Goal: Task Accomplishment & Management: Manage account settings

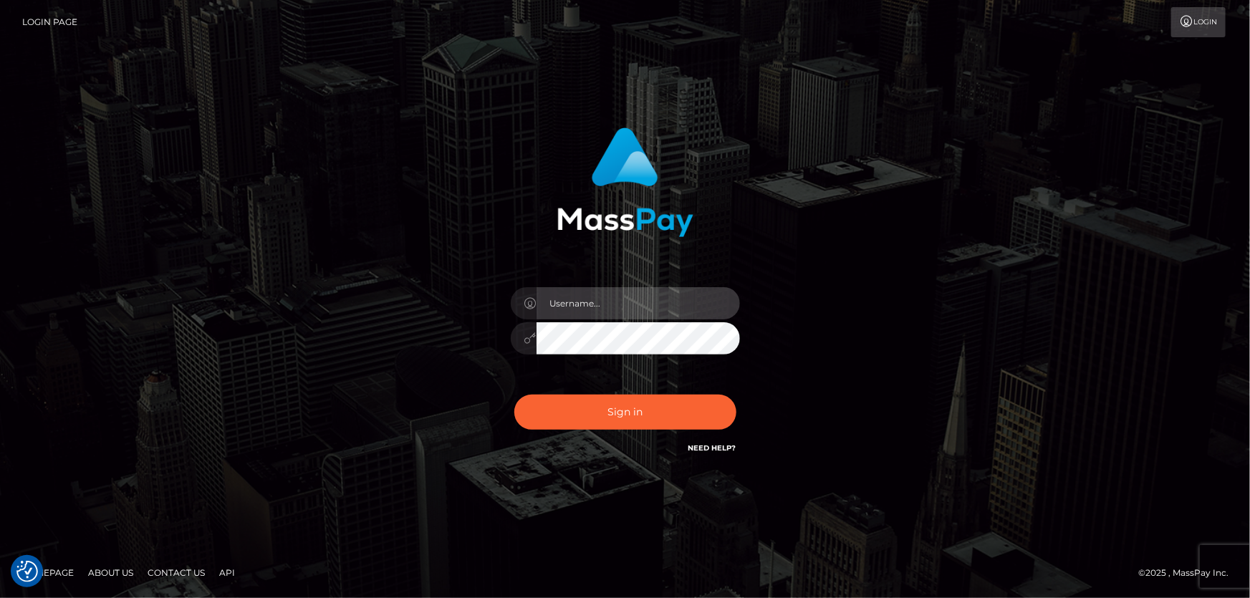
type input "[PERSON_NAME].Cirnat"
click at [739, 388] on div at bounding box center [608, 436] width 294 height 163
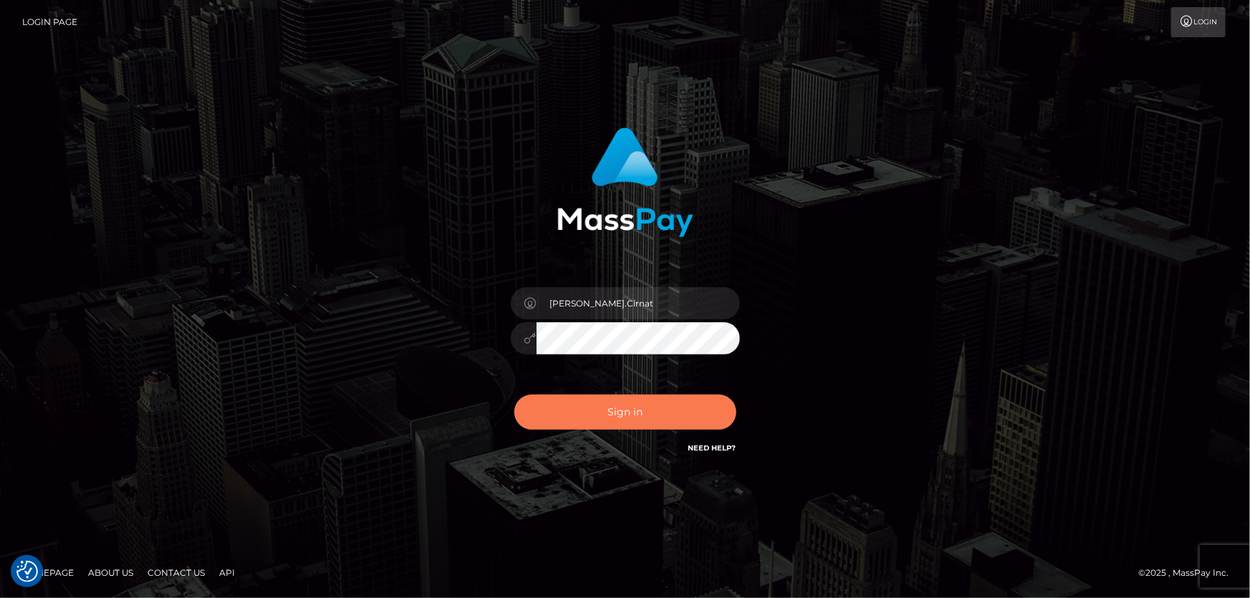
click at [615, 417] on button "Sign in" at bounding box center [625, 412] width 222 height 35
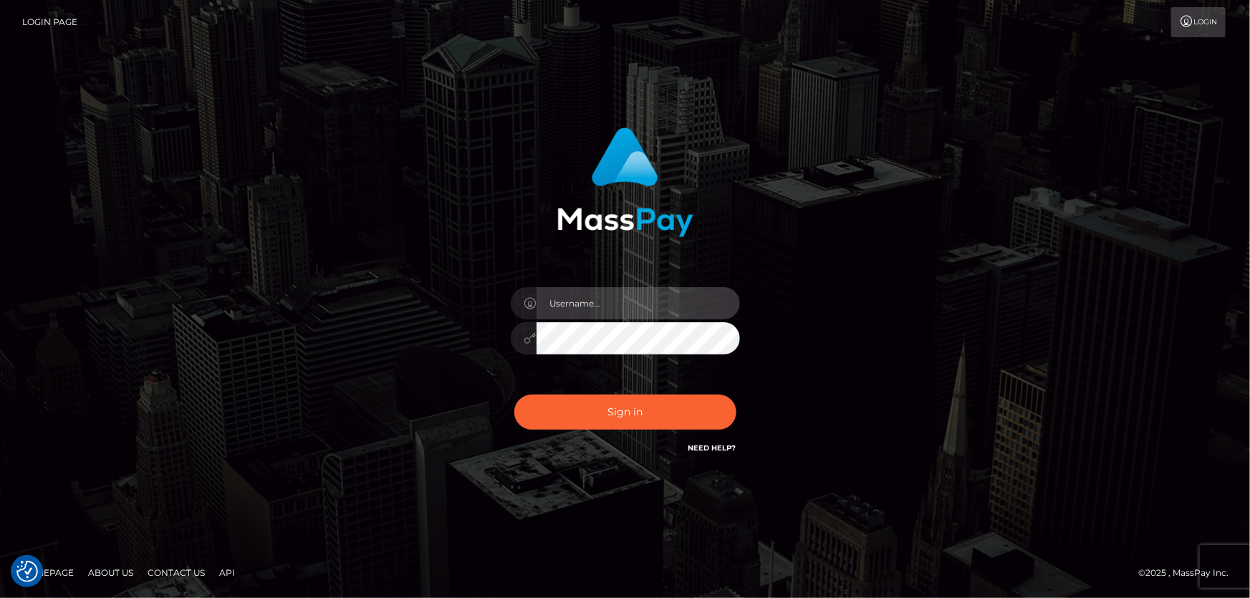
type input "Dan.Cirnat"
click at [729, 390] on div at bounding box center [608, 436] width 294 height 163
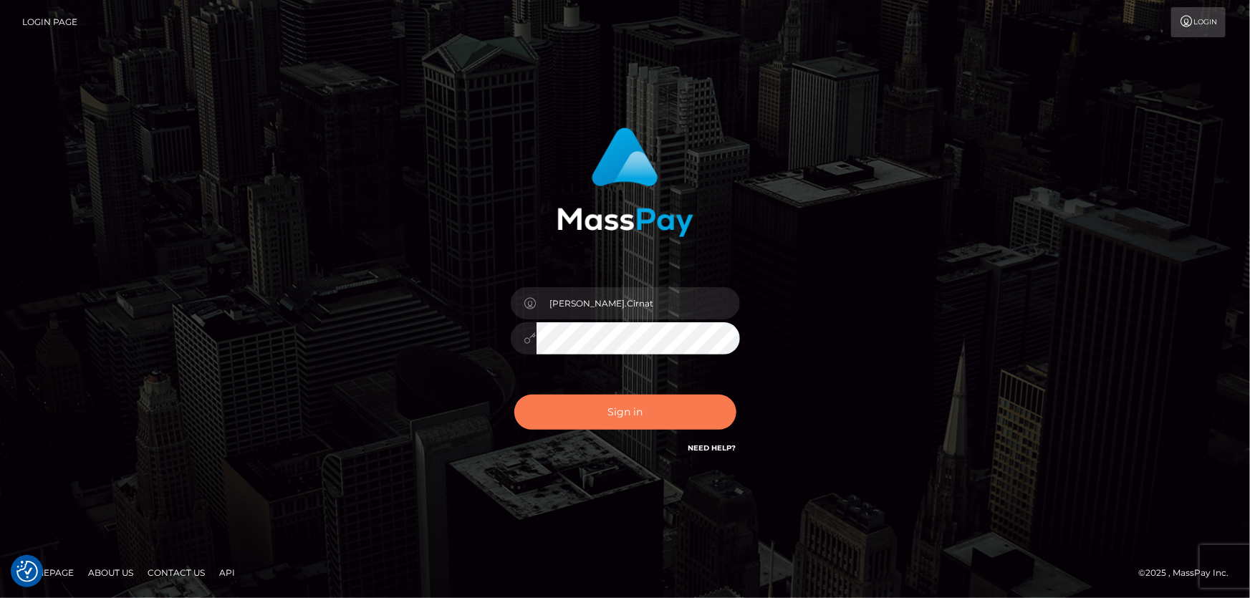
click at [654, 401] on button "Sign in" at bounding box center [625, 412] width 222 height 35
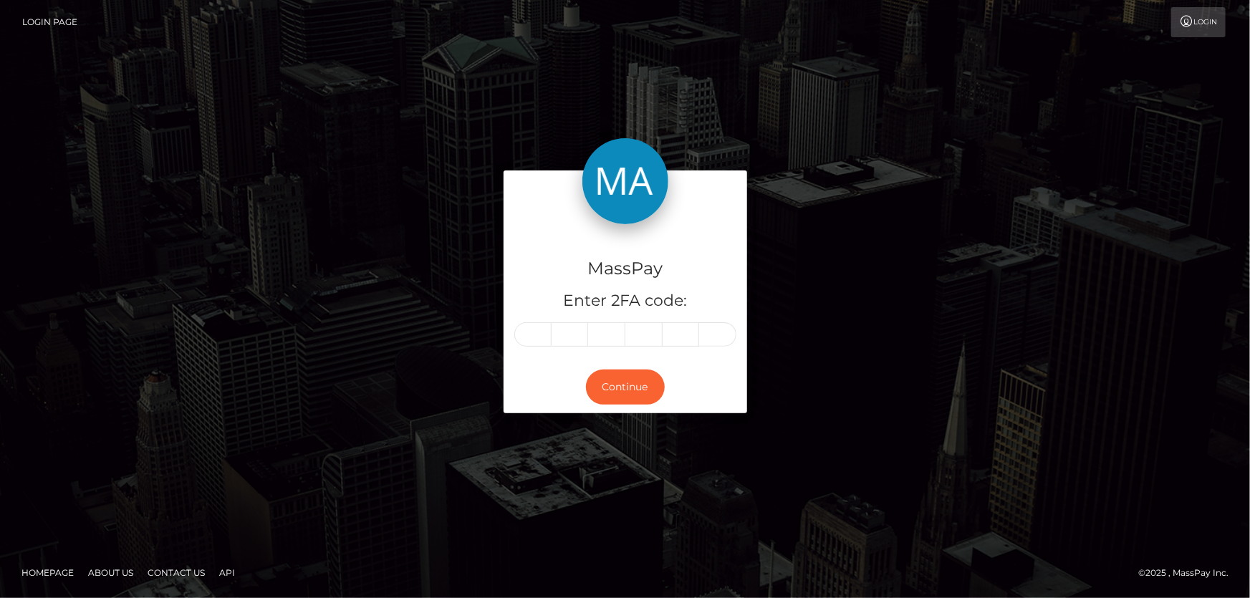
click at [546, 336] on input "text" at bounding box center [532, 334] width 37 height 24
type input "4"
type input "7"
type input "6"
type input "1"
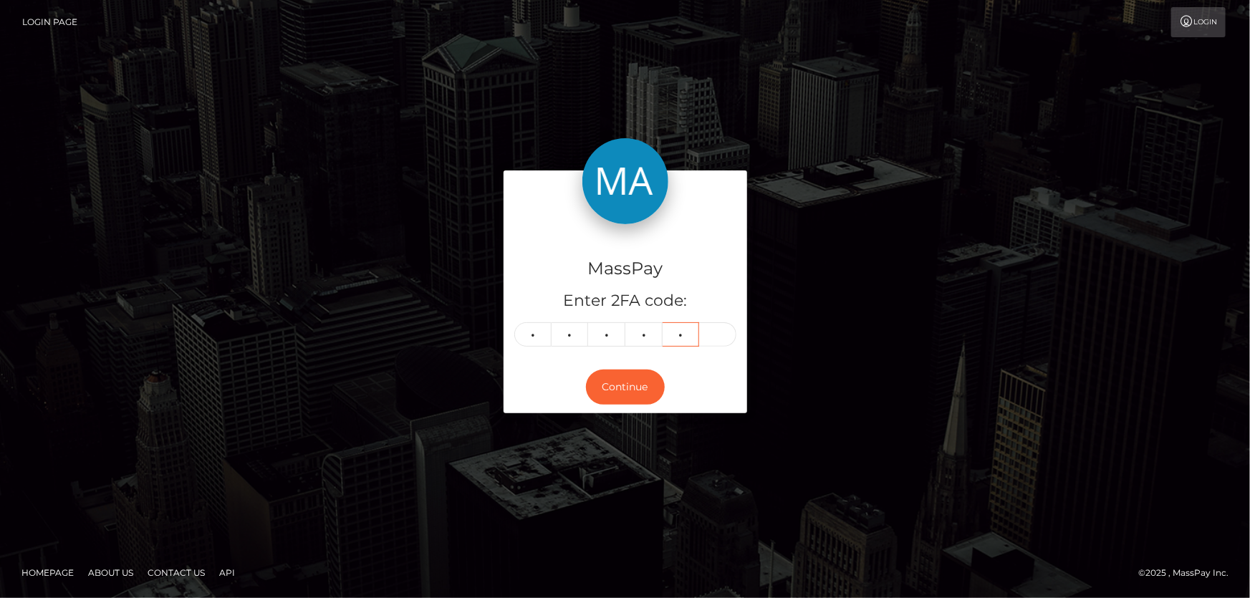
type input "8"
type input "3"
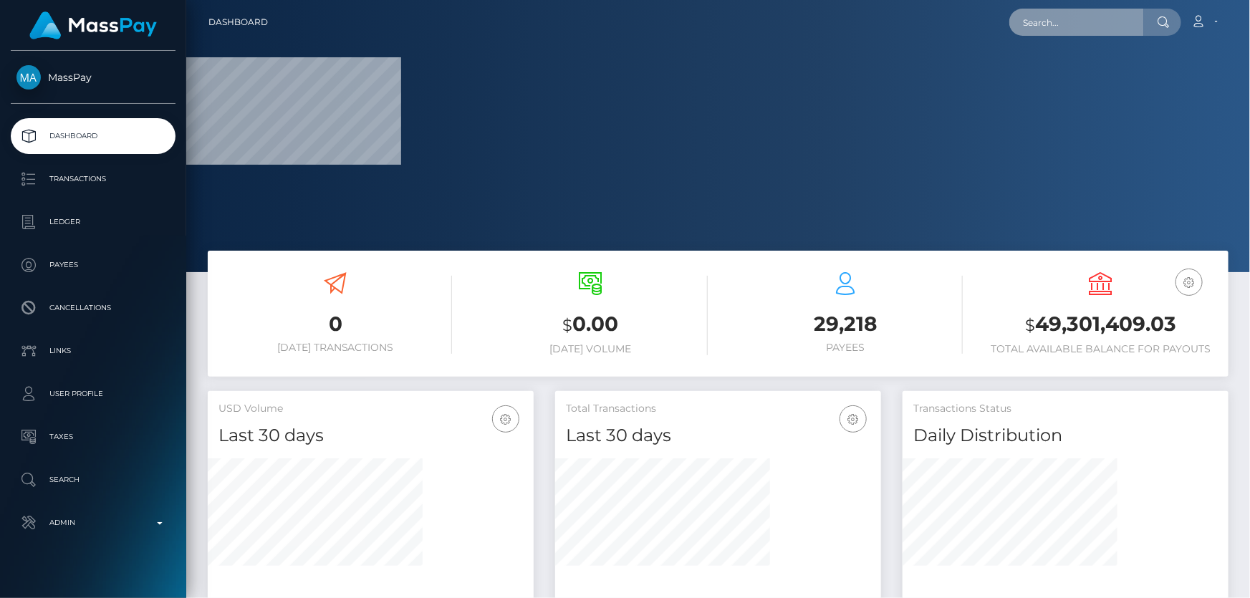
paste input "1409588"
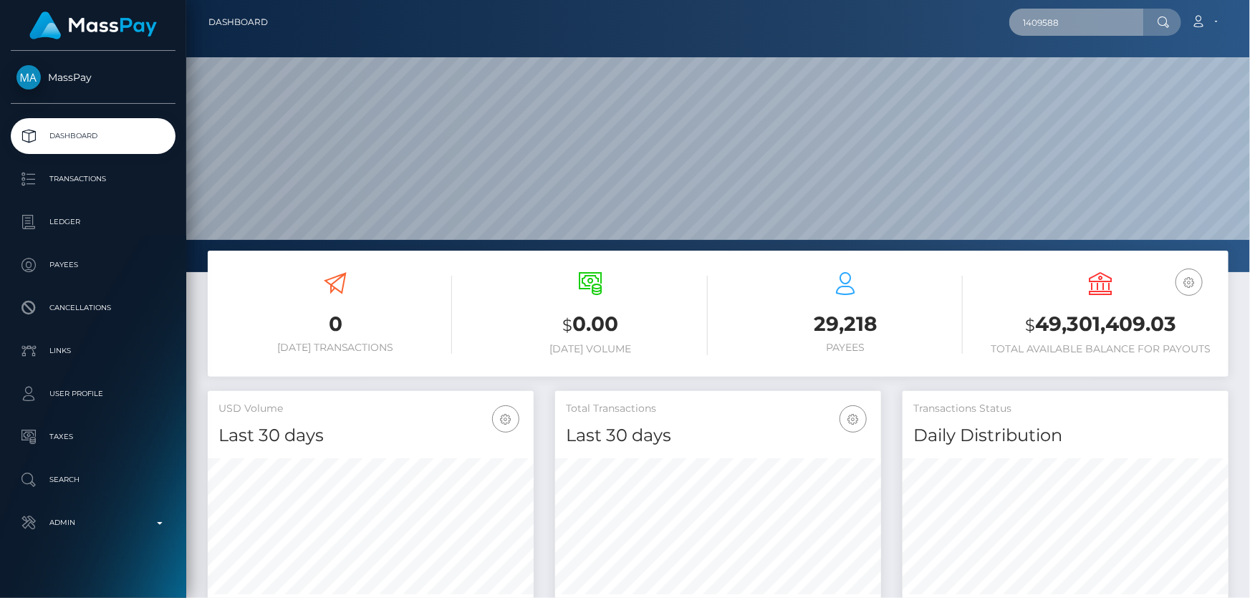
scroll to position [254, 325]
type input "1409588"
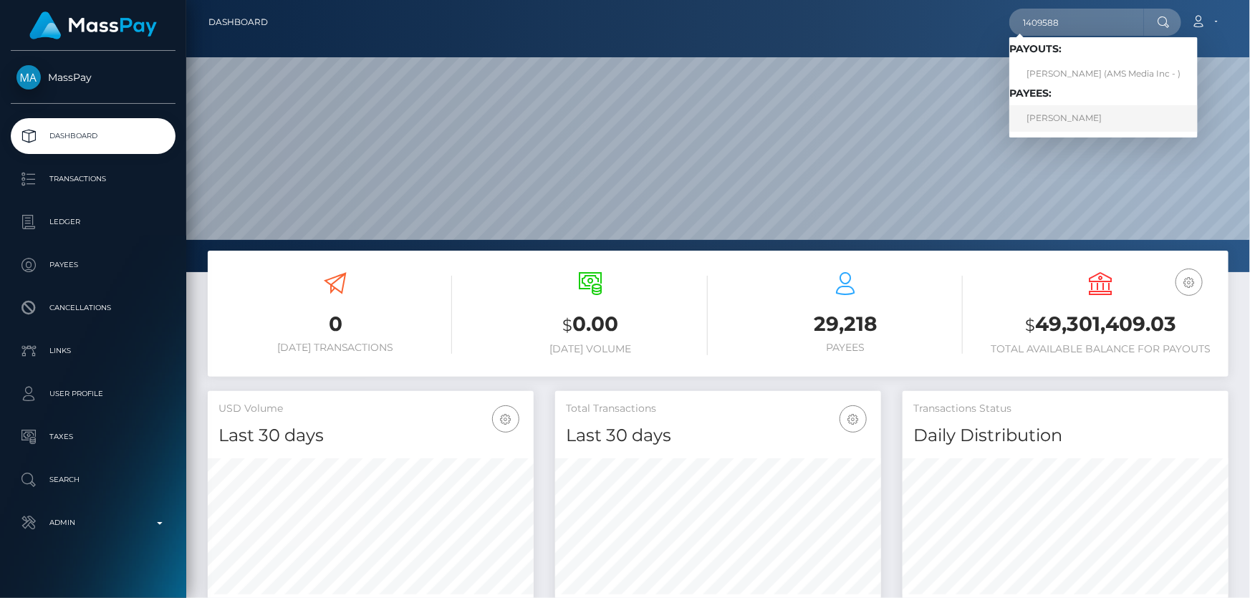
click at [1100, 114] on link "ALONZO RODRIGUEZ" at bounding box center [1103, 118] width 188 height 27
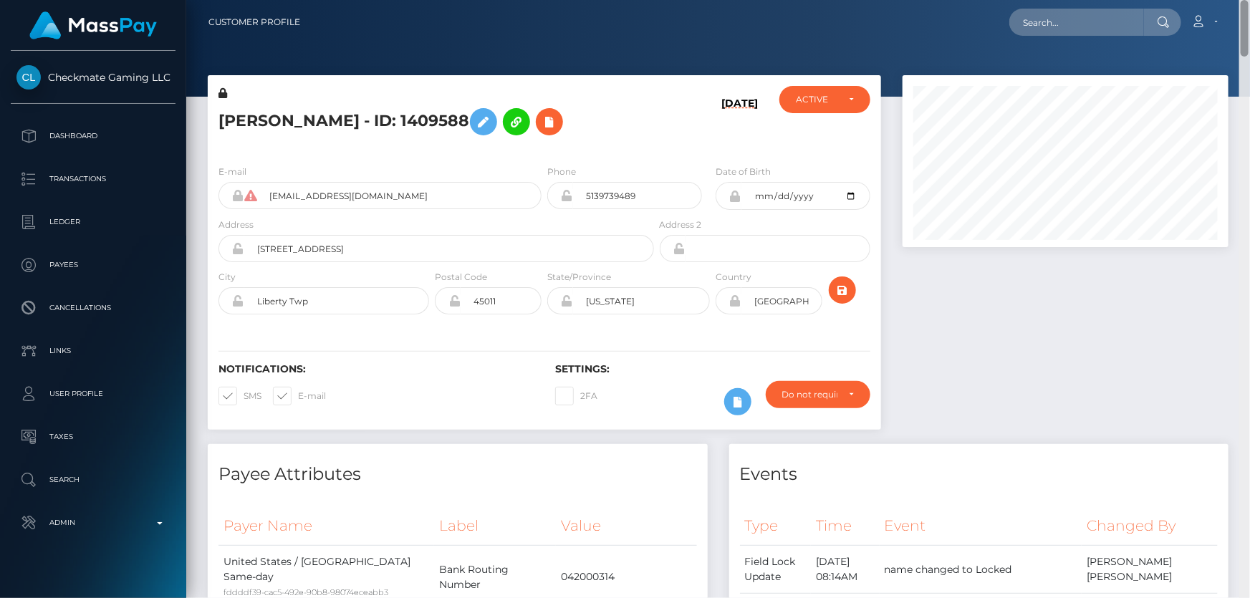
drag, startPoint x: 1243, startPoint y: 570, endPoint x: 1249, endPoint y: -17, distance: 586.8
click at [1249, 0] on html "Checkmate Gaming LLC Dashboard Transactions Ledger Payees Links" at bounding box center [625, 299] width 1250 height 598
click at [375, 154] on div "E-mail trisshacutters@outlook.com Phone USA" at bounding box center [544, 241] width 673 height 176
click at [320, 153] on div "E-mail trisshacutters@outlook.com Phone USA" at bounding box center [544, 241] width 673 height 176
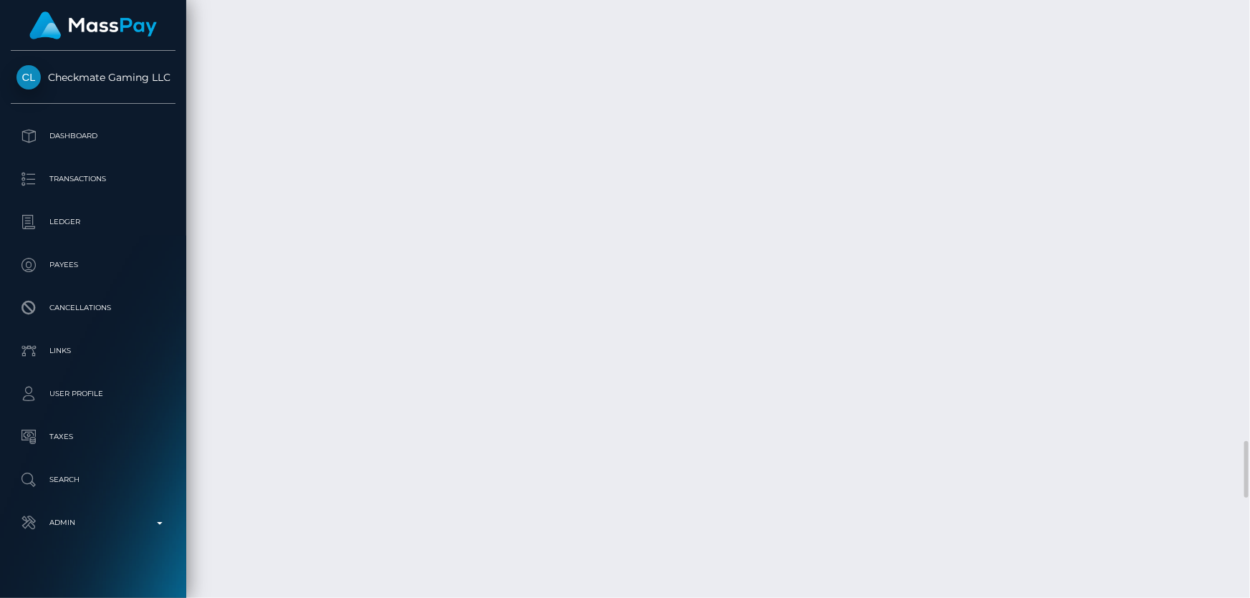
scroll to position [4885, 0]
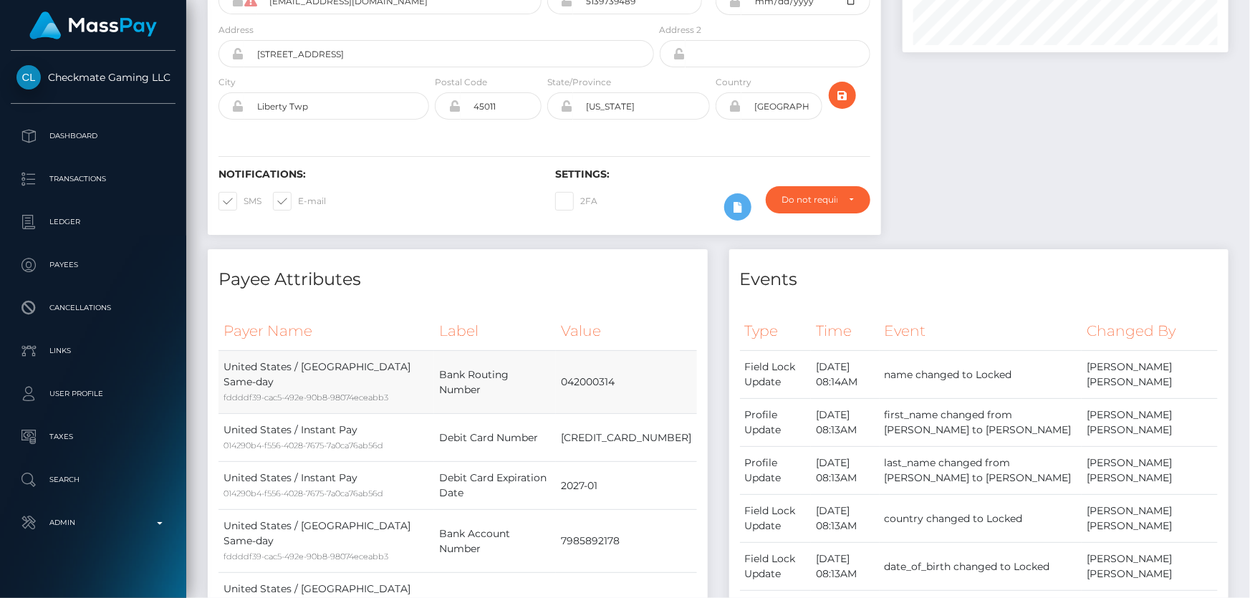
scroll to position [0, 0]
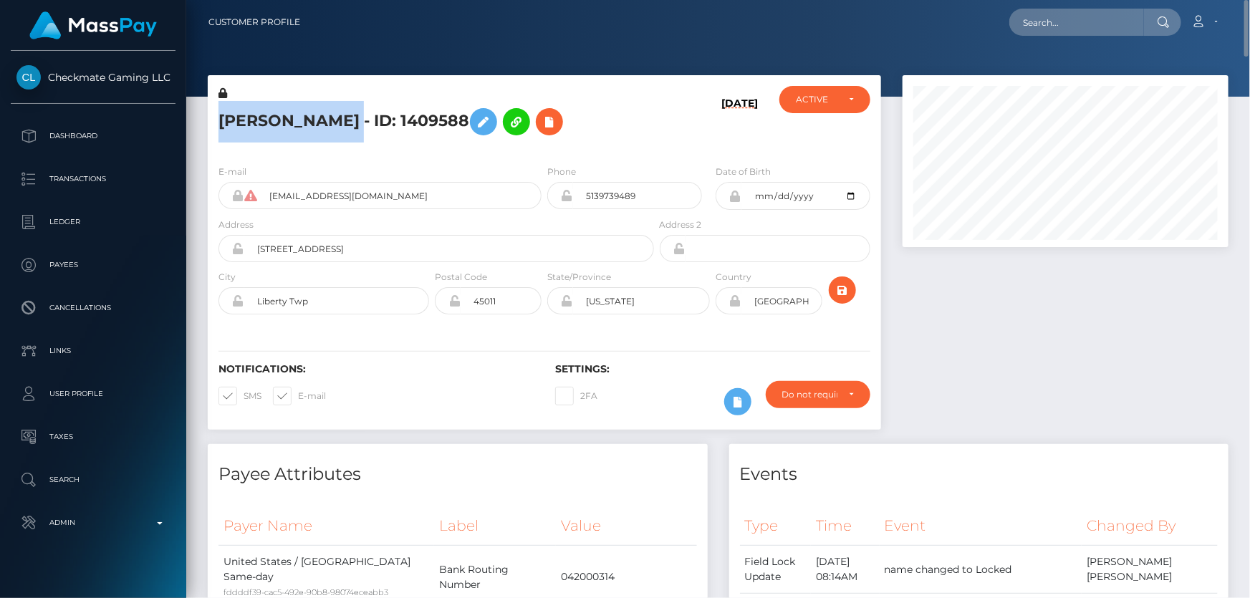
drag, startPoint x: 391, startPoint y: 120, endPoint x: 213, endPoint y: 126, distance: 177.8
click at [213, 126] on div "ALONZO RODRIGUEZ - ID: 1409588" at bounding box center [432, 119] width 449 height 67
copy h5 "ALONZO RODRIGUEZ"
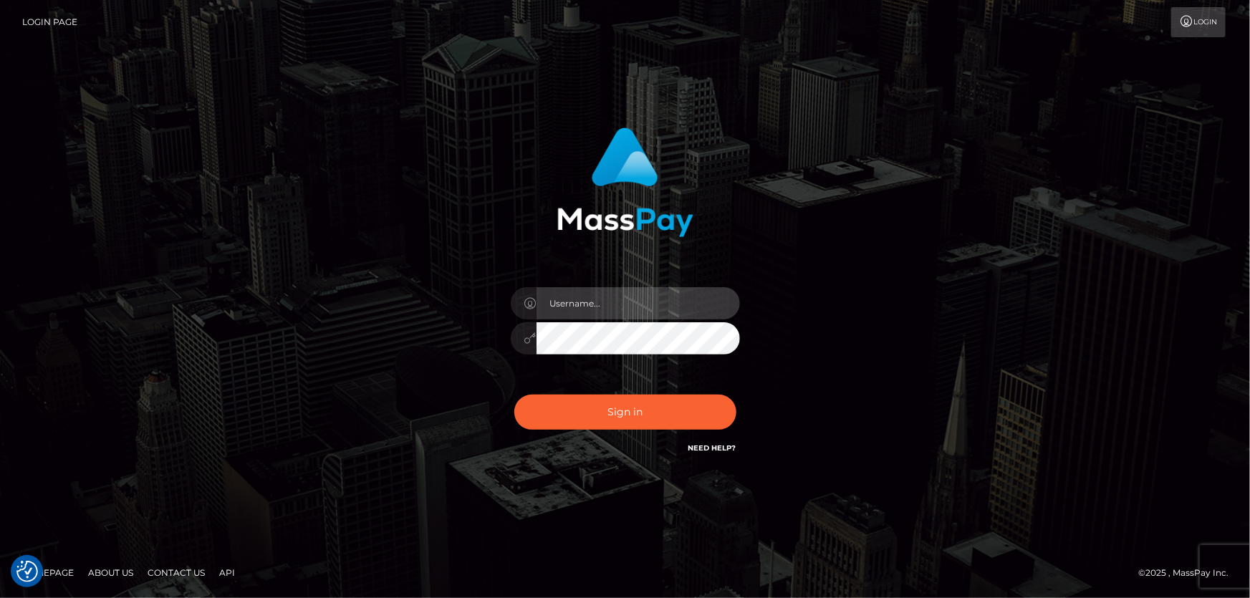
type input "Dan.Cirnat"
click at [311, 244] on div "Dan.Cirnat Sign in" at bounding box center [625, 299] width 817 height 365
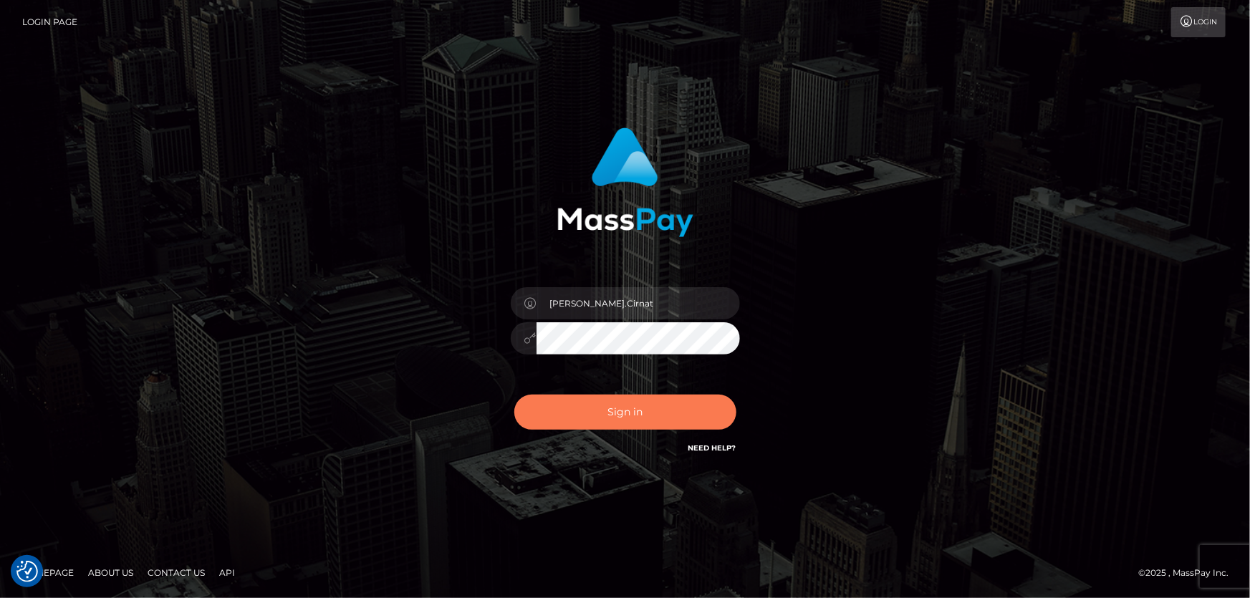
click at [634, 415] on button "Sign in" at bounding box center [625, 412] width 222 height 35
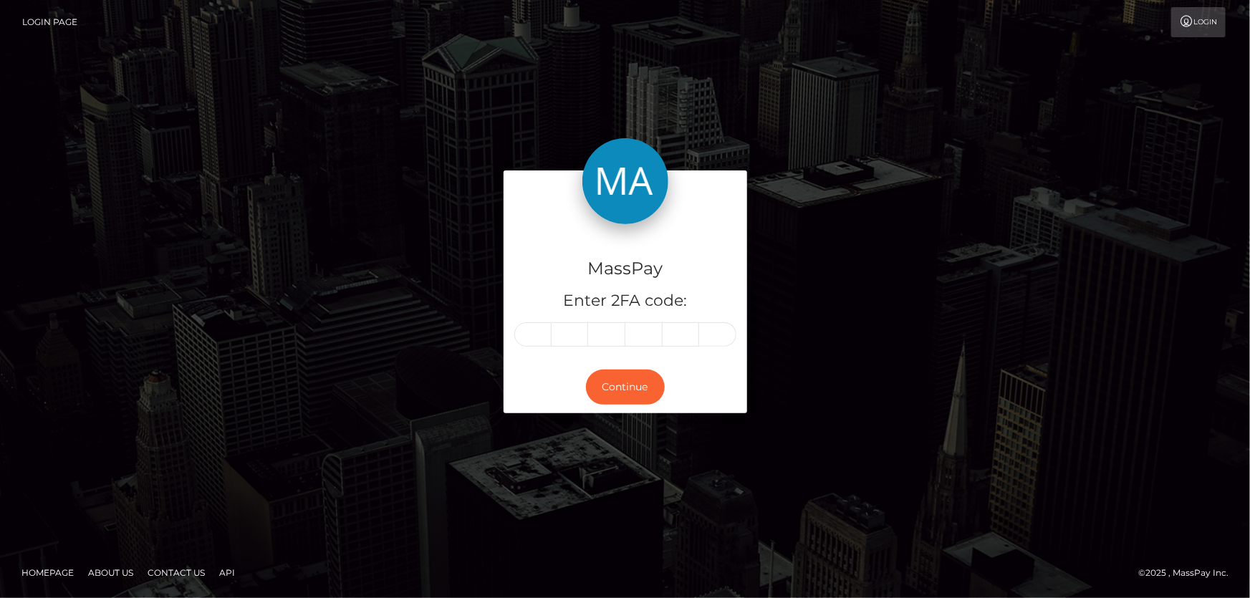
click at [533, 333] on input "text" at bounding box center [532, 334] width 37 height 24
type input "3"
type input "9"
type input "1"
type input "5"
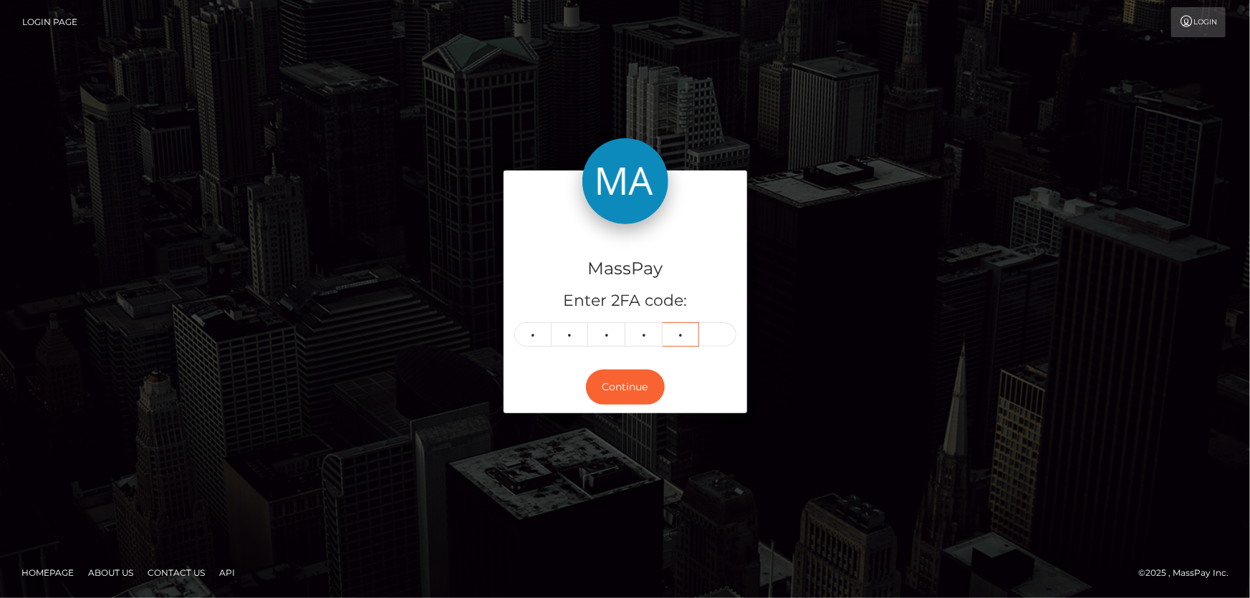
type input "7"
type input "3"
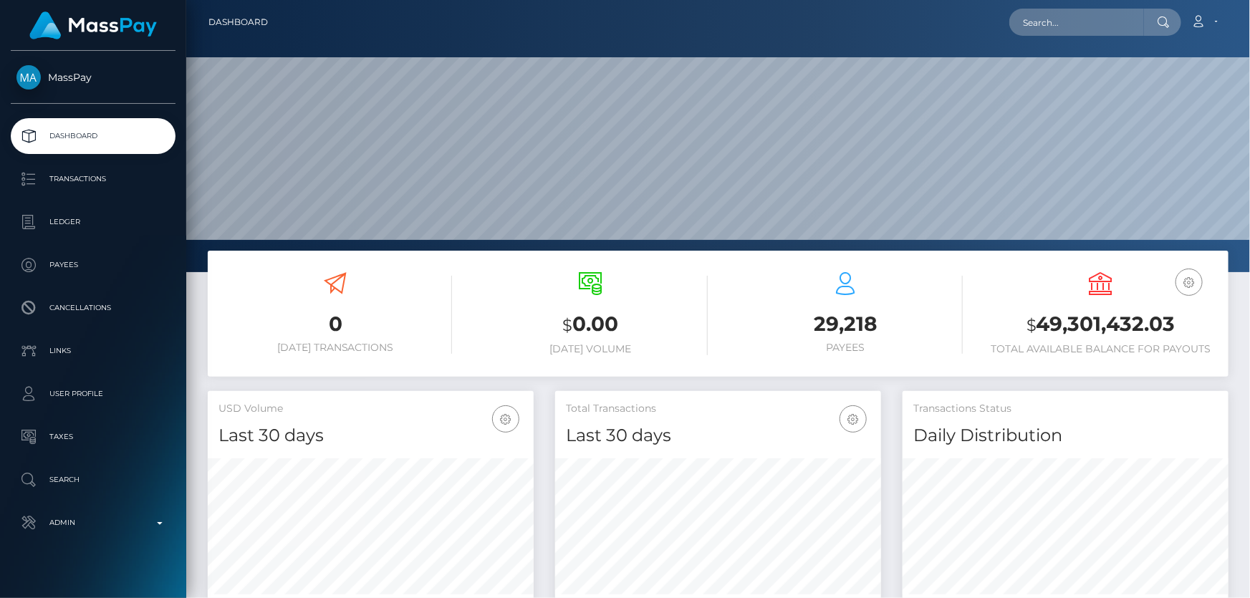
scroll to position [254, 325]
drag, startPoint x: 443, startPoint y: 311, endPoint x: 481, endPoint y: 253, distance: 69.4
click at [443, 311] on h3 "0" at bounding box center [336, 324] width 234 height 28
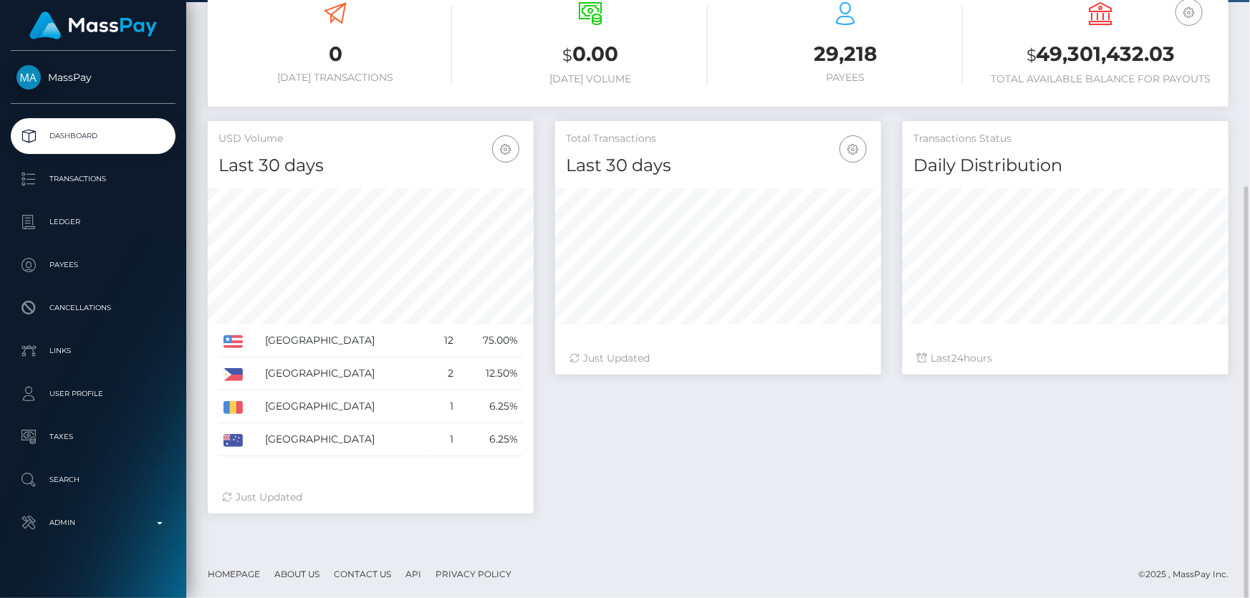
scroll to position [0, 0]
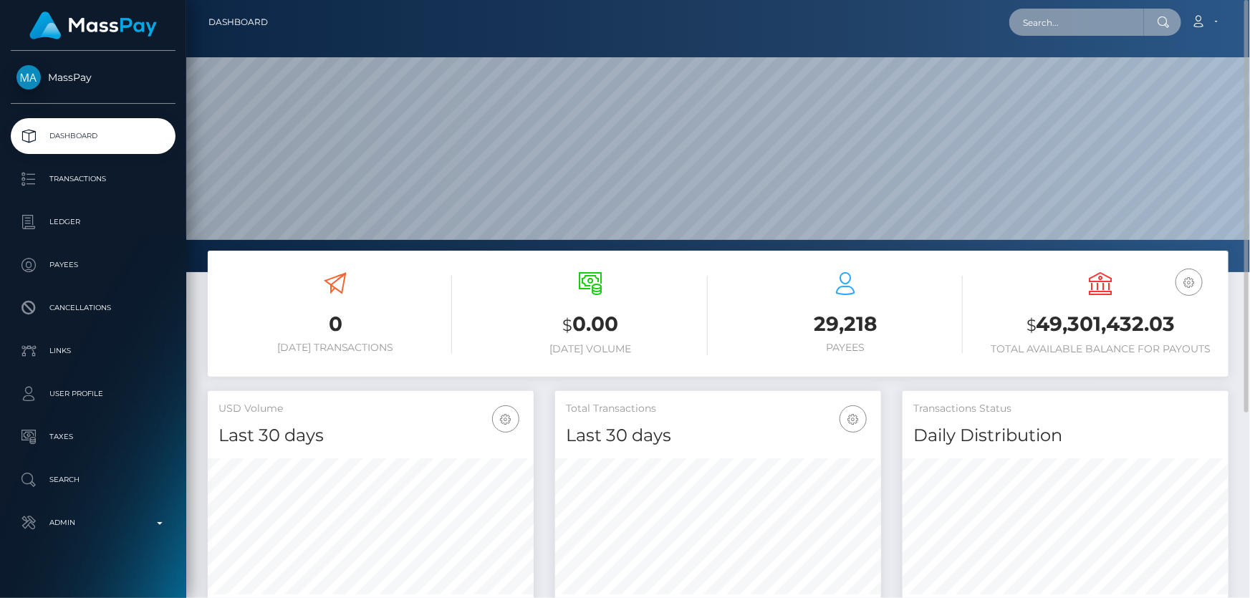
paste input "ALONZO RODRIGUEZ"
click at [1055, 24] on input "ALONZO RODRIGUEZ" at bounding box center [1076, 22] width 135 height 27
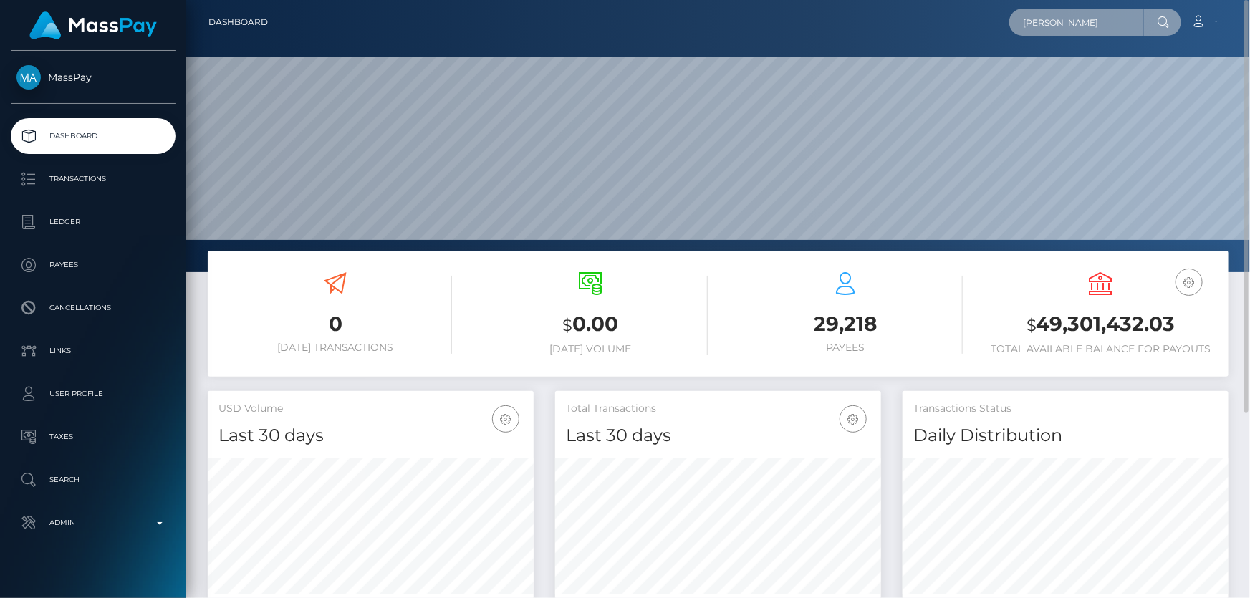
click at [1055, 24] on input "ALONZO RODRIGUEZ" at bounding box center [1076, 22] width 135 height 27
paste input "MSP71218fa6f09ca69"
type input "MSP71218fa6f09ca69"
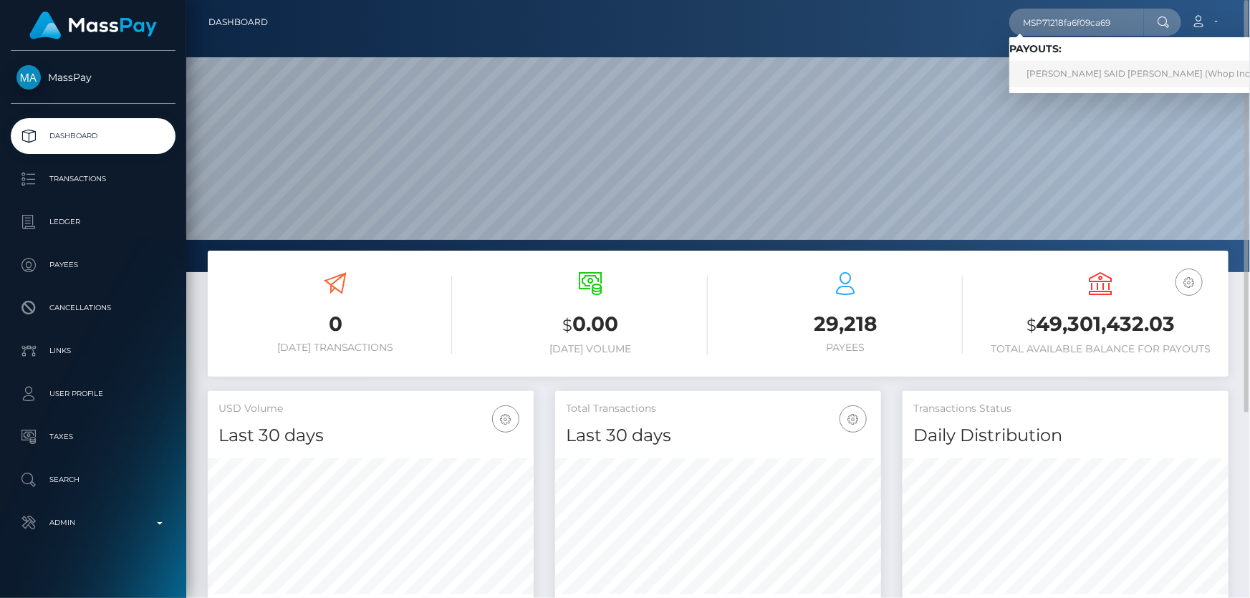
click at [1067, 69] on link "MOHAMED SAID ESOUSY (Whop Inc - )" at bounding box center [1143, 74] width 269 height 27
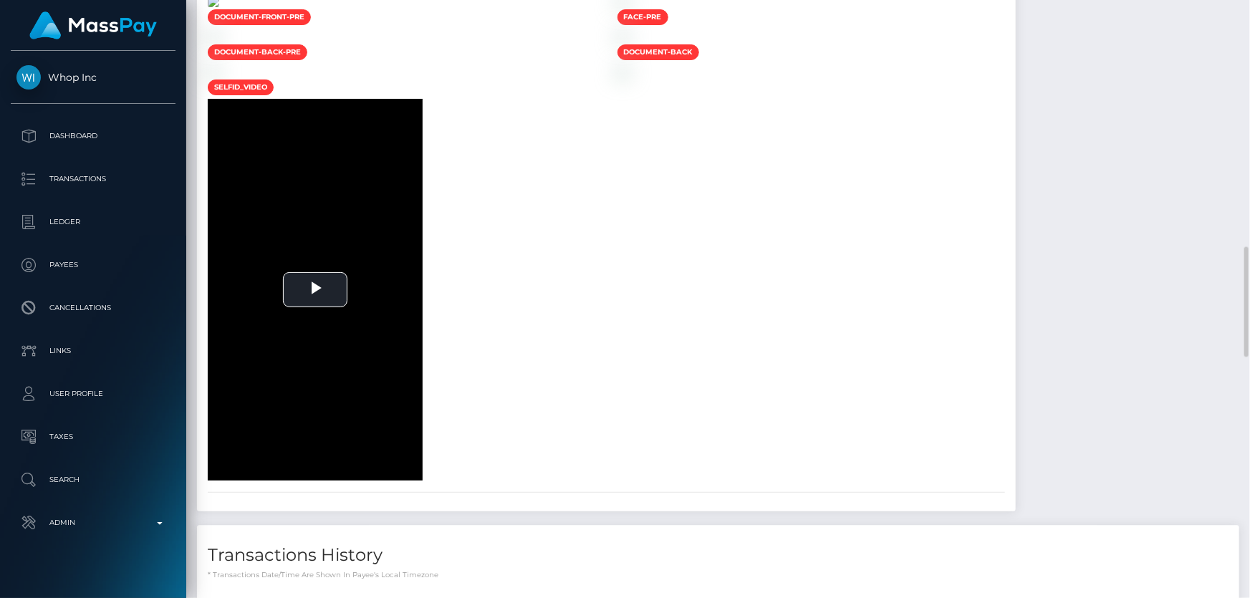
scroll to position [1009, 0]
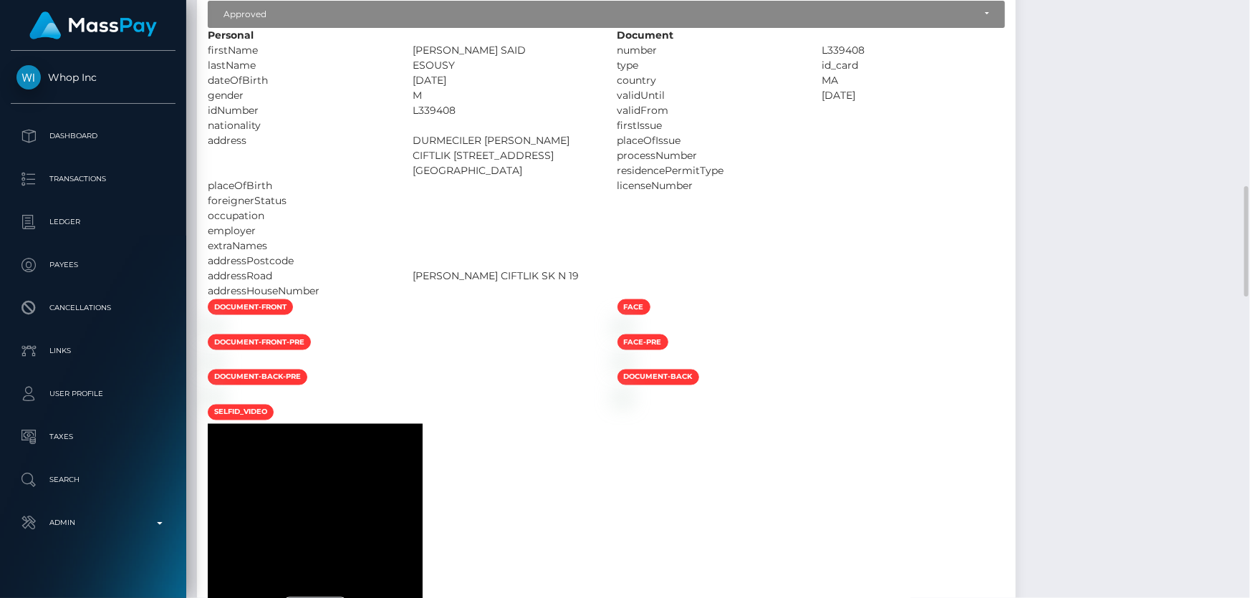
click at [393, 224] on div "employer" at bounding box center [299, 231] width 205 height 15
drag, startPoint x: 558, startPoint y: 50, endPoint x: 469, endPoint y: 50, distance: 89.6
click at [469, 50] on div "[PERSON_NAME] SAID" at bounding box center [504, 50] width 205 height 15
copy div "[PERSON_NAME] SAID"
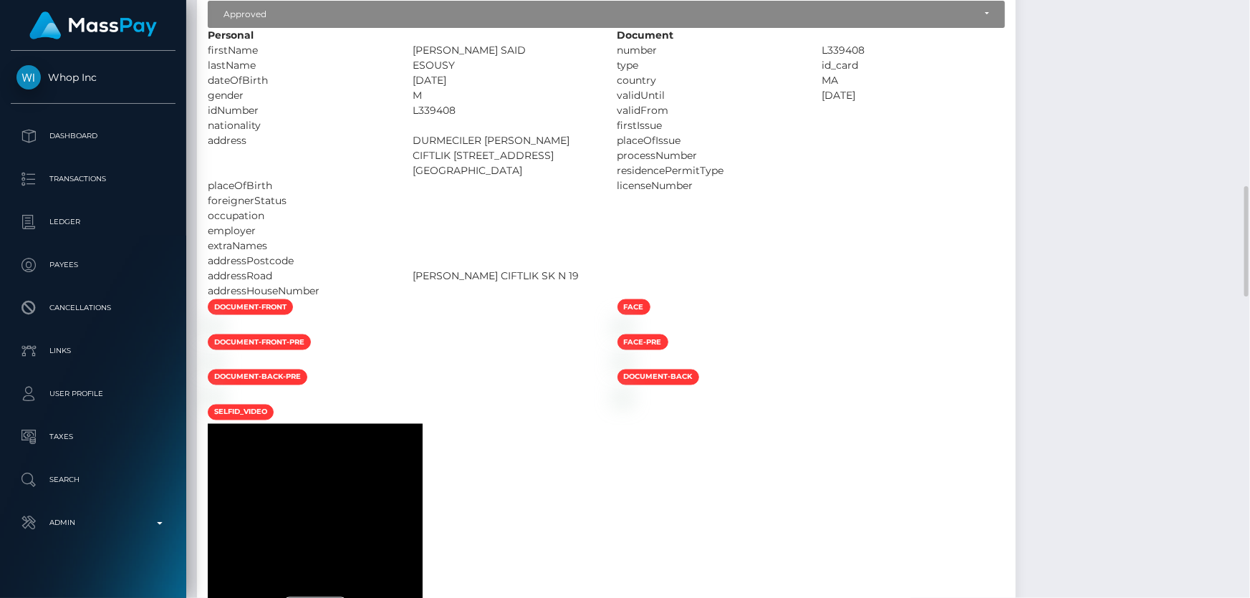
drag, startPoint x: 529, startPoint y: 68, endPoint x: 469, endPoint y: 70, distance: 60.9
click at [469, 70] on div "ESOUSY" at bounding box center [504, 65] width 205 height 15
copy div "ESOUSY"
drag, startPoint x: 990, startPoint y: 48, endPoint x: 1045, endPoint y: 54, distance: 55.5
click at [1016, 54] on div "L339408" at bounding box center [913, 50] width 205 height 15
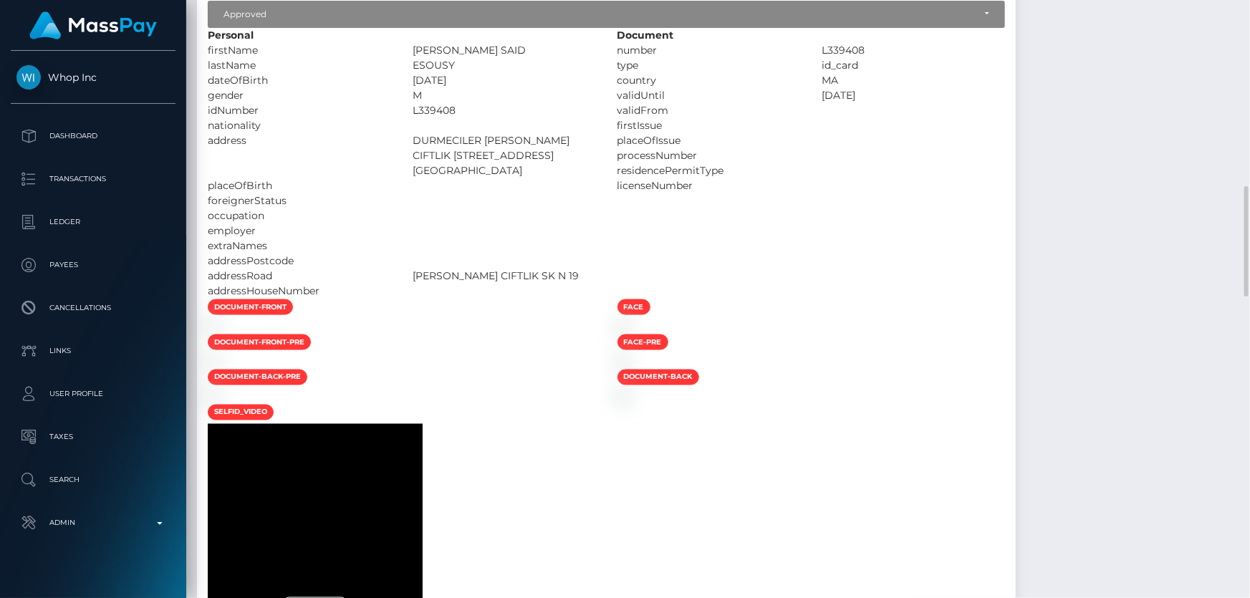
copy div "L339408"
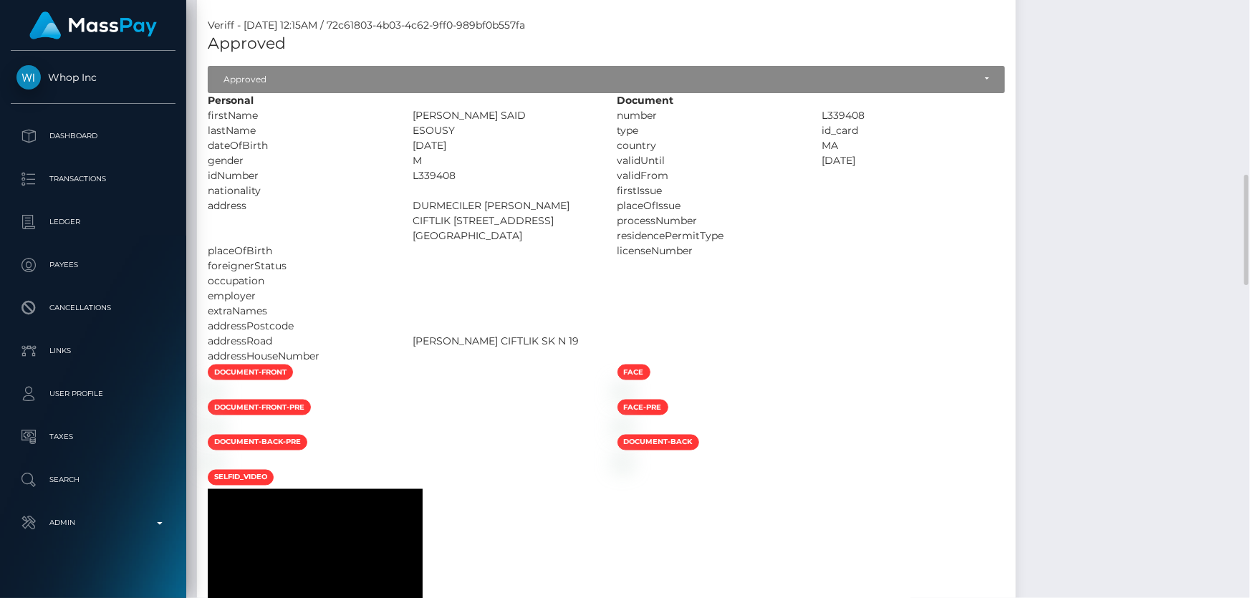
click at [522, 141] on div "[DATE]" at bounding box center [504, 145] width 205 height 15
drag, startPoint x: 527, startPoint y: 145, endPoint x: 479, endPoint y: 140, distance: 47.5
click at [479, 140] on div "1979-05-07" at bounding box center [504, 145] width 205 height 15
click at [579, 244] on div at bounding box center [504, 251] width 205 height 15
click at [219, 398] on img at bounding box center [213, 391] width 11 height 11
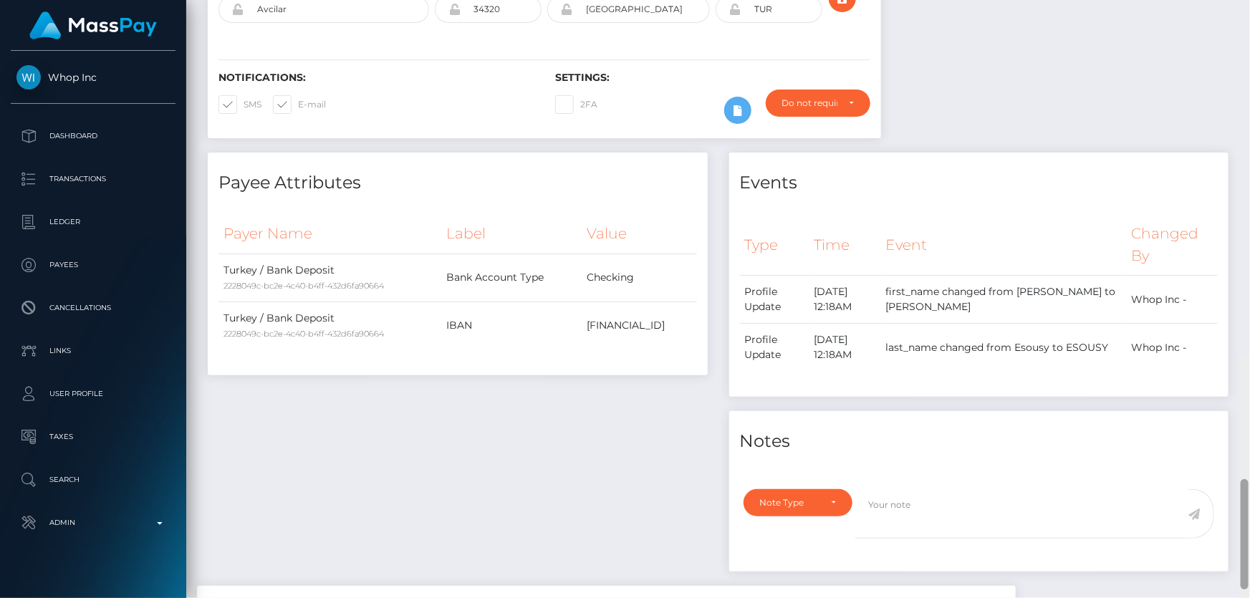
scroll to position [0, 0]
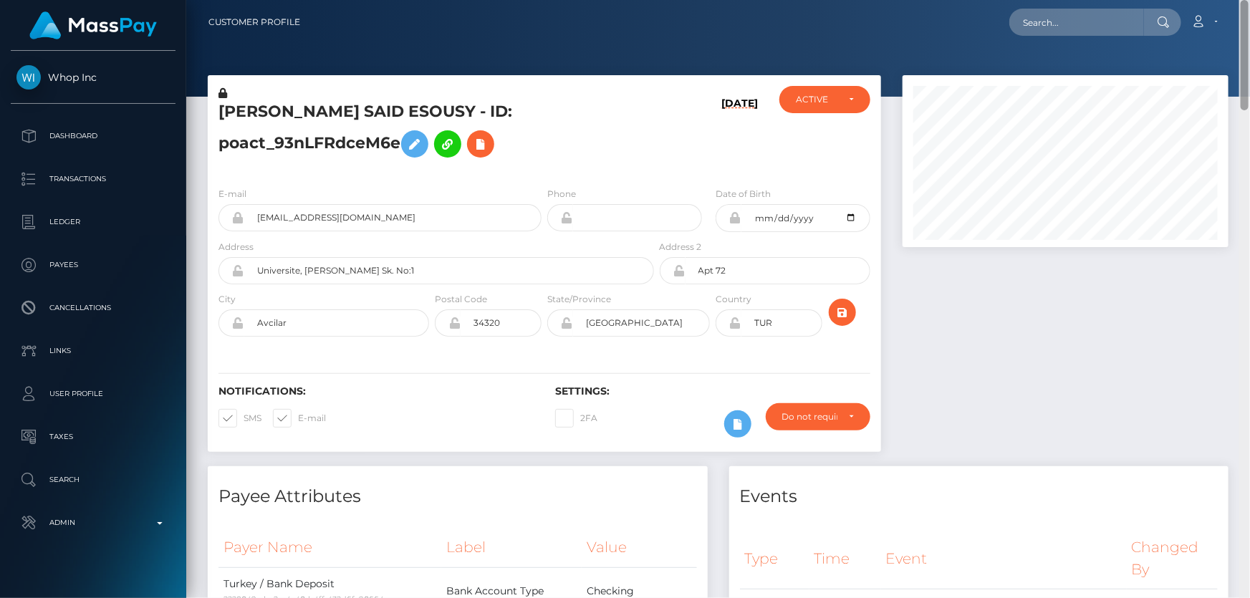
drag, startPoint x: 1247, startPoint y: 235, endPoint x: 1249, endPoint y: 14, distance: 220.7
click at [1249, 15] on div "Customer Profile Loading... Loading..." at bounding box center [718, 299] width 1064 height 598
paste input "poact_AziWAZzAtxMm"
type input "poact_AziWAZzAtxMm"
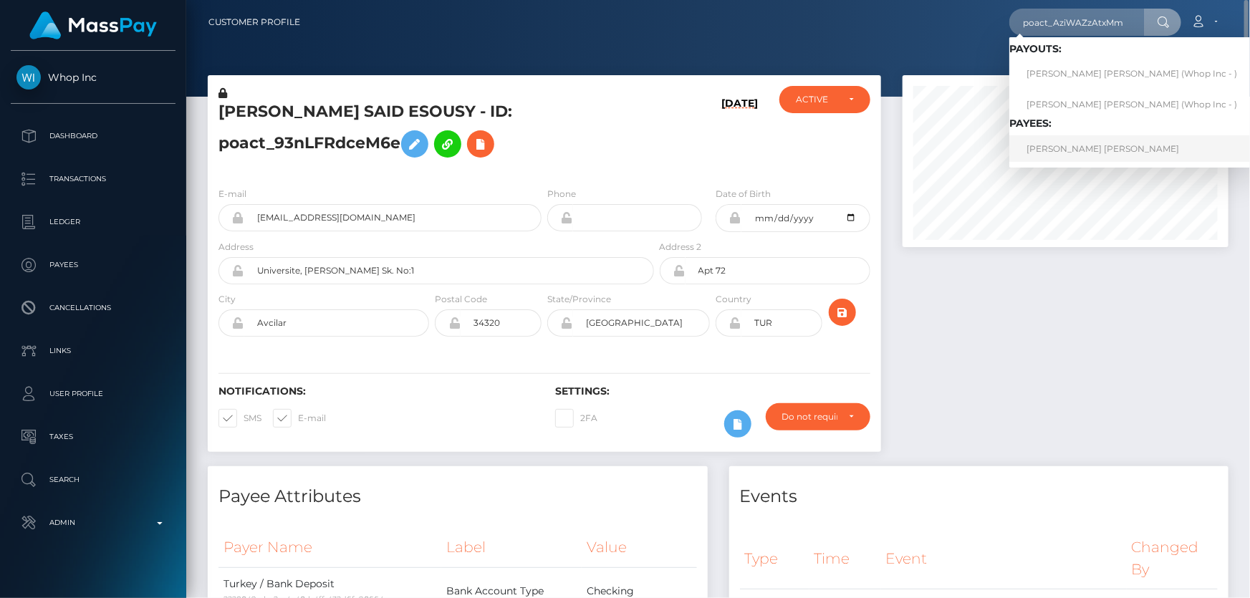
click at [1043, 150] on link "SAYED HUSSAIN AHMED" at bounding box center [1131, 148] width 245 height 27
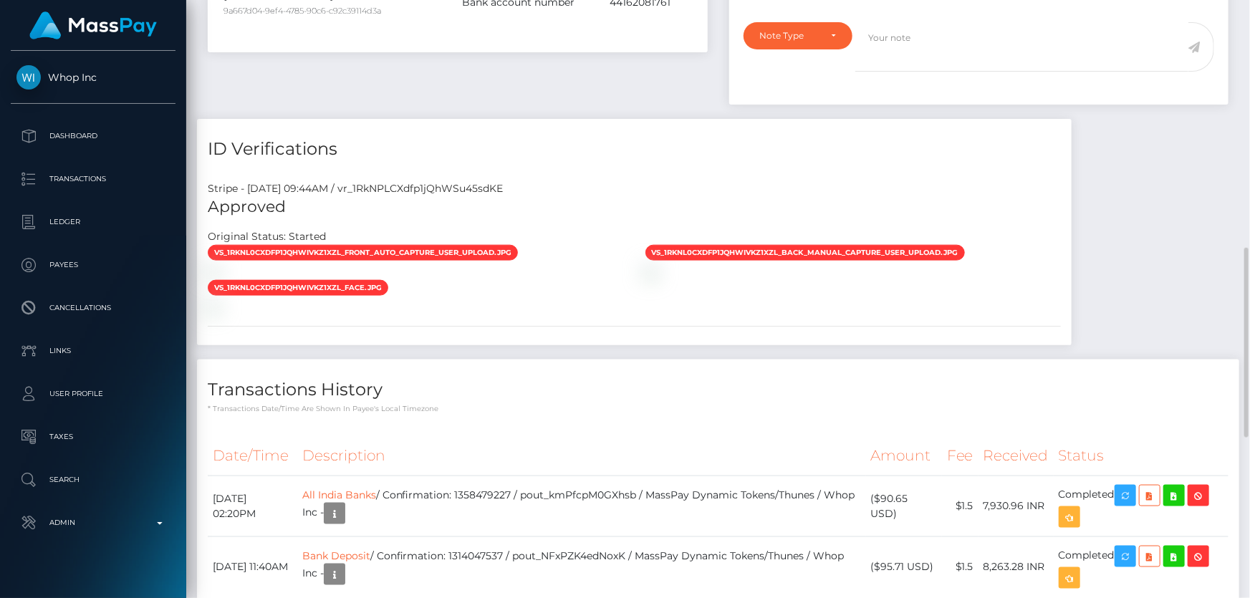
scroll to position [977, 0]
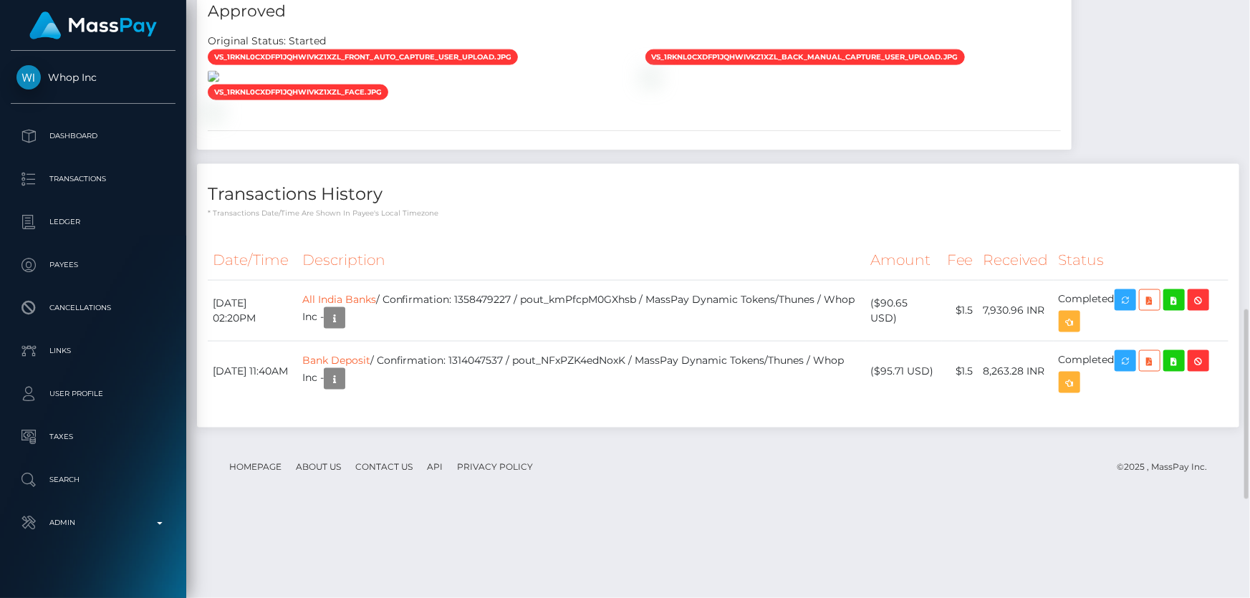
click at [219, 82] on img at bounding box center [213, 76] width 11 height 11
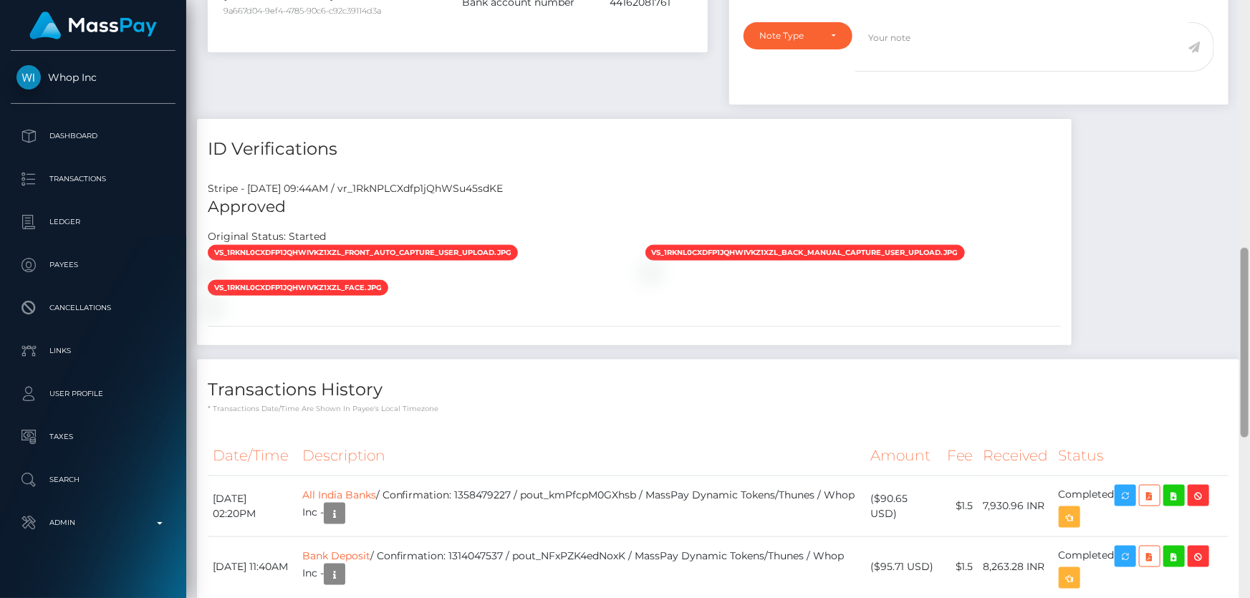
scroll to position [0, 0]
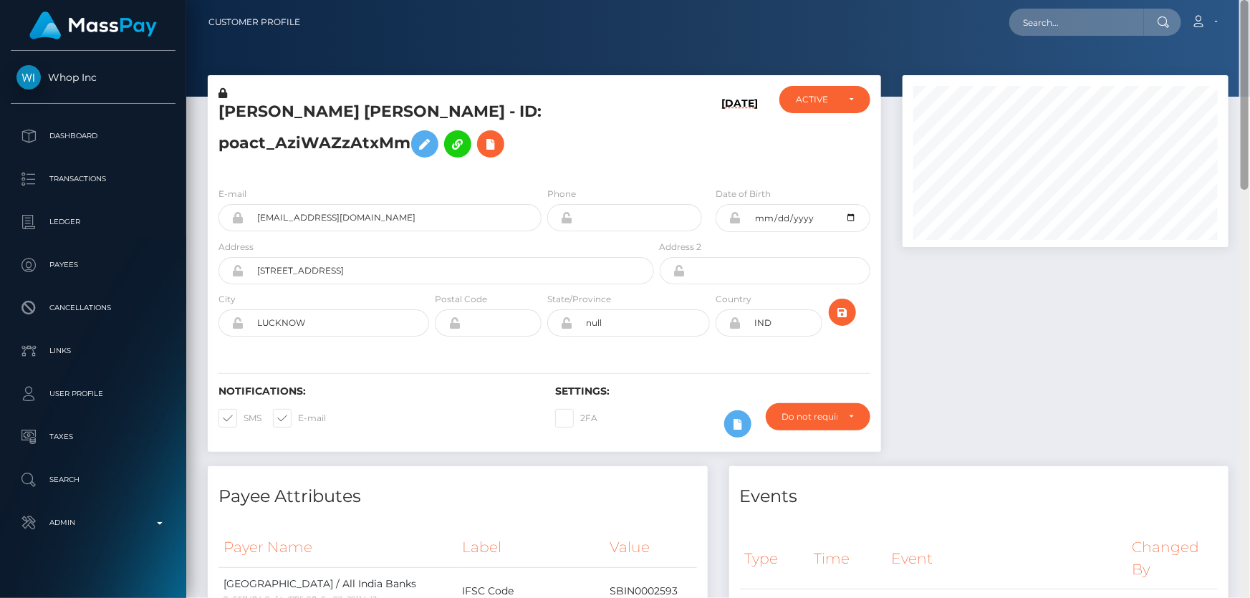
drag, startPoint x: 1241, startPoint y: 399, endPoint x: 1244, endPoint y: 16, distance: 382.6
click at [1243, 17] on div "Customer Profile Loading... Loading..." at bounding box center [718, 299] width 1064 height 598
paste input "MSP197578d230efaab"
type input "MSP197578d230efaab"
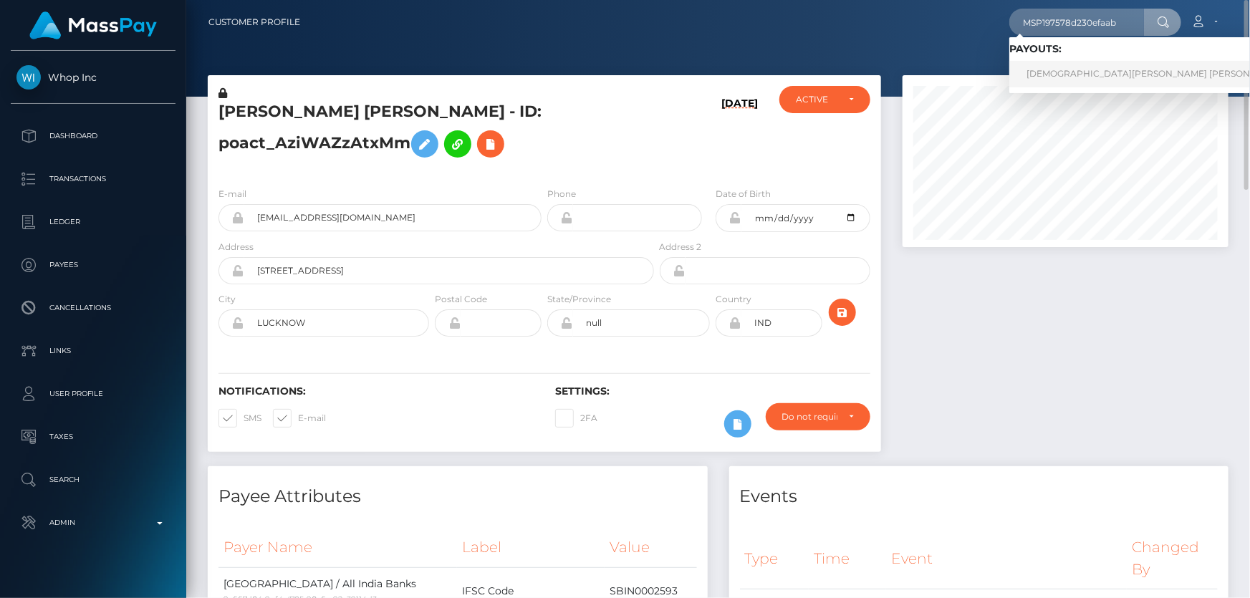
drag, startPoint x: 1129, startPoint y: 70, endPoint x: 1113, endPoint y: 79, distance: 18.6
click at [1129, 69] on link "MUHAMMAD ABDUL REHMAN HASSAN (Whop Inc - )" at bounding box center [1184, 74] width 350 height 27
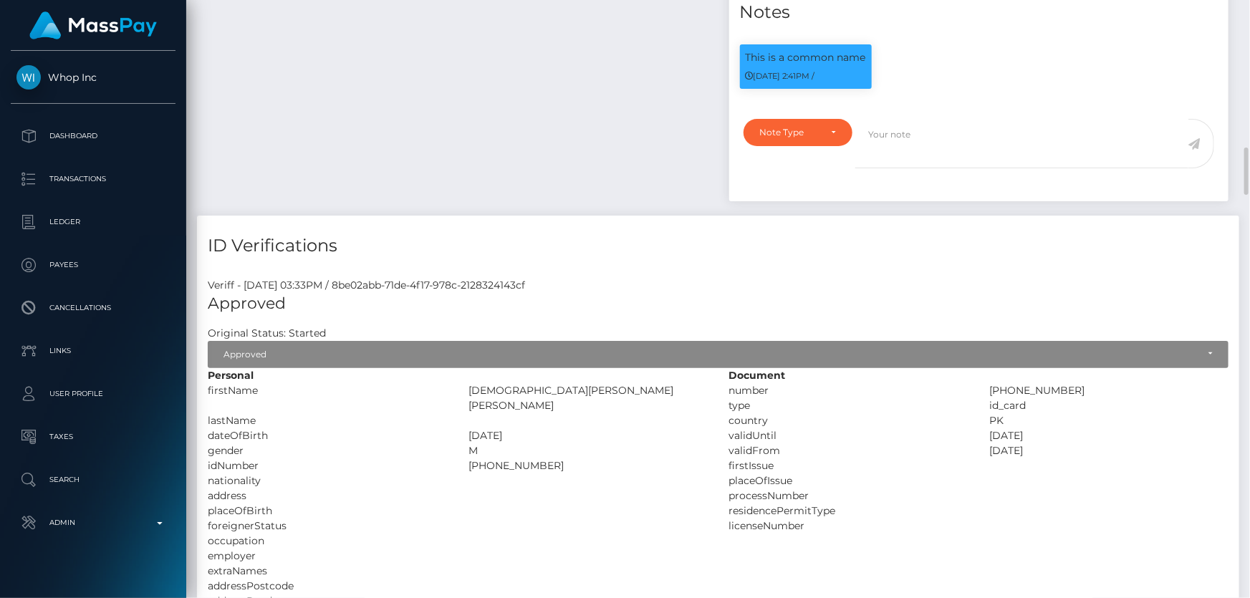
scroll to position [1107, 0]
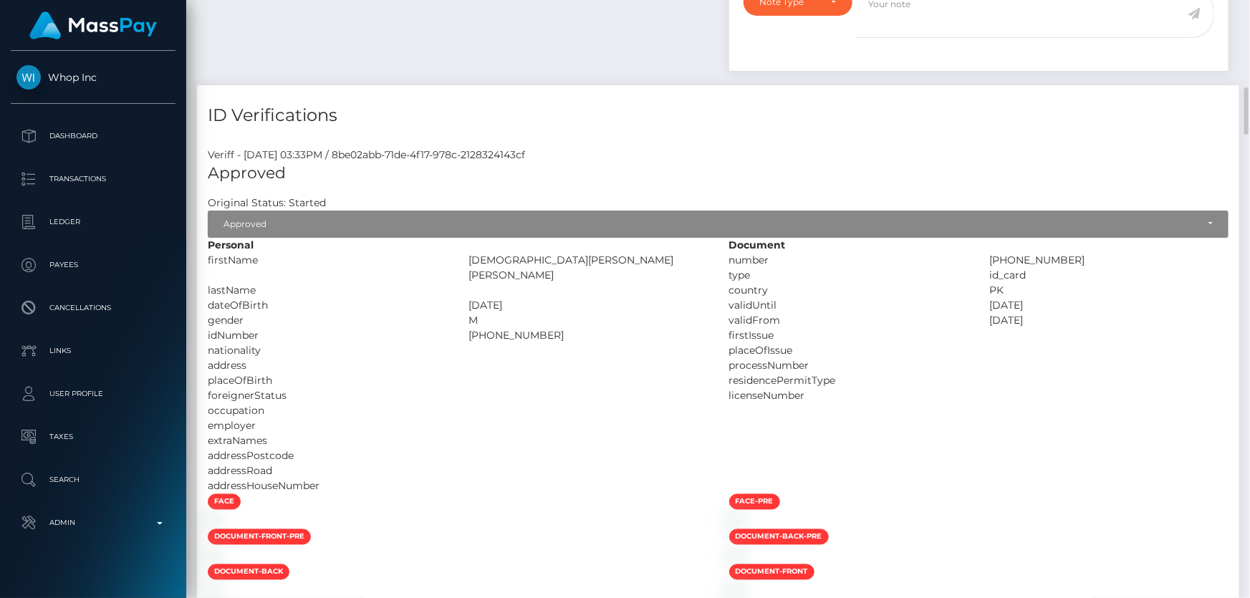
drag, startPoint x: 625, startPoint y: 218, endPoint x: 479, endPoint y: 216, distance: 146.2
click at [469, 253] on div "MUHAMMAD ABDUL REHMAN HASSAN" at bounding box center [588, 268] width 261 height 30
copy div "MUHAMMAD ABDUL REHMAN"
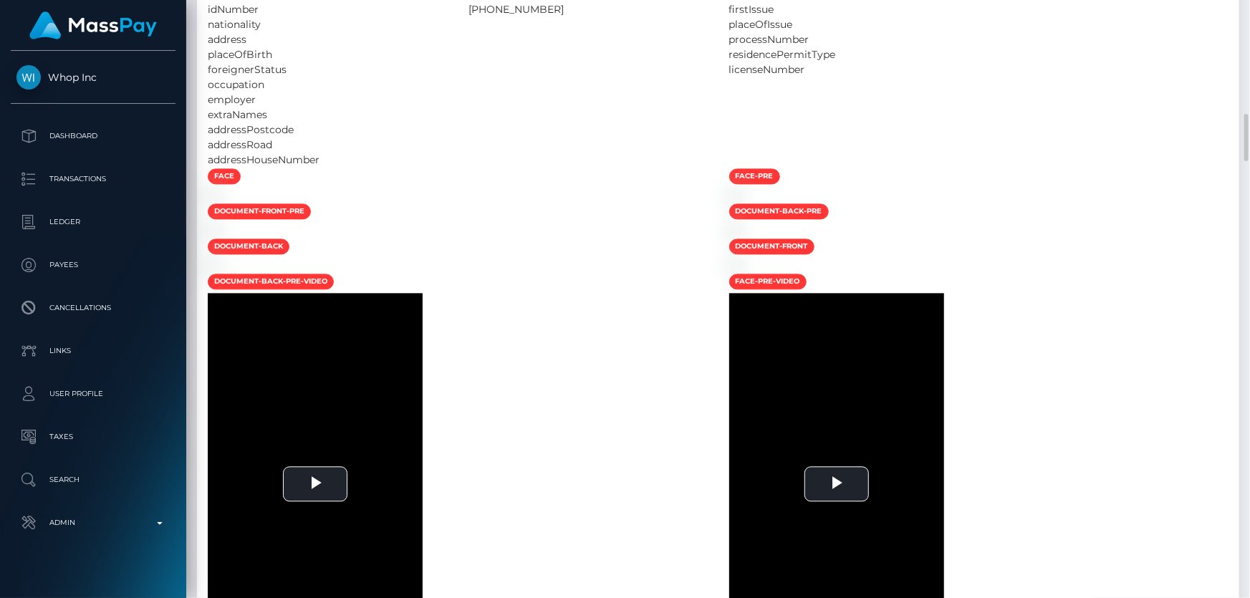
scroll to position [1628, 0]
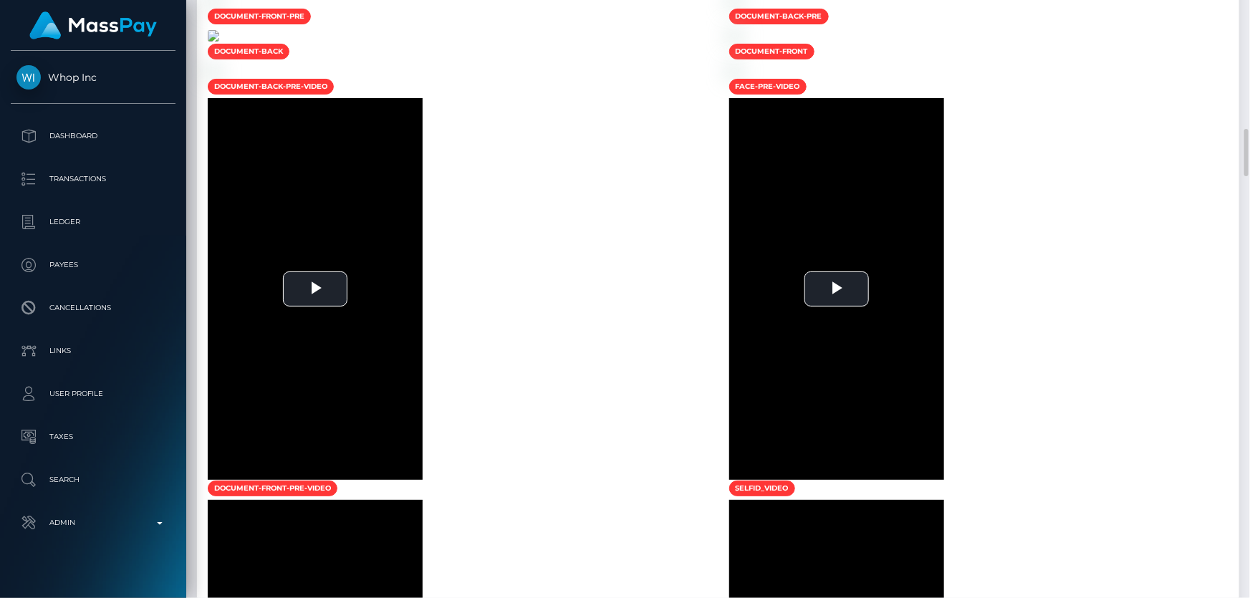
click at [219, 42] on img at bounding box center [213, 35] width 11 height 11
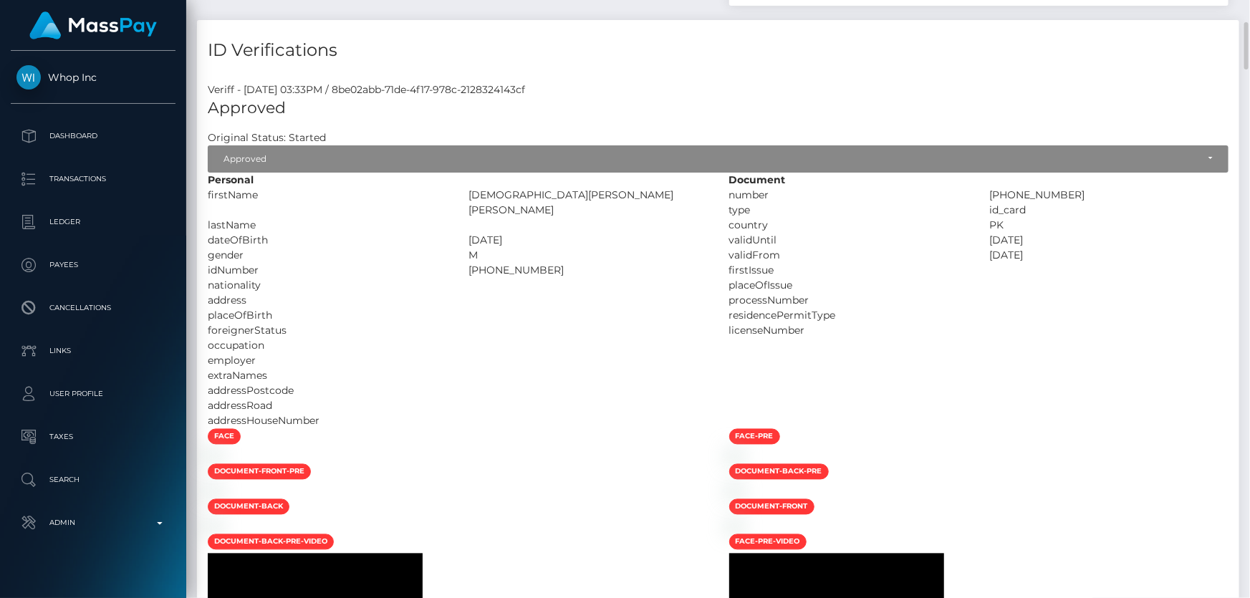
scroll to position [1107, 0]
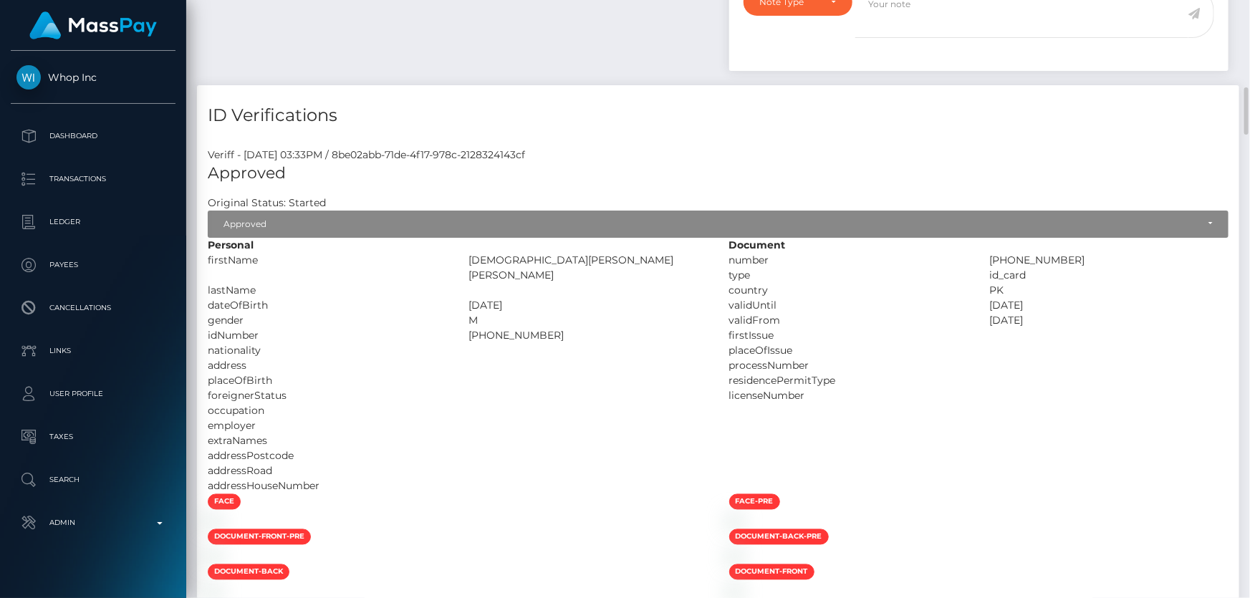
click at [559, 313] on div "M" at bounding box center [588, 320] width 261 height 15
drag, startPoint x: 530, startPoint y: 277, endPoint x: 469, endPoint y: 280, distance: 61.7
click at [469, 328] on div "35202-7812498-5" at bounding box center [588, 335] width 261 height 15
copy div "35202-7812498-5"
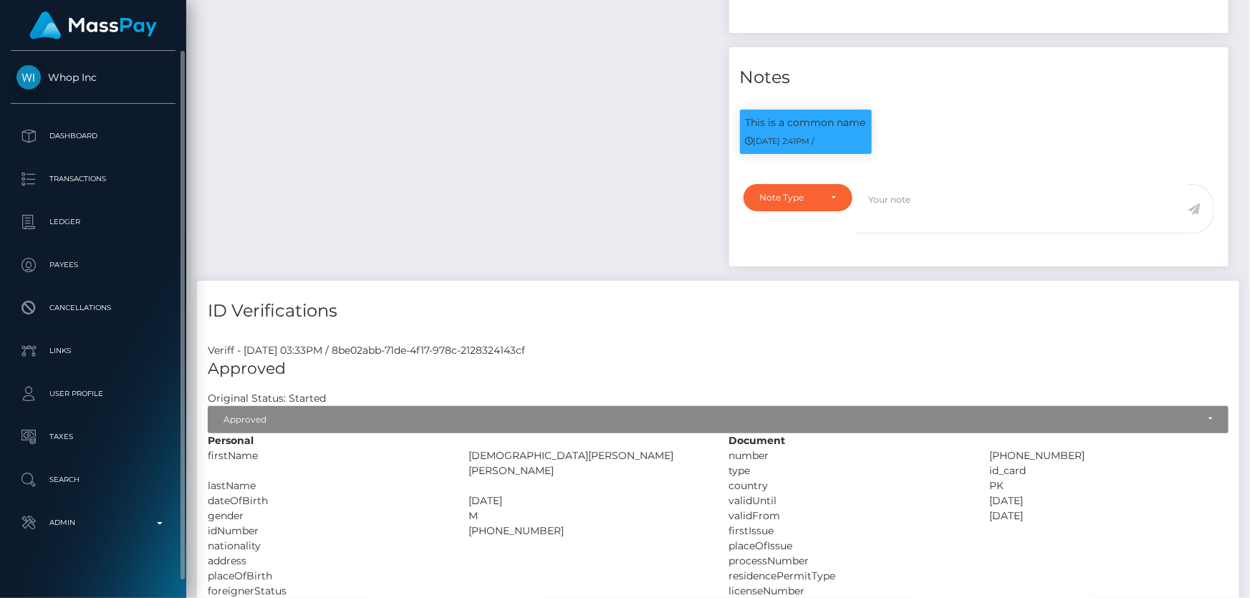
scroll to position [16, 0]
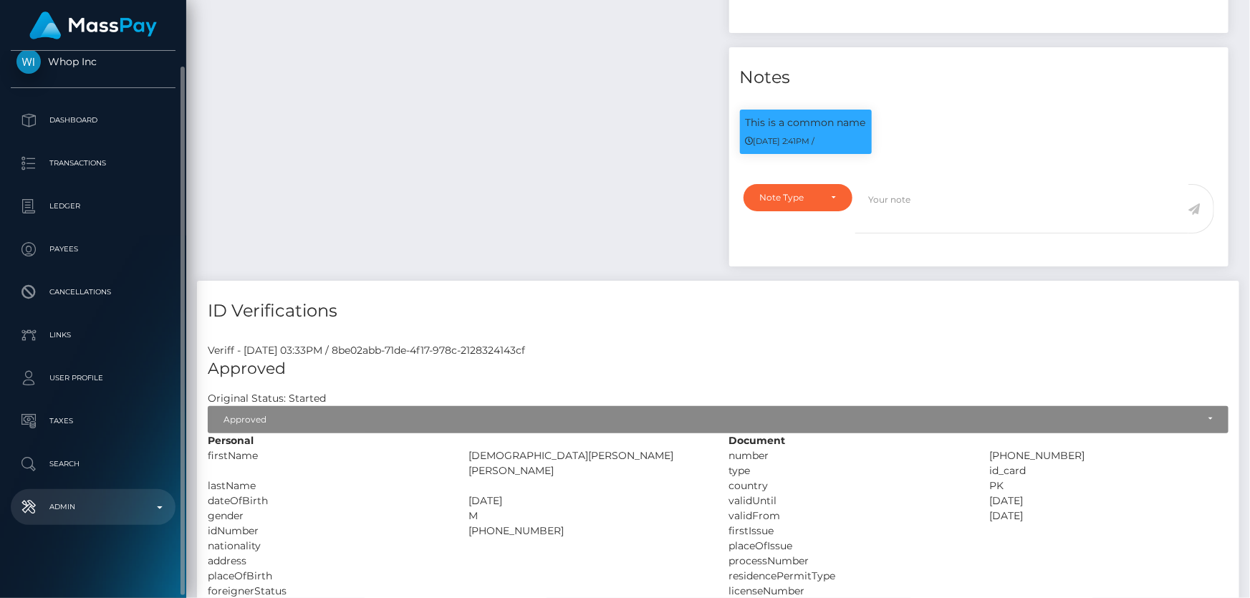
click at [85, 509] on p "Admin" at bounding box center [92, 506] width 153 height 21
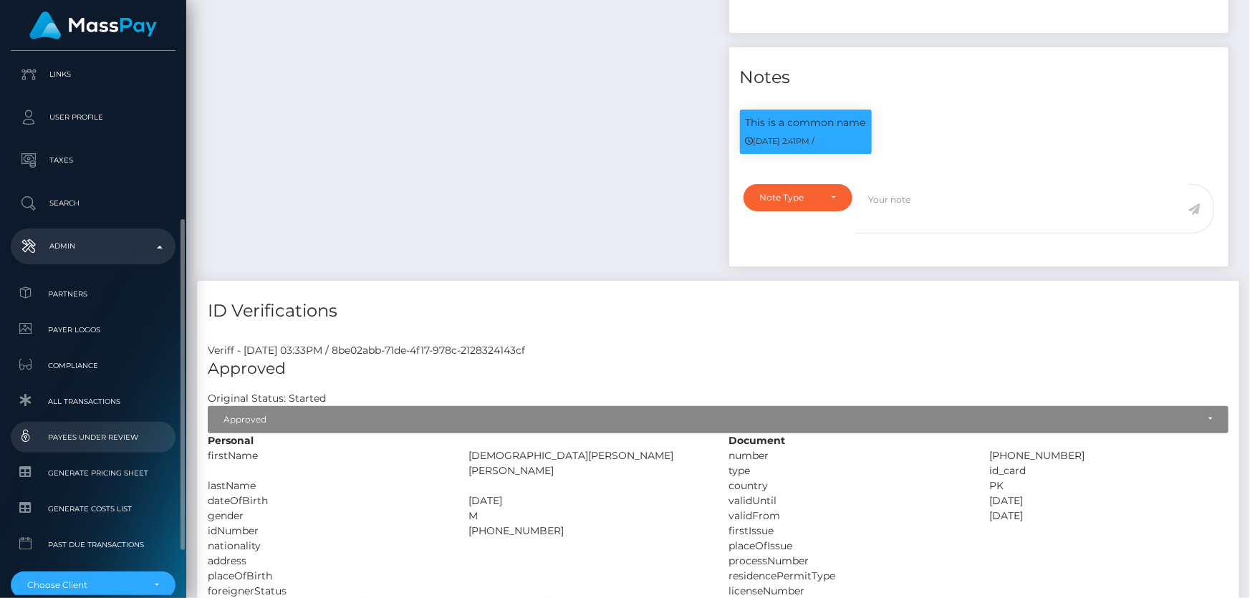
click at [128, 435] on span "Payees under Review" at bounding box center [92, 437] width 153 height 16
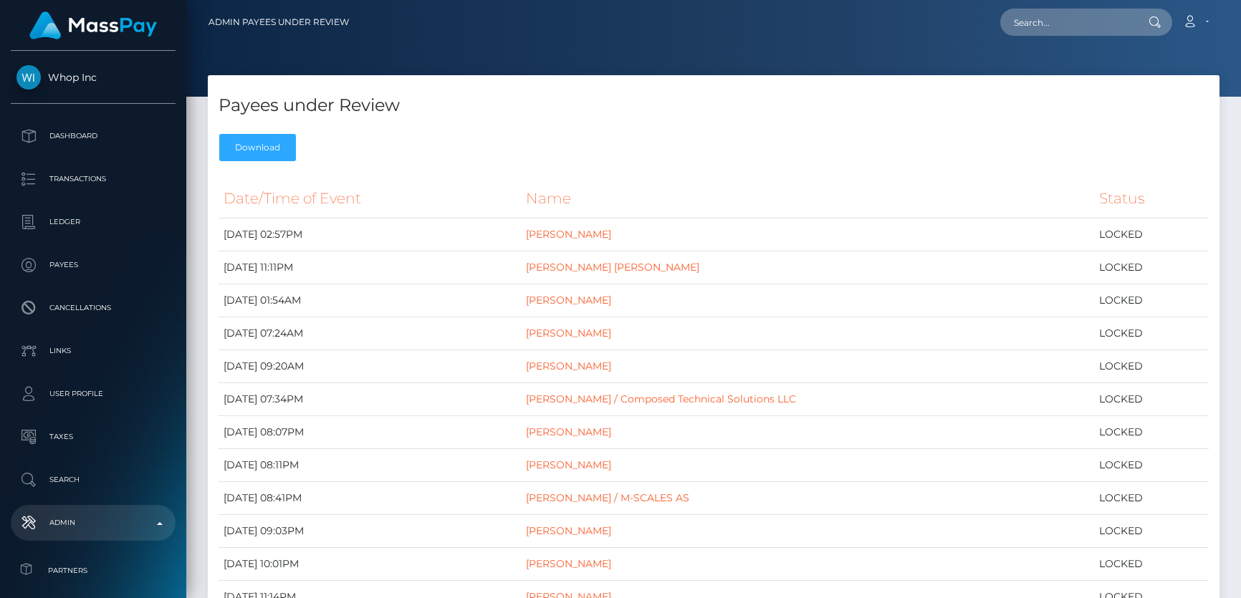
select select
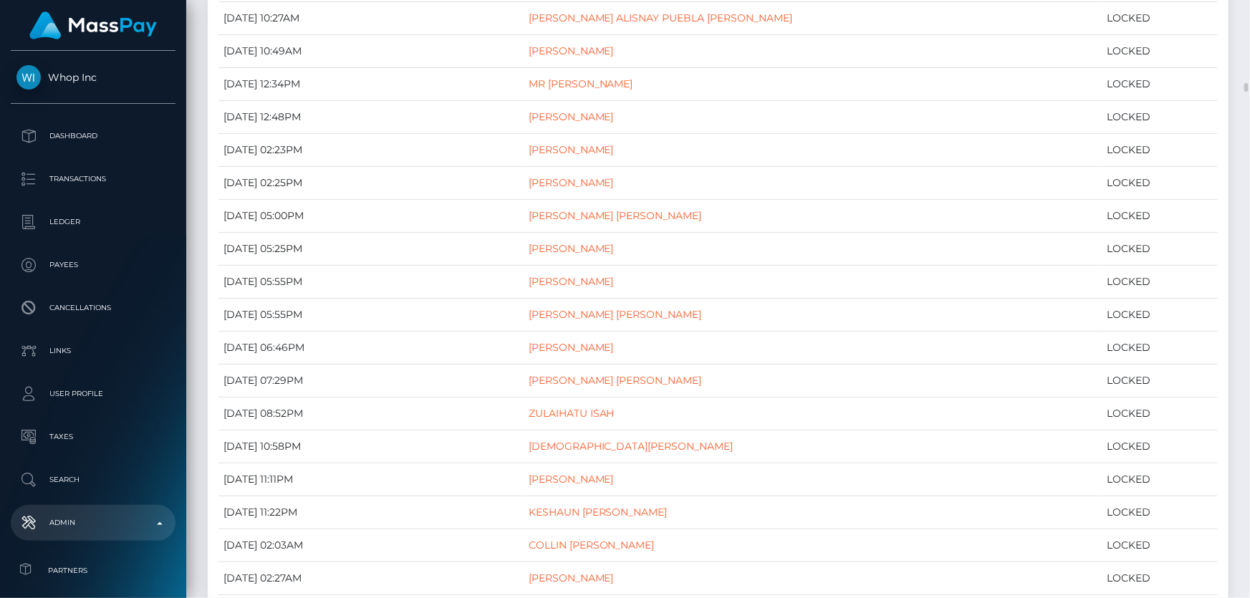
scroll to position [1302, 0]
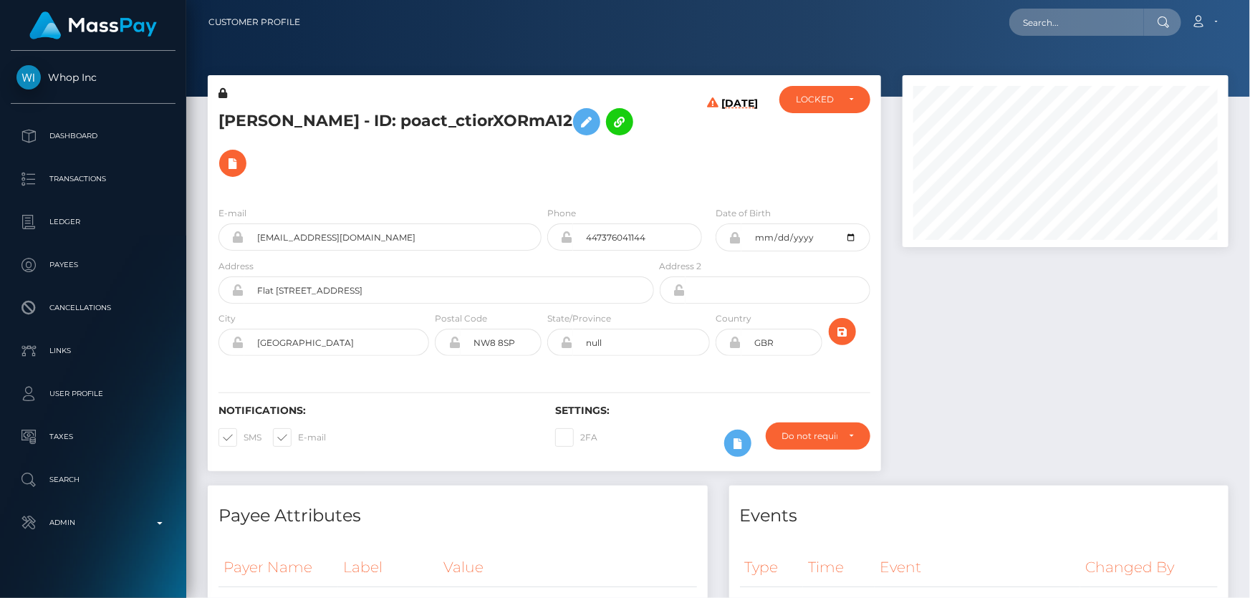
scroll to position [172, 325]
drag, startPoint x: 307, startPoint y: 122, endPoint x: 218, endPoint y: 117, distance: 89.7
click at [219, 117] on h5 "[PERSON_NAME] - ID: poact_ctiorXORmA12" at bounding box center [433, 142] width 428 height 83
copy h5 "[PERSON_NAME]"
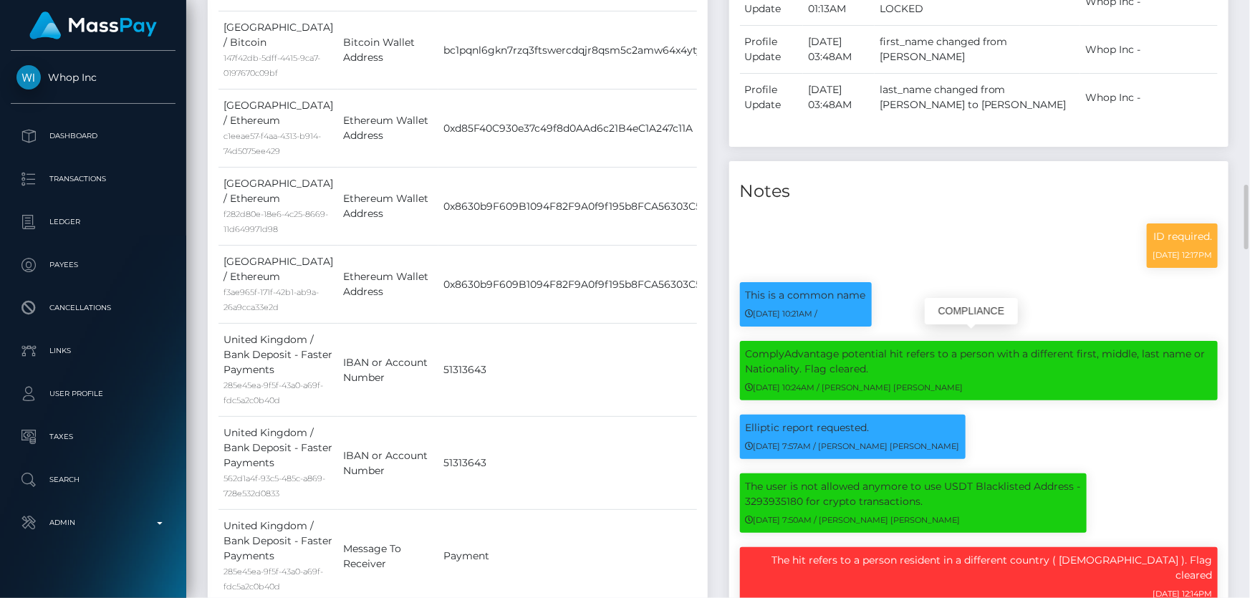
scroll to position [1302, 0]
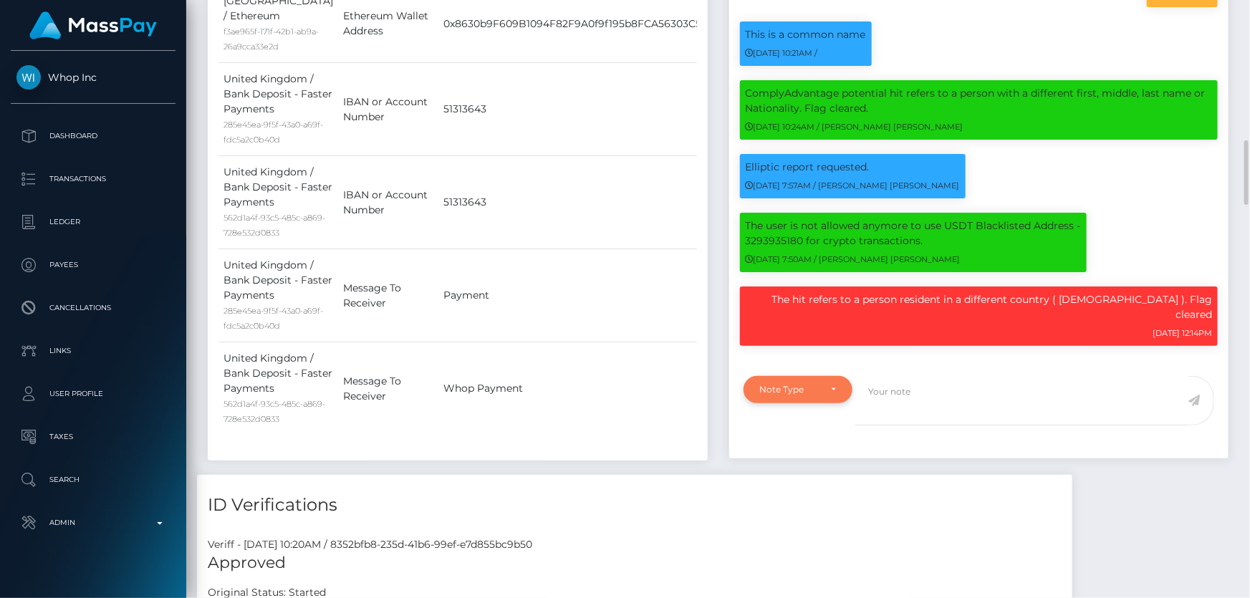
click at [802, 376] on div "Note Type" at bounding box center [799, 389] width 110 height 27
click at [794, 482] on span "Clear Compliance" at bounding box center [799, 488] width 77 height 13
select select "CLEAR_COMPLIANCE"
paste textarea "The hit refers to a person resident in another country ( [DEMOGRAPHIC_DATA] )."
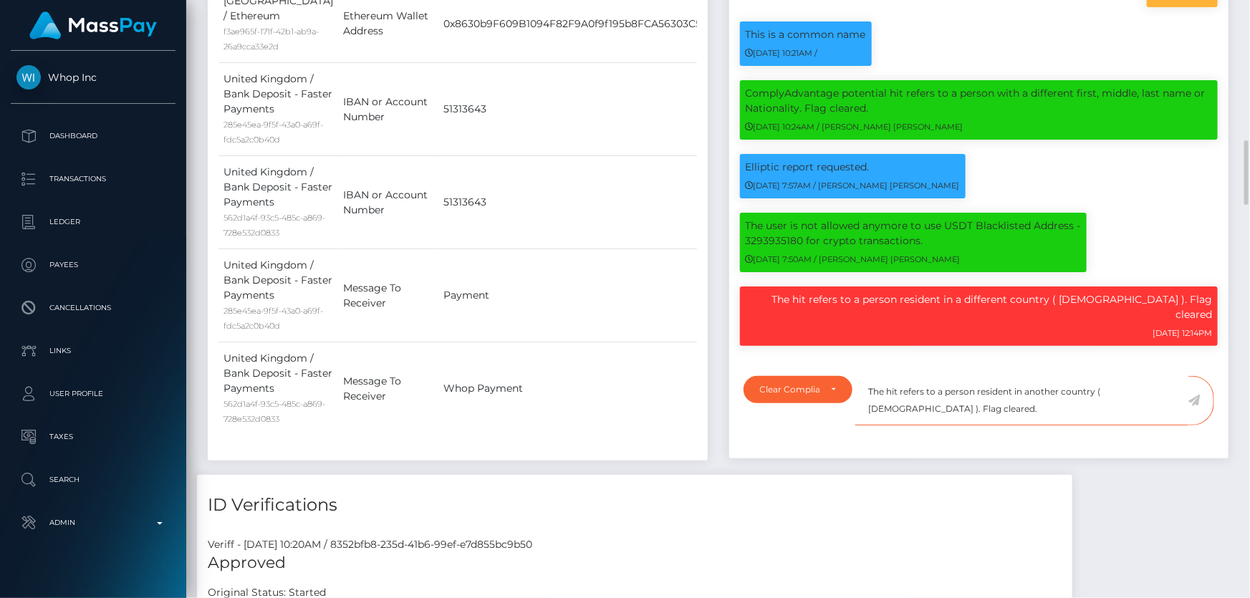
type textarea "The hit refers to a person resident in another country ( [DEMOGRAPHIC_DATA] ). …"
click at [1196, 395] on icon at bounding box center [1195, 400] width 12 height 11
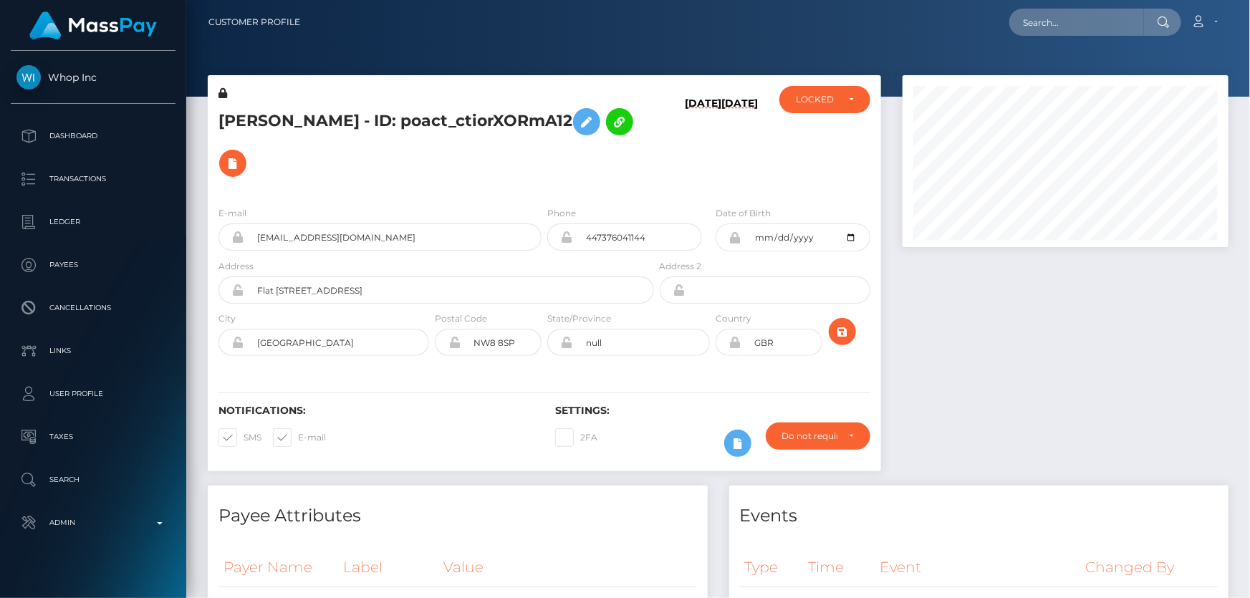
scroll to position [716263, 716108]
click at [819, 111] on div "LOCKED" at bounding box center [824, 99] width 91 height 27
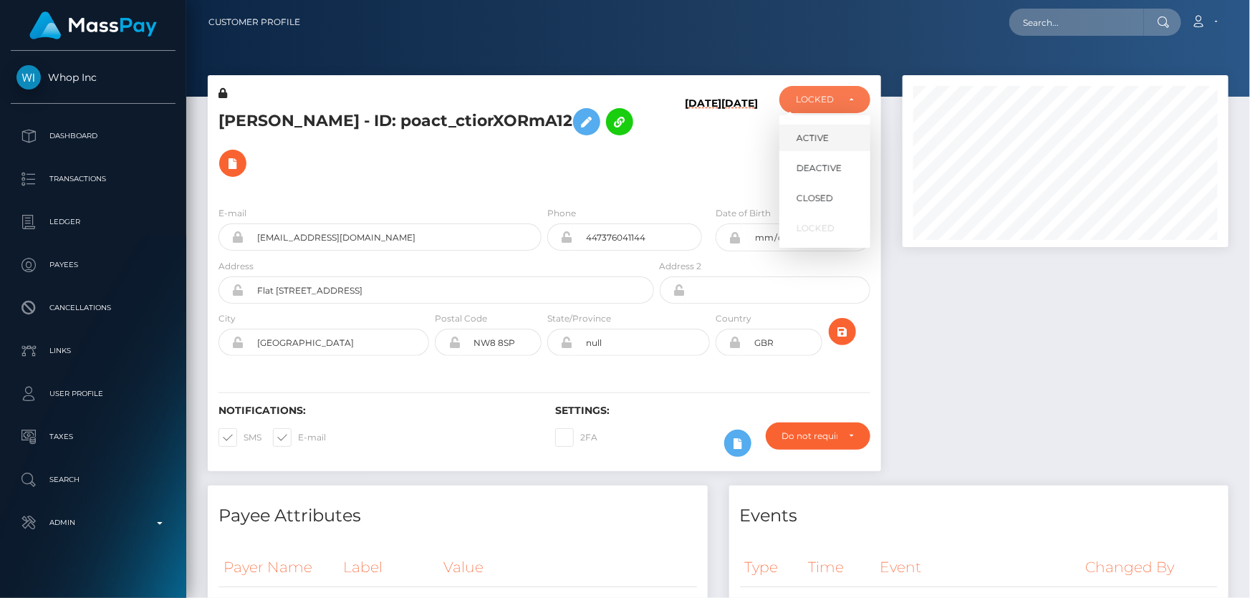
scroll to position [172, 325]
click at [822, 133] on span "ACTIVE" at bounding box center [813, 138] width 32 height 13
select select "ACTIVE"
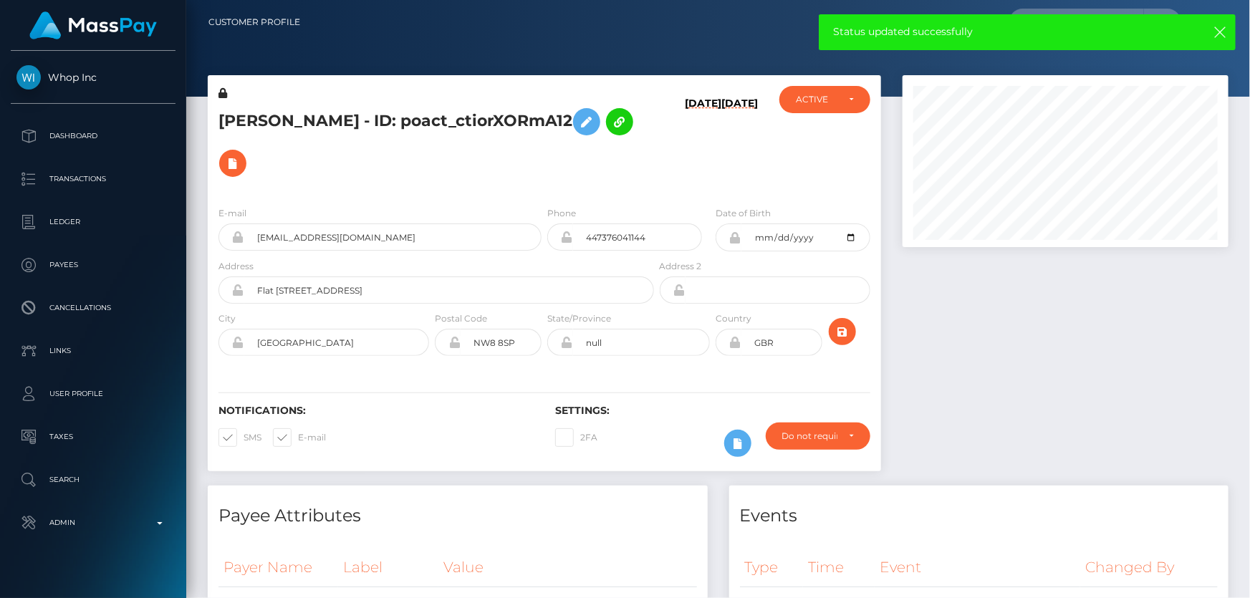
click at [414, 145] on div "[PERSON_NAME] - ID: poact_ctiorXORmA12" at bounding box center [432, 140] width 449 height 109
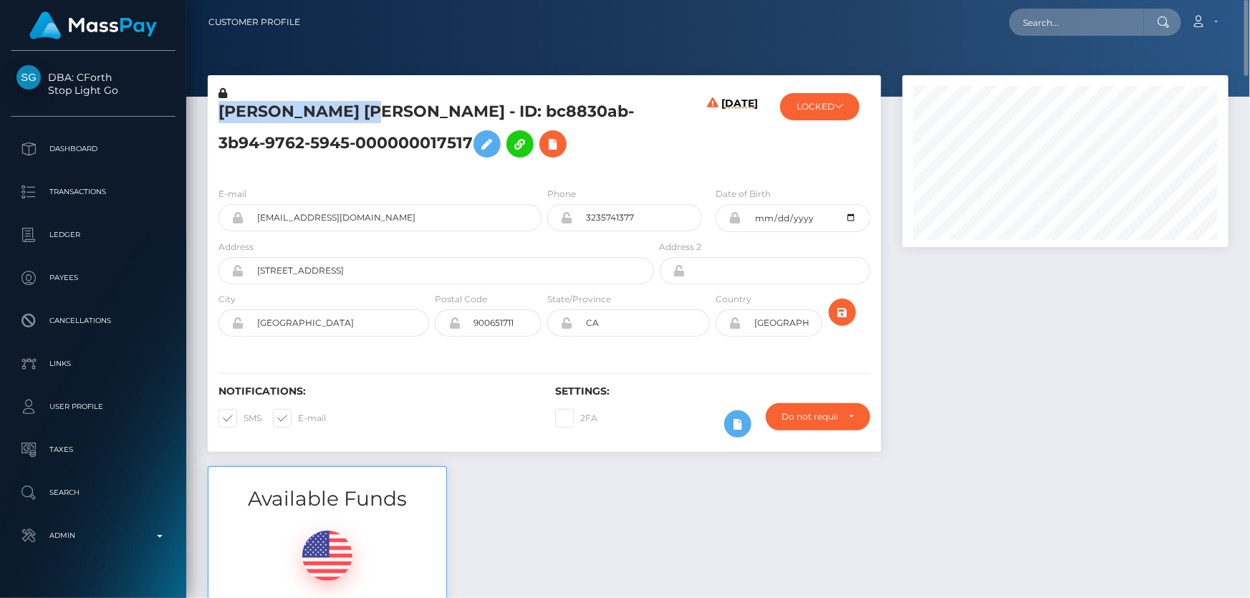
drag, startPoint x: 365, startPoint y: 113, endPoint x: 208, endPoint y: 113, distance: 156.9
click at [208, 113] on div "[PERSON_NAME] [PERSON_NAME] - ID: bc8830ab-3b94-9762-5945-000000017517" at bounding box center [432, 131] width 449 height 90
copy h5 "[PERSON_NAME] [PERSON_NAME]"
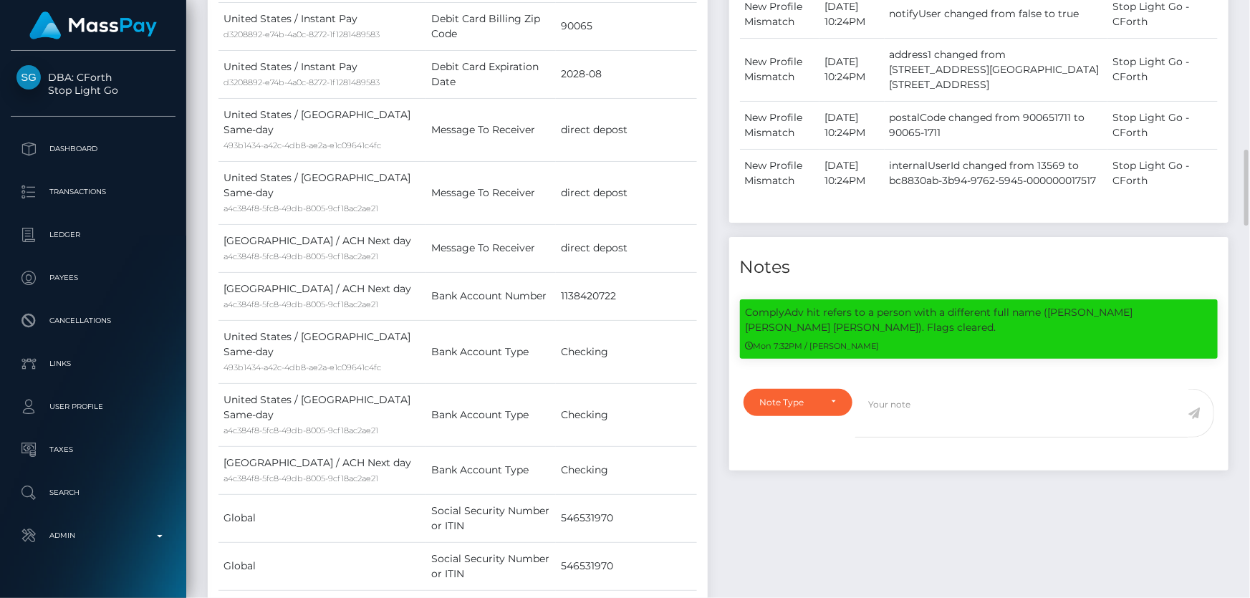
scroll to position [1433, 0]
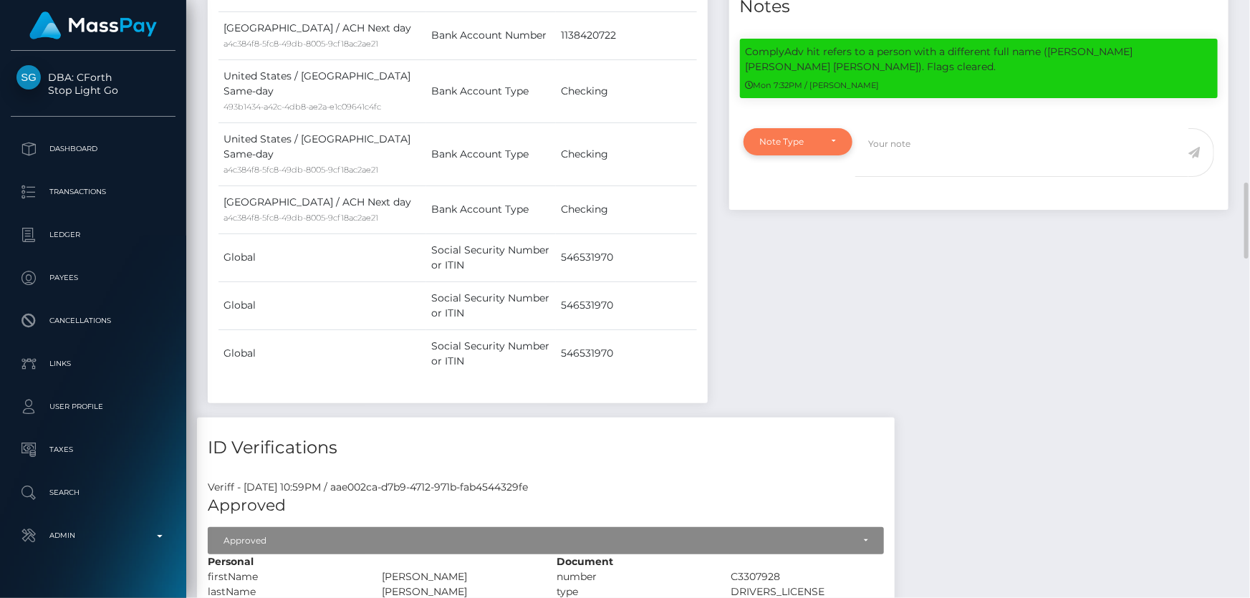
click at [815, 143] on div "Note Type" at bounding box center [790, 141] width 60 height 11
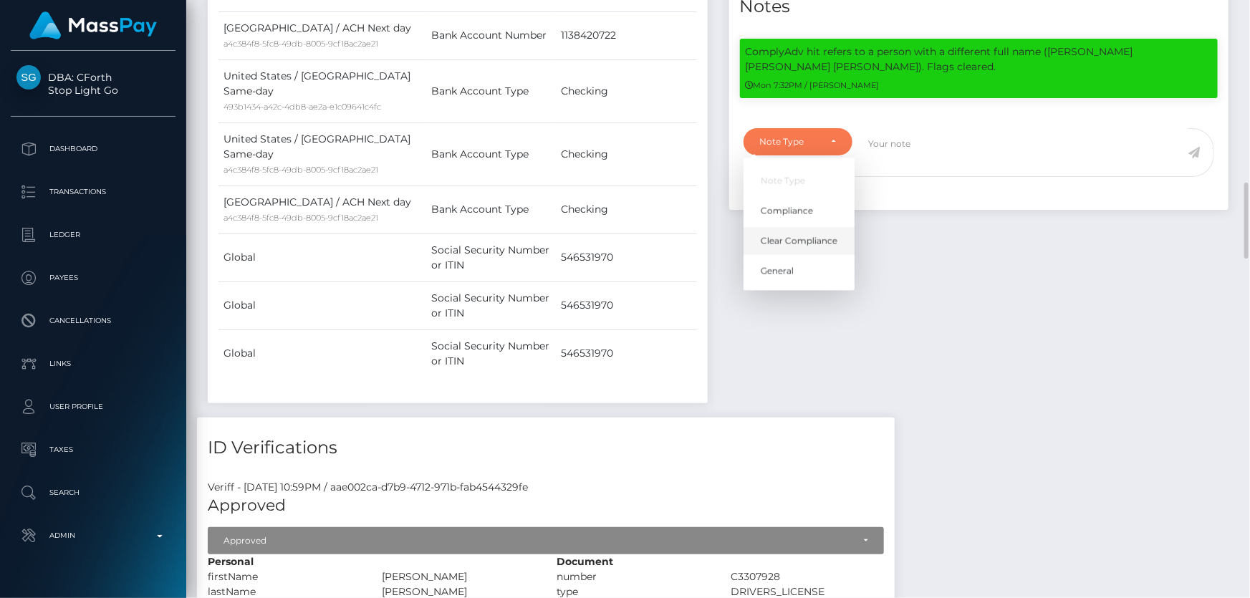
click at [810, 240] on span "Clear Compliance" at bounding box center [799, 240] width 77 height 13
select select "CLEAR_COMPLIANCE"
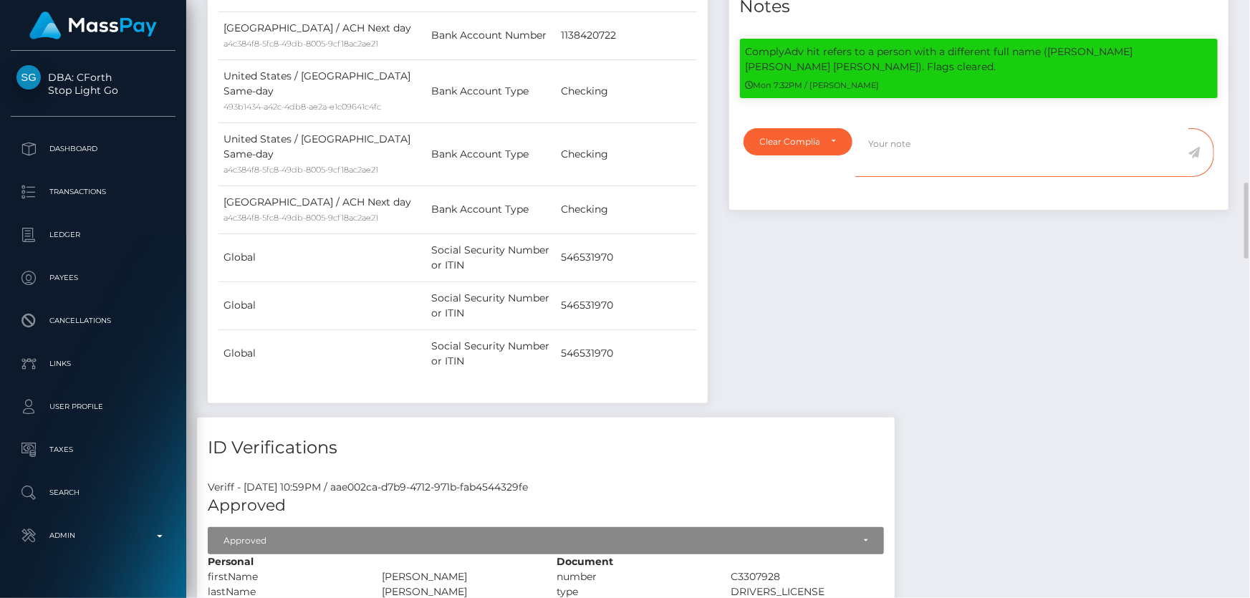
drag, startPoint x: 918, startPoint y: 115, endPoint x: 881, endPoint y: 149, distance: 50.2
paste textarea "The hits refer to persons with different Last Names ( [PERSON_NAME]/[PERSON_NAM…"
type textarea "The hits refer to persons with different Last Names ( [PERSON_NAME]/[PERSON_NAM…"
click at [1195, 148] on icon at bounding box center [1195, 152] width 12 height 11
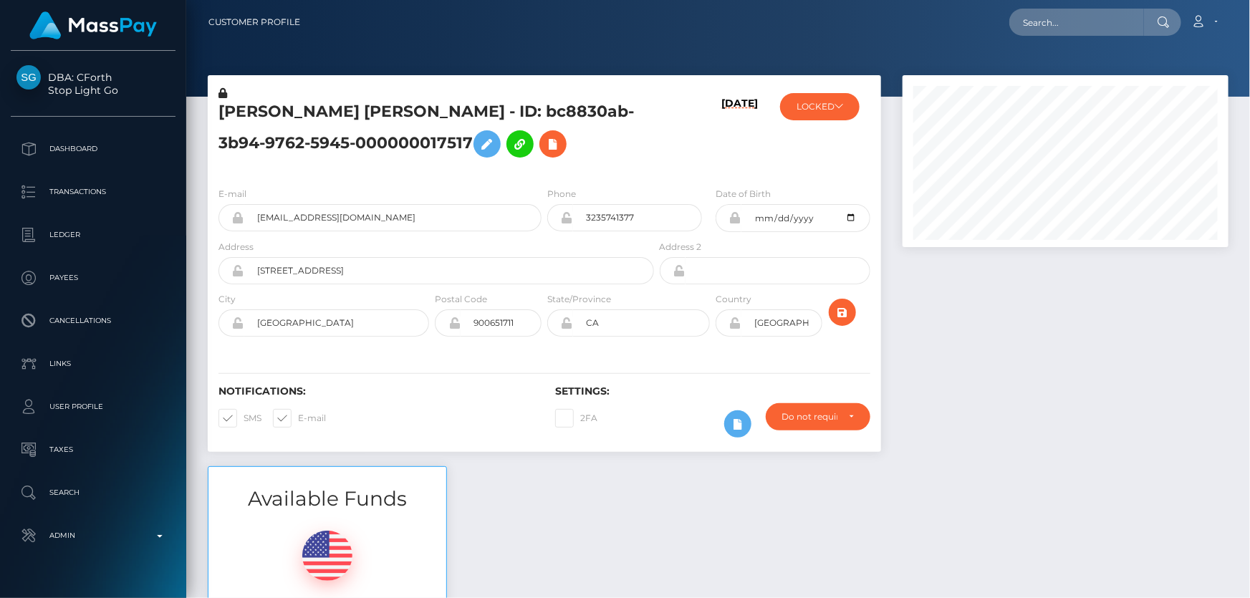
scroll to position [172, 325]
click at [820, 119] on button "LOCKED" at bounding box center [820, 106] width 80 height 27
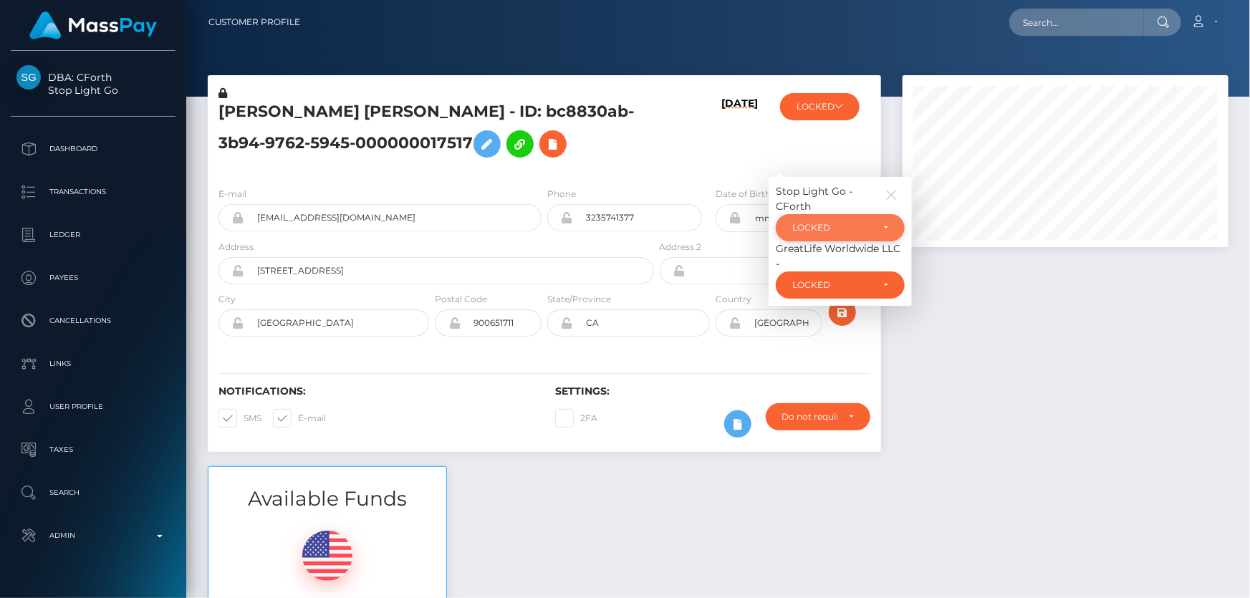
click at [826, 229] on div "LOCKED" at bounding box center [832, 227] width 80 height 11
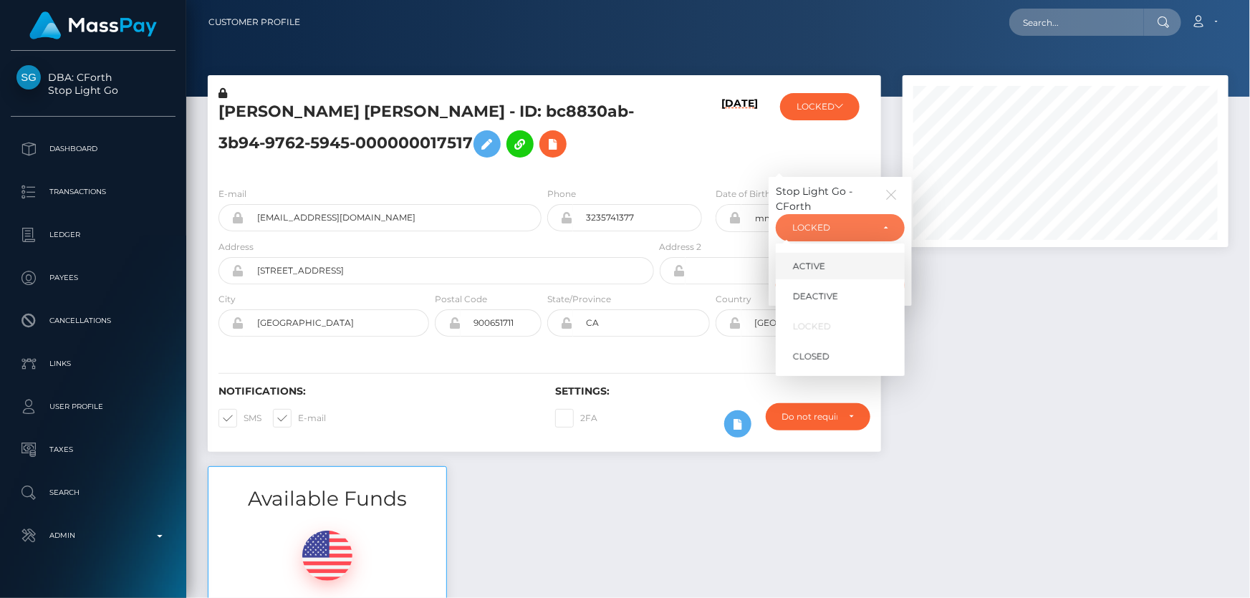
click at [838, 272] on link "ACTIVE" at bounding box center [840, 266] width 129 height 27
select select "ACTIVE"
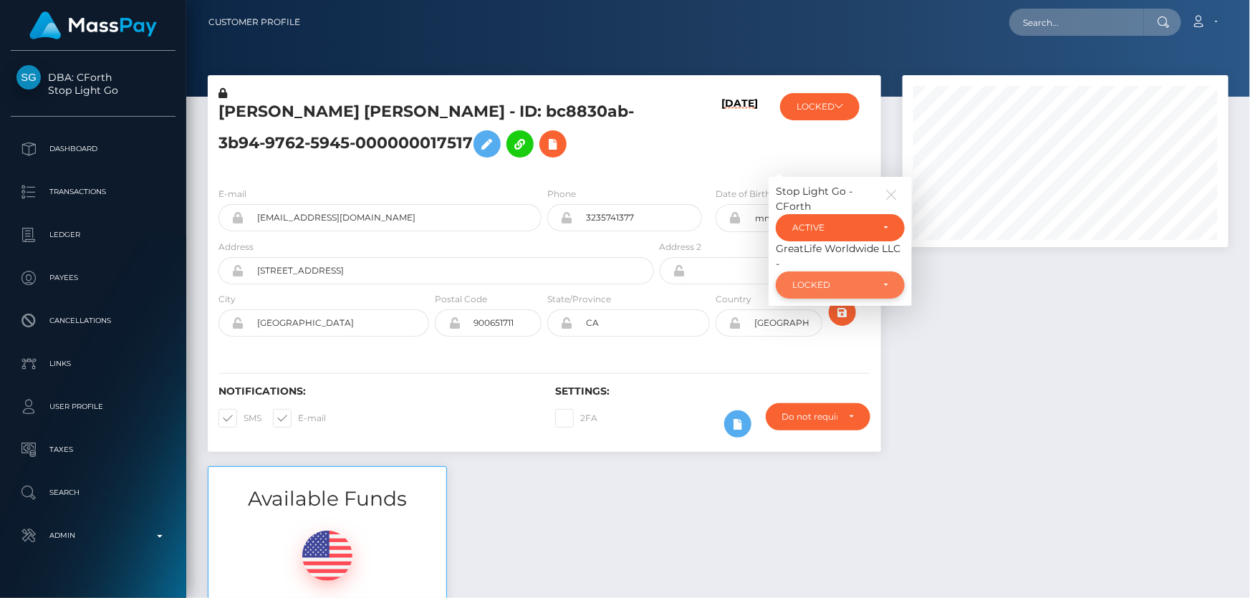
click at [842, 291] on div "LOCKED" at bounding box center [840, 285] width 129 height 27
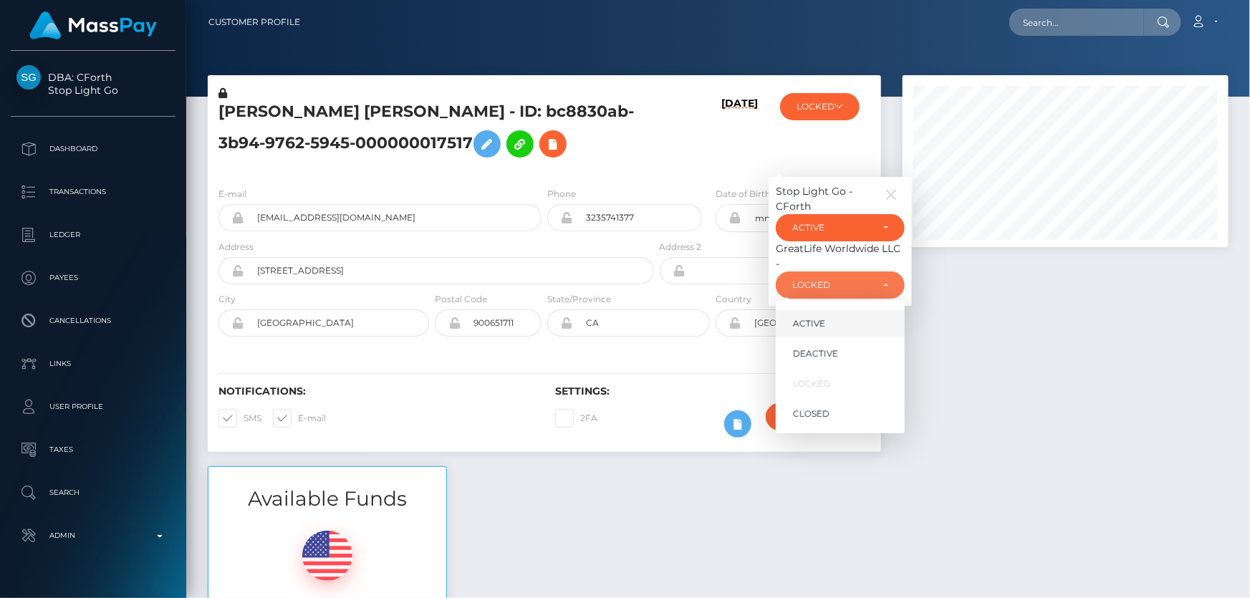
click at [843, 325] on link "ACTIVE" at bounding box center [840, 323] width 129 height 27
select select "ACTIVE"
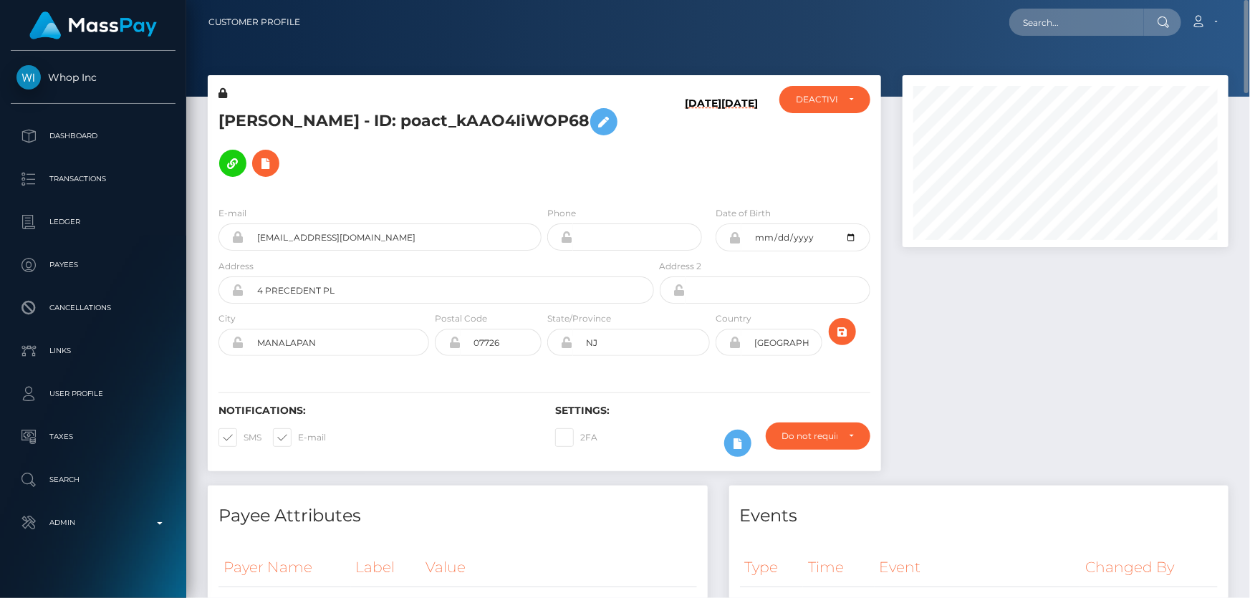
click at [472, 134] on h5 "BRANDON M AUTIERO - ID: poact_kAAO4IiWOP68" at bounding box center [433, 142] width 428 height 83
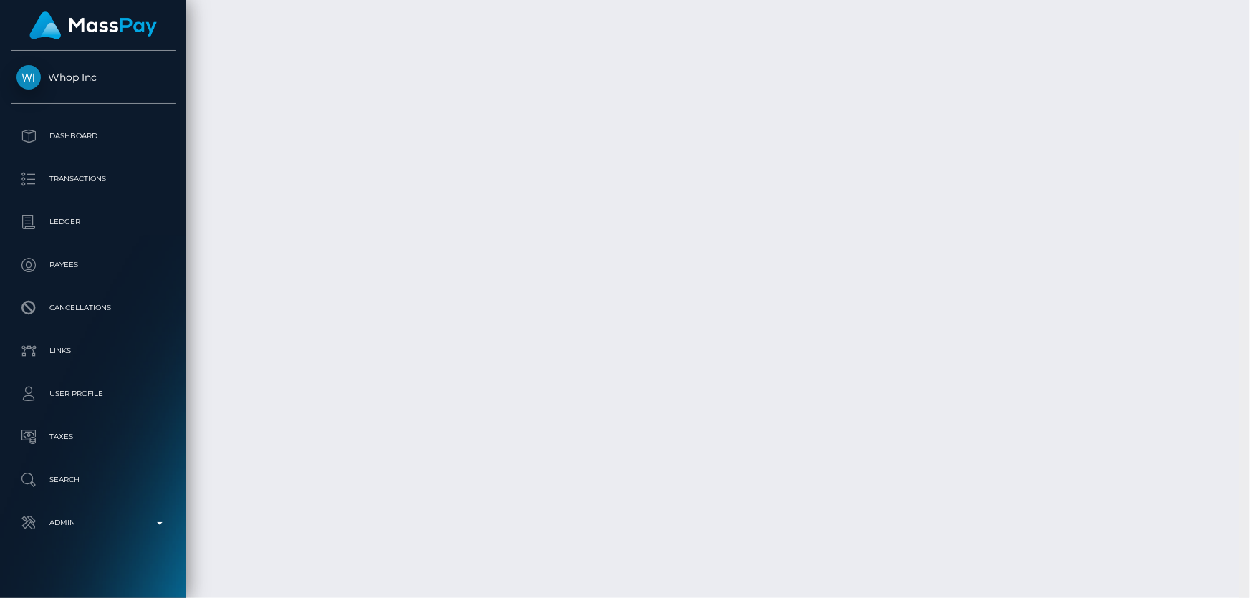
scroll to position [9223, 0]
drag, startPoint x: 1244, startPoint y: 534, endPoint x: 1249, endPoint y: 522, distance: 13.5
click at [1249, 522] on div at bounding box center [1244, 299] width 11 height 599
drag, startPoint x: 787, startPoint y: 431, endPoint x: 593, endPoint y: 307, distance: 230.3
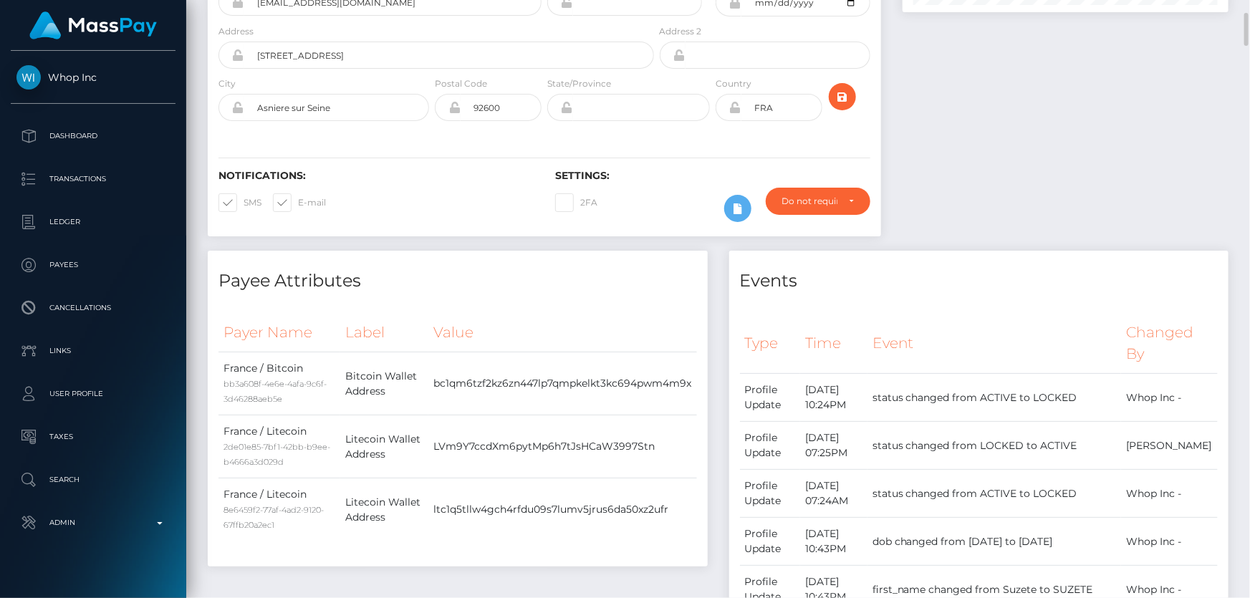
scroll to position [0, 0]
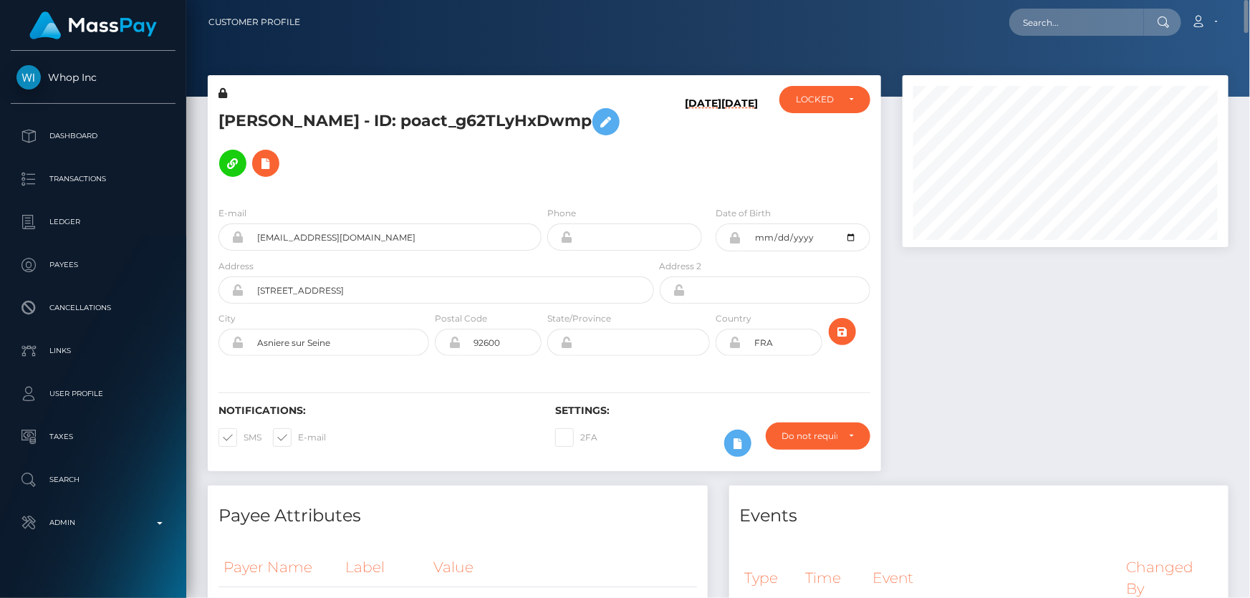
click at [322, 102] on h5 "SUZETE BRITO DIAS - ID: poact_g62TLyHxDwmp" at bounding box center [433, 142] width 428 height 83
copy h5 "SUZETE BRITO DIAS - ID: poact_g62TLyHxDwmp"
drag, startPoint x: 989, startPoint y: 456, endPoint x: 907, endPoint y: 430, distance: 85.9
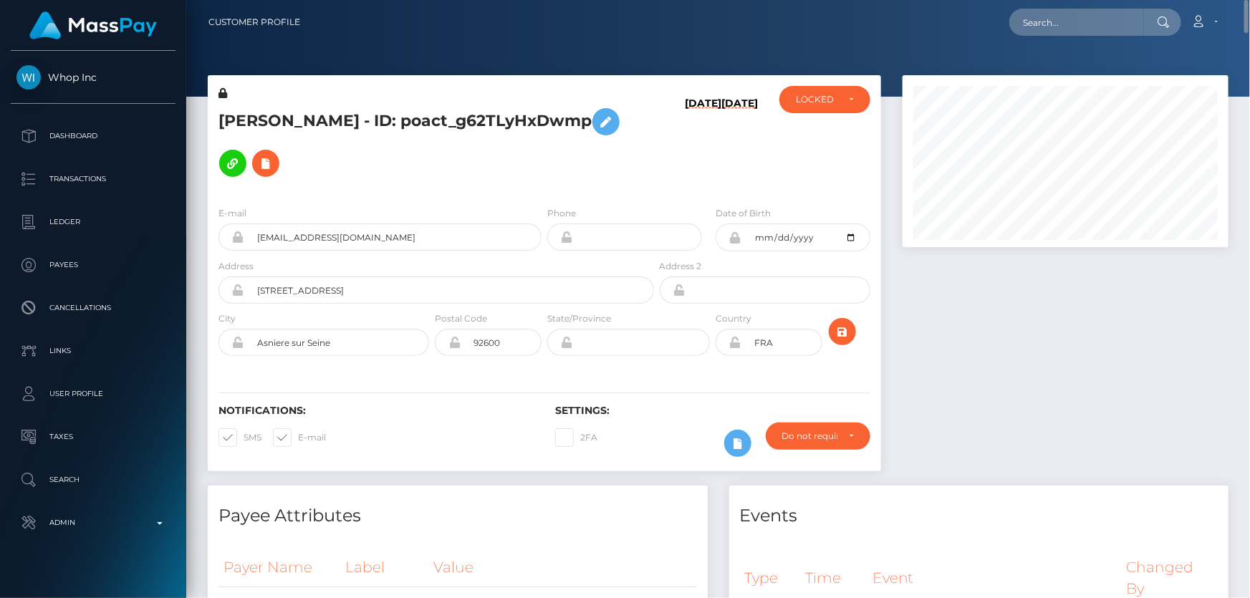
click at [989, 456] on div at bounding box center [1065, 280] width 347 height 411
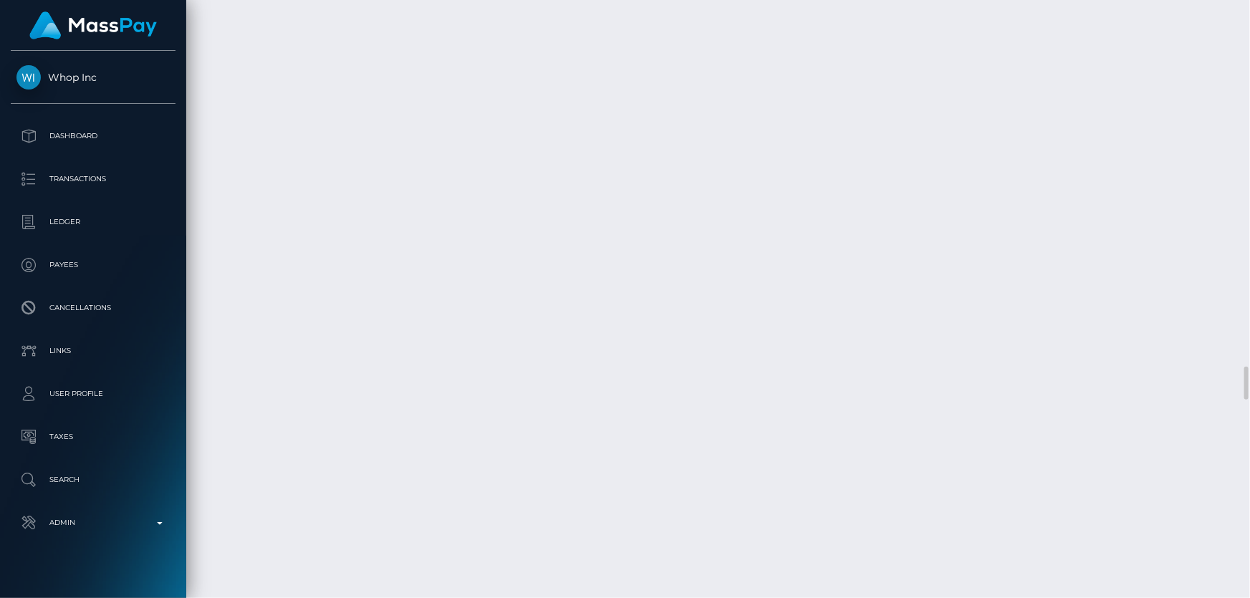
scroll to position [6969, 0]
copy div "LVm9Y7ccdXm6pytMp6h7tJsHCaW3997Stn"
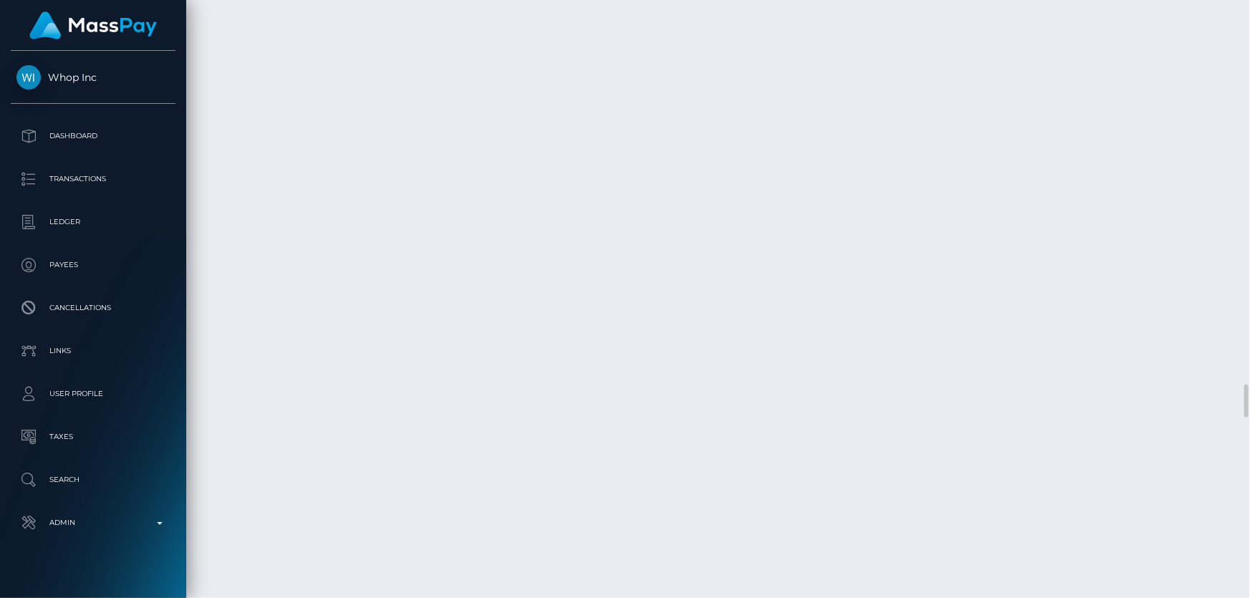
copy div "ltc1q5tllw4gch4rfdu09s7lumv5jrus6da50xz2ufr"
drag, startPoint x: 721, startPoint y: 469, endPoint x: 570, endPoint y: 210, distance: 299.9
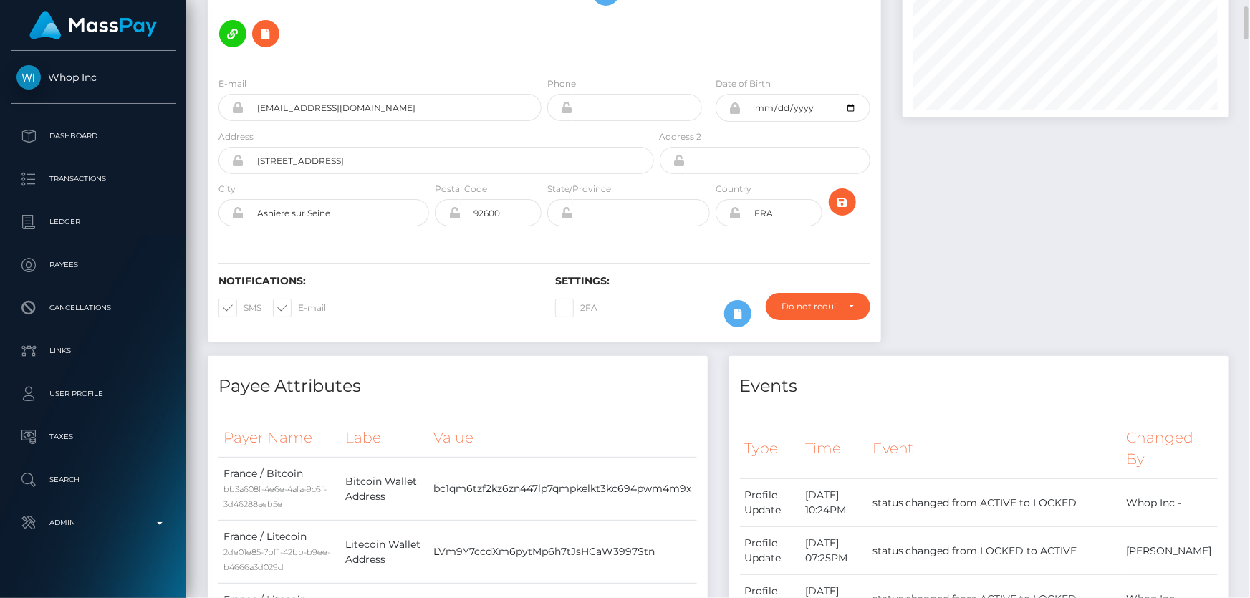
scroll to position [0, 0]
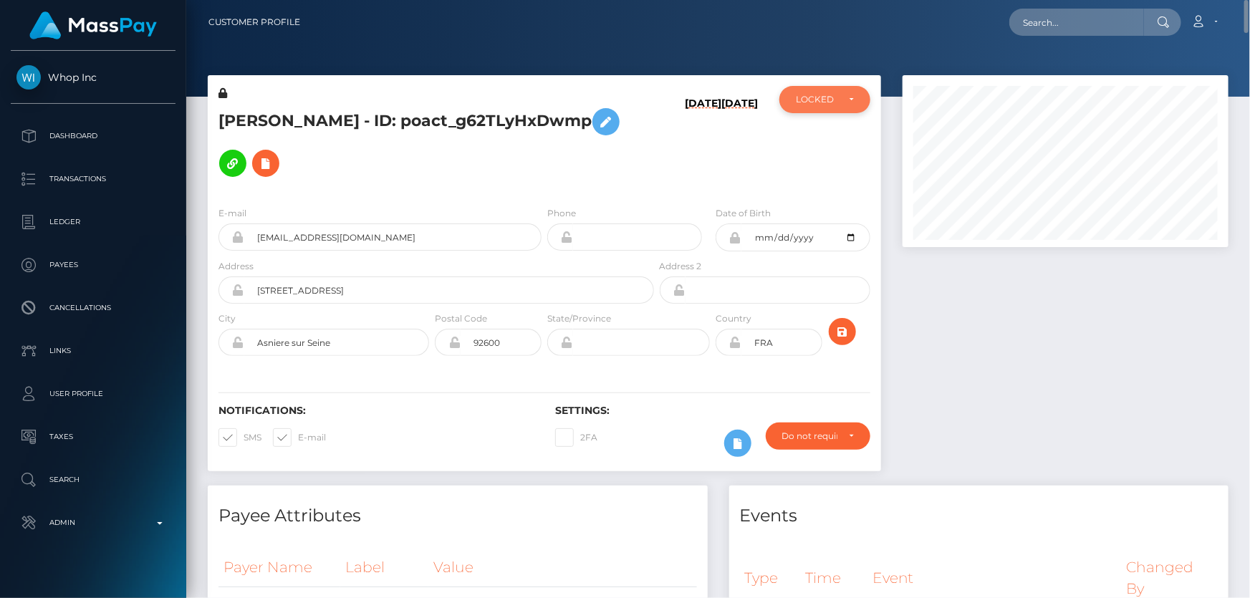
click at [830, 111] on div "LOCKED" at bounding box center [824, 99] width 91 height 27
click at [822, 134] on span "ACTIVE" at bounding box center [813, 138] width 32 height 13
select select "ACTIVE"
click at [358, 142] on h5 "SUZETE BRITO DIAS - ID: poact_g62TLyHxDwmp" at bounding box center [433, 142] width 428 height 83
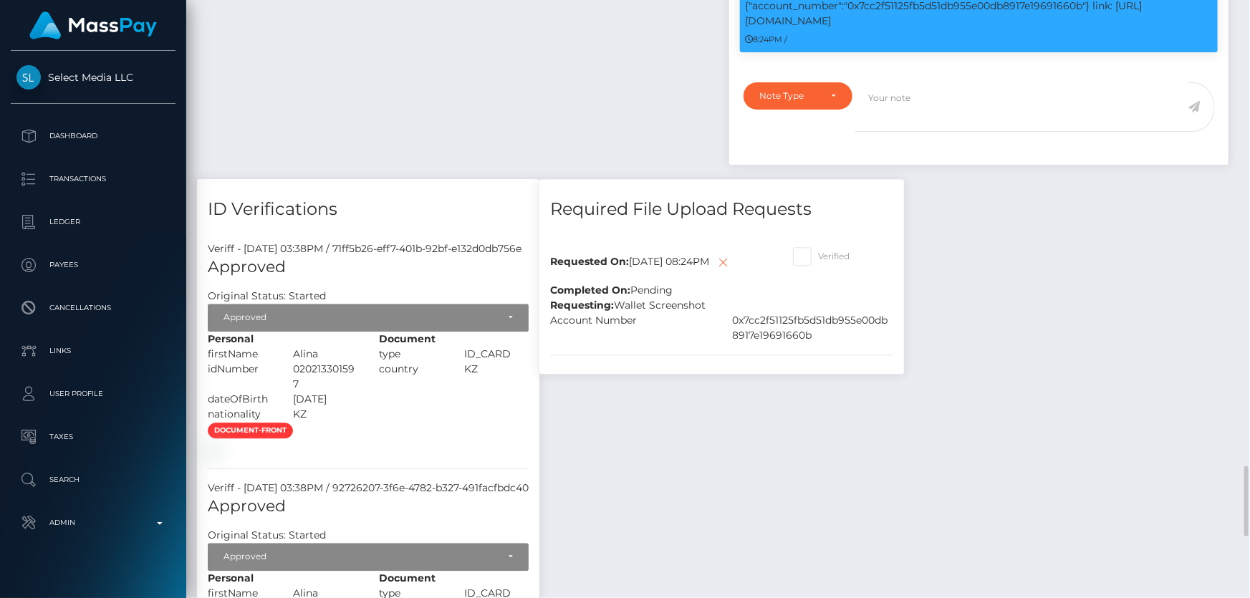
scroll to position [1758, 0]
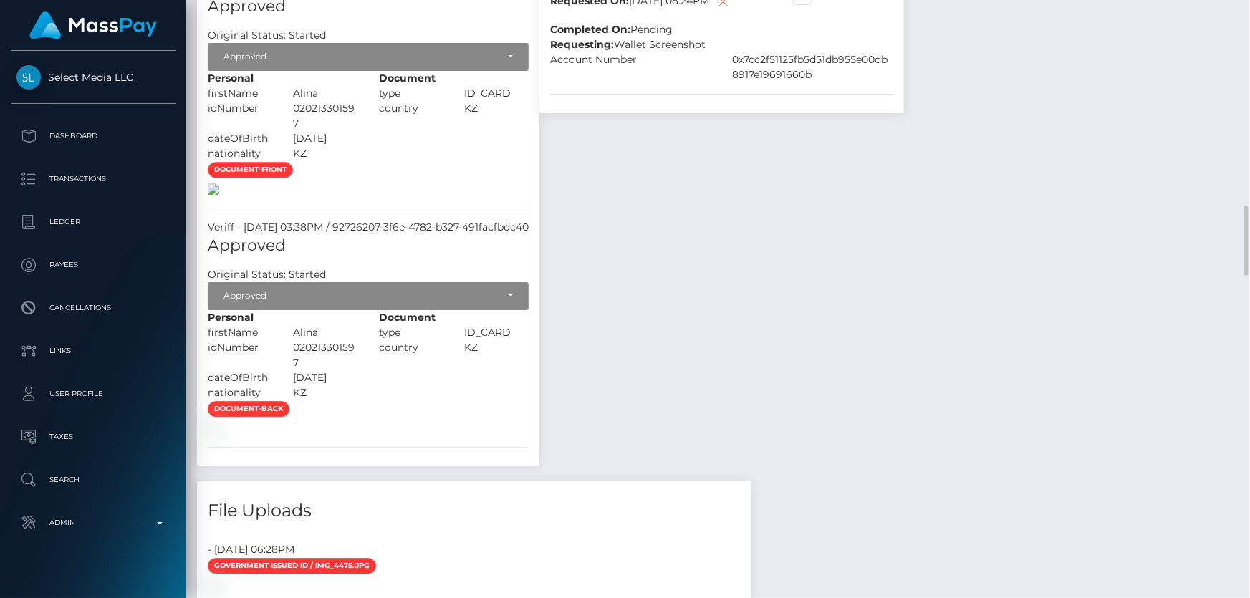
click at [219, 195] on img at bounding box center [213, 188] width 11 height 11
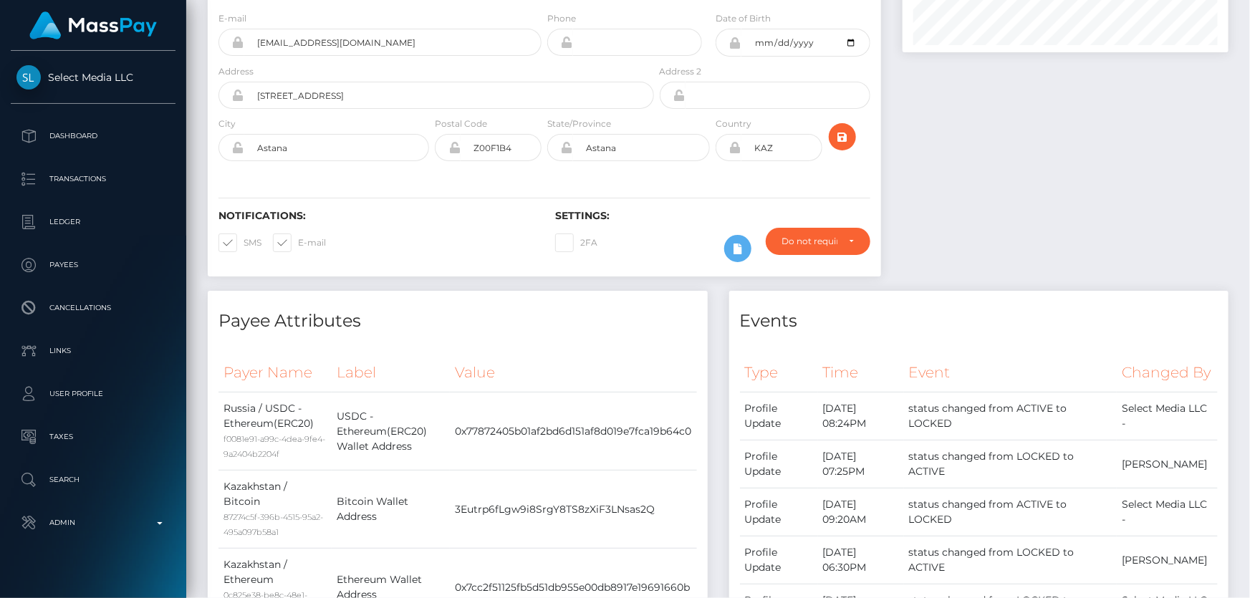
scroll to position [0, 0]
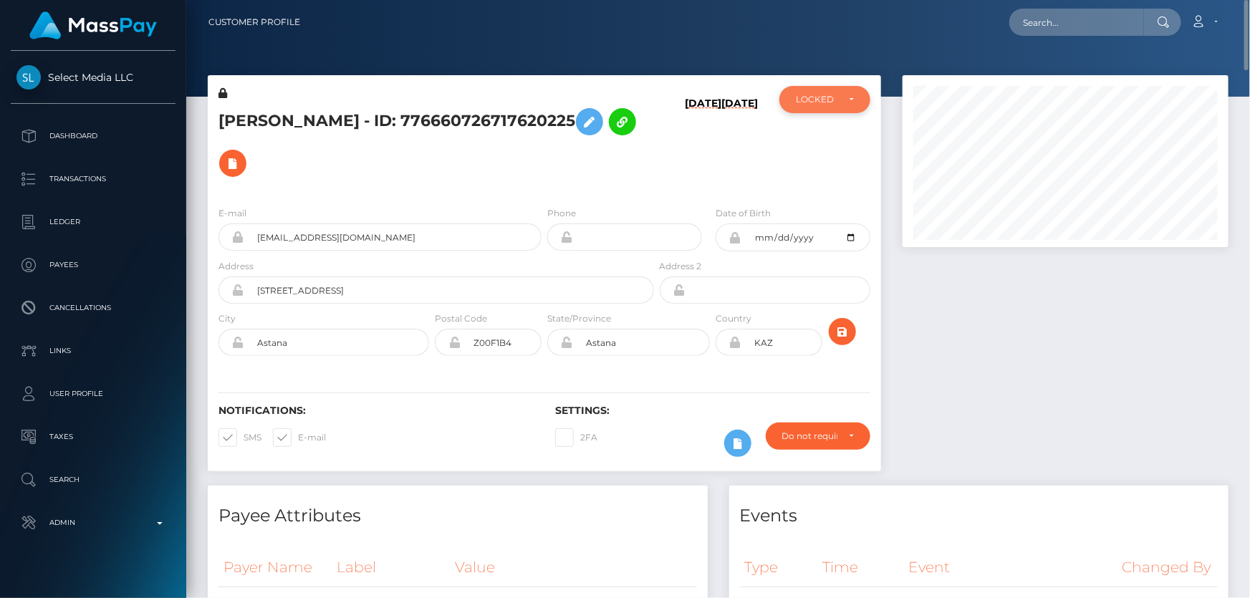
click at [822, 97] on div "LOCKED" at bounding box center [817, 99] width 42 height 11
click at [825, 137] on span "ACTIVE" at bounding box center [813, 138] width 32 height 13
select select "ACTIVE"
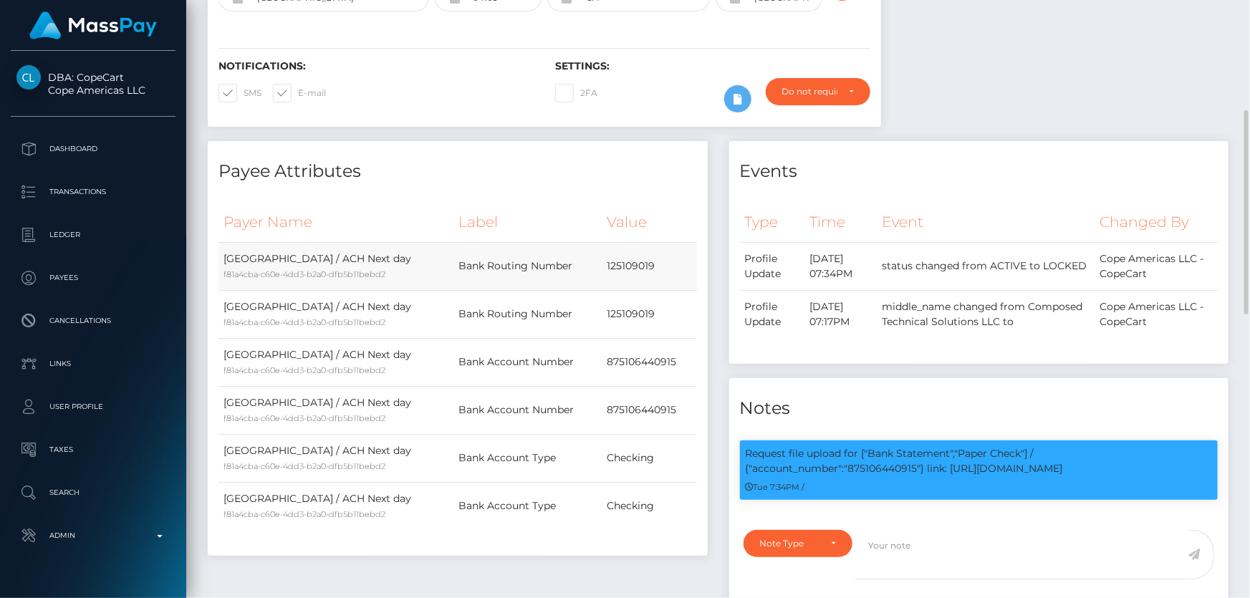
scroll to position [521, 0]
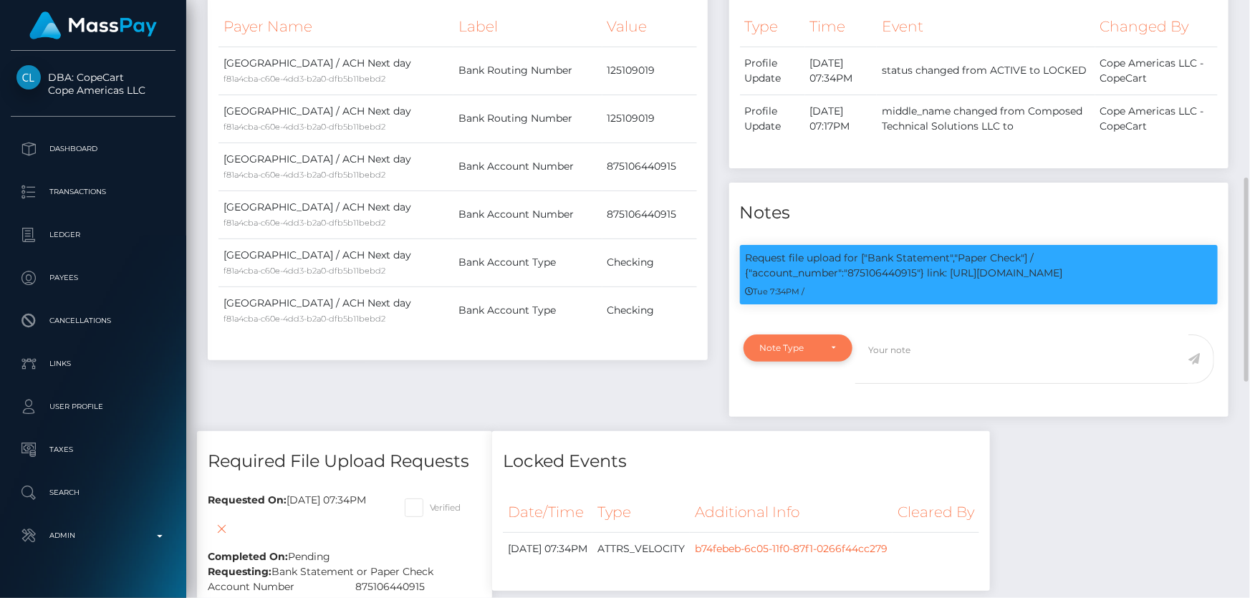
click at [810, 357] on div "Note Type" at bounding box center [799, 348] width 110 height 27
click at [800, 423] on span "Compliance" at bounding box center [787, 417] width 52 height 13
select select "COMPLIANCE"
click at [899, 379] on textarea at bounding box center [1021, 359] width 333 height 49
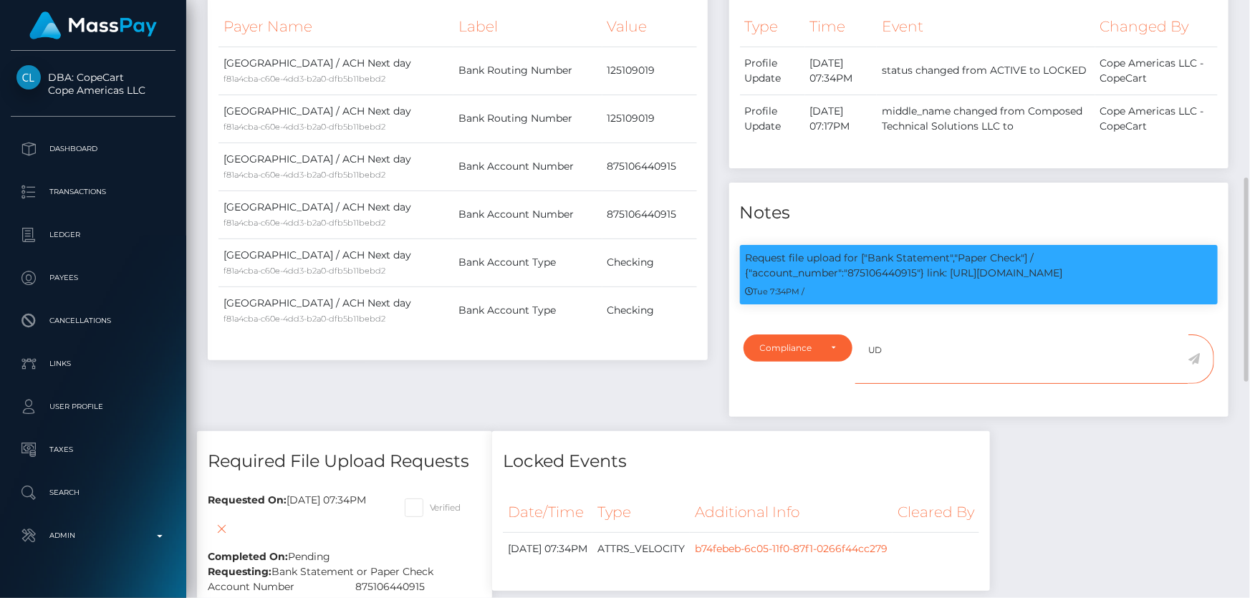
type textarea "U"
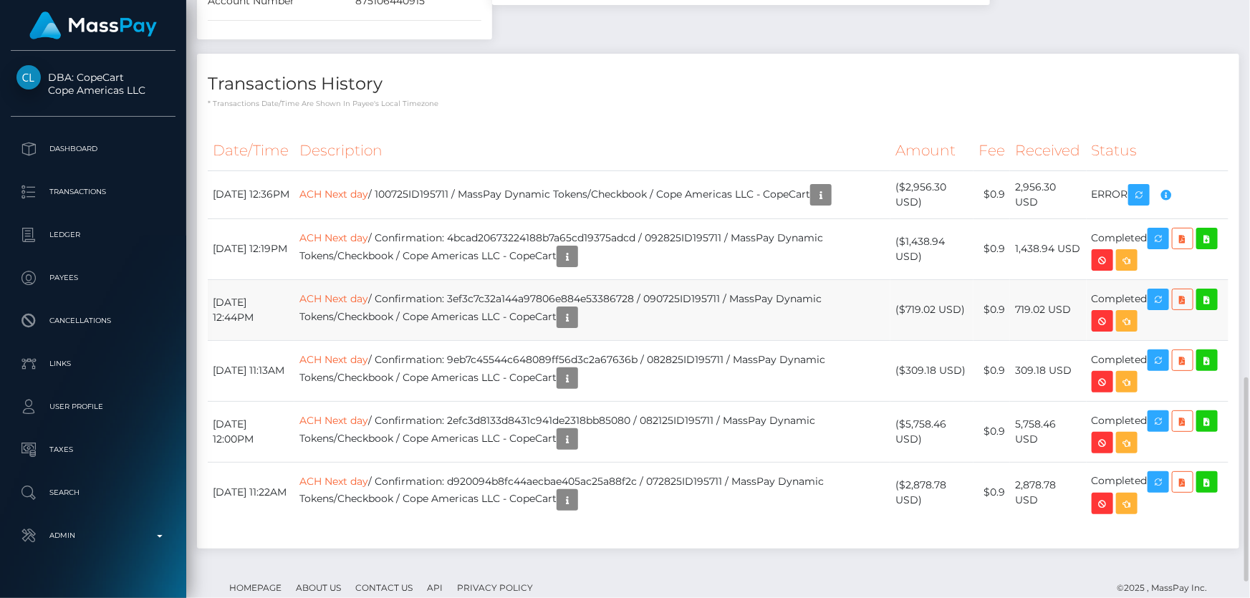
scroll to position [716, 0]
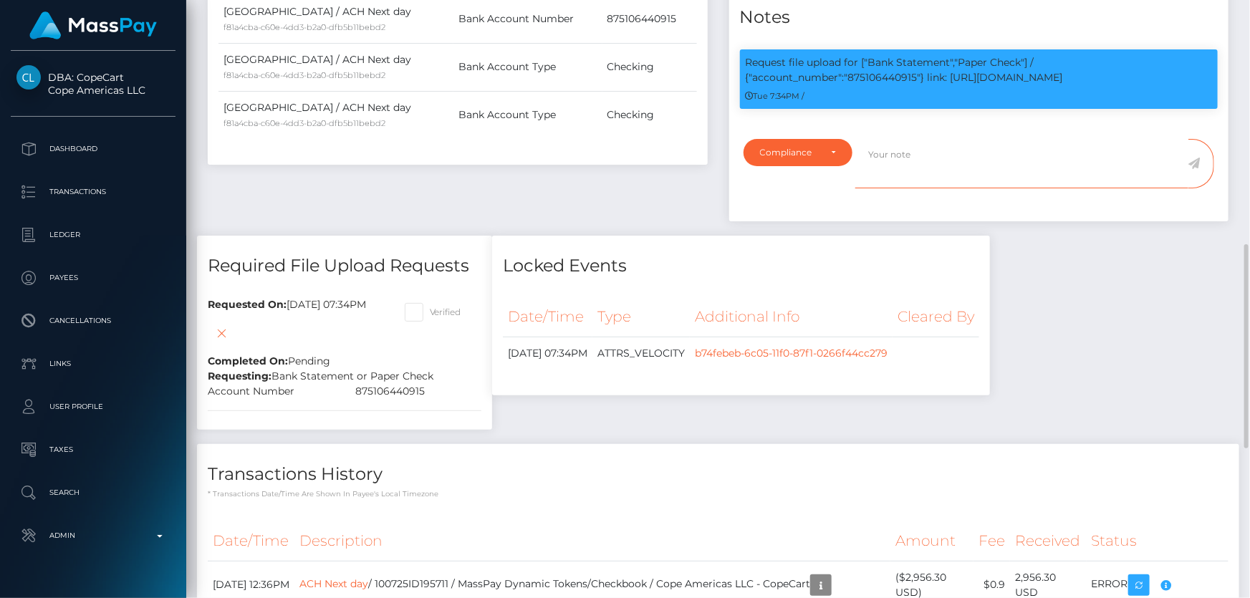
click at [884, 182] on textarea at bounding box center [1021, 163] width 333 height 49
type textarea "Art of Inc and shareholders list required."
click at [1194, 169] on icon at bounding box center [1195, 163] width 12 height 11
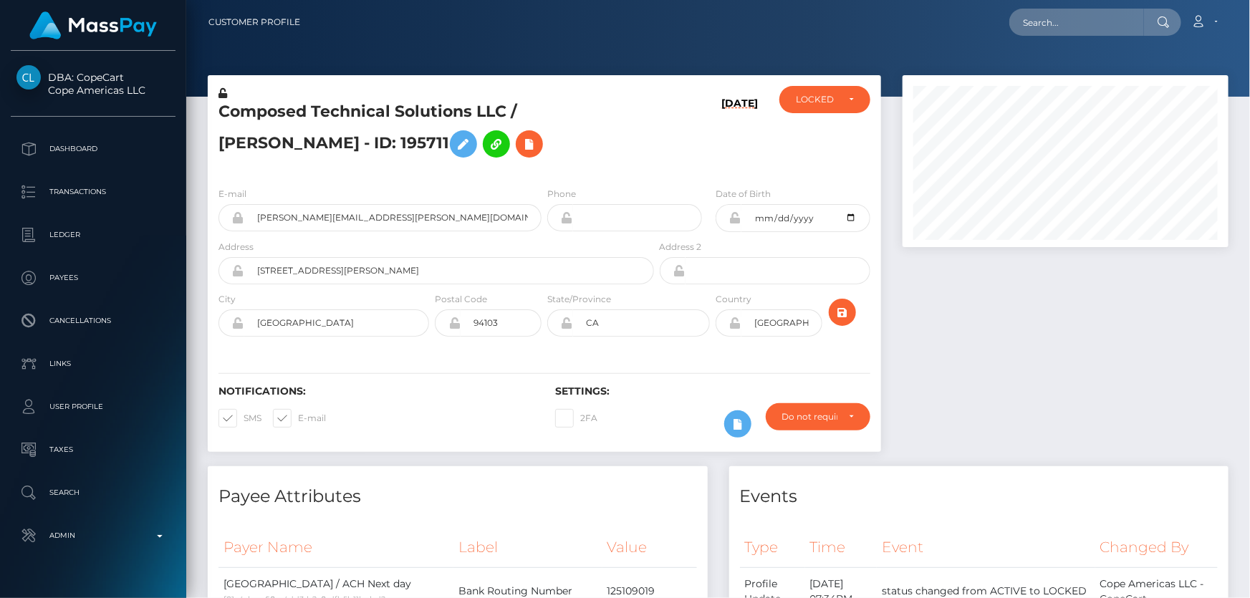
scroll to position [260, 0]
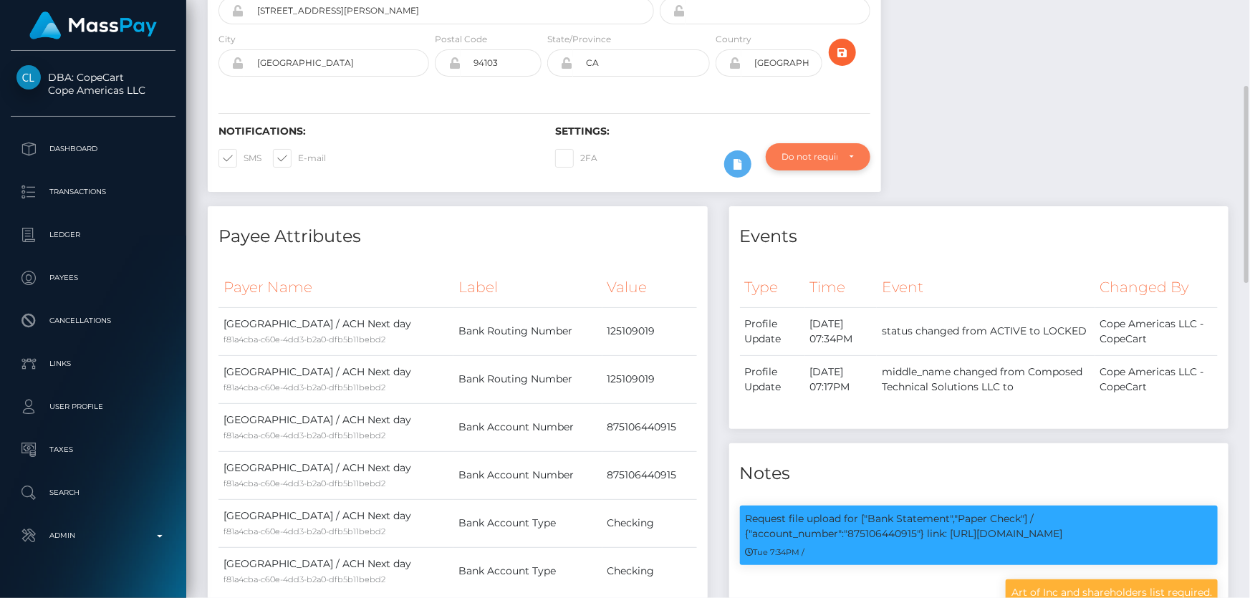
click at [824, 164] on div "Do not require" at bounding box center [818, 156] width 105 height 27
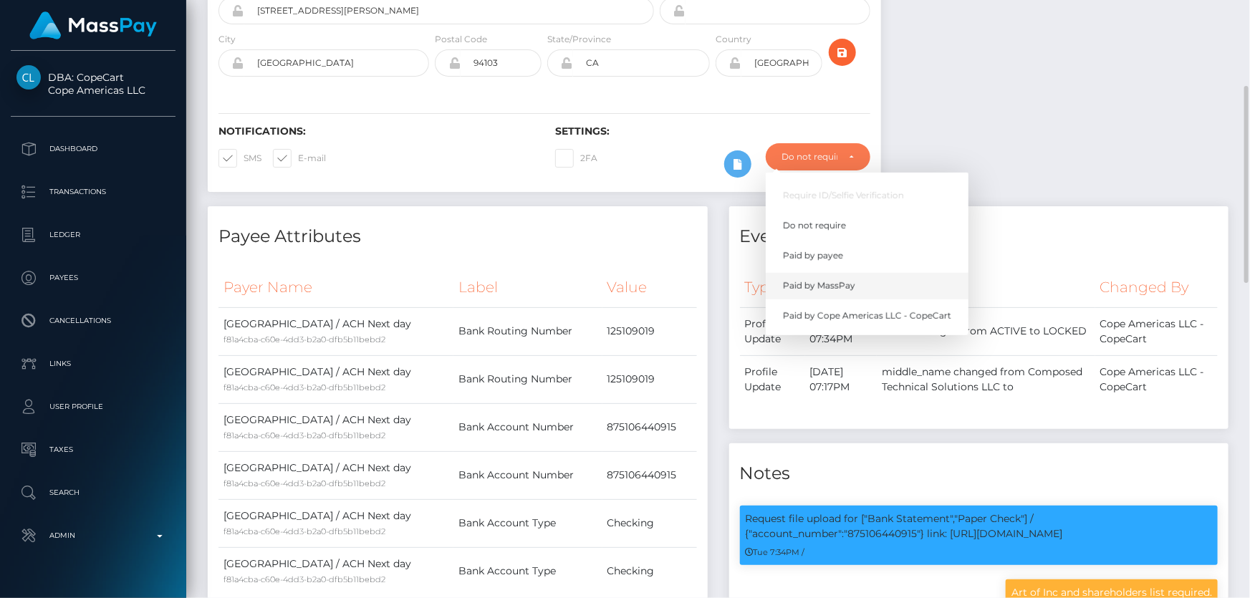
scroll to position [172, 325]
click at [838, 289] on span "Paid by MassPay" at bounding box center [819, 285] width 72 height 13
select select "2"
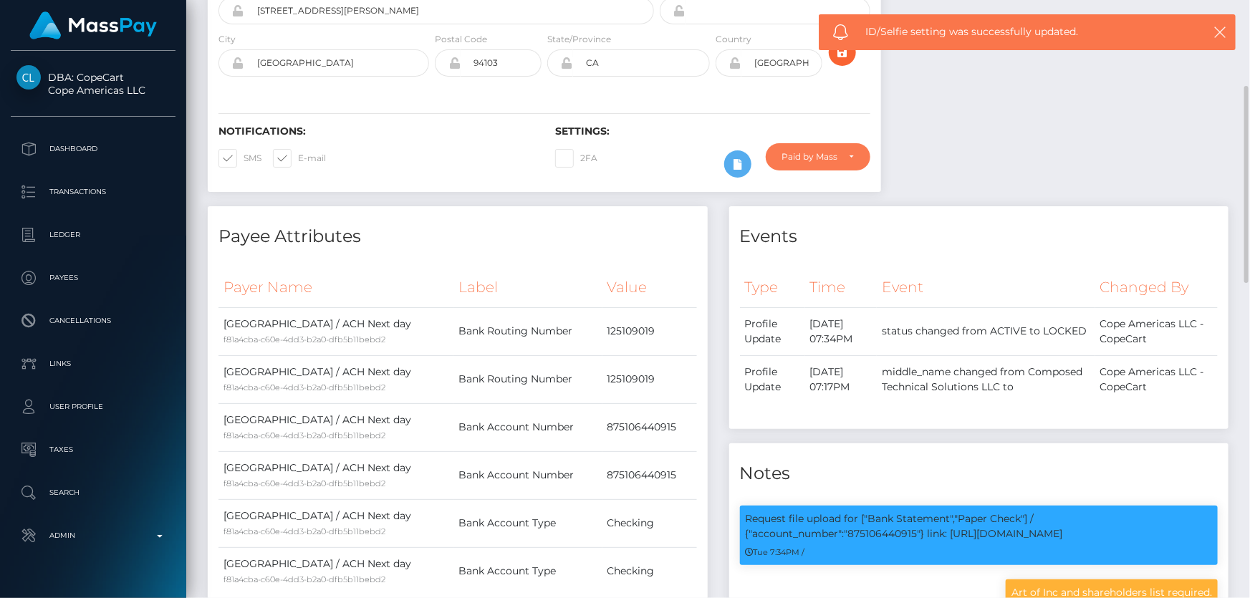
scroll to position [0, 0]
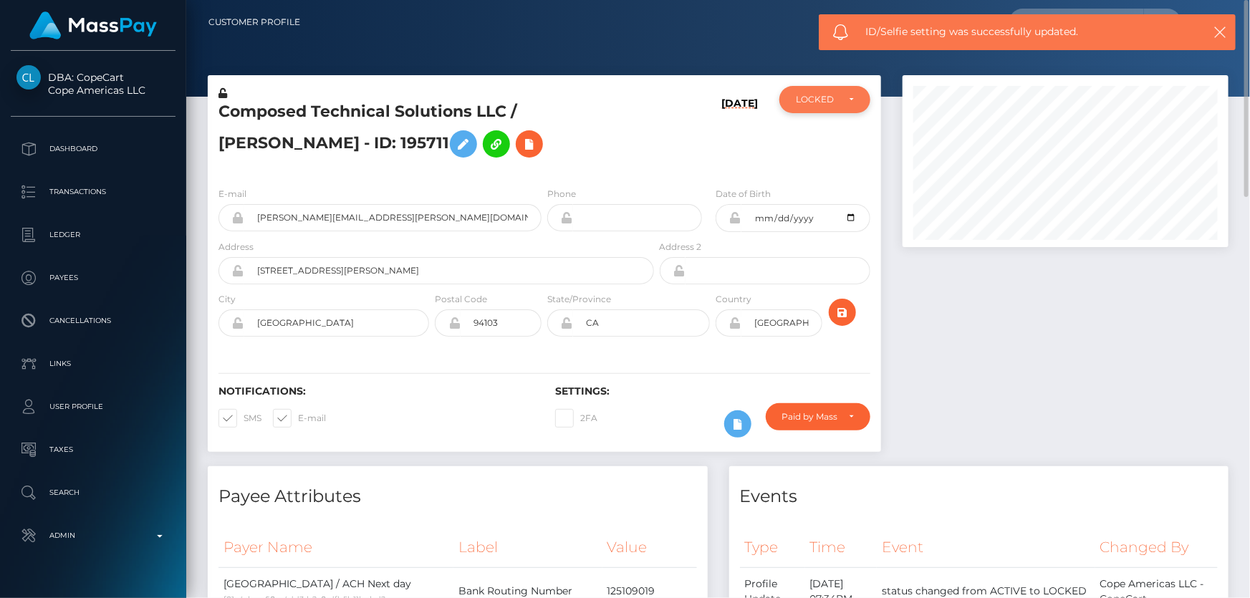
click at [826, 97] on div "LOCKED" at bounding box center [824, 99] width 91 height 27
drag, startPoint x: 815, startPoint y: 164, endPoint x: 258, endPoint y: 148, distance: 556.9
click at [815, 164] on span "DEACTIVE" at bounding box center [819, 168] width 45 height 13
select select "DEACTIVE"
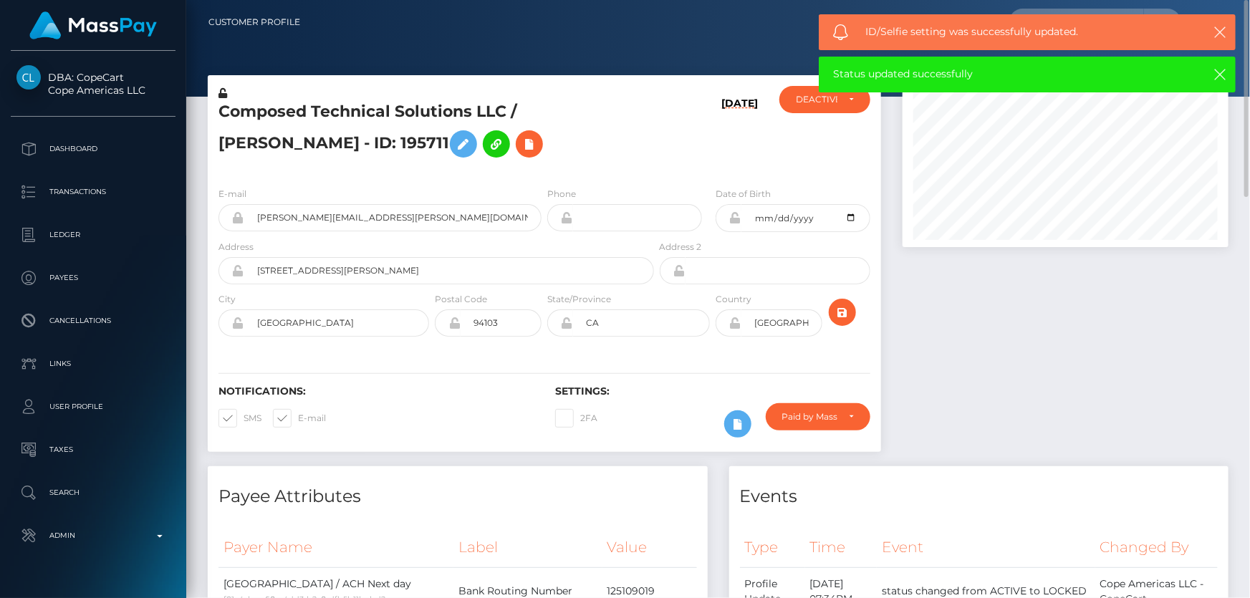
click at [258, 148] on h5 "Composed Technical Solutions LLC / Elijah Sorey - ID: 195711" at bounding box center [433, 133] width 428 height 64
copy h5 "Composed Technical Solutions LLC / Elijah Sorey - ID: 195711"
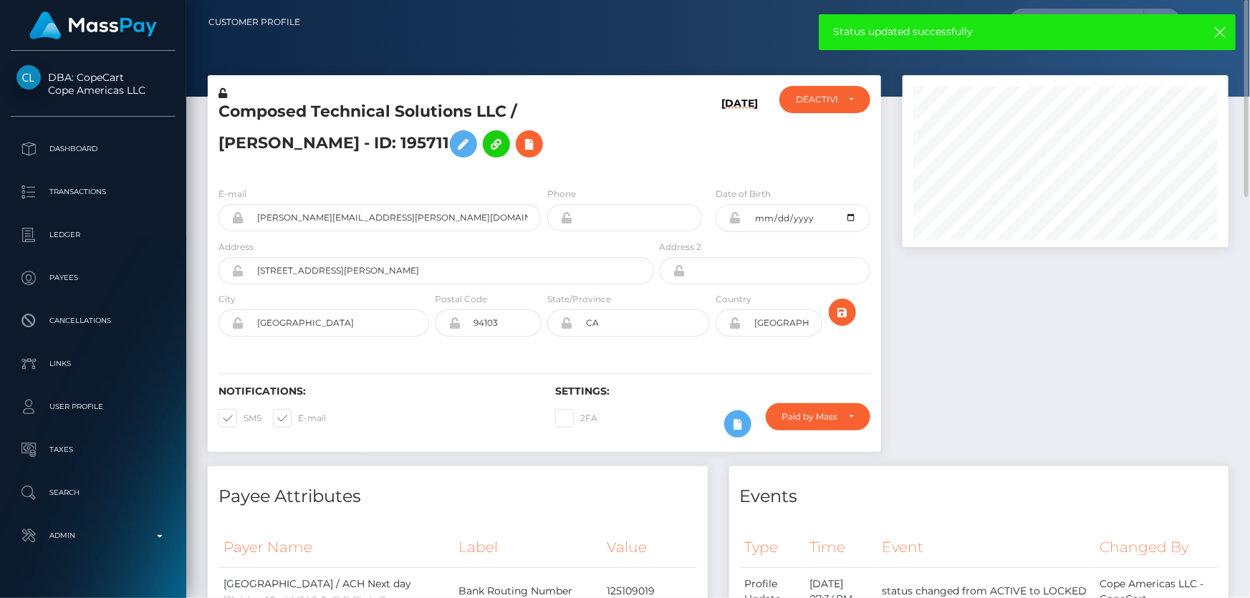
drag, startPoint x: 1065, startPoint y: 473, endPoint x: 996, endPoint y: 460, distance: 70.7
click at [1065, 473] on div "Events" at bounding box center [979, 487] width 500 height 43
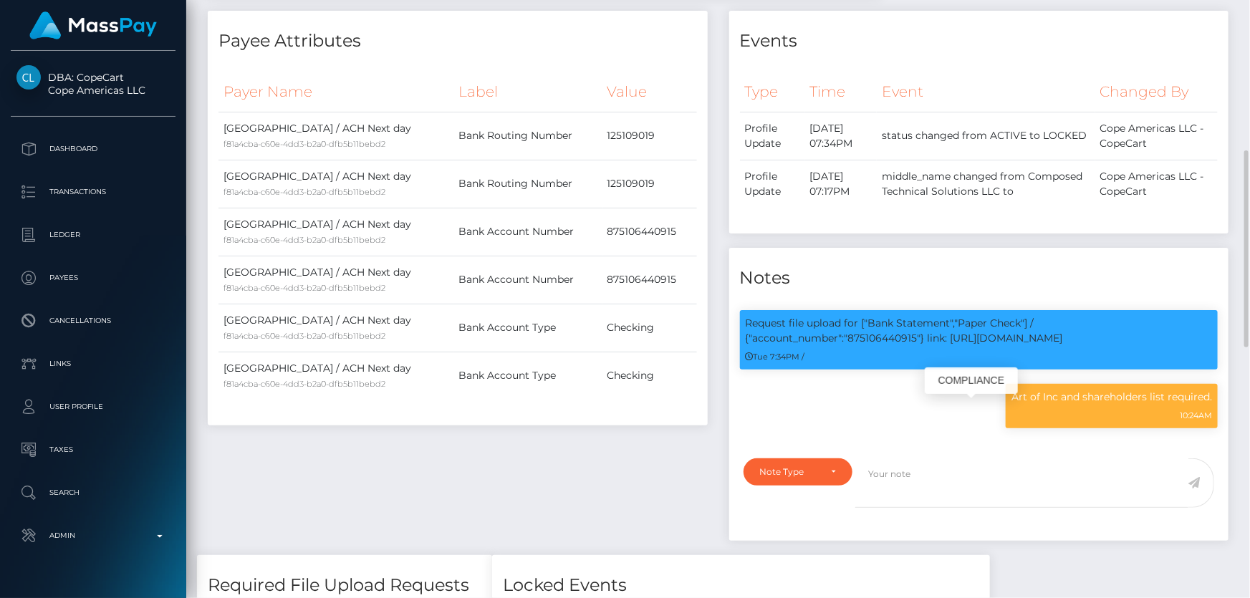
click at [1062, 405] on p "Art of Inc and shareholders list required." at bounding box center [1112, 397] width 201 height 15
copy div "Art of Inc and shareholders list required."
drag, startPoint x: 454, startPoint y: 411, endPoint x: 455, endPoint y: 423, distance: 12.2
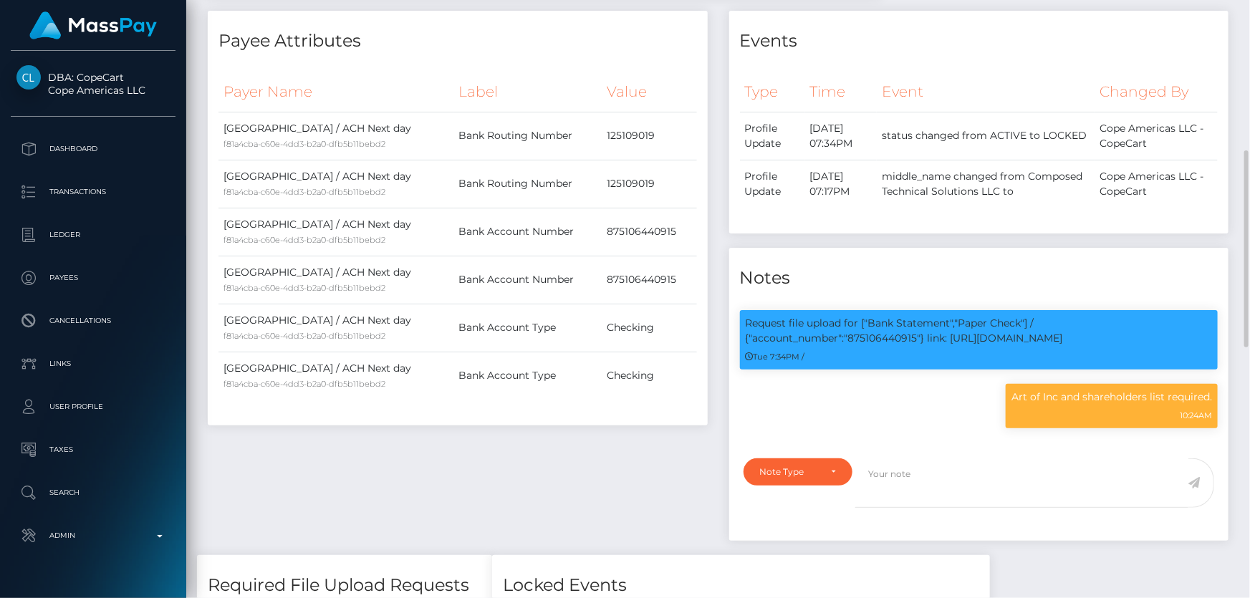
click at [454, 412] on div "Payer Name Label Value United States / ACH Next day f81a4cba-c60e-4dd3-b2a0-dfb…" at bounding box center [458, 244] width 479 height 345
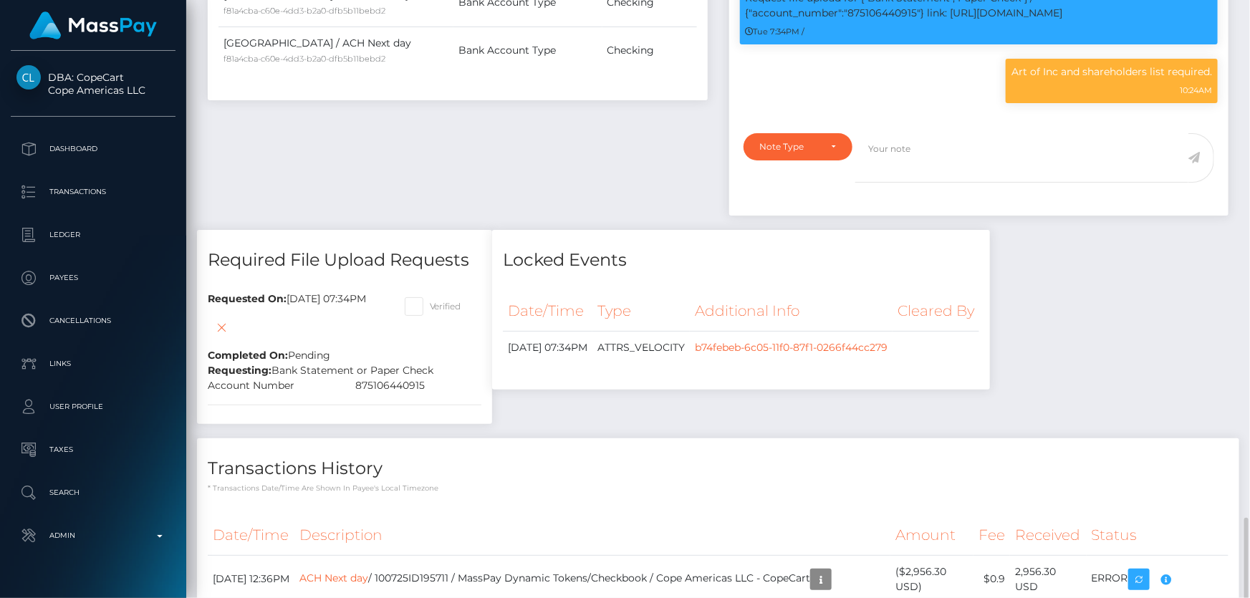
scroll to position [977, 0]
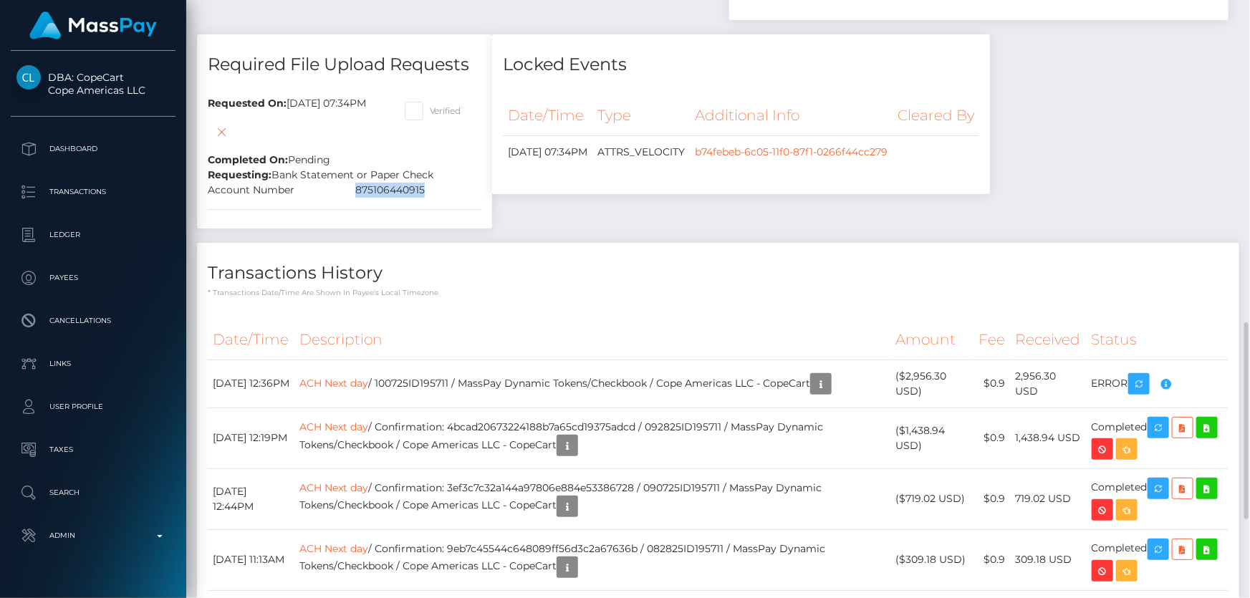
drag, startPoint x: 454, startPoint y: 207, endPoint x: 380, endPoint y: 206, distance: 74.5
click at [380, 198] on div "875106440915" at bounding box center [419, 190] width 148 height 15
copy div "875106440915"
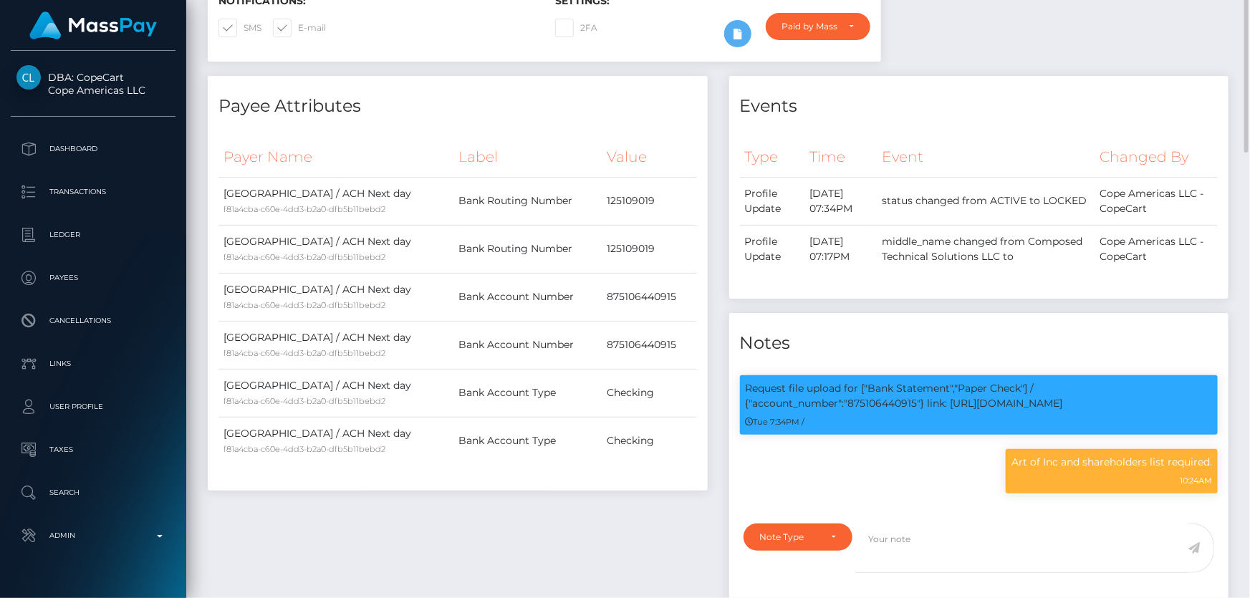
scroll to position [64, 0]
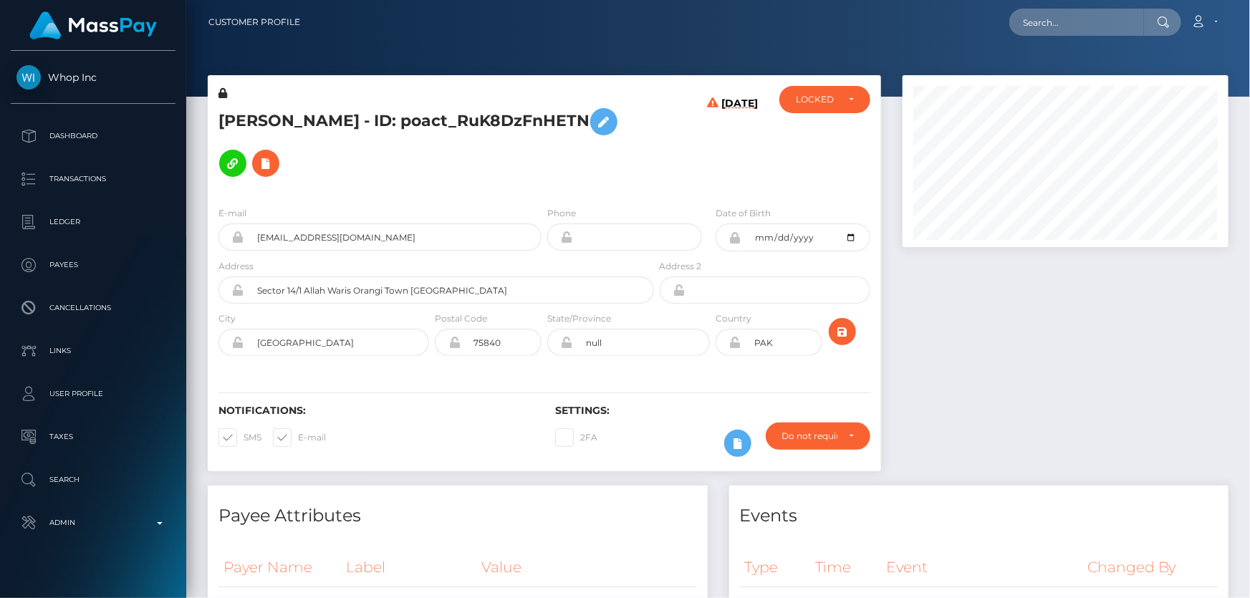
scroll to position [172, 325]
drag, startPoint x: 438, startPoint y: 112, endPoint x: 219, endPoint y: 109, distance: 219.2
click at [219, 108] on h5 "[PERSON_NAME] - ID: poact_RuK8DzFnHETN" at bounding box center [433, 142] width 428 height 83
copy h5 "[PERSON_NAME]"
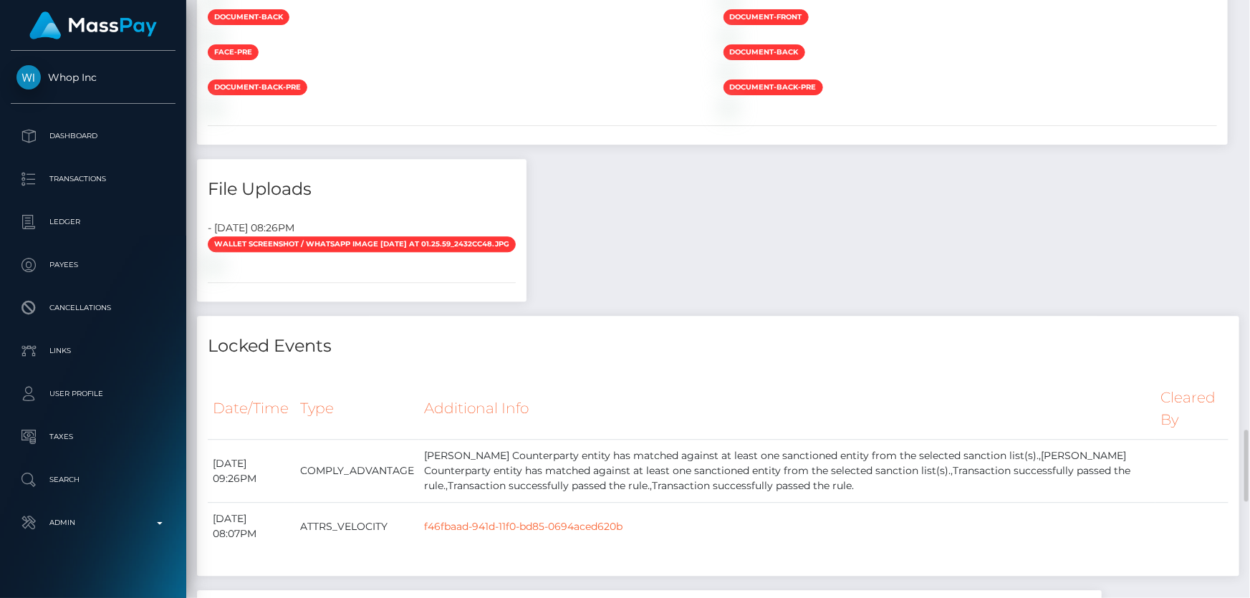
scroll to position [1954, 0]
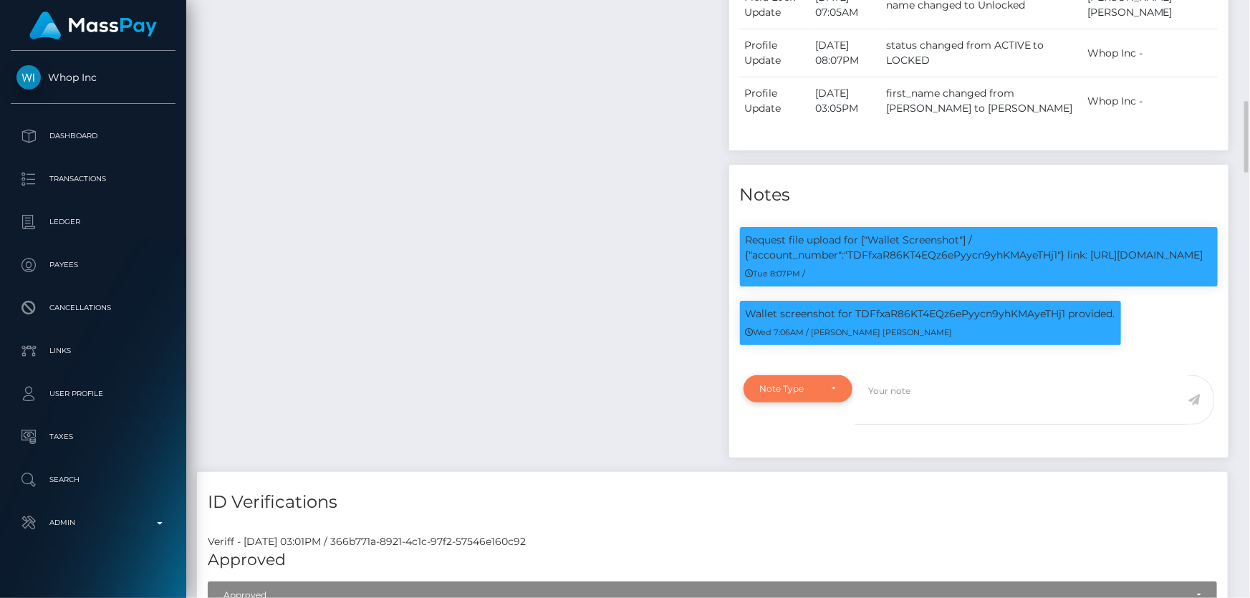
scroll to position [1042, 0]
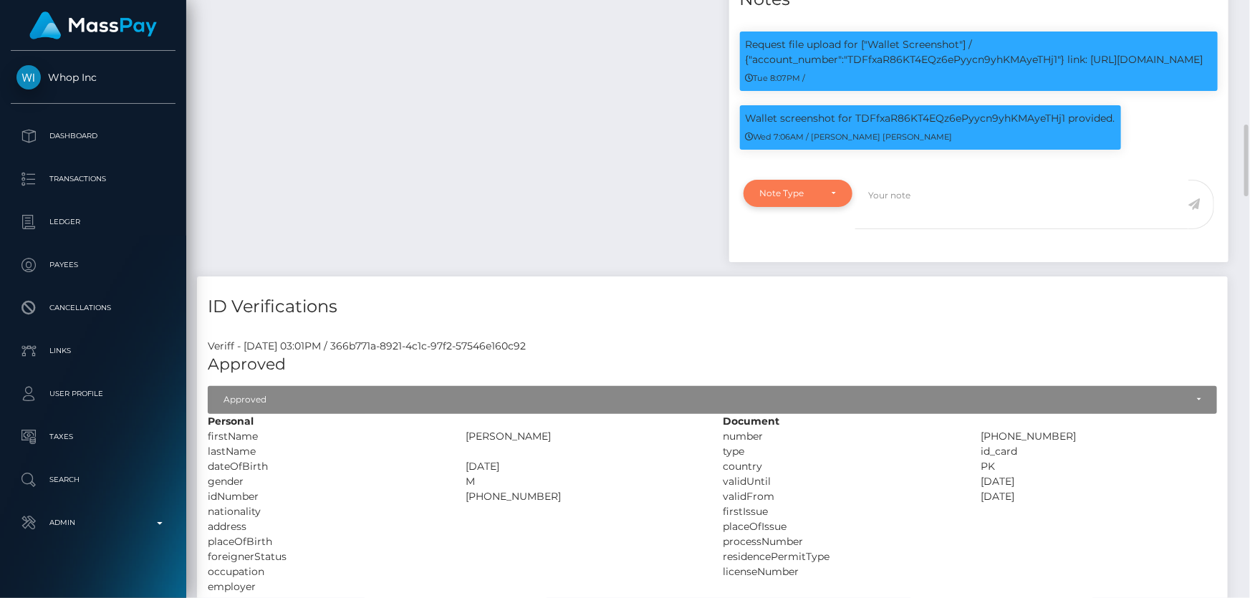
click at [769, 199] on div "Note Type" at bounding box center [790, 193] width 60 height 11
click at [805, 299] on span "Clear Compliance" at bounding box center [799, 292] width 77 height 13
select select "CLEAR_COMPLIANCE"
paste textarea "The hits refer to persons without Middle Name and with different ID numbers."
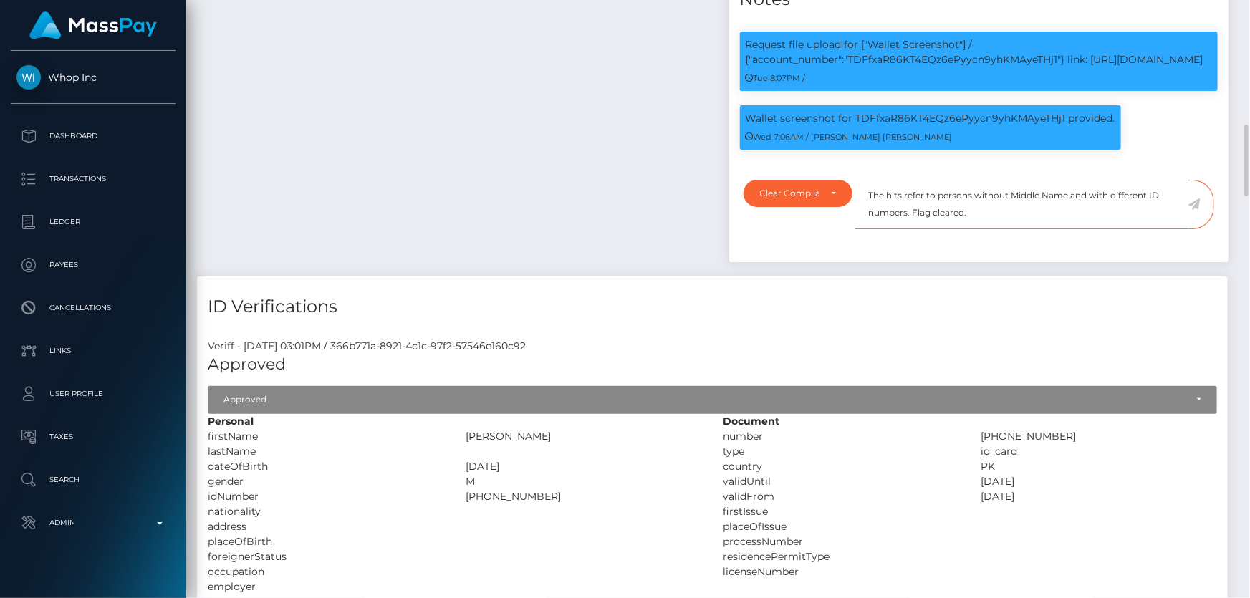
type textarea "The hits refer to persons without Middle Name and with different ID numbers. Fl…"
click at [1196, 210] on icon at bounding box center [1195, 203] width 12 height 11
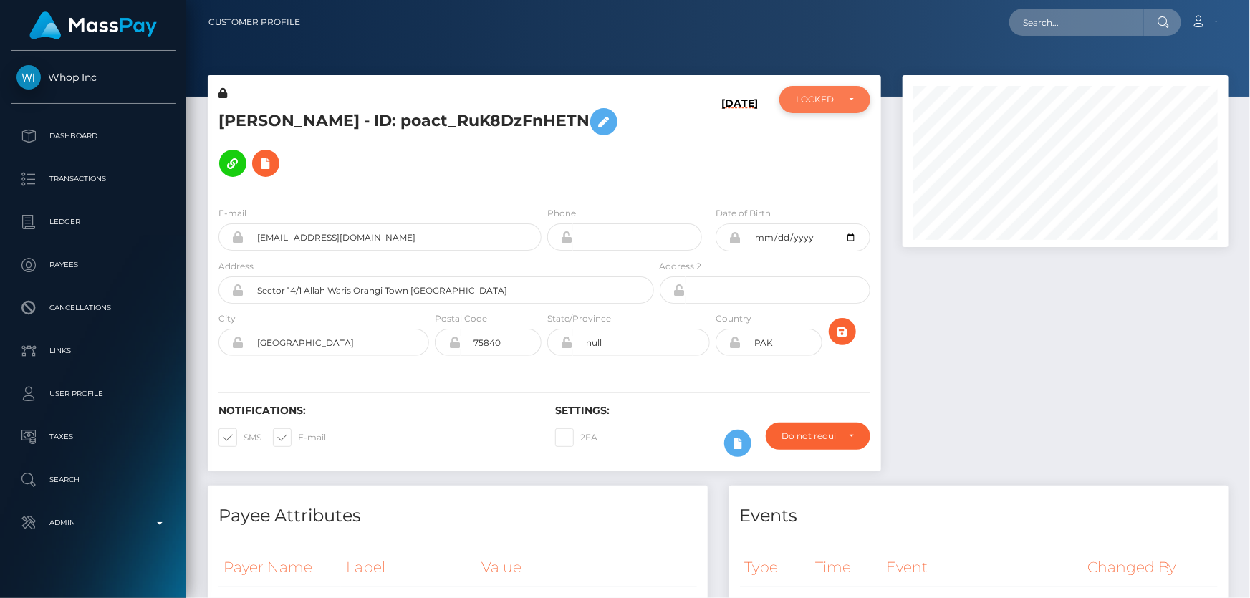
scroll to position [716263, 716108]
click at [826, 107] on div "LOCKED" at bounding box center [824, 99] width 91 height 27
click at [820, 132] on span "ACTIVE" at bounding box center [813, 138] width 32 height 13
select select "ACTIVE"
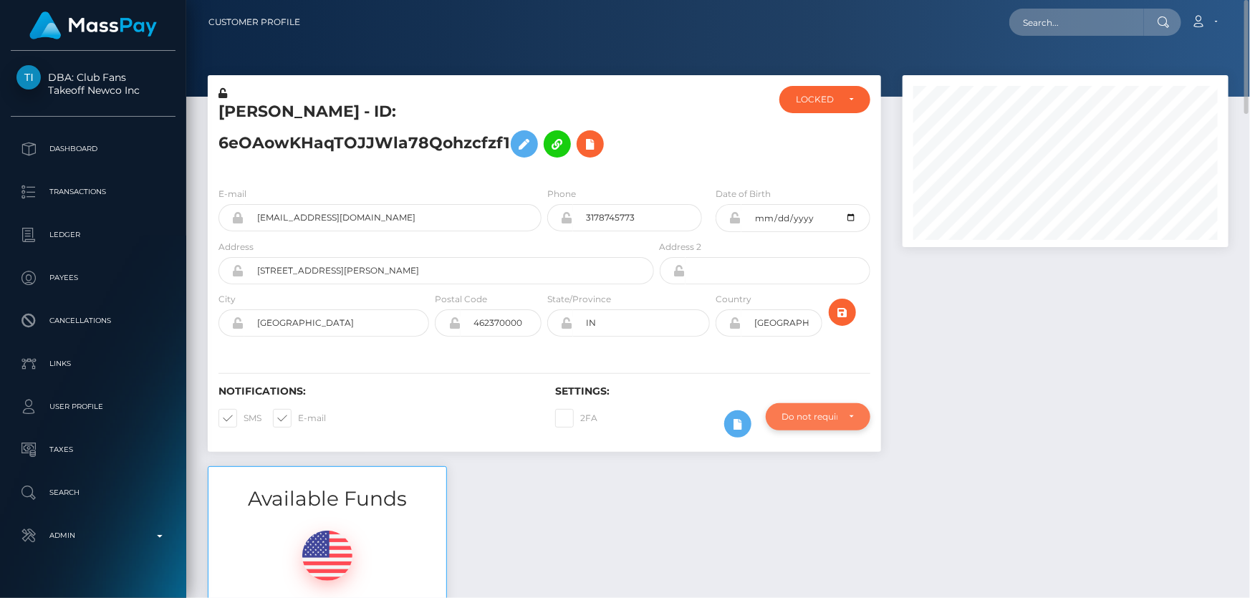
click at [820, 425] on div "Do not require" at bounding box center [818, 416] width 105 height 27
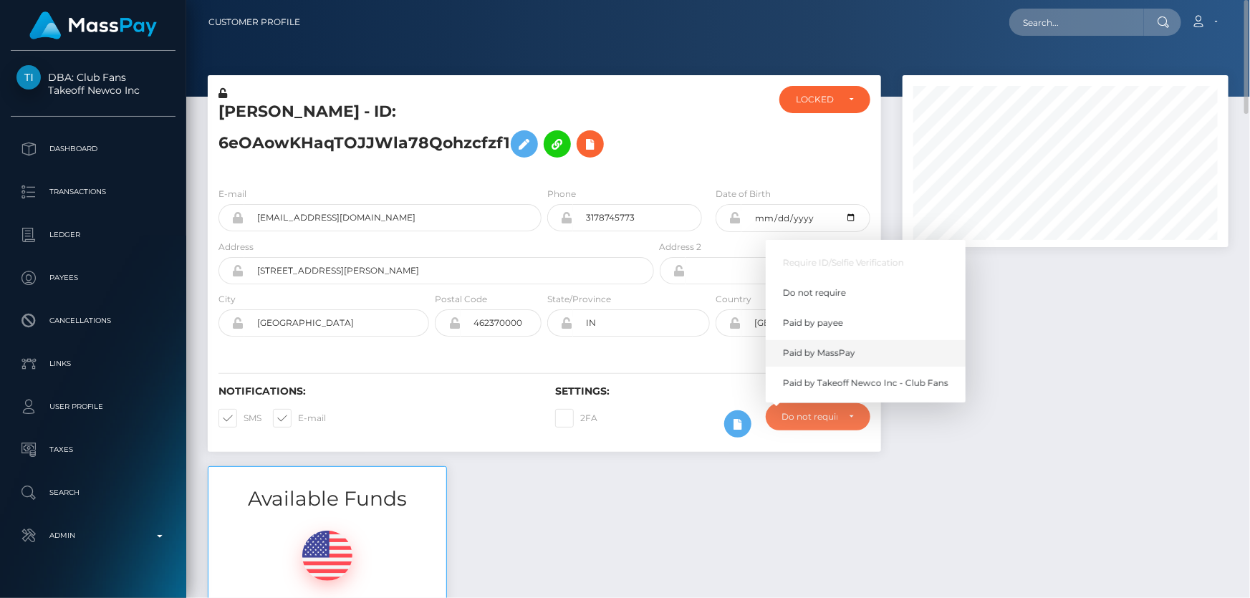
drag, startPoint x: 860, startPoint y: 360, endPoint x: 1055, endPoint y: 444, distance: 212.1
click at [860, 360] on link "Paid by MassPay" at bounding box center [866, 353] width 200 height 27
select select "2"
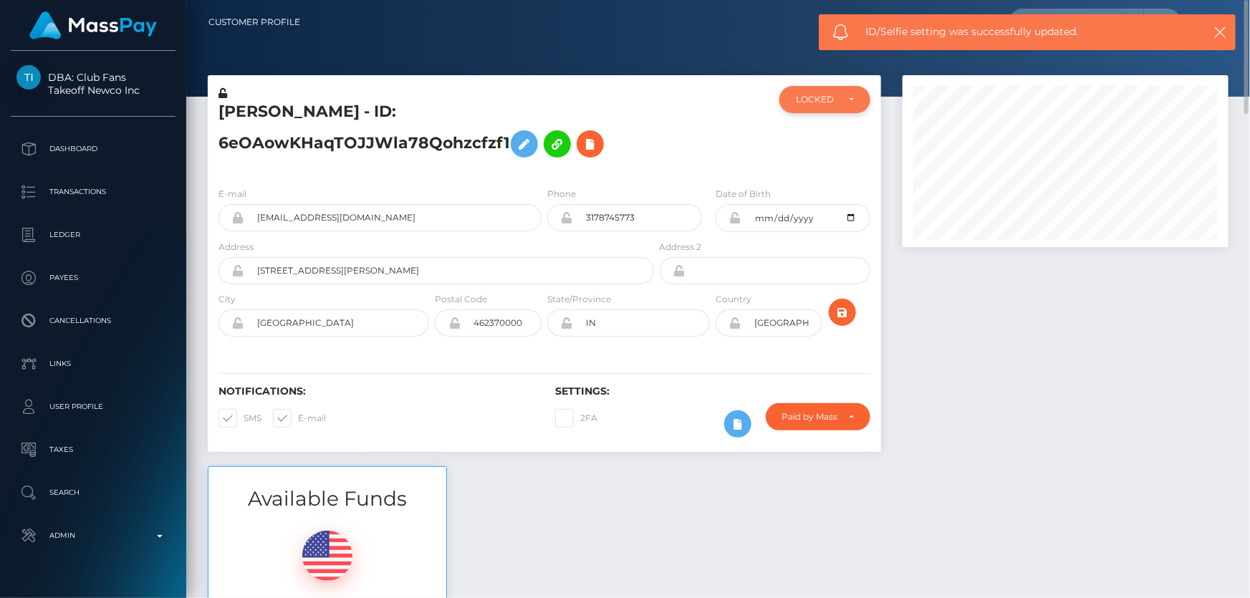
drag, startPoint x: 823, startPoint y: 104, endPoint x: 789, endPoint y: 110, distance: 34.9
click at [823, 103] on div "LOCKED" at bounding box center [817, 99] width 42 height 11
click at [813, 139] on span "ACTIVE" at bounding box center [813, 138] width 32 height 13
select select "ACTIVE"
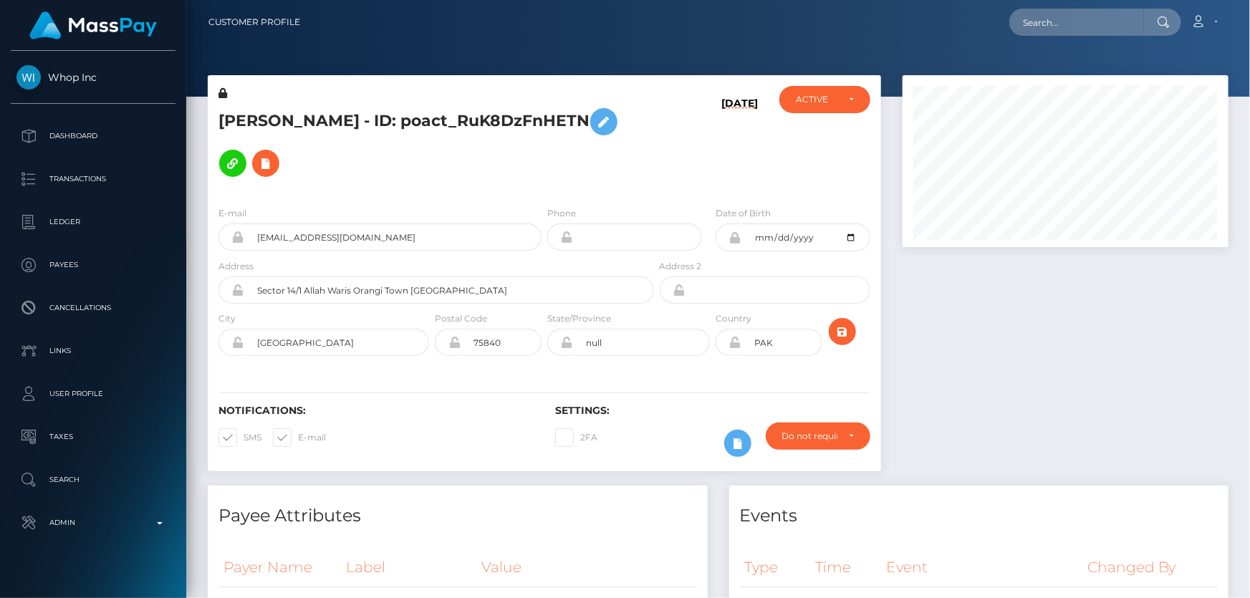
scroll to position [172, 325]
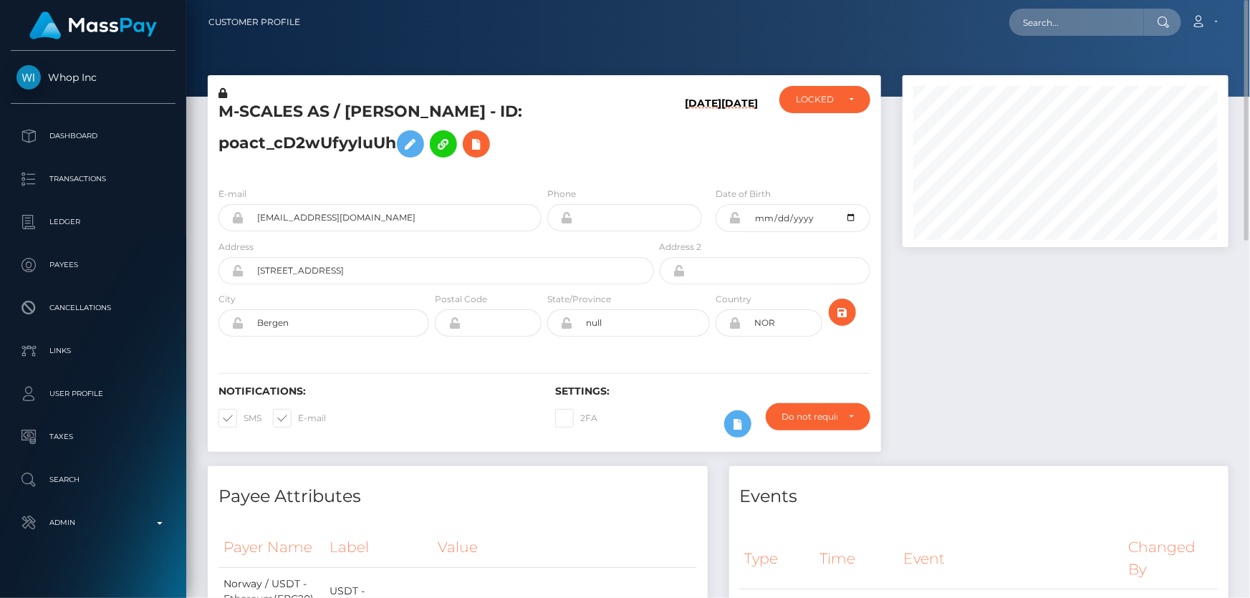
drag, startPoint x: 396, startPoint y: 143, endPoint x: 236, endPoint y: 112, distance: 162.8
click at [204, 108] on div "M-SCALES AS / [PERSON_NAME] - ID: poact_cD2wUfyyluUh [DATE] [DATE] CLOSED LOCKE…" at bounding box center [544, 270] width 695 height 391
copy div "M-SCALES AS / [PERSON_NAME] - ID: poact_cD2wUfyyluUh"
drag, startPoint x: 1028, startPoint y: 373, endPoint x: 1003, endPoint y: 380, distance: 26.1
click at [1029, 373] on div at bounding box center [1065, 270] width 347 height 391
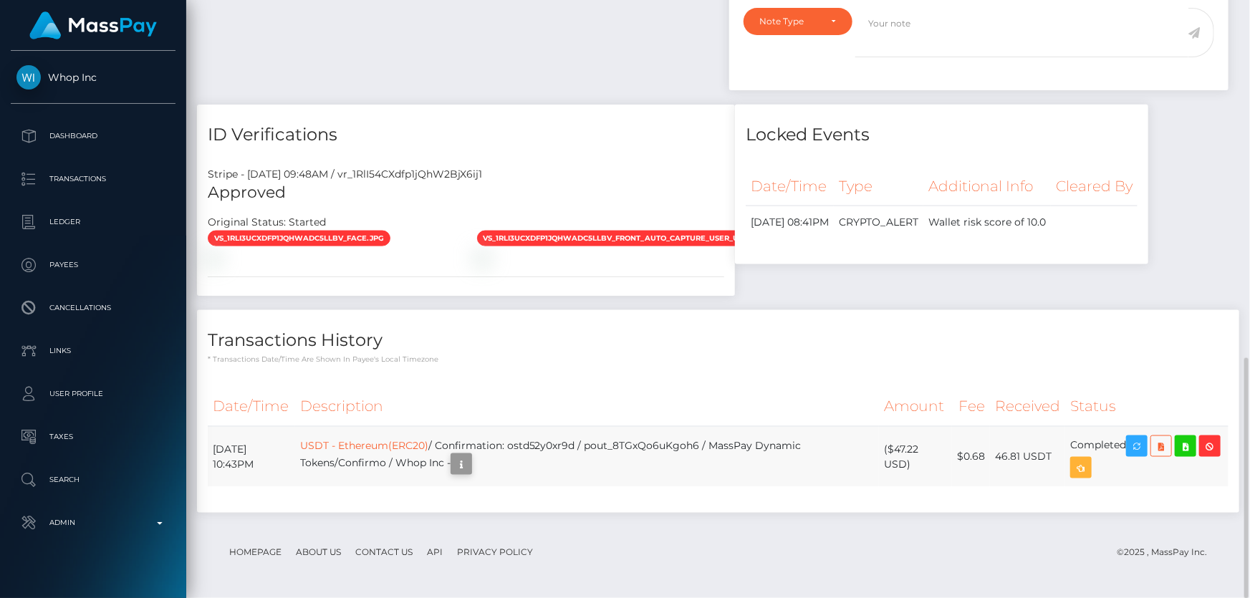
scroll to position [172, 325]
click at [470, 463] on icon "button" at bounding box center [461, 465] width 17 height 18
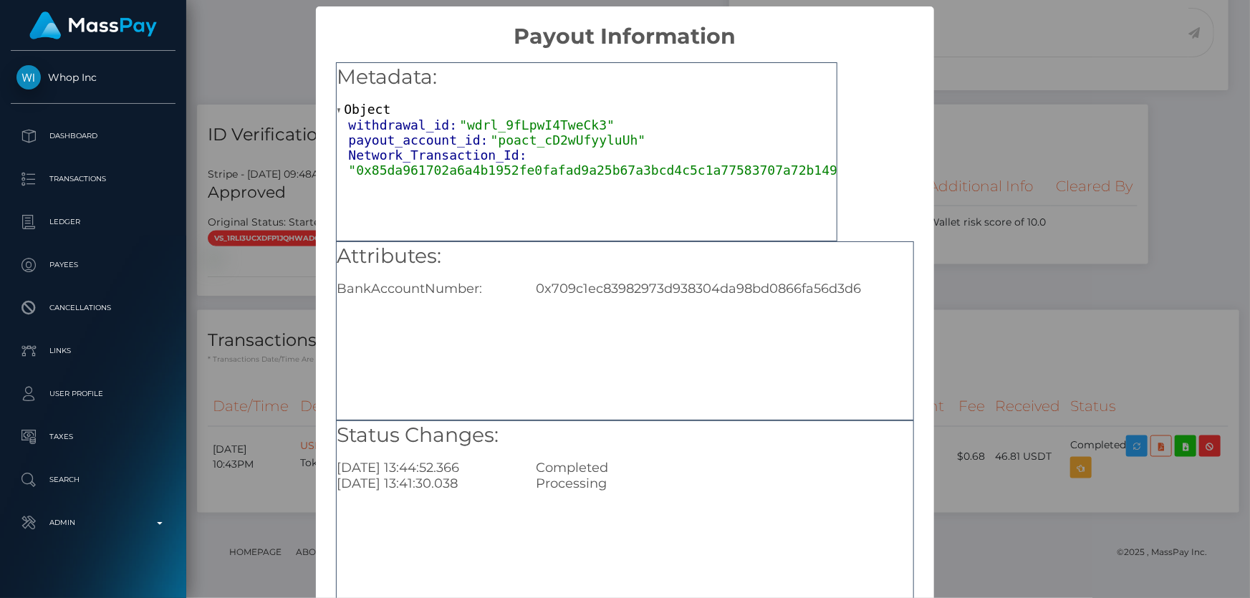
click at [698, 384] on div "Attributes: BankAccountNumber: 0x709c1ec83982973d938304da98bd0866fa56d3d6" at bounding box center [624, 330] width 577 height 179
click at [645, 287] on div "0x709c1ec83982973d938304da98bd0866fa56d3d6" at bounding box center [724, 289] width 398 height 16
copy div "0x709c1ec83982973d938304da98bd0866fa56d3d6"
click at [1037, 291] on div "× Payout Information Metadata: Object withdrawal_id: "wdrl_9fLpwI4TweCk3" payou…" at bounding box center [625, 299] width 1250 height 598
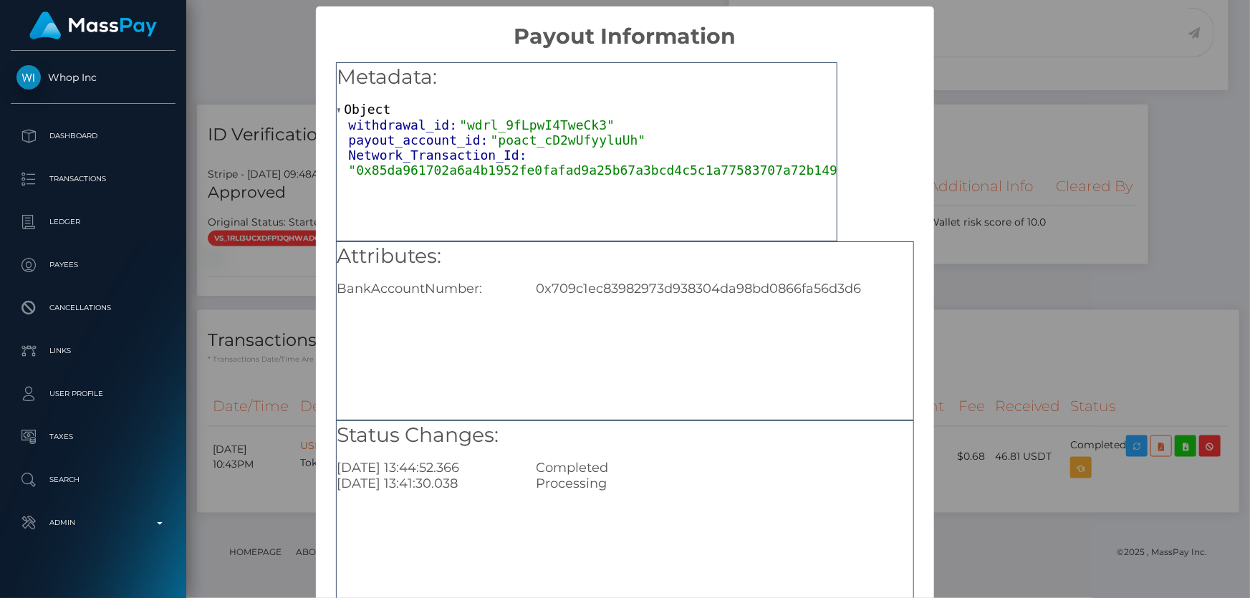
click at [1017, 315] on div "× Payout Information Metadata: Object withdrawal_id: "wdrl_9fLpwI4TweCk3" payou…" at bounding box center [625, 299] width 1250 height 598
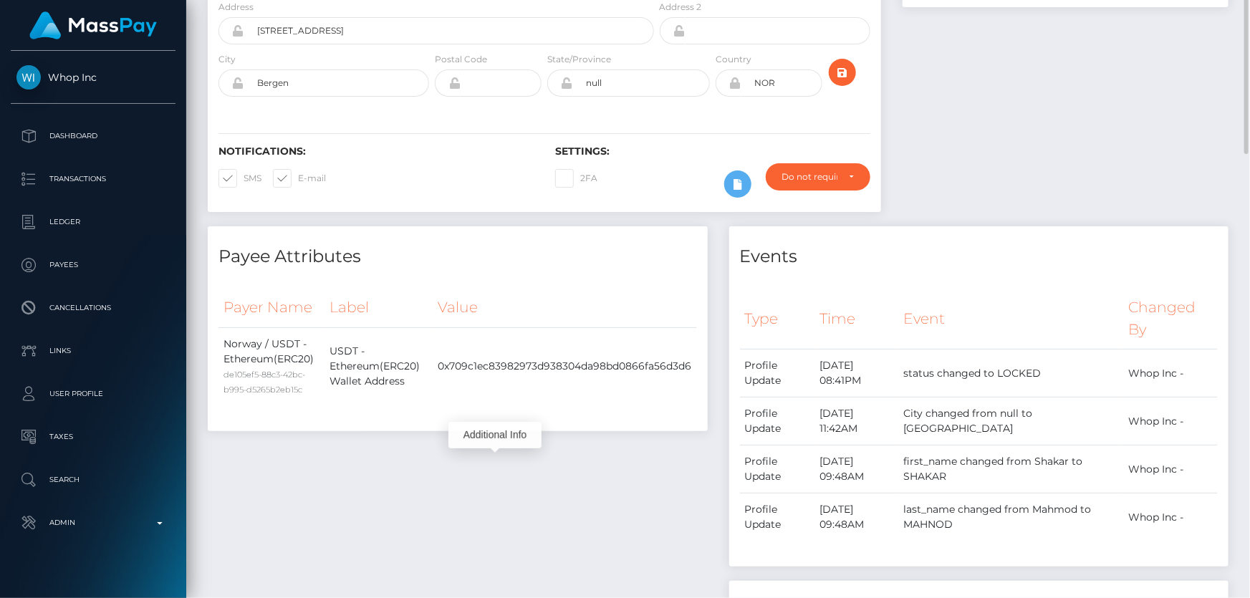
scroll to position [44, 0]
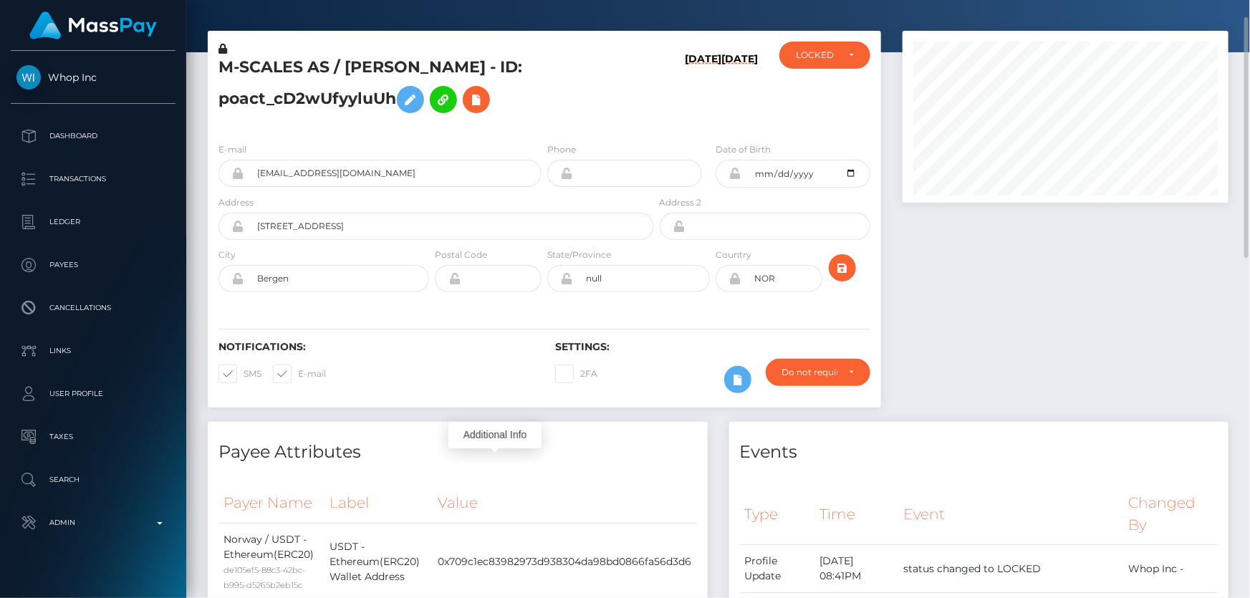
click at [542, 93] on h5 "M-SCALES AS / [PERSON_NAME] - ID: poact_cD2wUfyyluUh" at bounding box center [433, 89] width 428 height 64
click at [485, 104] on icon at bounding box center [476, 100] width 17 height 18
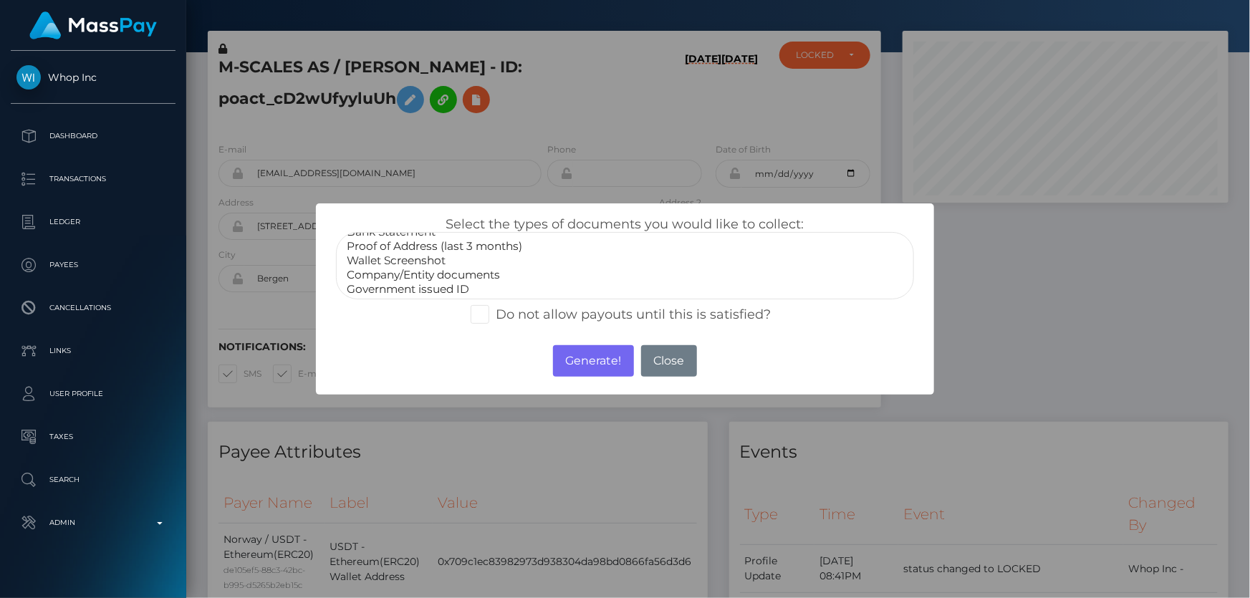
scroll to position [41, 0]
select select "Miscellaneous"
click at [400, 288] on option "Miscellaneous" at bounding box center [624, 289] width 559 height 14
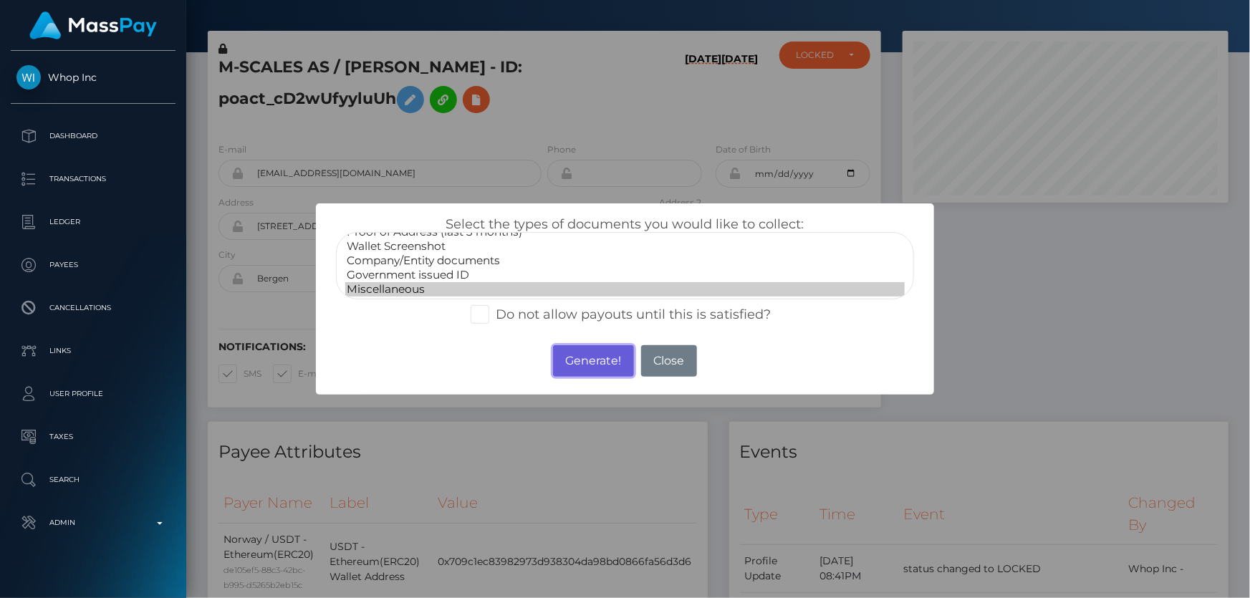
click at [590, 362] on button "Generate!" at bounding box center [593, 361] width 81 height 32
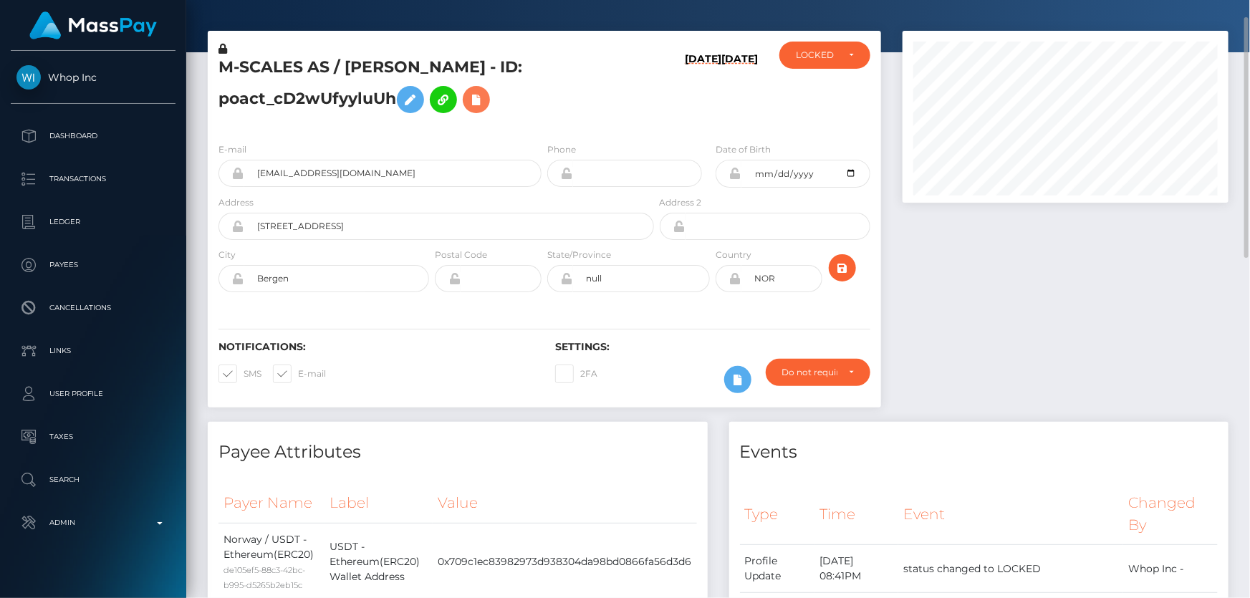
scroll to position [370, 0]
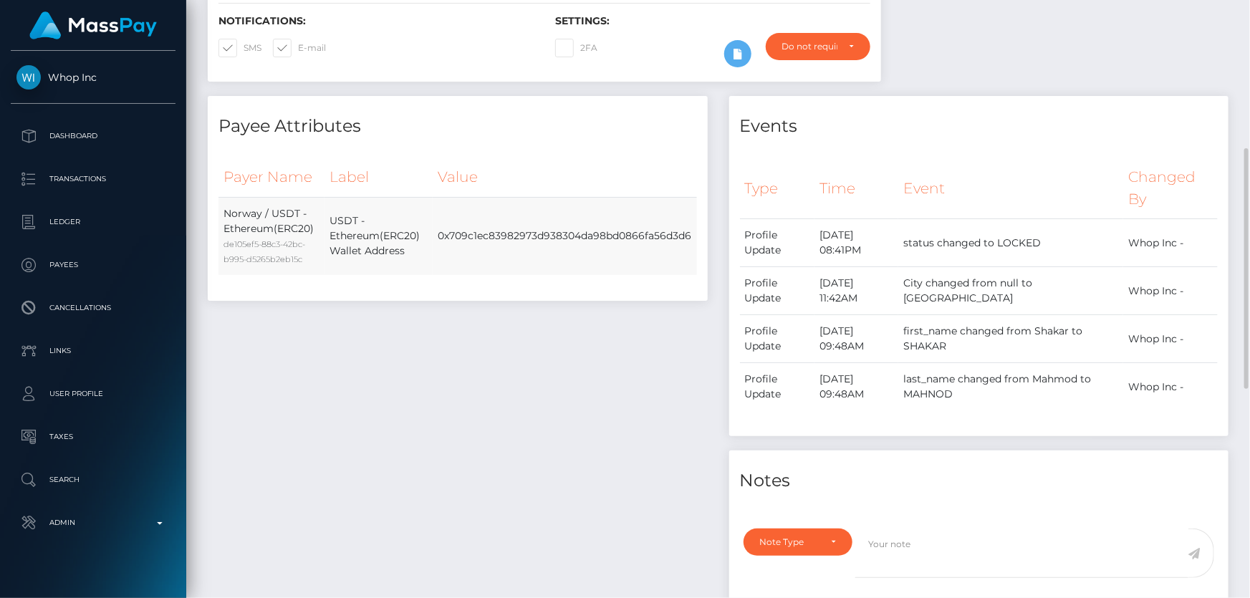
click at [575, 229] on td "0x709c1ec83982973d938304da98bd0866fa56d3d6" at bounding box center [565, 236] width 264 height 78
copy div "0x709c1ec83982973d938304da98bd0866fa56d3d6"
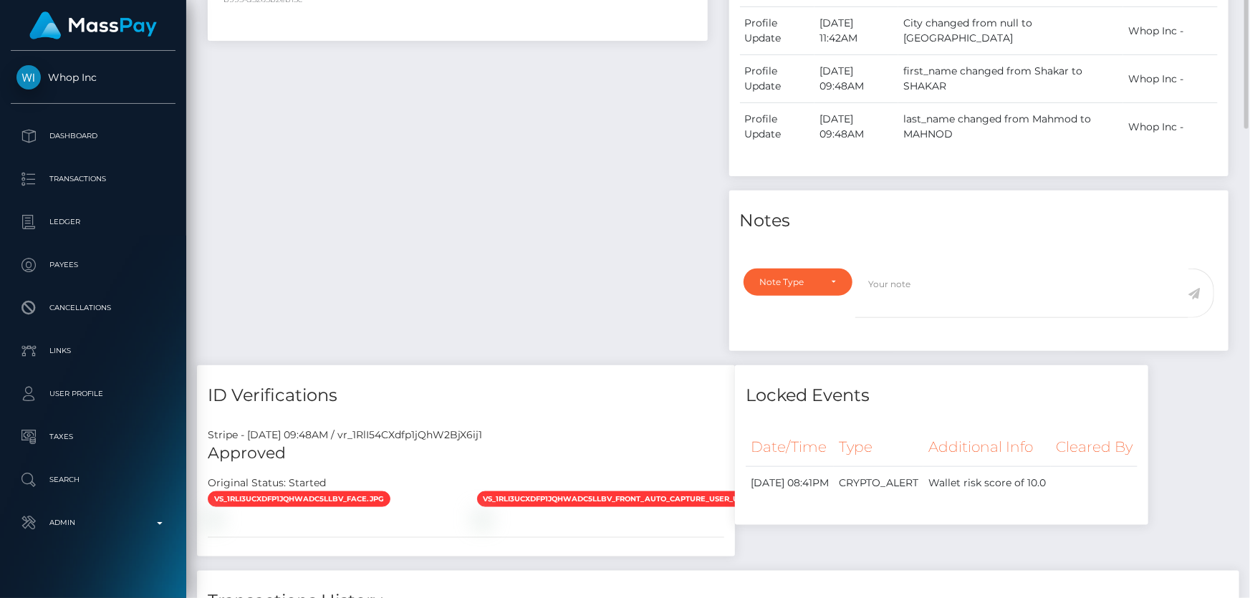
scroll to position [696, 0]
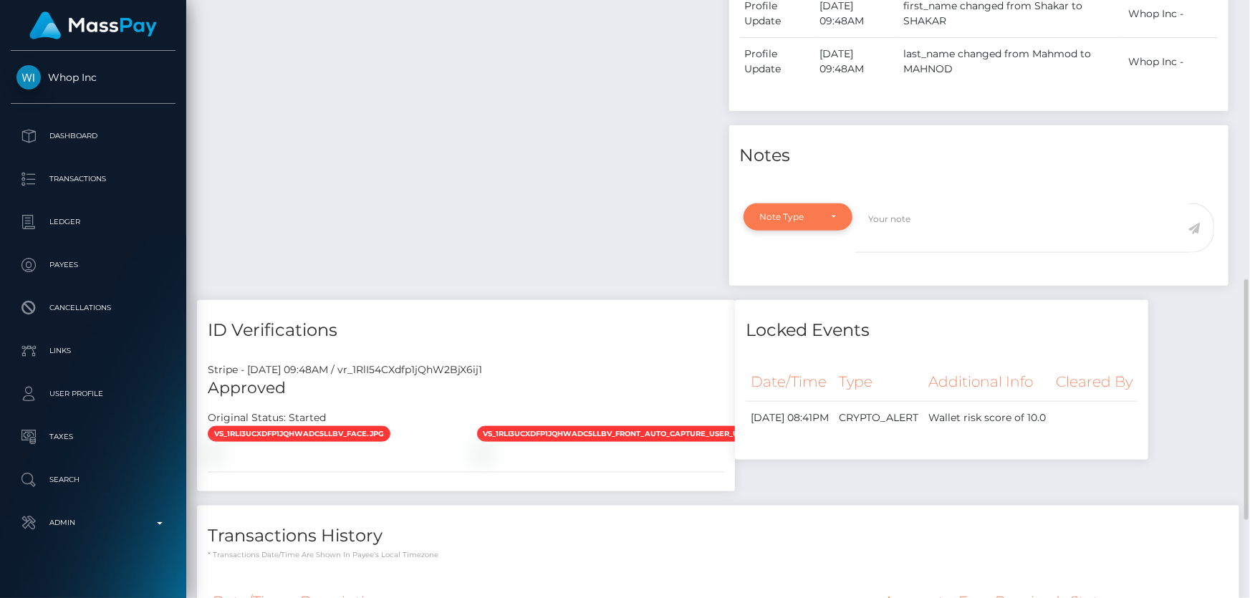
click at [781, 229] on div "Note Type" at bounding box center [799, 216] width 110 height 27
click at [815, 286] on link "Compliance" at bounding box center [799, 285] width 111 height 27
select select "COMPLIANCE"
click at [932, 231] on textarea at bounding box center [1021, 227] width 333 height 49
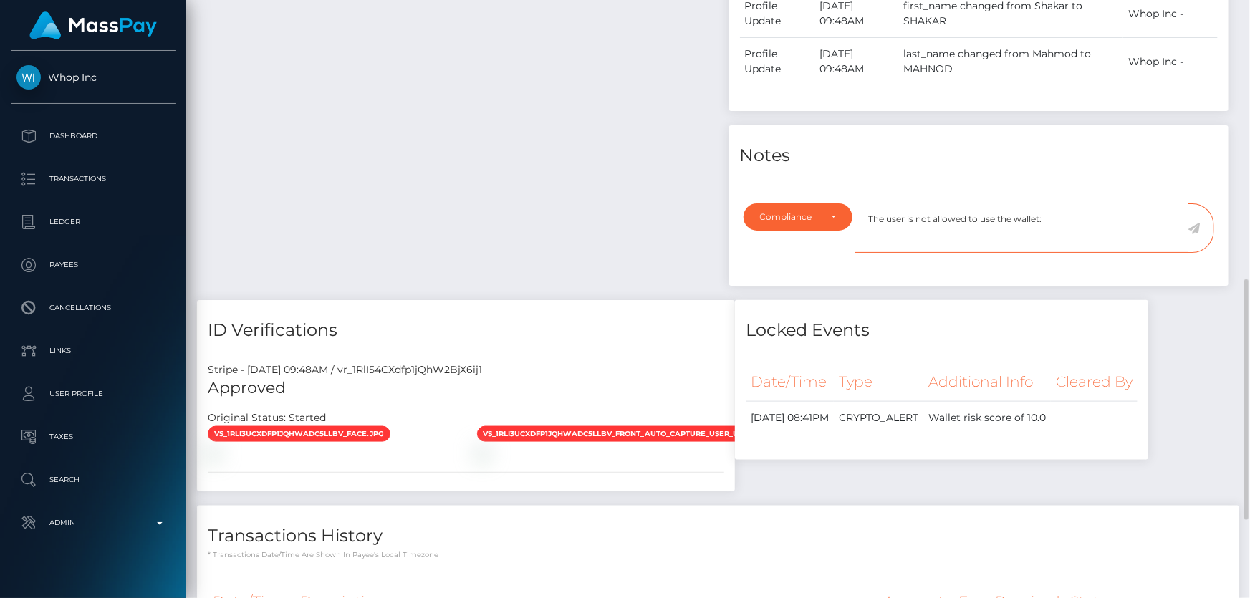
paste textarea "0x709c1ec83982973d938304da98bd0866fa56d3d6"
click at [1112, 225] on textarea "The user is not allowed to use the wallet: 0x709c1ec83982973d938304da98bd0866fa…" at bounding box center [1021, 227] width 333 height 49
click at [965, 246] on textarea "The user is not allowed to use the wallet: 0x709c1ec83982973d938304da98bd0866fa…" at bounding box center [1021, 227] width 333 height 49
type textarea "The user is not allowed to use the wallet: 0x709c1ec83982973d938304da98bd0866fa…"
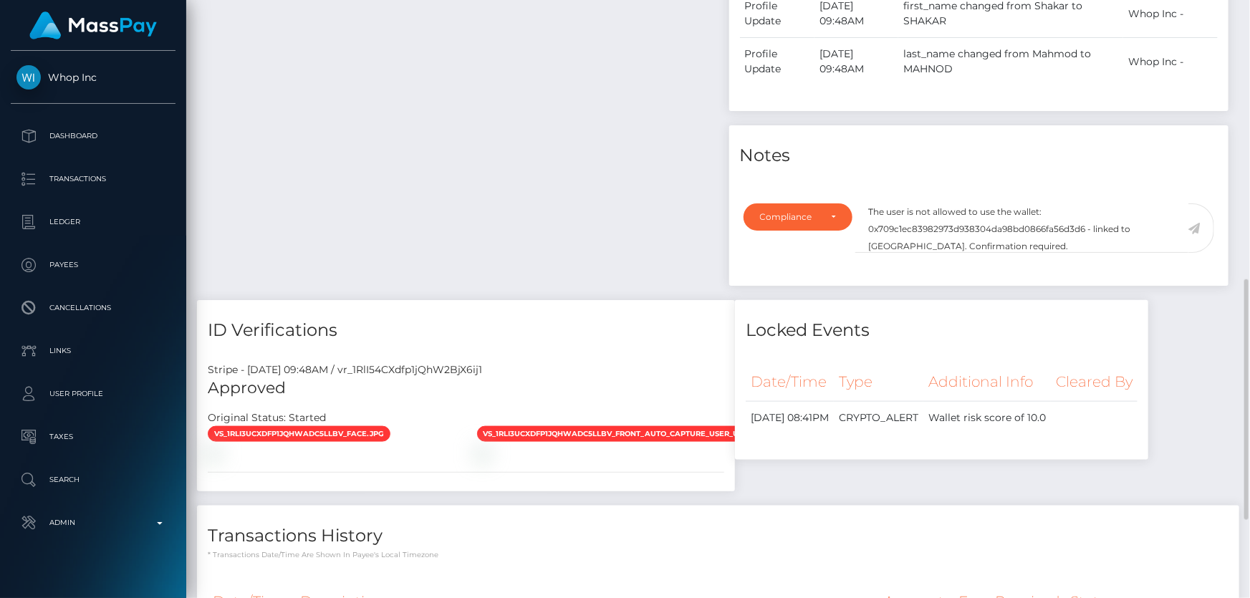
click at [1196, 224] on icon at bounding box center [1195, 228] width 12 height 11
drag, startPoint x: 393, startPoint y: 179, endPoint x: 399, endPoint y: 186, distance: 9.2
click at [393, 180] on div "Payee Attributes Payer Name Label Value Norway / USDT - Ethereum(ERC20) de105ef…" at bounding box center [458, 35] width 522 height 529
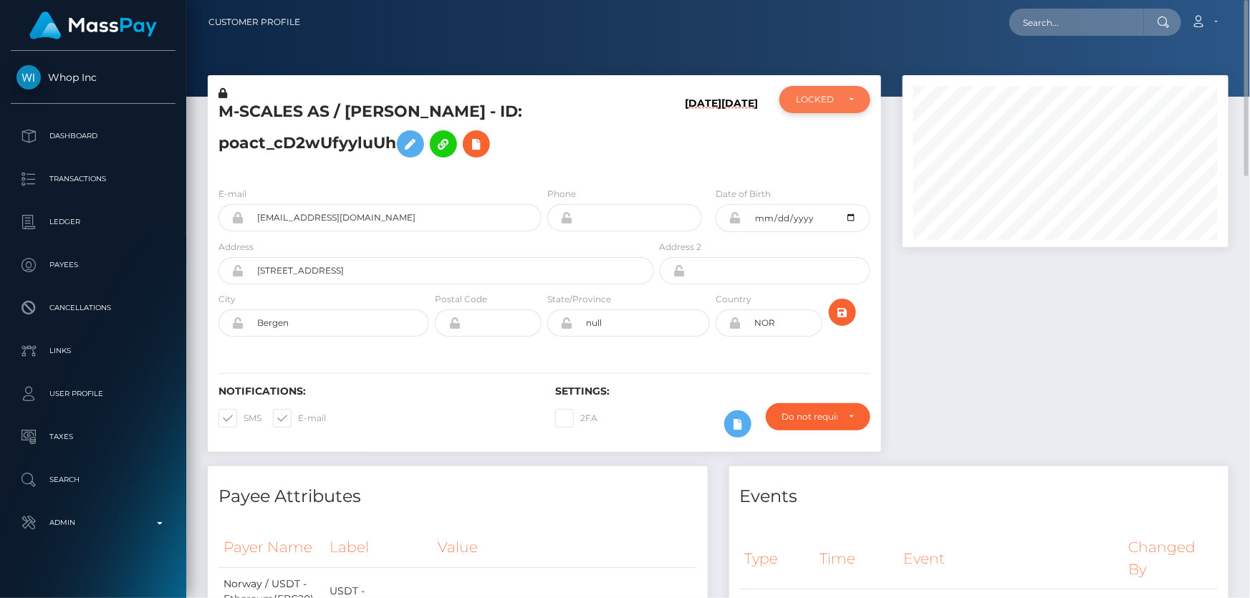
click at [825, 92] on div "LOCKED" at bounding box center [824, 99] width 91 height 27
click at [820, 165] on span "DEACTIVE" at bounding box center [819, 168] width 45 height 13
select select "DEACTIVE"
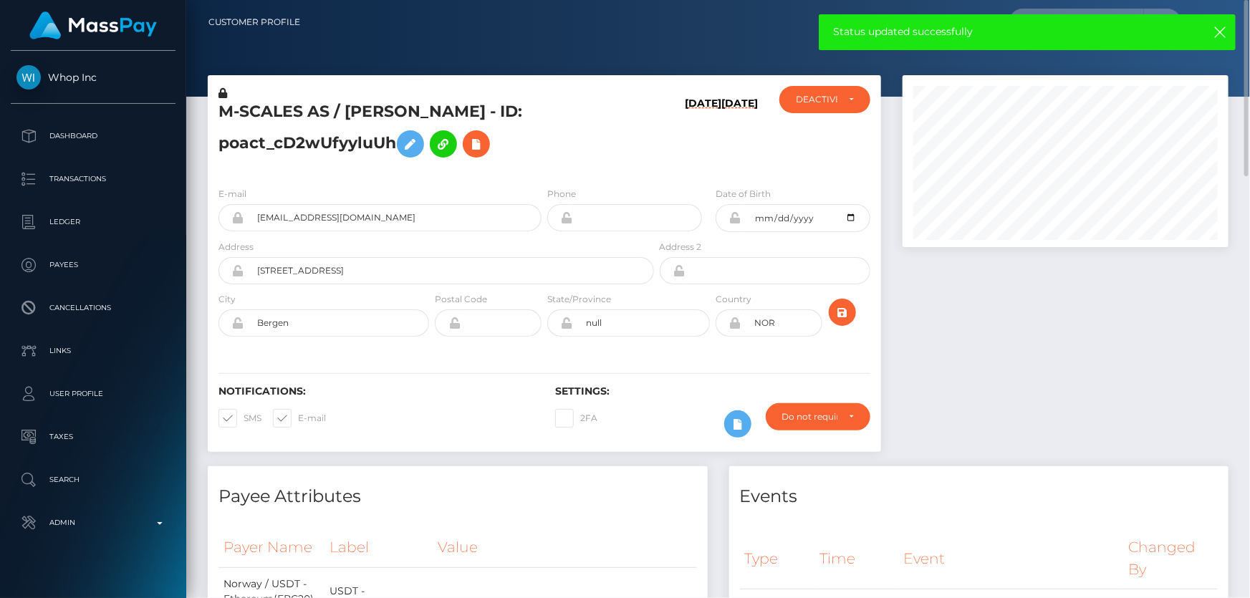
click at [299, 138] on h5 "M-SCALES AS / [PERSON_NAME] - ID: poact_cD2wUfyyluUh" at bounding box center [433, 133] width 428 height 64
copy h5 "M-SCALES AS / [PERSON_NAME] - ID: poact_cD2wUfyyluUh"
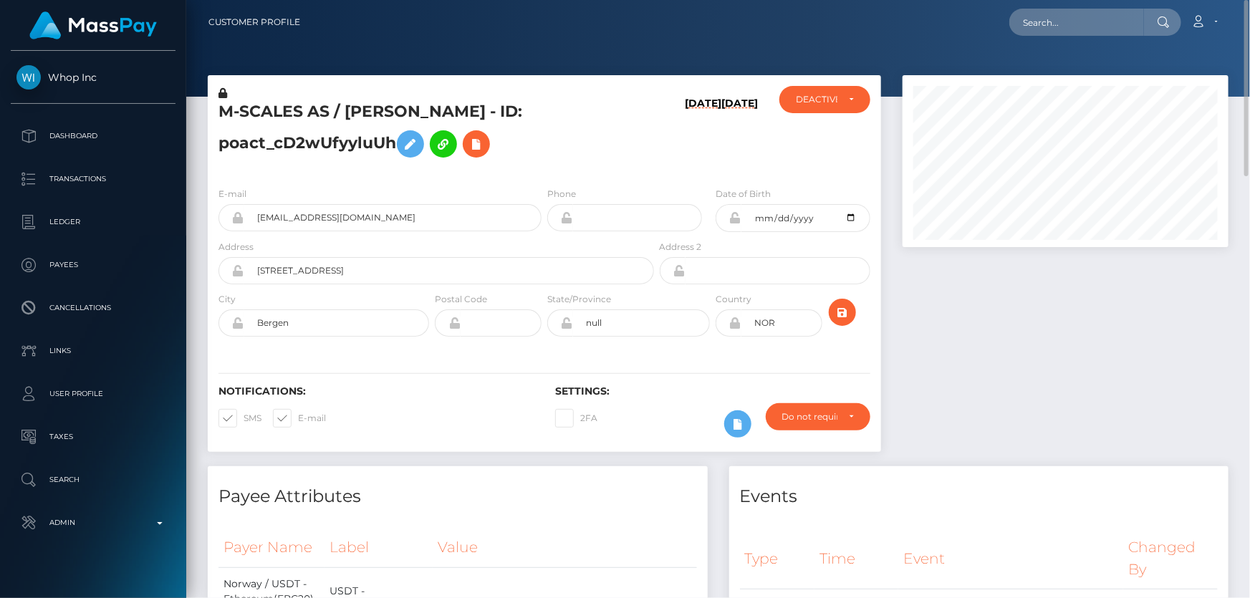
click at [1137, 441] on div at bounding box center [1065, 270] width 347 height 391
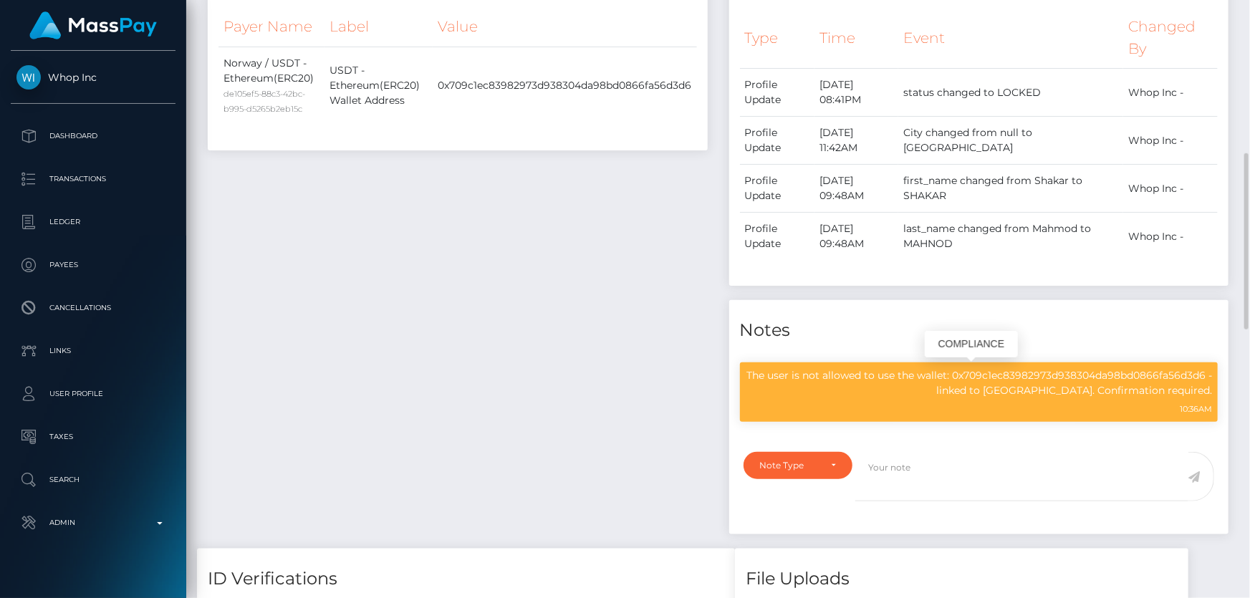
click at [939, 373] on p "The user is not allowed to use the wallet: 0x709c1ec83982973d938304da98bd0866fa…" at bounding box center [979, 383] width 467 height 30
copy div "The user is not allowed to use the wallet: 0x709c1ec83982973d938304da98bd0866fa…"
click at [523, 340] on div "Payee Attributes Payer Name Label Value Norway / USDT - Ethereum(ERC20) de105ef…" at bounding box center [458, 247] width 522 height 603
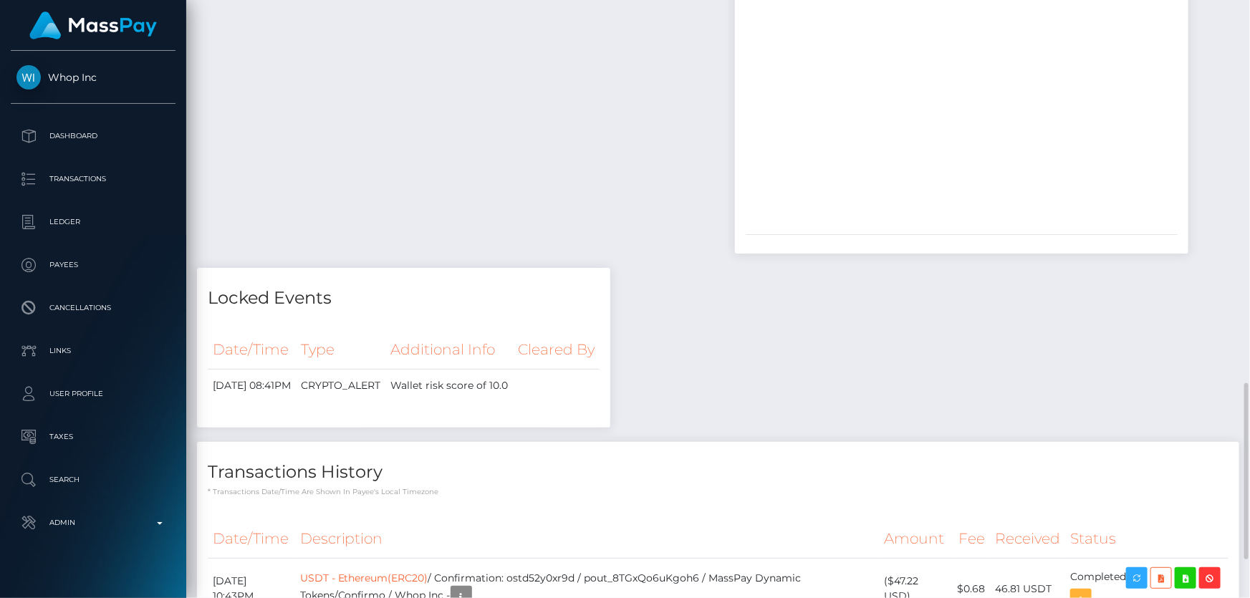
scroll to position [1434, 0]
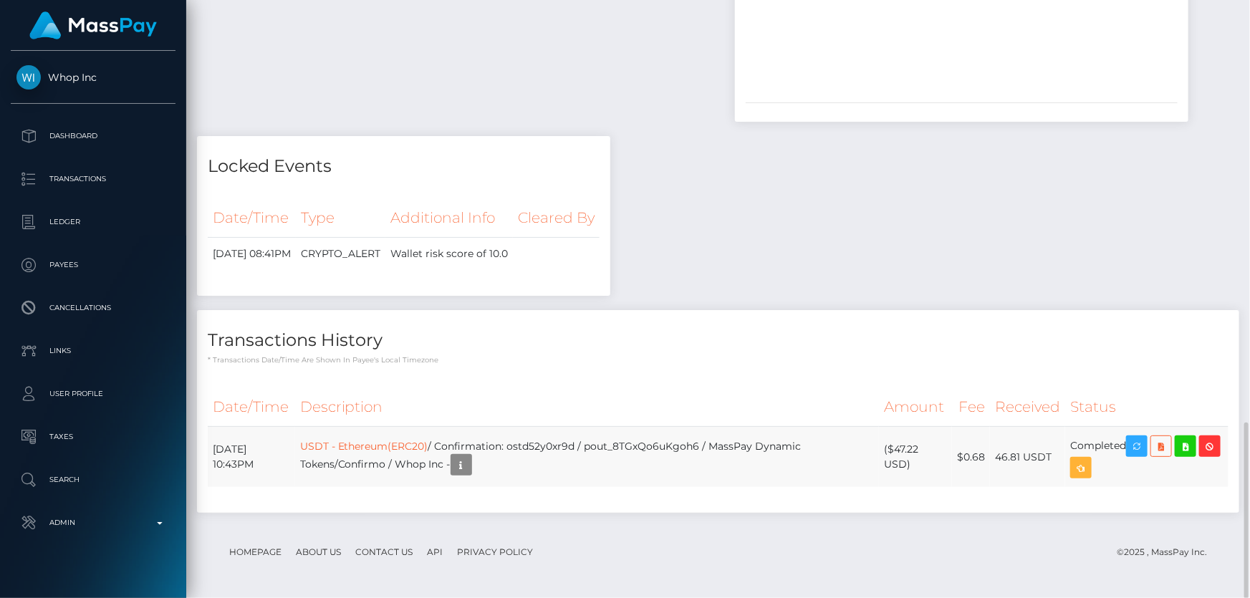
drag, startPoint x: 912, startPoint y: 460, endPoint x: 899, endPoint y: 444, distance: 20.4
click at [896, 444] on td "($47.22 USD)" at bounding box center [915, 457] width 73 height 61
copy td "$47.22 USD"
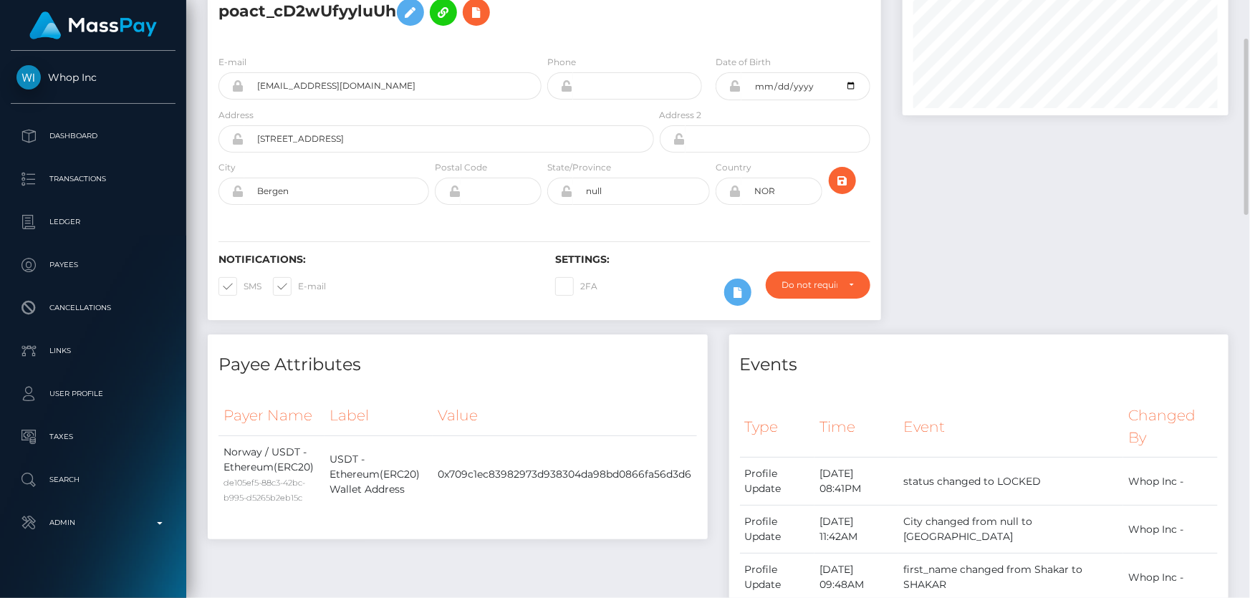
scroll to position [0, 0]
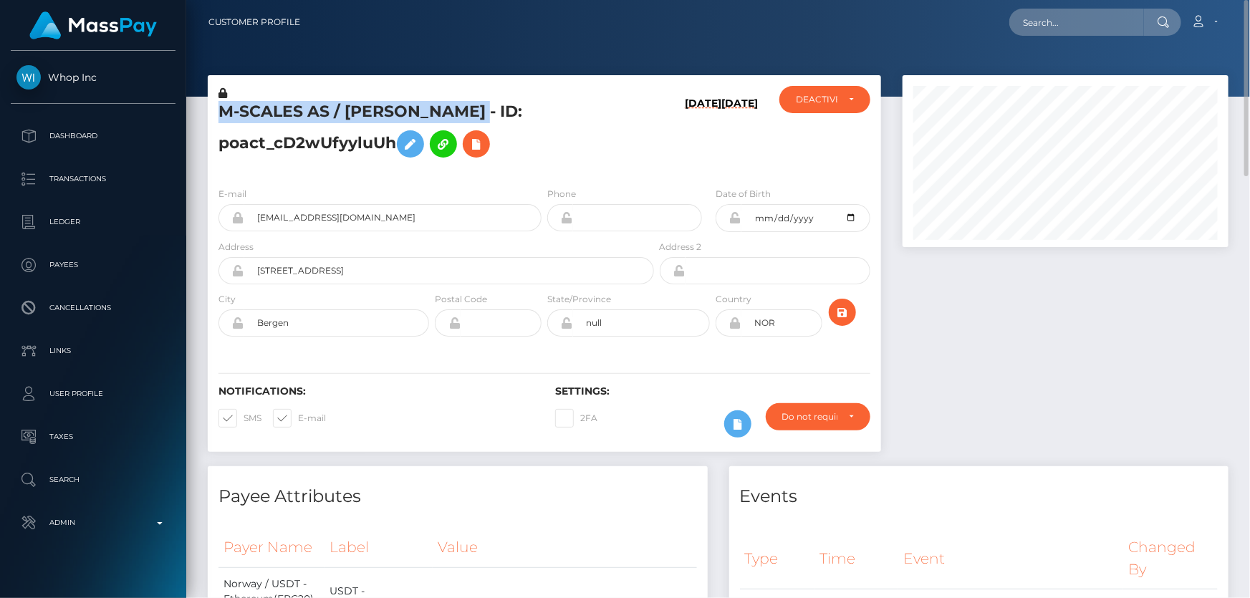
drag, startPoint x: 489, startPoint y: 110, endPoint x: 231, endPoint y: 112, distance: 257.2
click at [211, 114] on div "M-SCALES AS / SHAKAR MAHNOD - ID: poact_cD2wUfyyluUh" at bounding box center [432, 131] width 449 height 90
copy h5 "M-SCALES AS / SHAKAR MAHNOD"
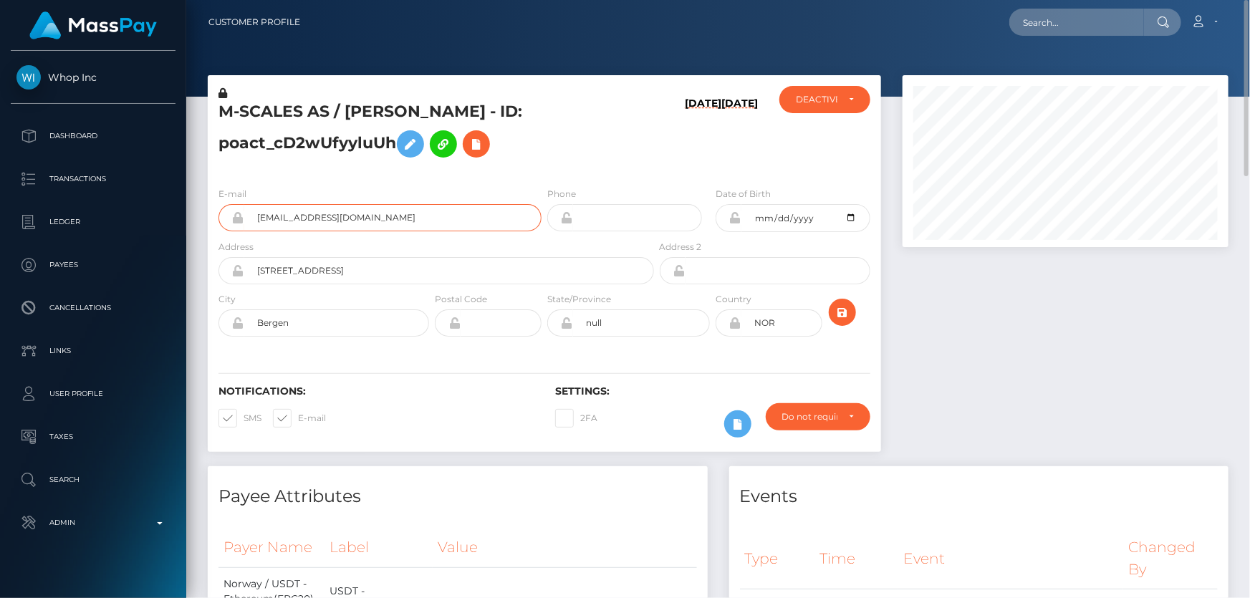
drag, startPoint x: 355, startPoint y: 219, endPoint x: 255, endPoint y: 216, distance: 99.6
click at [255, 216] on input "shakarr@live.com" at bounding box center [392, 217] width 297 height 27
click at [657, 155] on div "10/07/25 10/07/25" at bounding box center [713, 131] width 112 height 90
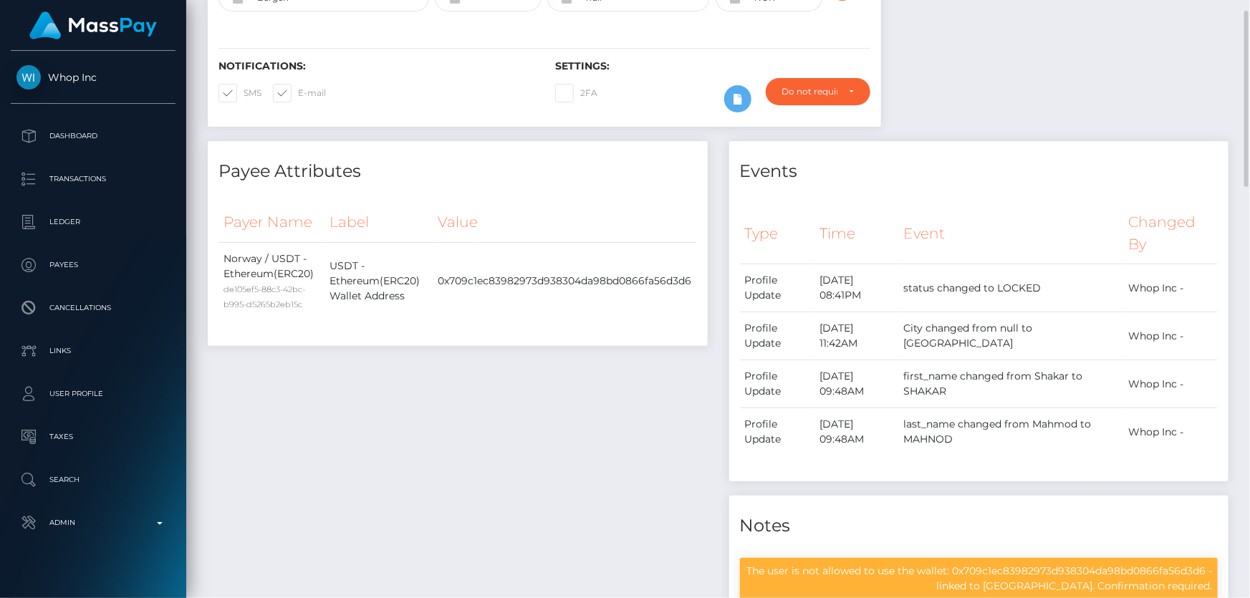
scroll to position [64, 0]
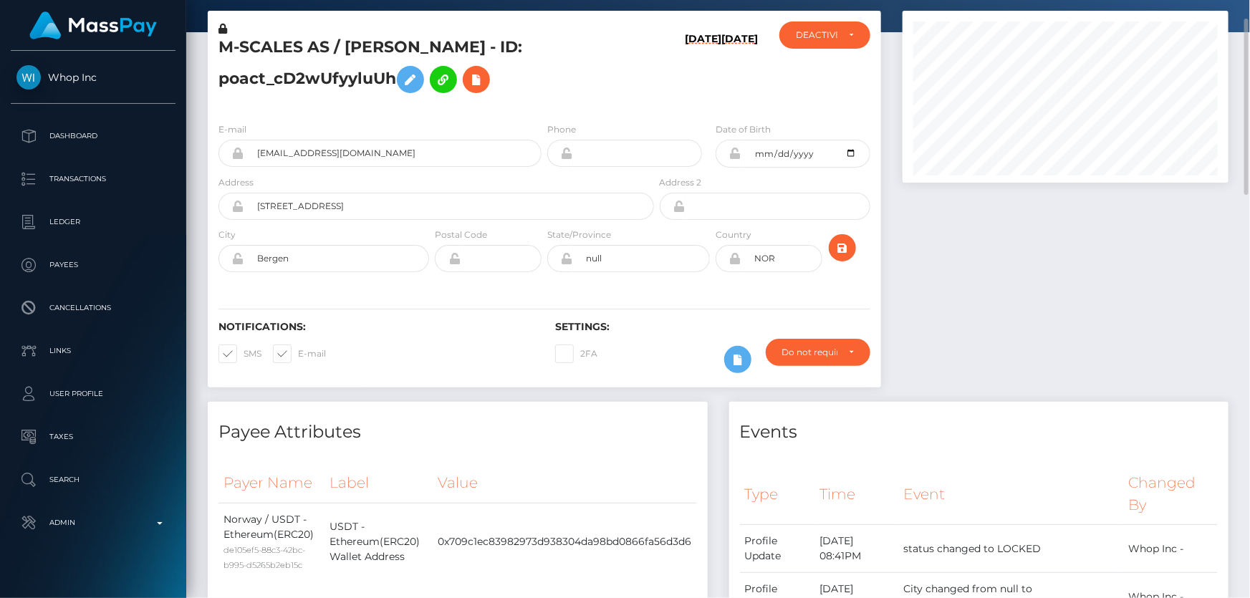
click at [592, 87] on h5 "M-SCALES AS / SHAKAR MAHNOD - ID: poact_cD2wUfyyluUh" at bounding box center [433, 69] width 428 height 64
drag, startPoint x: 568, startPoint y: 153, endPoint x: 613, endPoint y: 81, distance: 84.7
click at [613, 81] on h5 "M-SCALES AS / SHAKAR MAHNOD - ID: poact_cD2wUfyyluUh" at bounding box center [433, 69] width 428 height 64
drag, startPoint x: 613, startPoint y: 81, endPoint x: 541, endPoint y: 97, distance: 73.5
click at [546, 90] on h5 "M-SCALES AS / SHAKAR MAHNOD - ID: poact_cD2wUfyyluUh" at bounding box center [433, 69] width 428 height 64
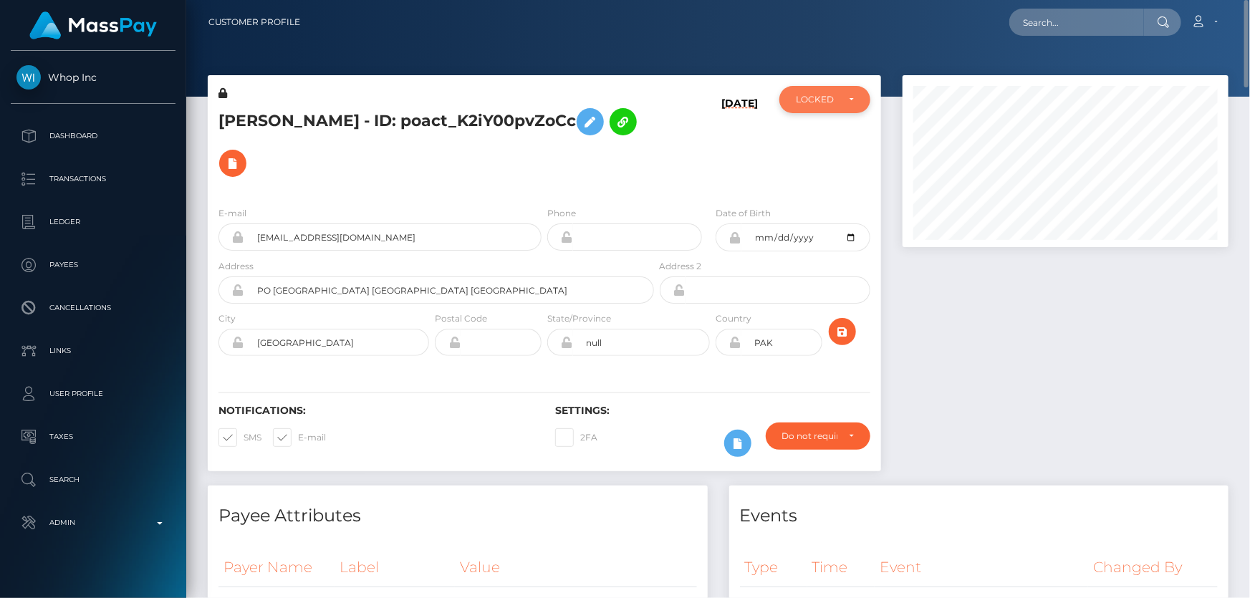
click at [815, 99] on div "LOCKED" at bounding box center [817, 99] width 42 height 11
click at [811, 140] on span "ACTIVE" at bounding box center [813, 138] width 32 height 13
select select "ACTIVE"
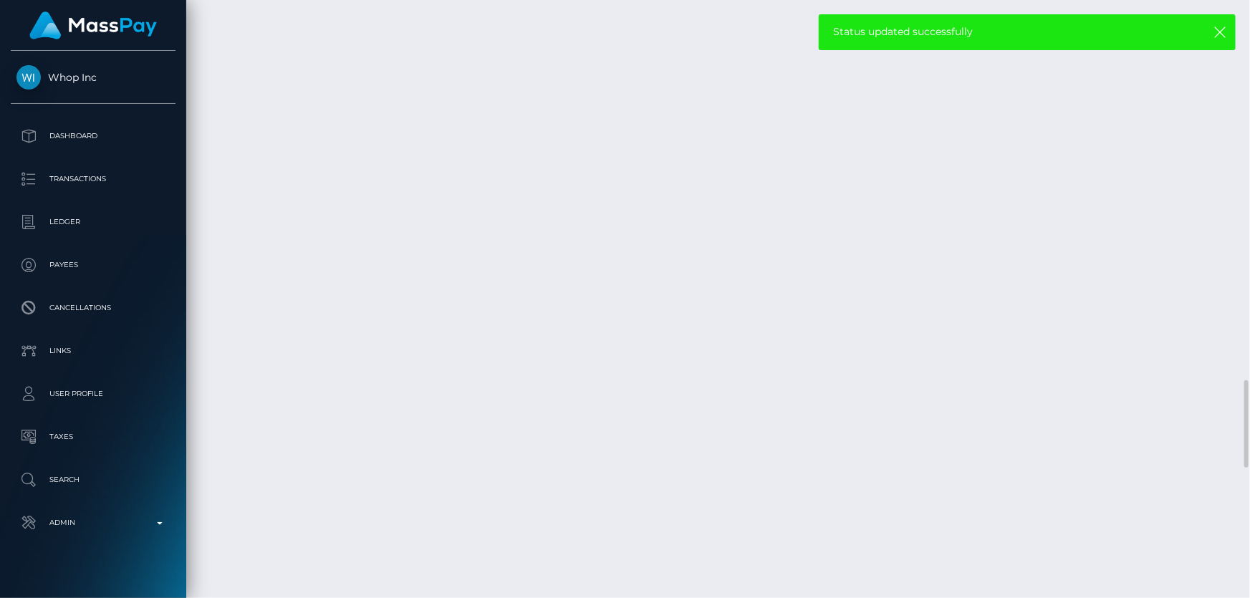
scroll to position [2930, 0]
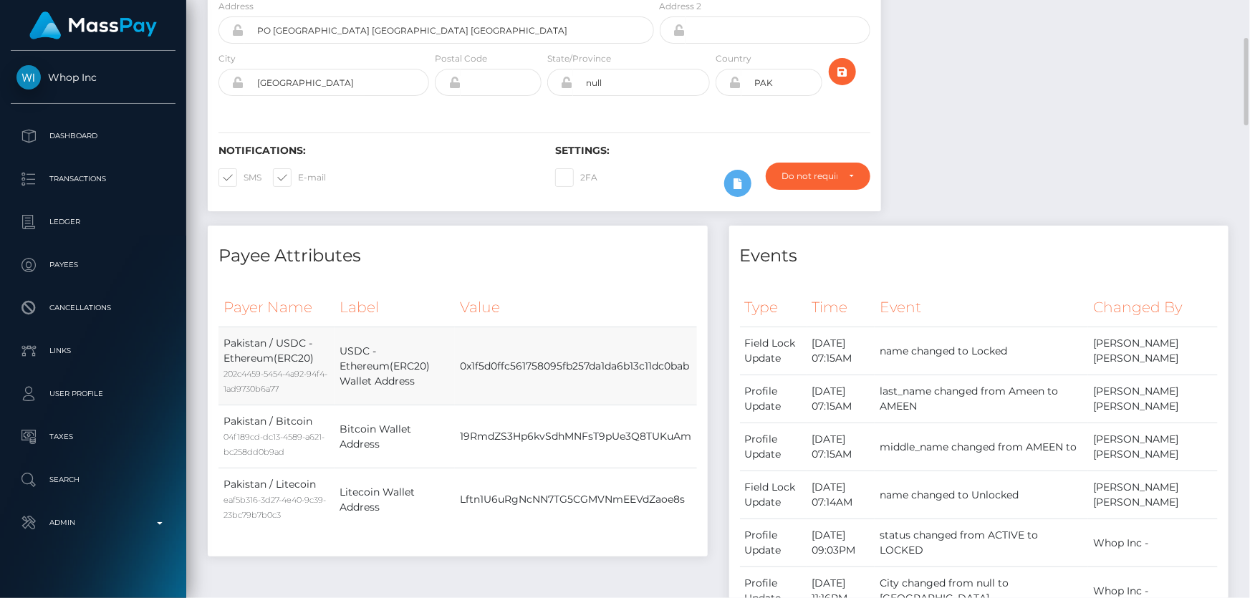
scroll to position [0, 0]
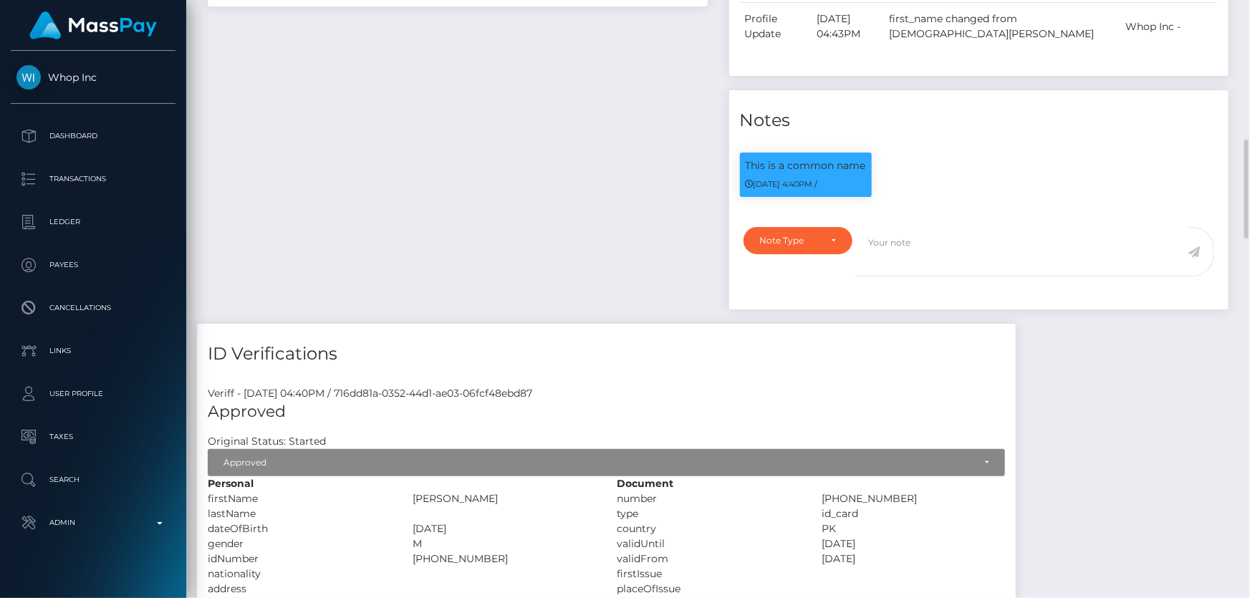
scroll to position [1042, 0]
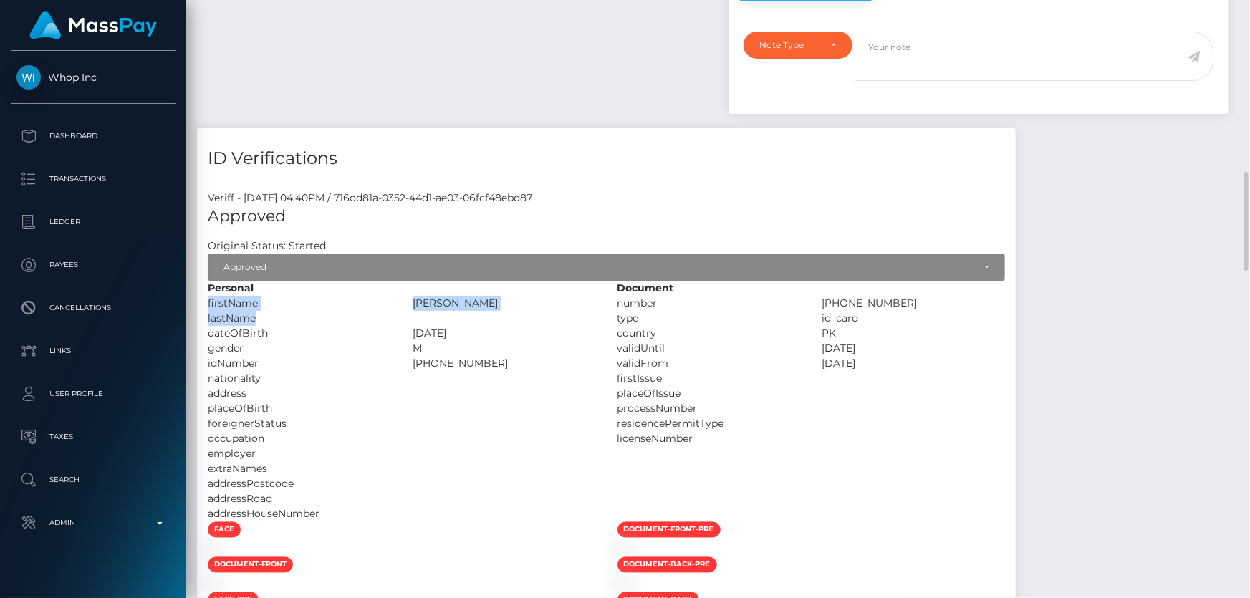
drag, startPoint x: 502, startPoint y: 274, endPoint x: 642, endPoint y: 287, distance: 140.9
click at [607, 294] on div "Personal firstName [PERSON_NAME] lastName" at bounding box center [402, 401] width 410 height 241
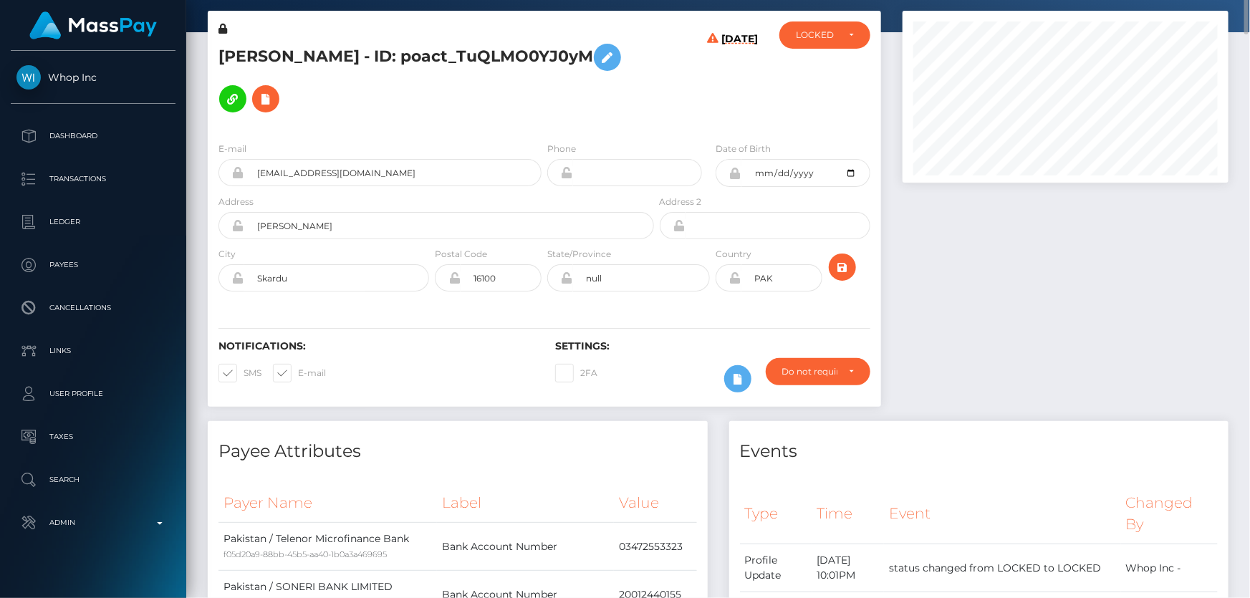
scroll to position [0, 0]
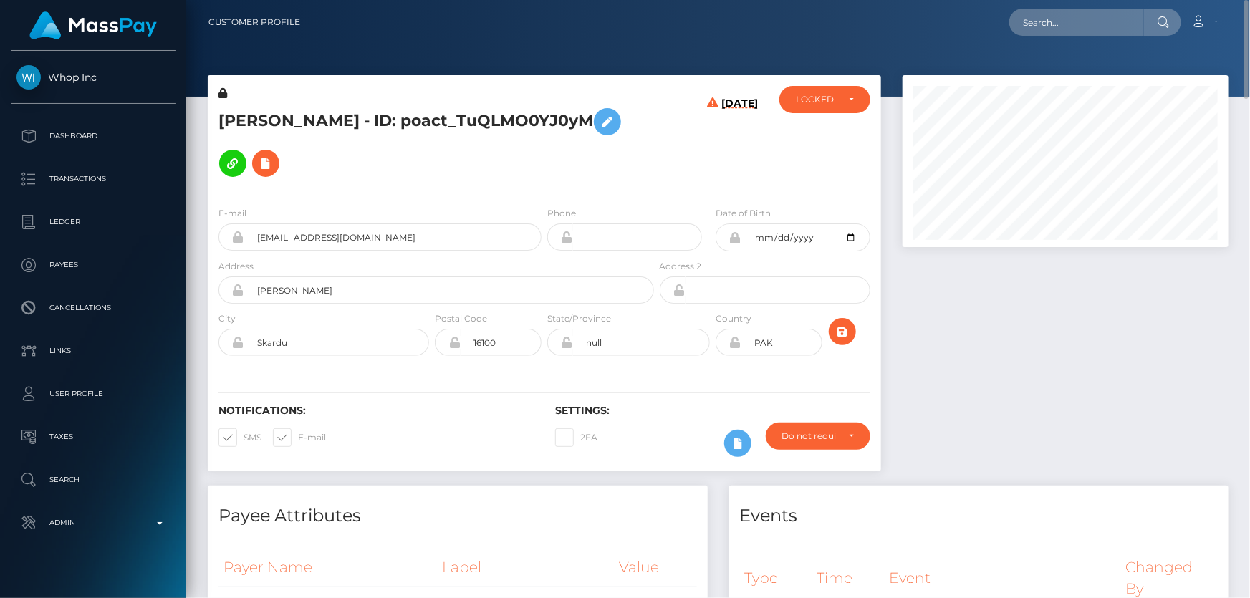
drag, startPoint x: 405, startPoint y: 112, endPoint x: 214, endPoint y: 123, distance: 190.9
click at [214, 123] on div "[PERSON_NAME] - ID: poact_TuQLMO0YJ0yM" at bounding box center [432, 140] width 449 height 109
click at [221, 112] on h5 "[PERSON_NAME] - ID: poact_TuQLMO0YJ0yM" at bounding box center [433, 142] width 428 height 83
drag, startPoint x: 215, startPoint y: 112, endPoint x: 406, endPoint y: 111, distance: 191.3
click at [406, 111] on div "[PERSON_NAME] - ID: poact_TuQLMO0YJ0yM" at bounding box center [432, 140] width 449 height 109
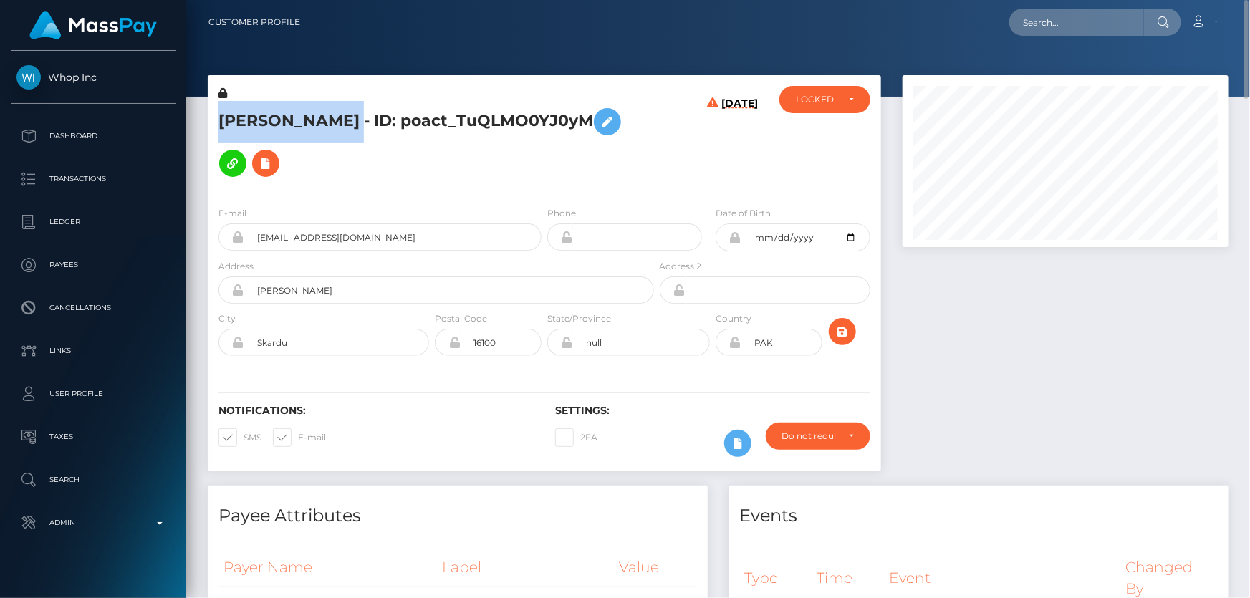
copy h5 "MUHAMMAD HASNAIN"
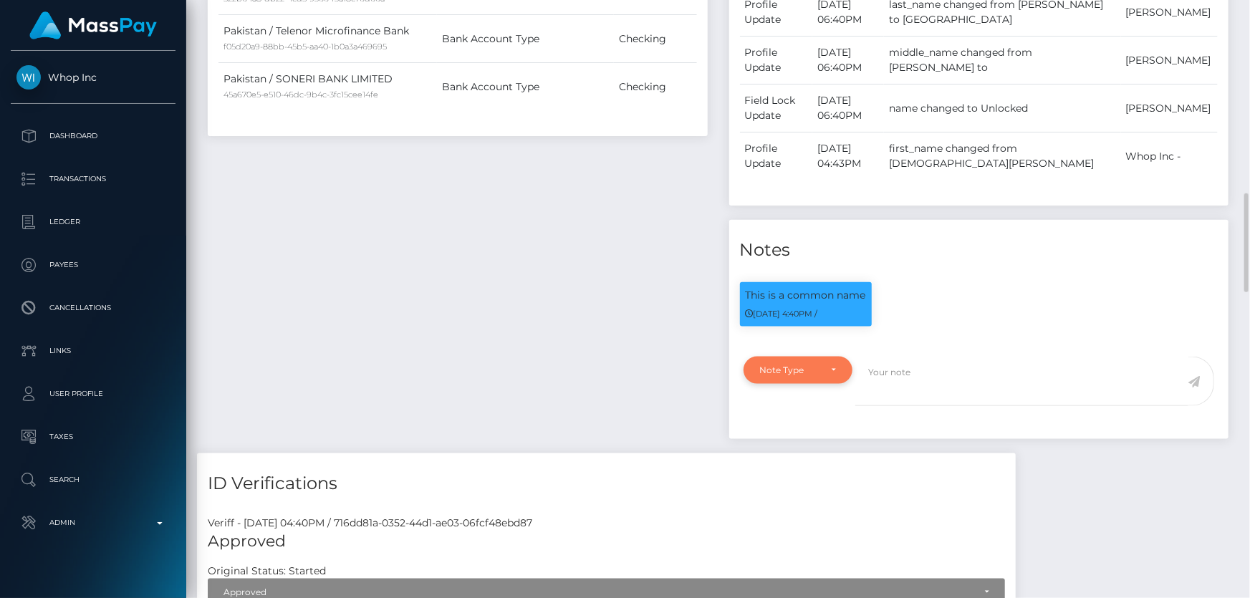
scroll to position [781, 0]
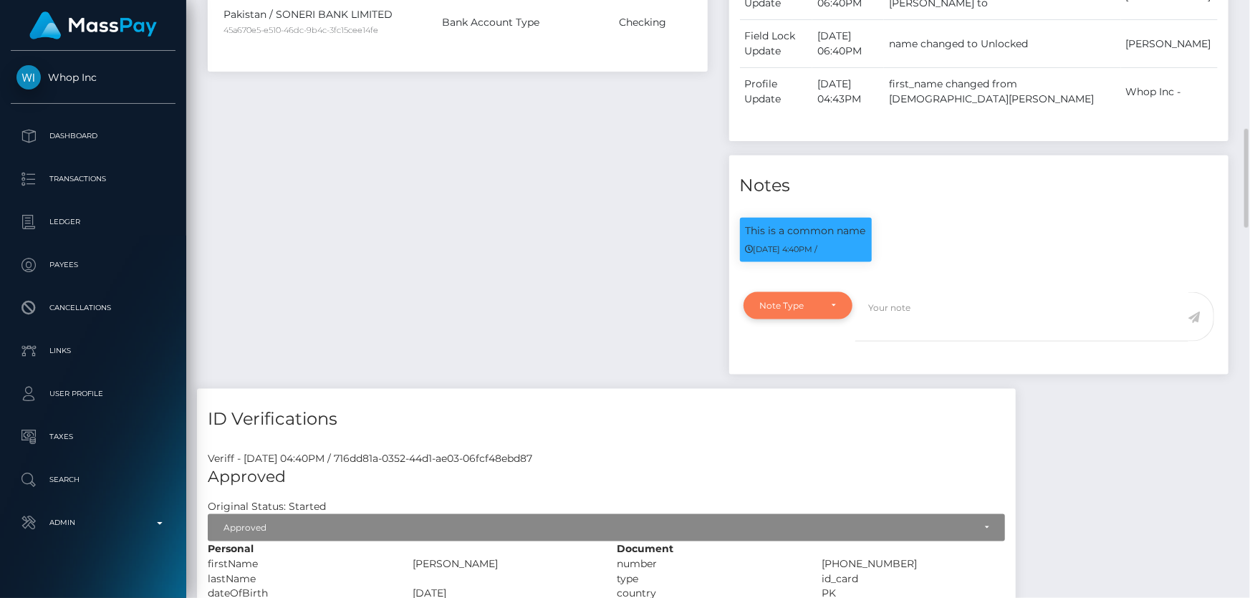
click at [795, 300] on div "Note Type" at bounding box center [790, 305] width 60 height 11
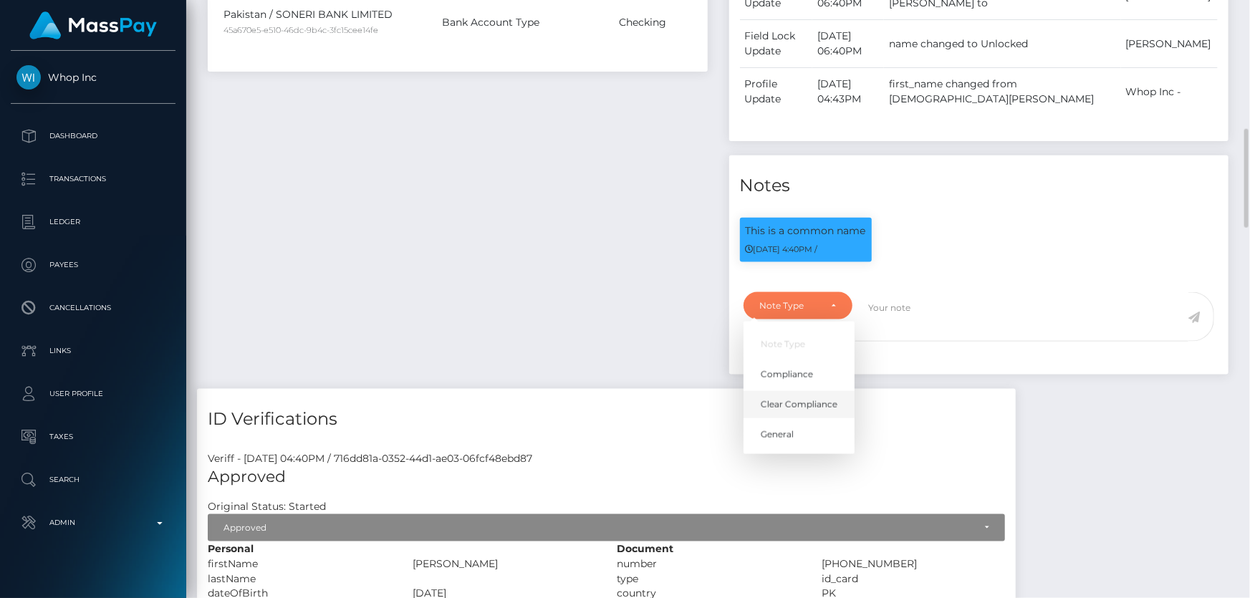
click at [823, 398] on span "Clear Compliance" at bounding box center [799, 404] width 77 height 13
select select "CLEAR_COMPLIANCE"
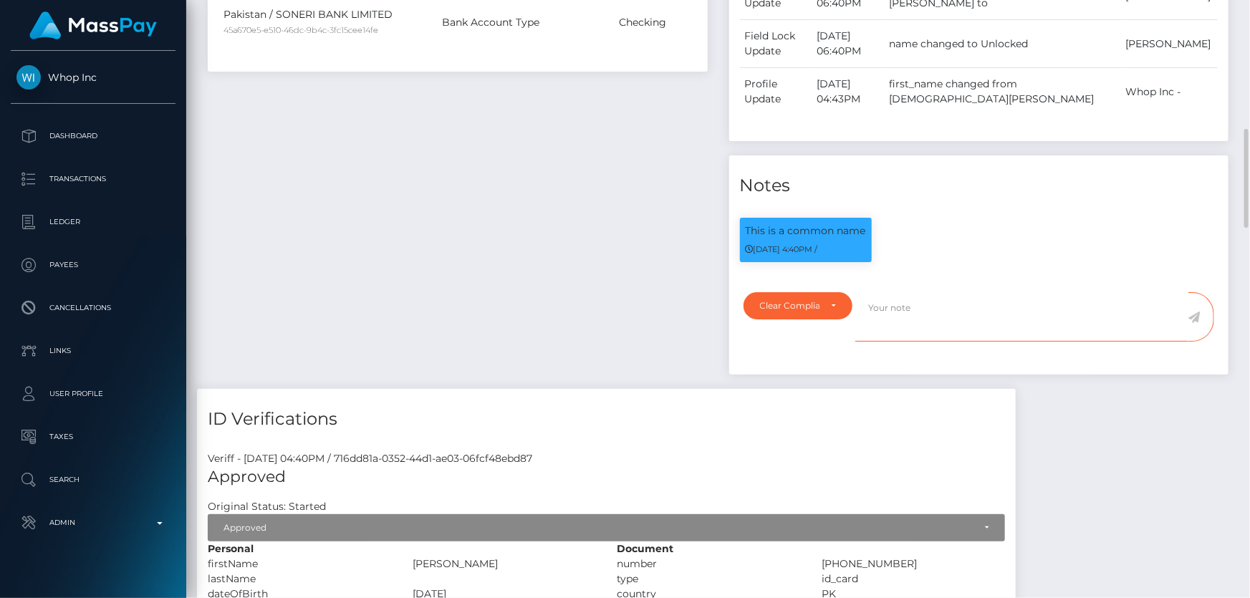
paste textarea "The hits refer to persons with different ID numbers."
type textarea "The hits refer to persons with different ID numbers. Flag cleared."
click at [1198, 312] on icon at bounding box center [1195, 317] width 12 height 11
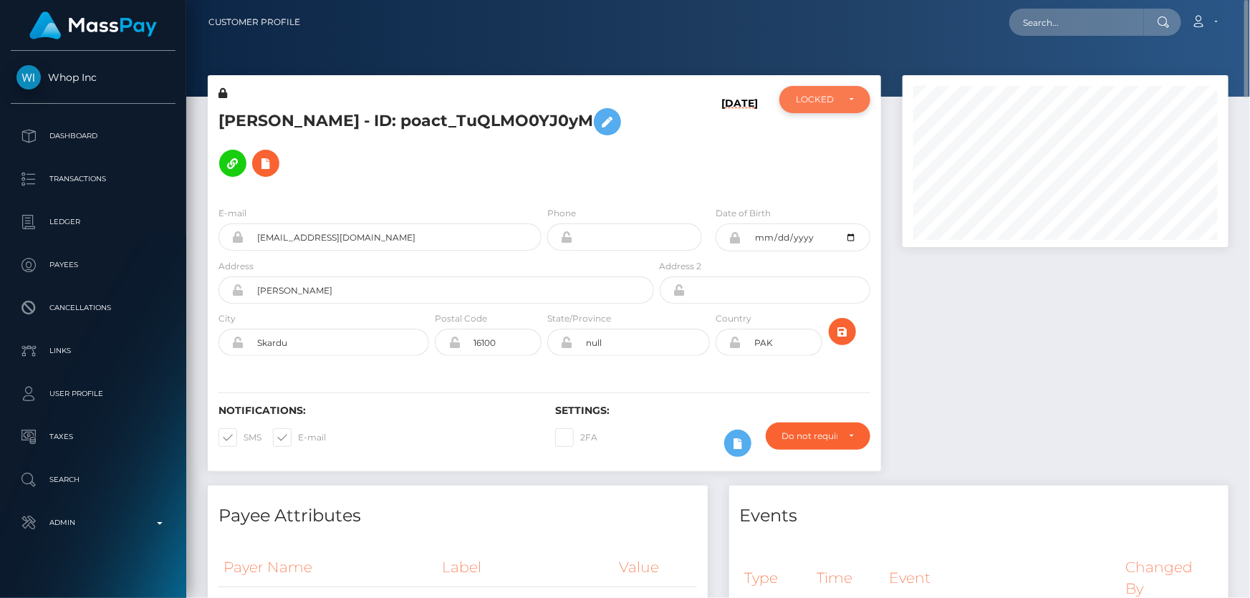
click at [822, 100] on div "LOCKED" at bounding box center [817, 99] width 42 height 11
click at [811, 141] on span "ACTIVE" at bounding box center [813, 138] width 32 height 13
select select "ACTIVE"
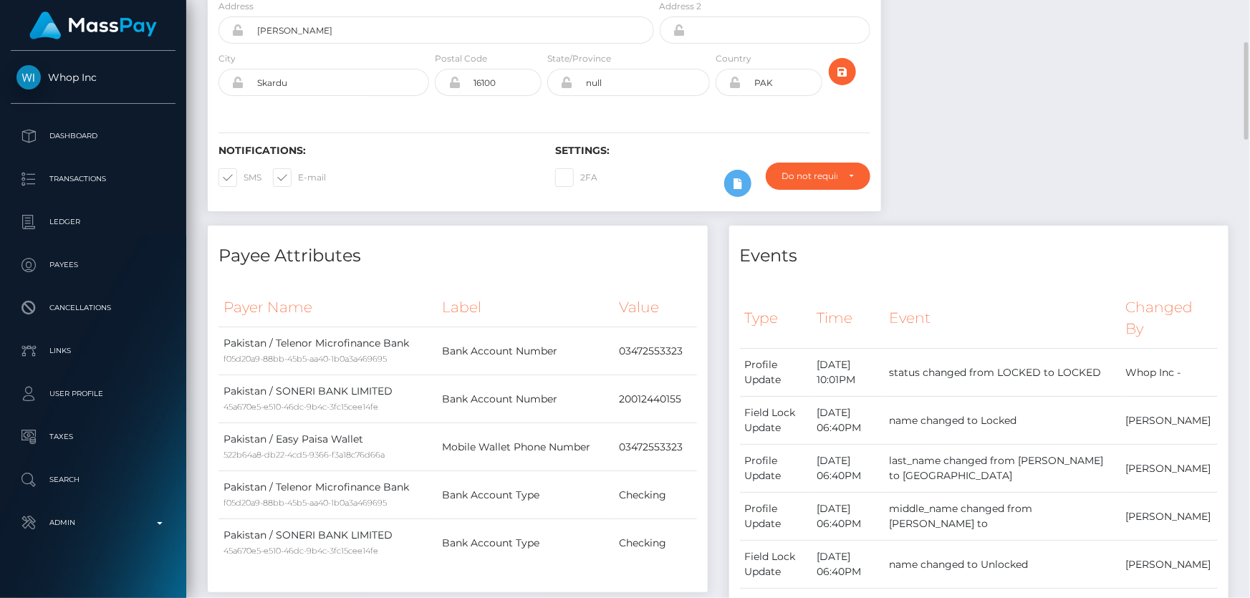
scroll to position [0, 0]
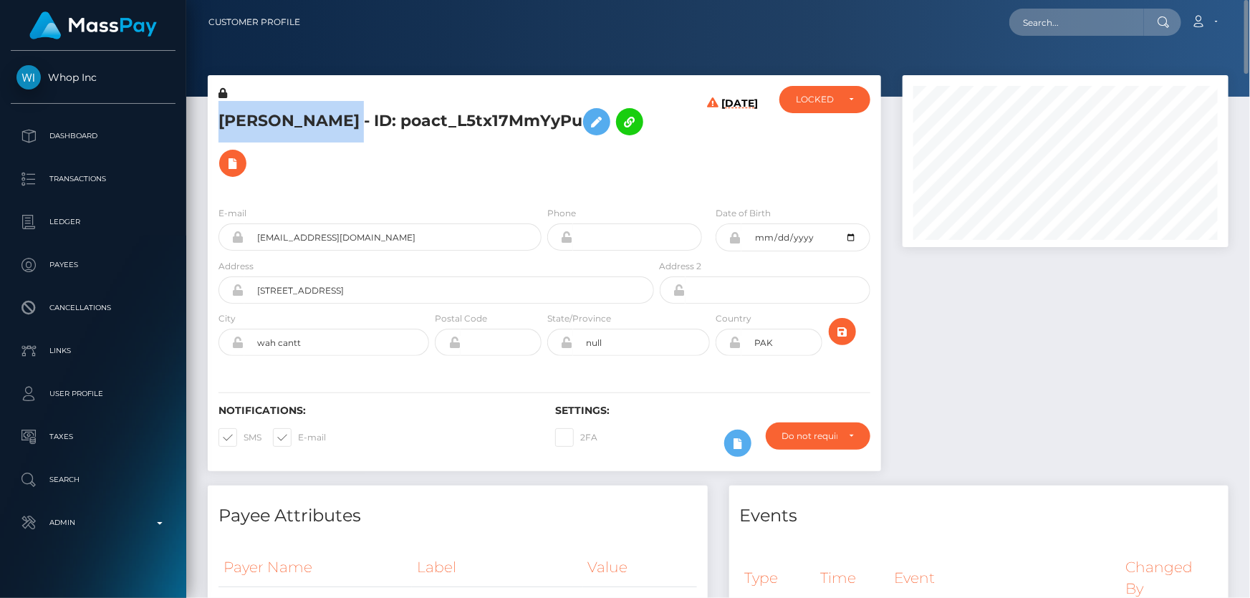
drag, startPoint x: 436, startPoint y: 112, endPoint x: 225, endPoint y: 108, distance: 211.4
click at [225, 108] on h5 "[PERSON_NAME] - ID: poact_L5tx17MmYyPu" at bounding box center [433, 142] width 428 height 83
copy h5 "[PERSON_NAME]"
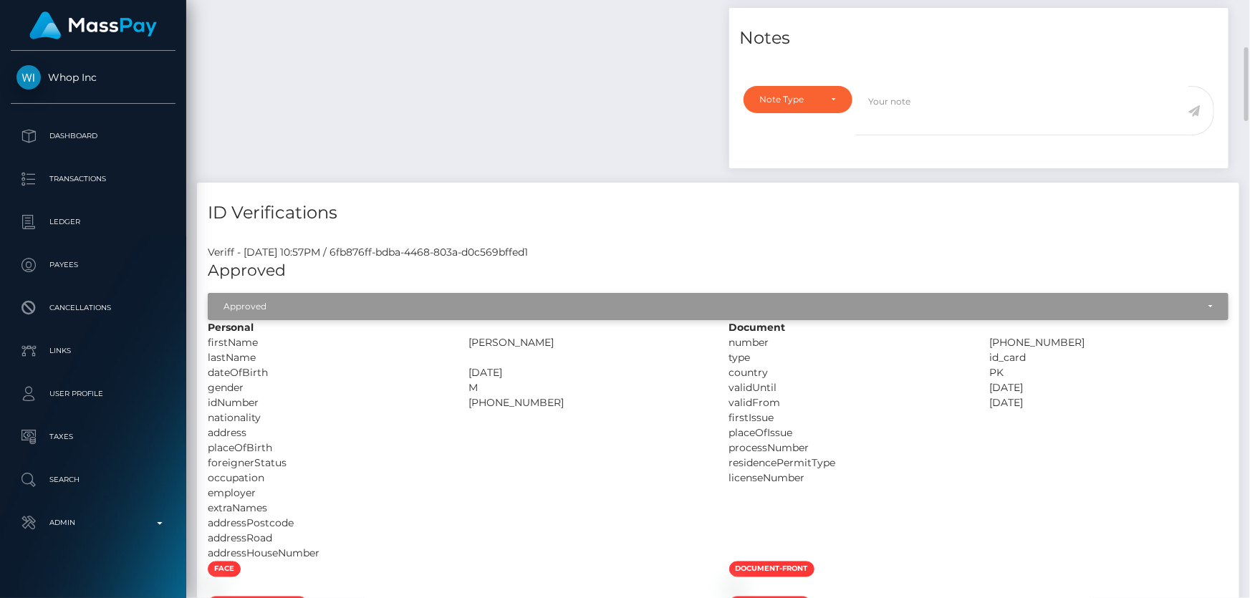
scroll to position [911, 0]
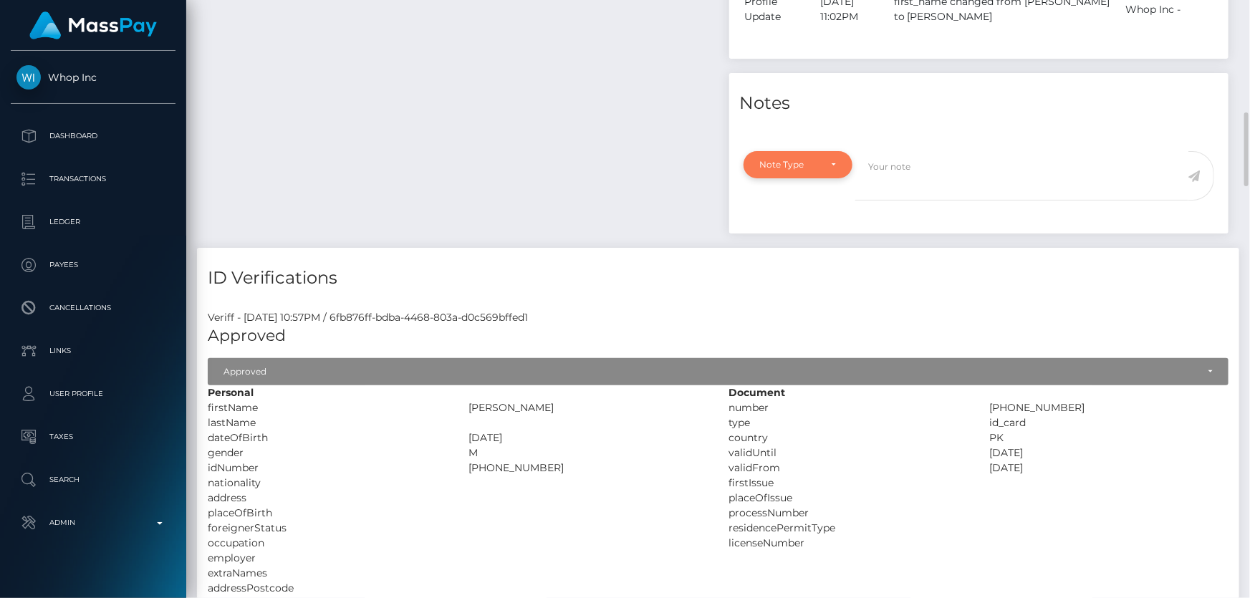
click at [825, 151] on div "Note Type" at bounding box center [799, 164] width 110 height 27
click at [817, 251] on link "Clear Compliance" at bounding box center [799, 264] width 111 height 27
select select "CLEAR_COMPLIANCE"
paste textarea "The hit refers to a person without Middle Name and with a different ID number."
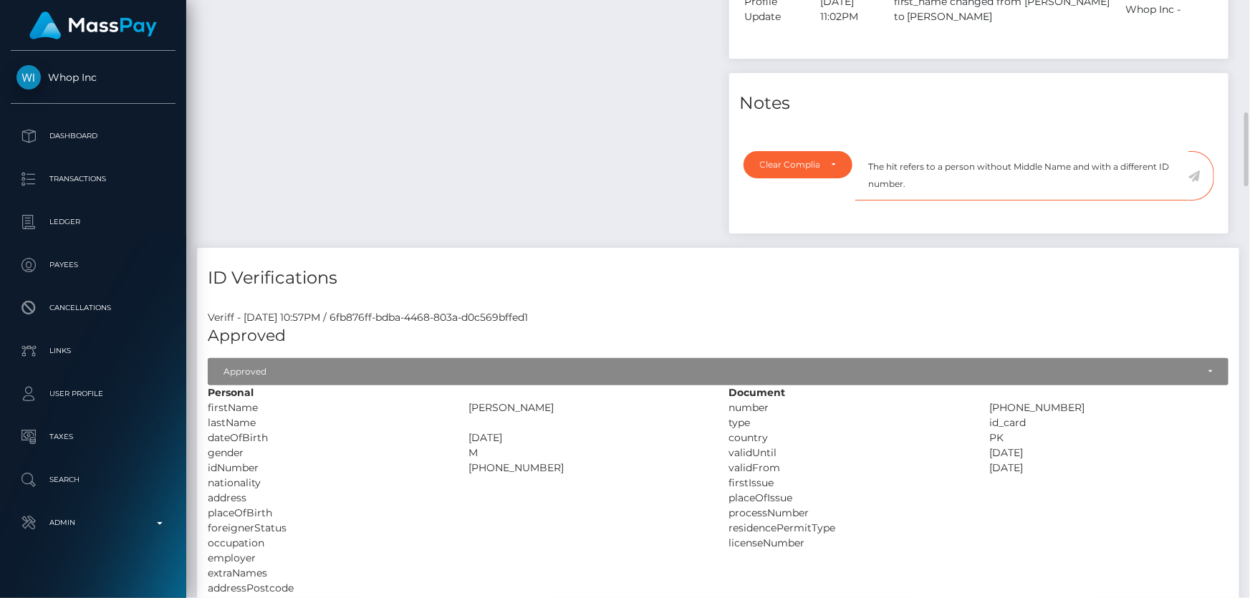
click at [956, 162] on textarea "The hit refers to a person without Middle Name and with a different ID number." at bounding box center [1021, 175] width 333 height 49
type textarea "The hit refers to a person without Middle Name and with a different ID number. …"
click at [1192, 171] on icon at bounding box center [1195, 176] width 12 height 11
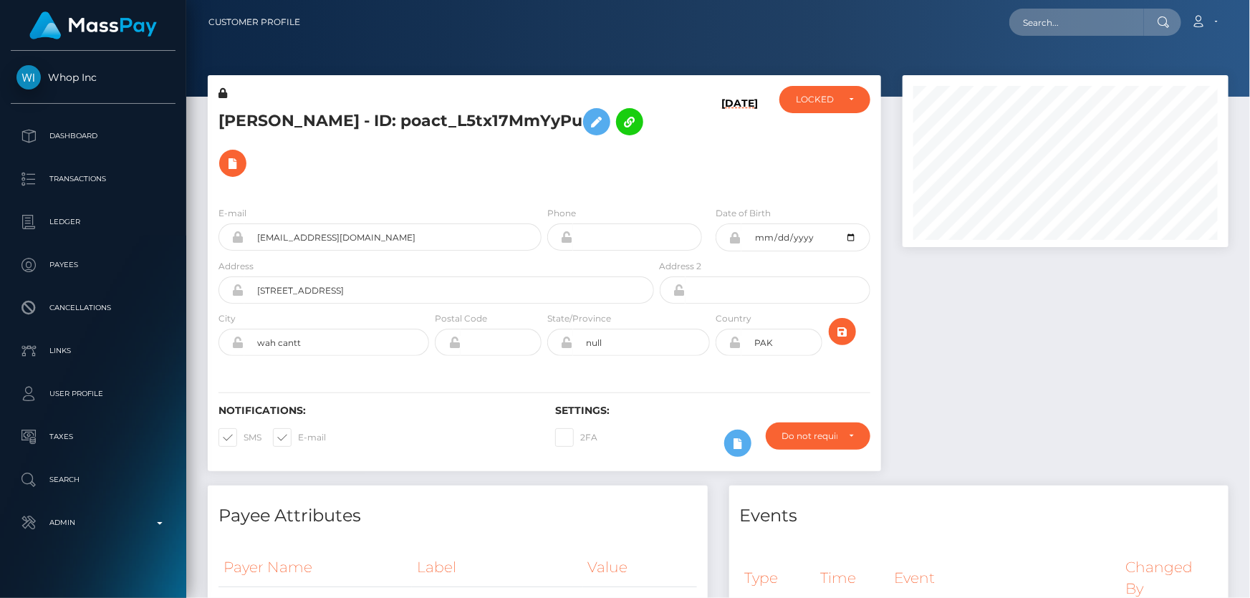
scroll to position [716263, 716108]
click at [842, 105] on div "LOCKED" at bounding box center [825, 99] width 58 height 11
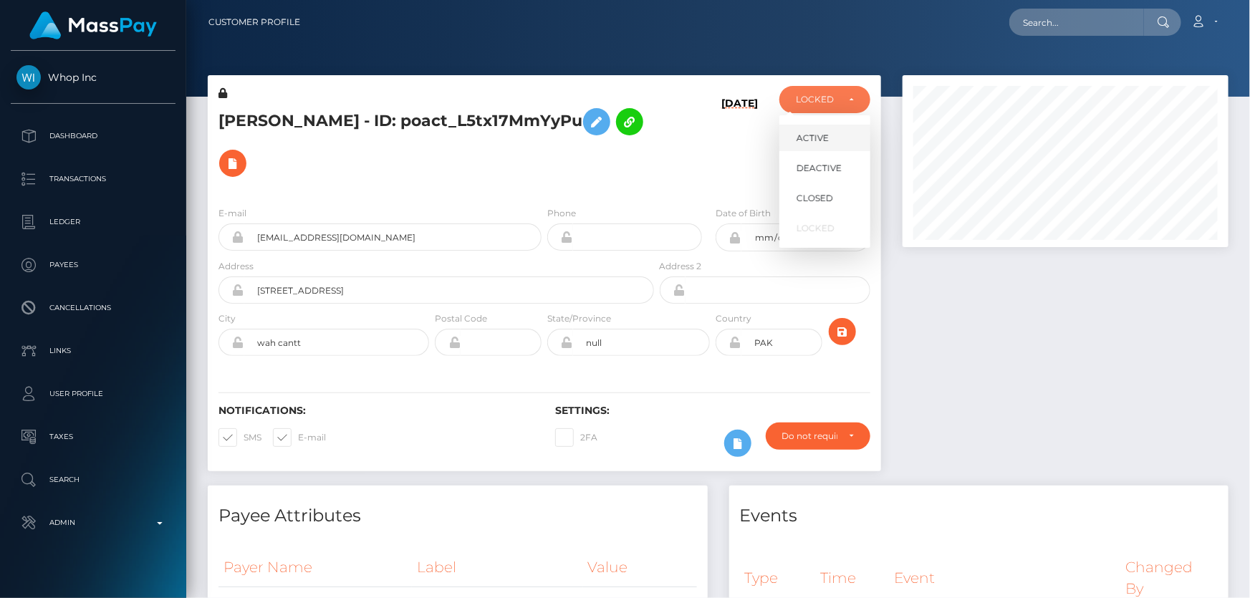
click at [838, 145] on link "ACTIVE" at bounding box center [824, 138] width 91 height 27
select select "ACTIVE"
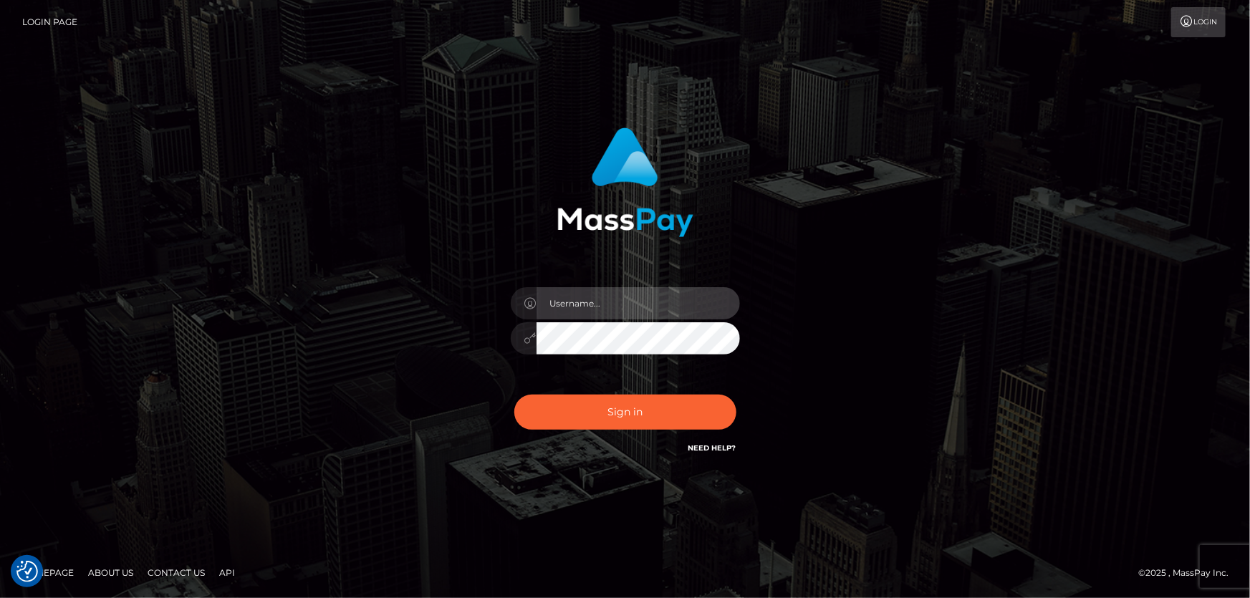
type input "[PERSON_NAME].Cirnat"
click at [730, 392] on div at bounding box center [608, 436] width 294 height 163
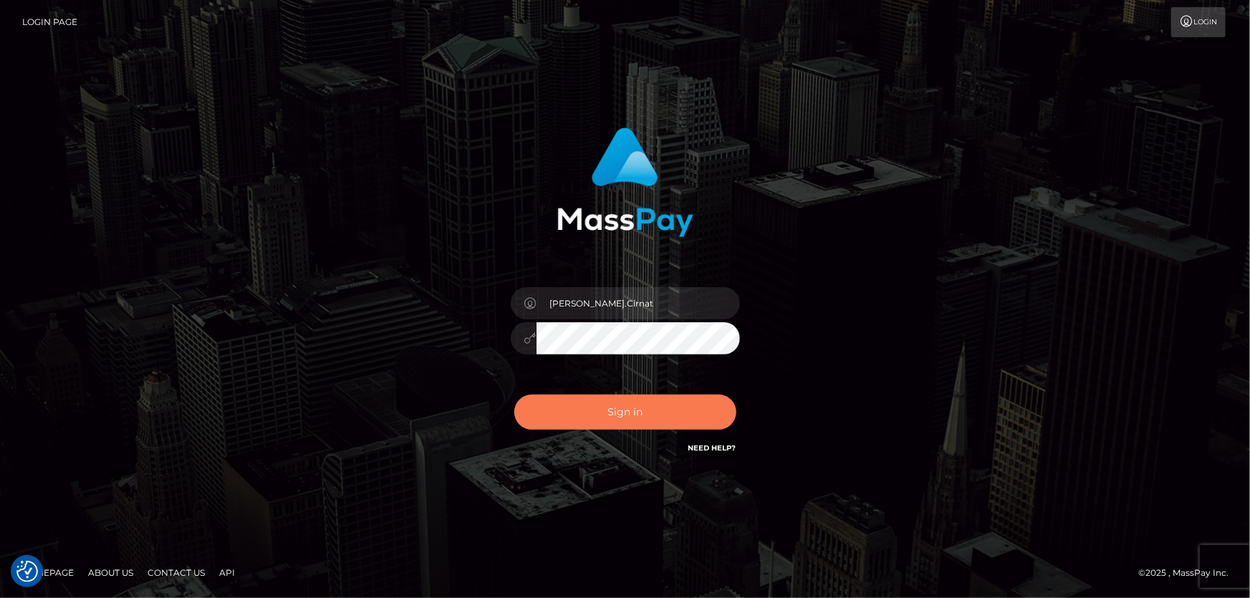
click at [625, 408] on button "Sign in" at bounding box center [625, 412] width 222 height 35
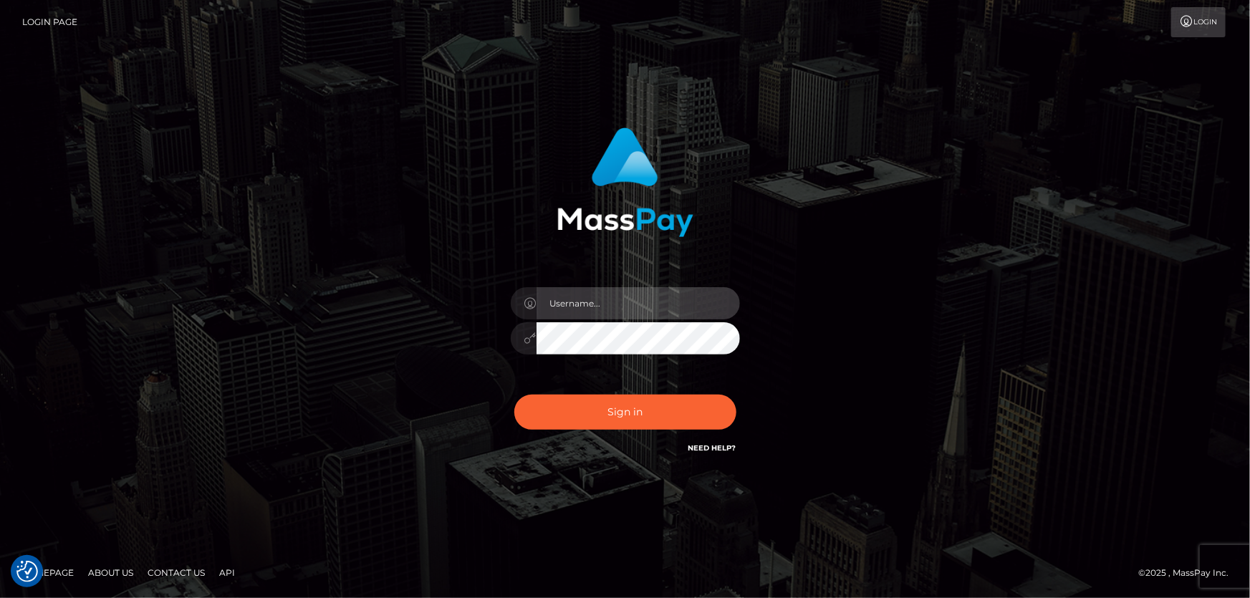
type input "Dan.Cirnat"
click at [729, 386] on div at bounding box center [608, 436] width 294 height 163
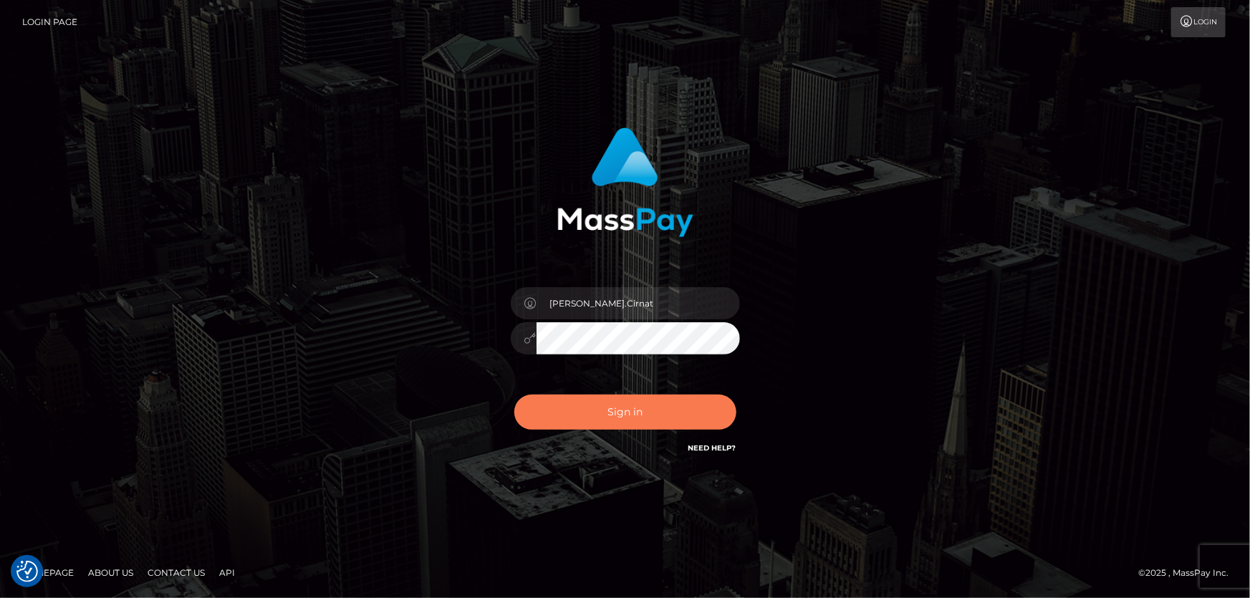
click at [590, 403] on button "Sign in" at bounding box center [625, 412] width 222 height 35
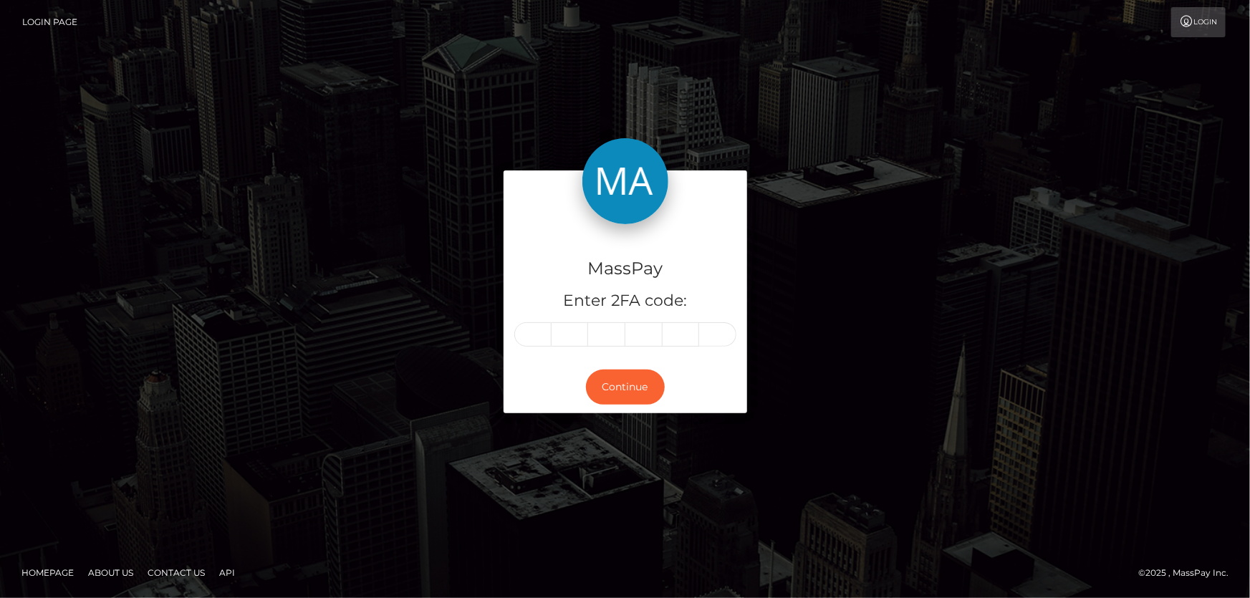
click at [533, 340] on input "text" at bounding box center [532, 334] width 37 height 24
type input "7"
type input "0"
type input "5"
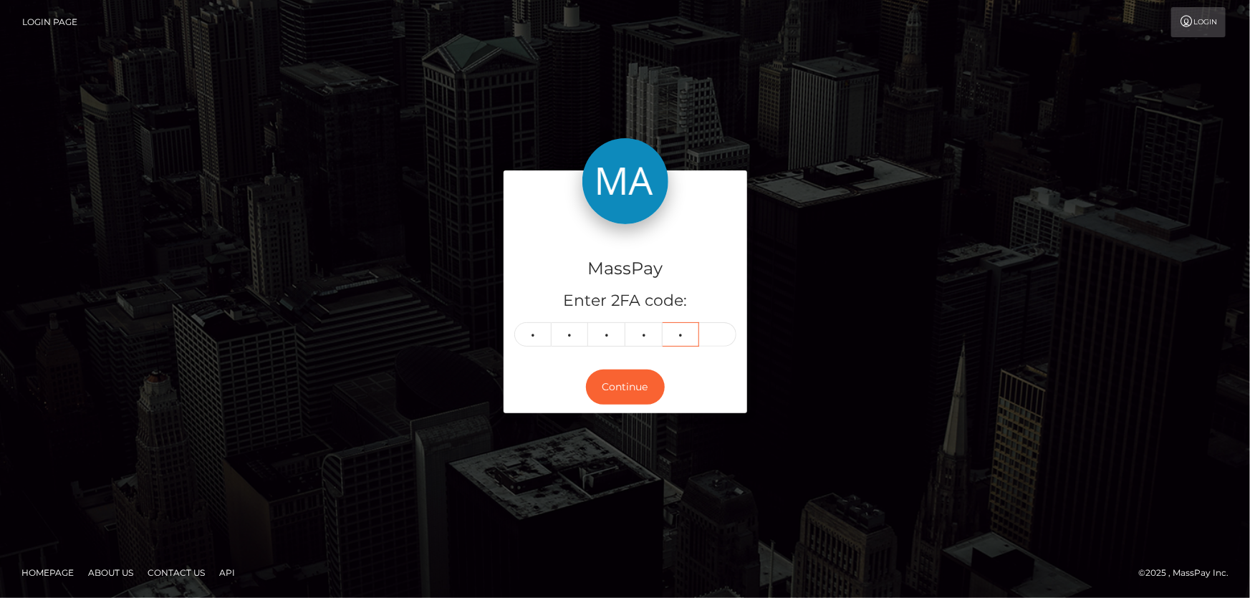
type input "3"
type input "1"
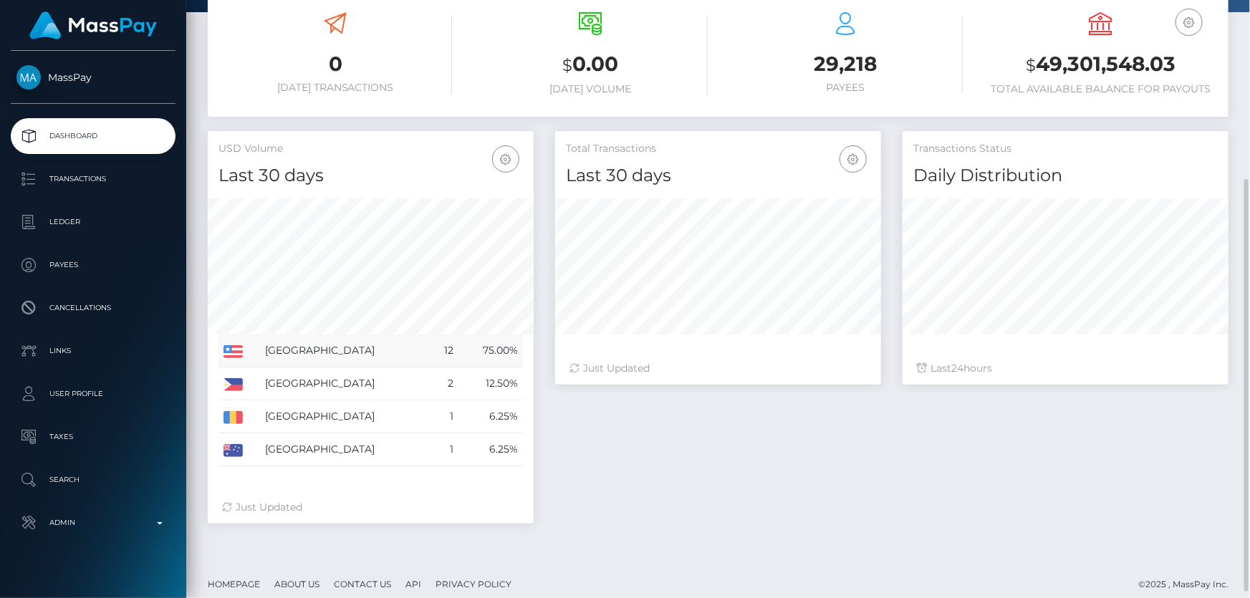
scroll to position [254, 325]
click at [689, 487] on div "Total Transactions Last 30 days Last 30 days Last 60 days Last 90 days 24" at bounding box center [891, 334] width 695 height 407
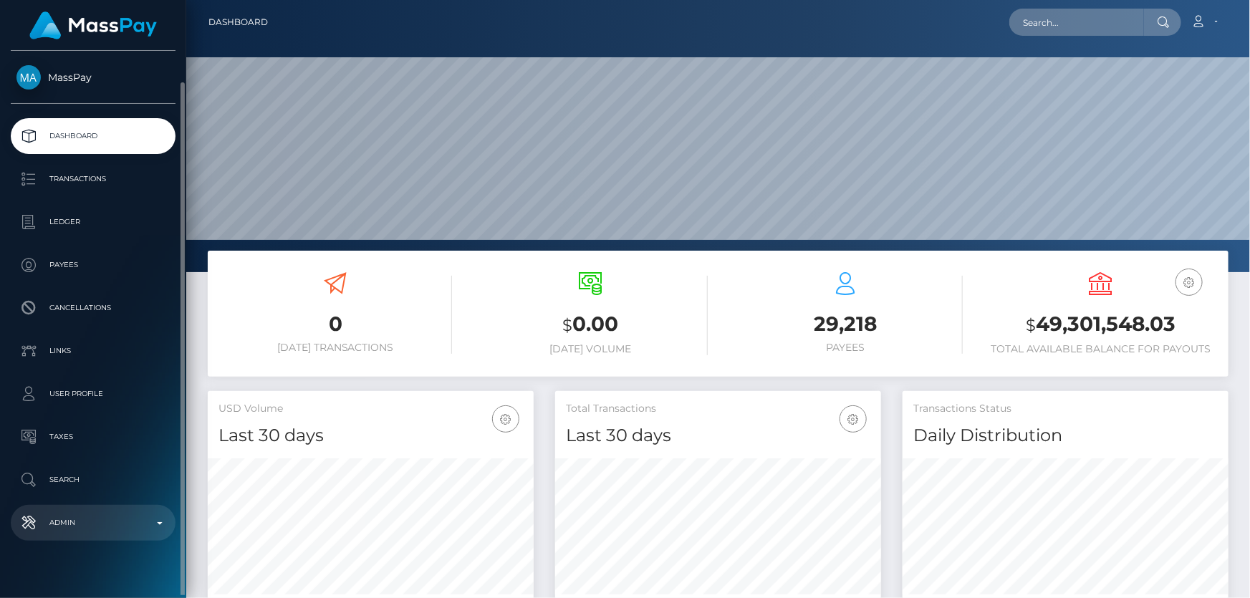
scroll to position [16, 0]
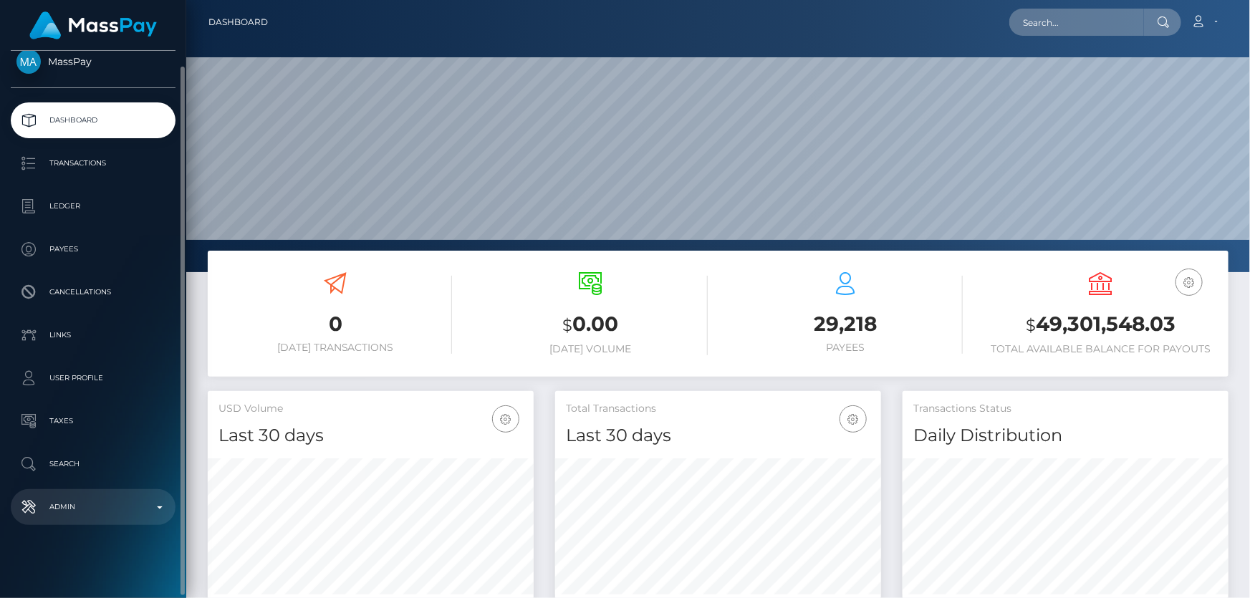
click at [114, 511] on p "Admin" at bounding box center [92, 506] width 153 height 21
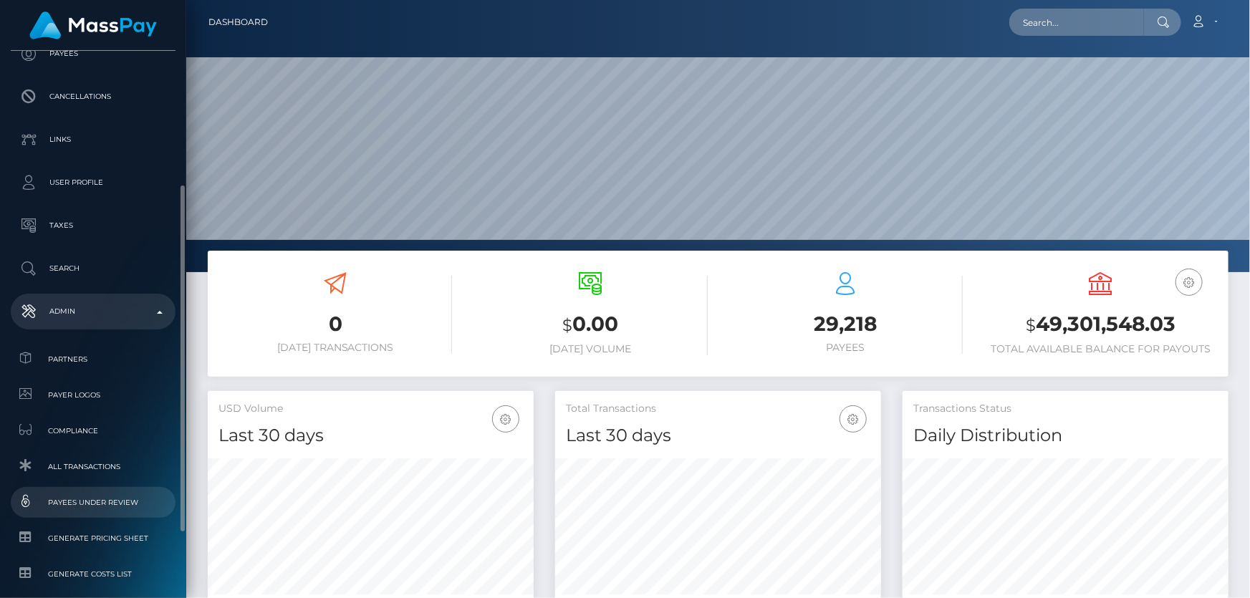
click at [125, 504] on span "Payees under Review" at bounding box center [92, 502] width 153 height 16
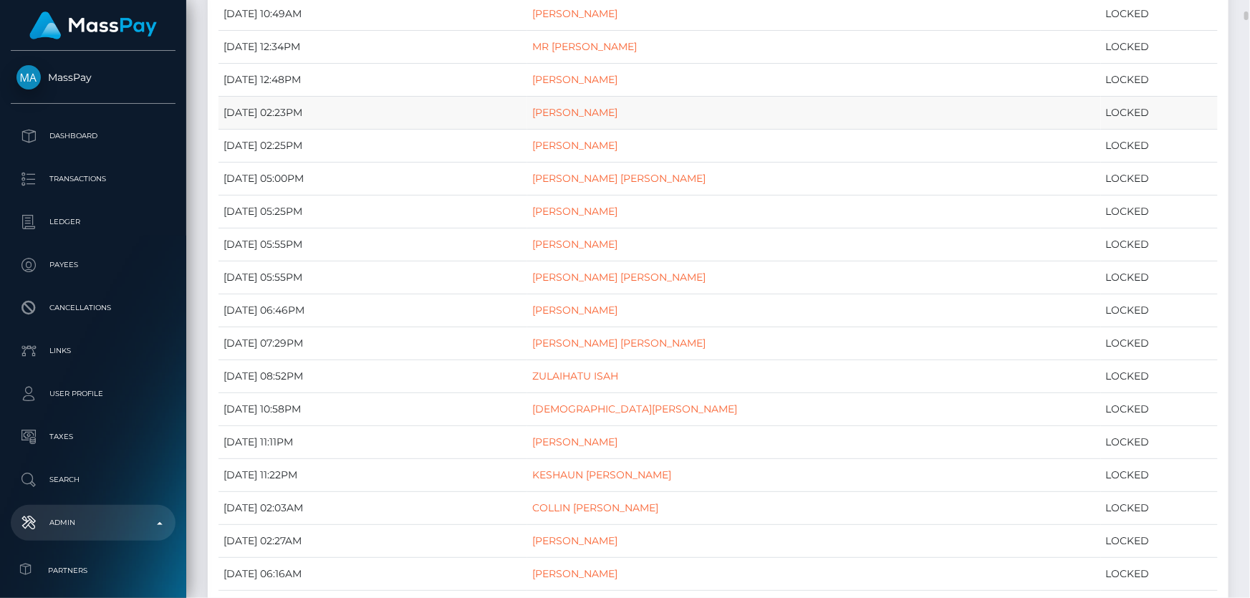
scroll to position [846, 0]
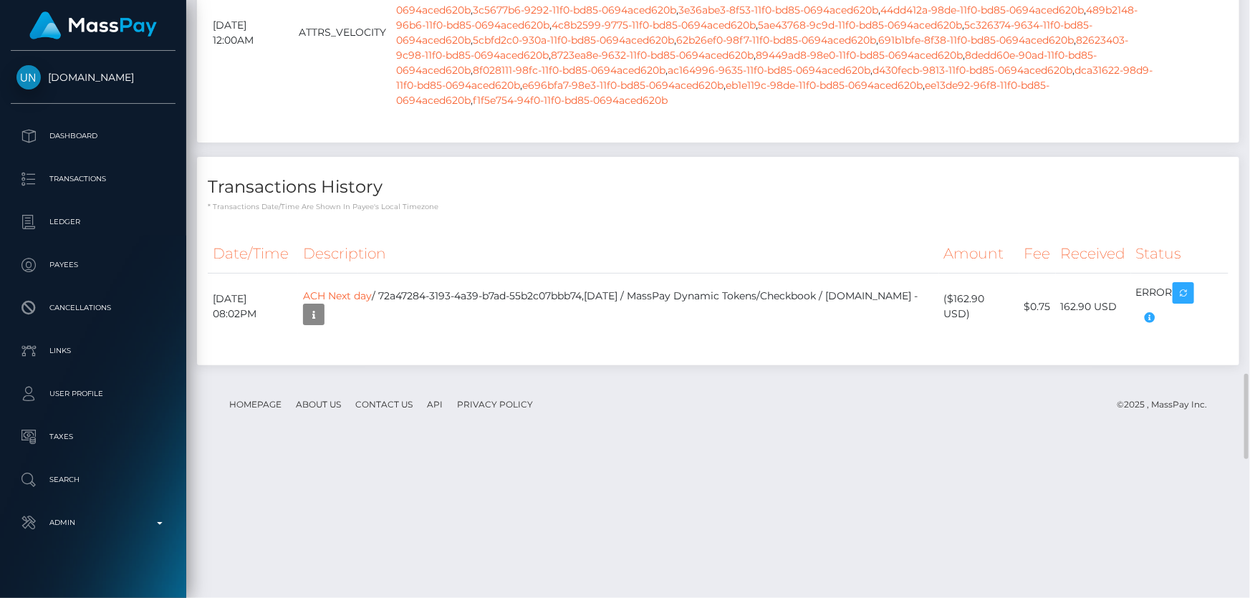
scroll to position [2887, 0]
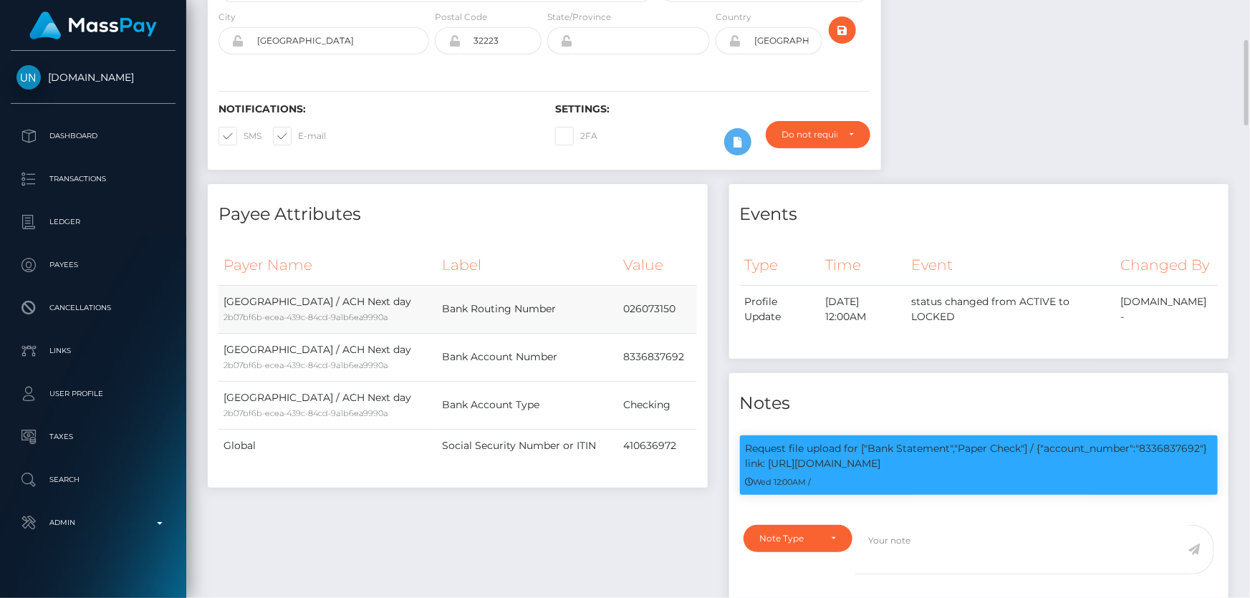
scroll to position [0, 0]
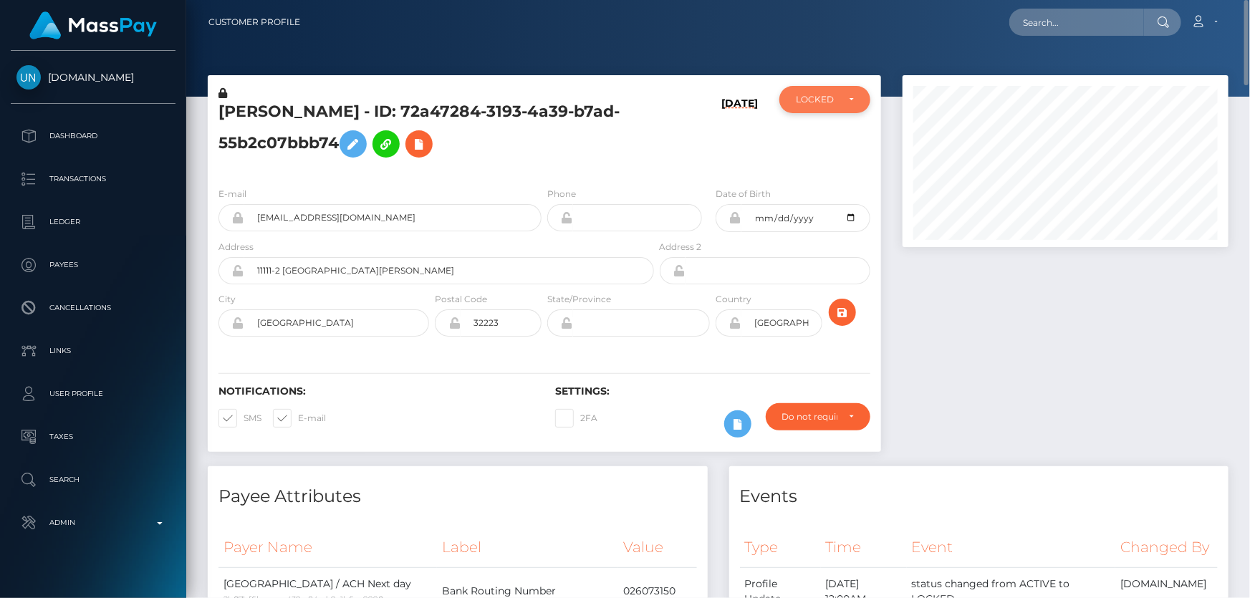
click at [831, 102] on div "LOCKED" at bounding box center [817, 99] width 42 height 11
click at [821, 139] on span "ACTIVE" at bounding box center [813, 138] width 32 height 13
select select "ACTIVE"
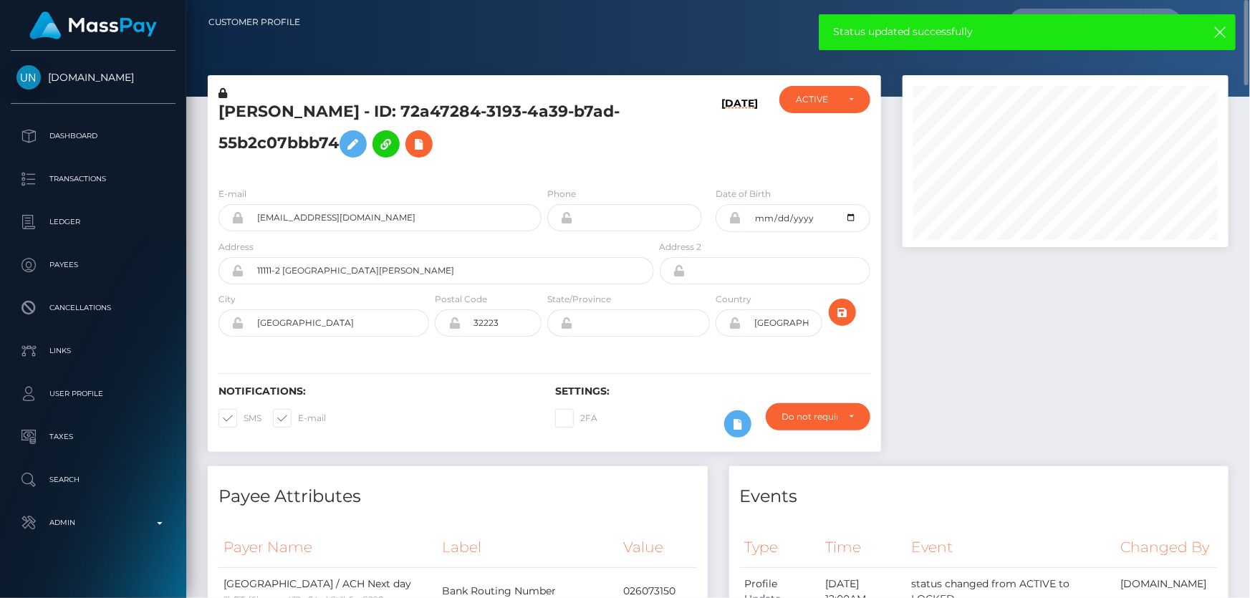
click at [306, 143] on h5 "[PERSON_NAME] - ID: 72a47284-3193-4a39-b7ad-55b2c07bbb74" at bounding box center [433, 133] width 428 height 64
copy h5 "[PERSON_NAME] - ID: 72a47284-3193-4a39-b7ad-55b2c07bbb74"
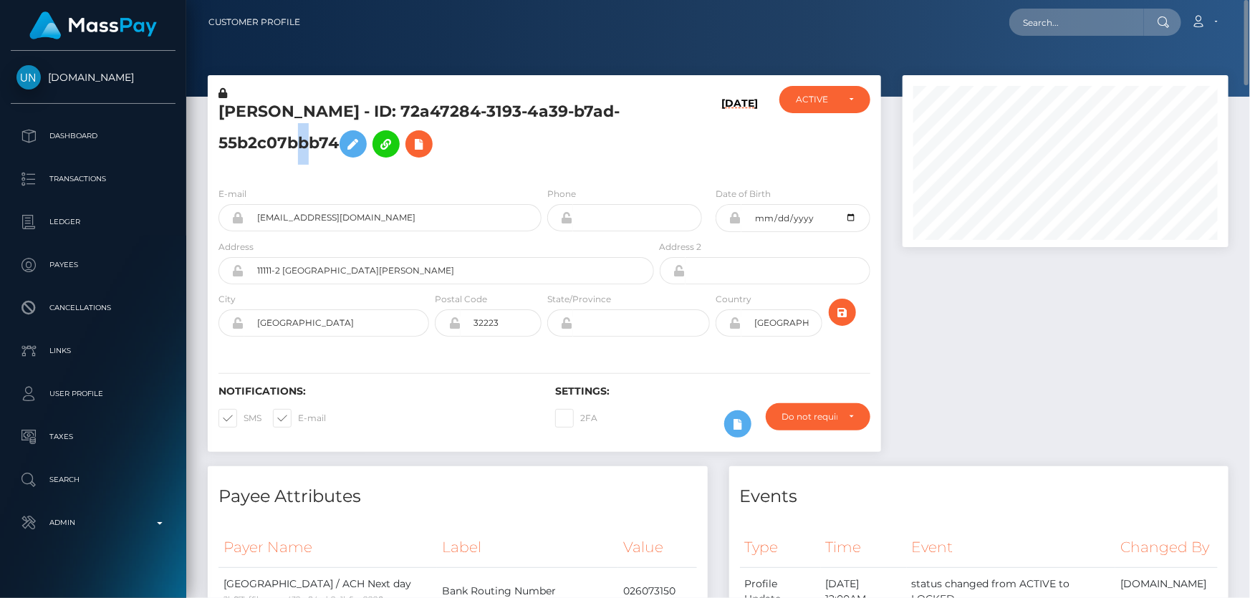
copy h5 "[PERSON_NAME] - ID: 72a47284-3193-4a39-b7ad-55b2c07bbb74"
click at [1089, 401] on div at bounding box center [1065, 270] width 347 height 391
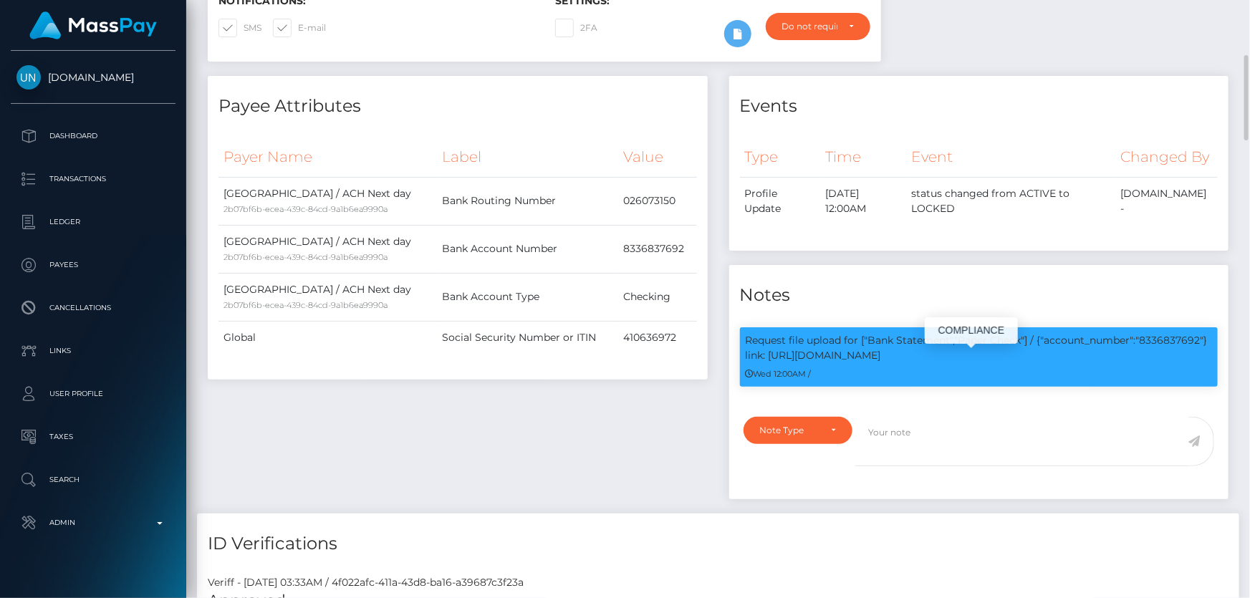
click at [1176, 363] on p "Request file upload for ["Bank Statement","Paper Check"] / {"account_number":"8…" at bounding box center [979, 348] width 467 height 30
drag, startPoint x: 1175, startPoint y: 365, endPoint x: 1167, endPoint y: 365, distance: 7.9
copy p "8336837692"
click at [442, 116] on h4 "Payee Attributes" at bounding box center [458, 106] width 479 height 25
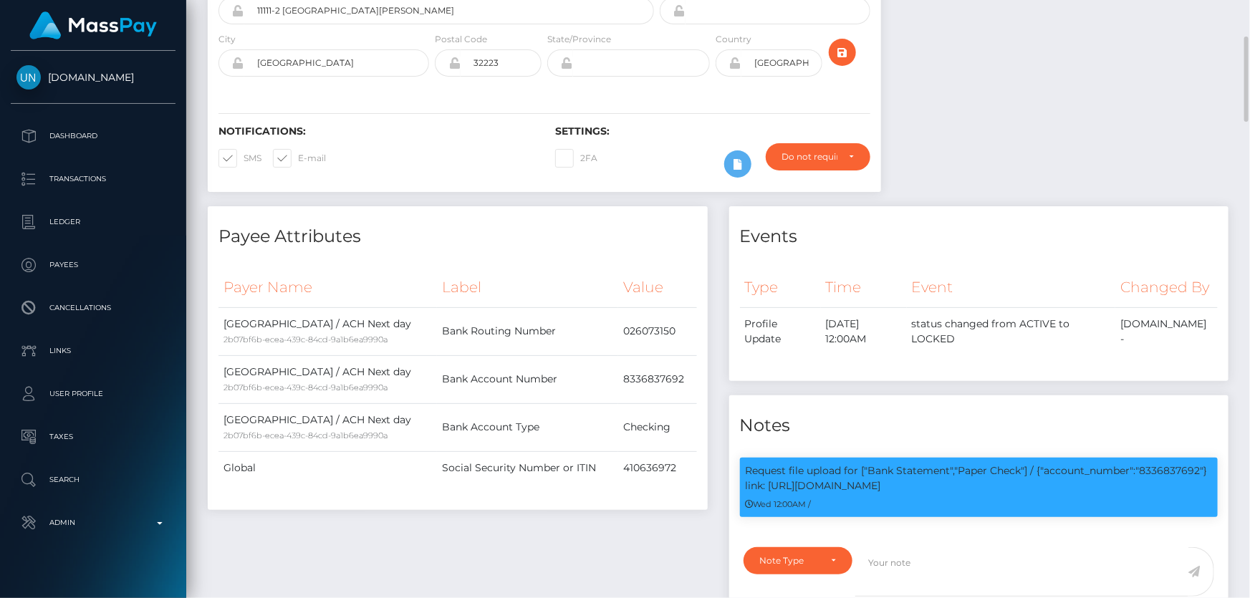
scroll to position [0, 0]
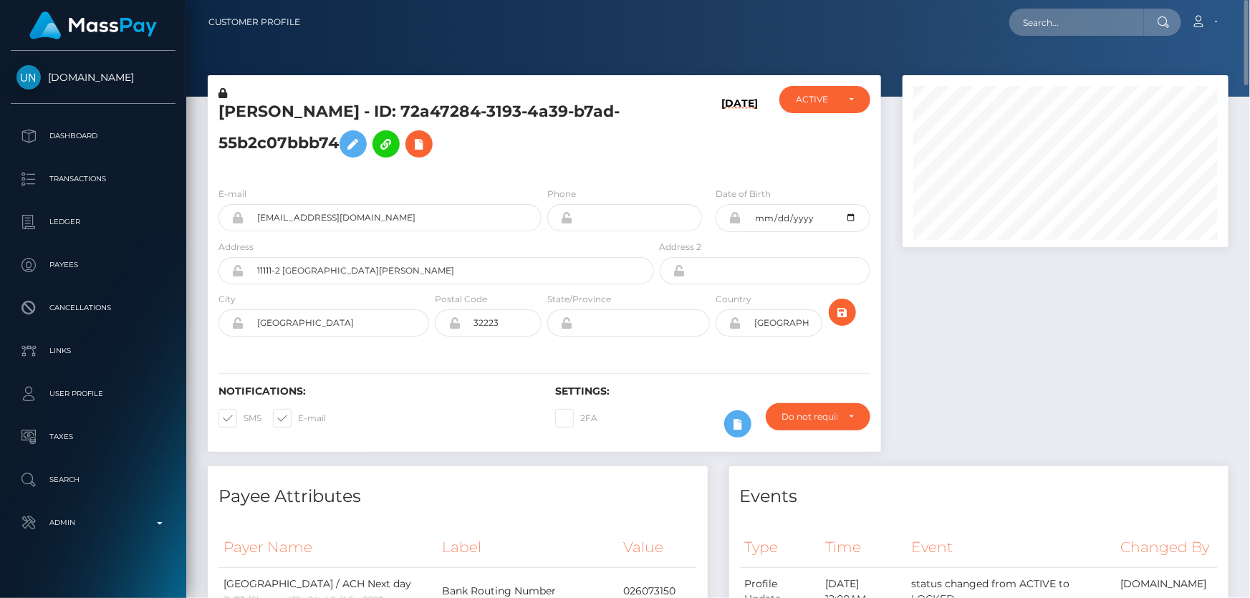
drag, startPoint x: 390, startPoint y: 168, endPoint x: 274, endPoint y: 150, distance: 117.4
click at [389, 168] on div "[PERSON_NAME] - ID: 72a47284-3193-4a39-b7ad-55b2c07bbb74" at bounding box center [432, 131] width 449 height 90
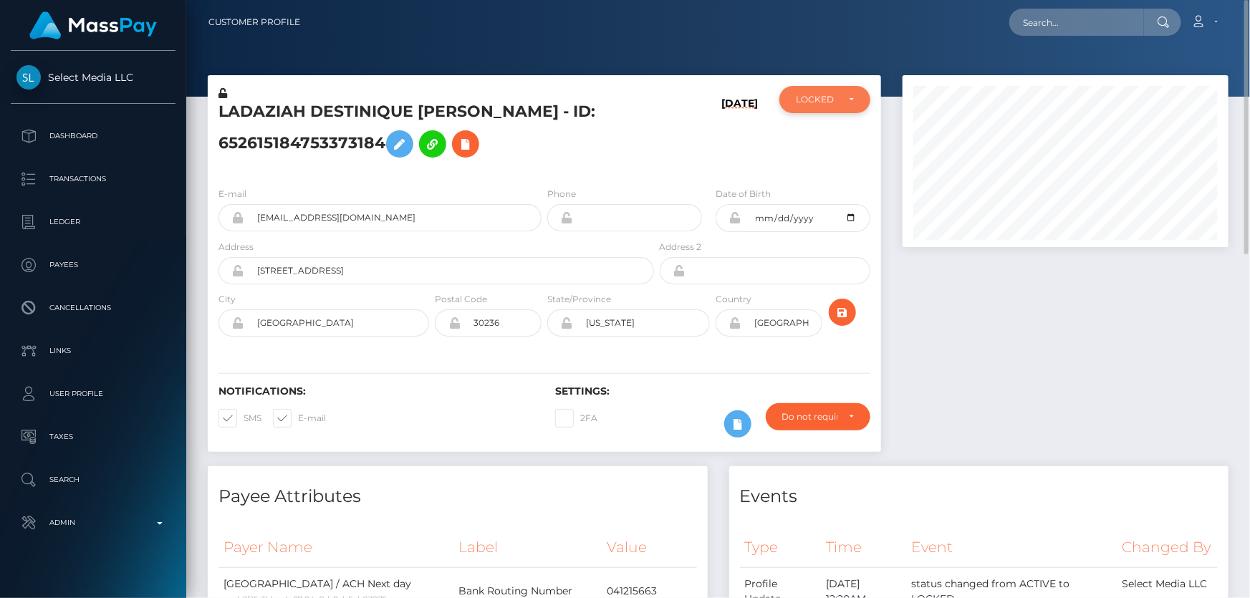
click at [851, 100] on div "LOCKED" at bounding box center [825, 99] width 58 height 11
click at [840, 141] on link "ACTIVE" at bounding box center [824, 138] width 91 height 27
select select "ACTIVE"
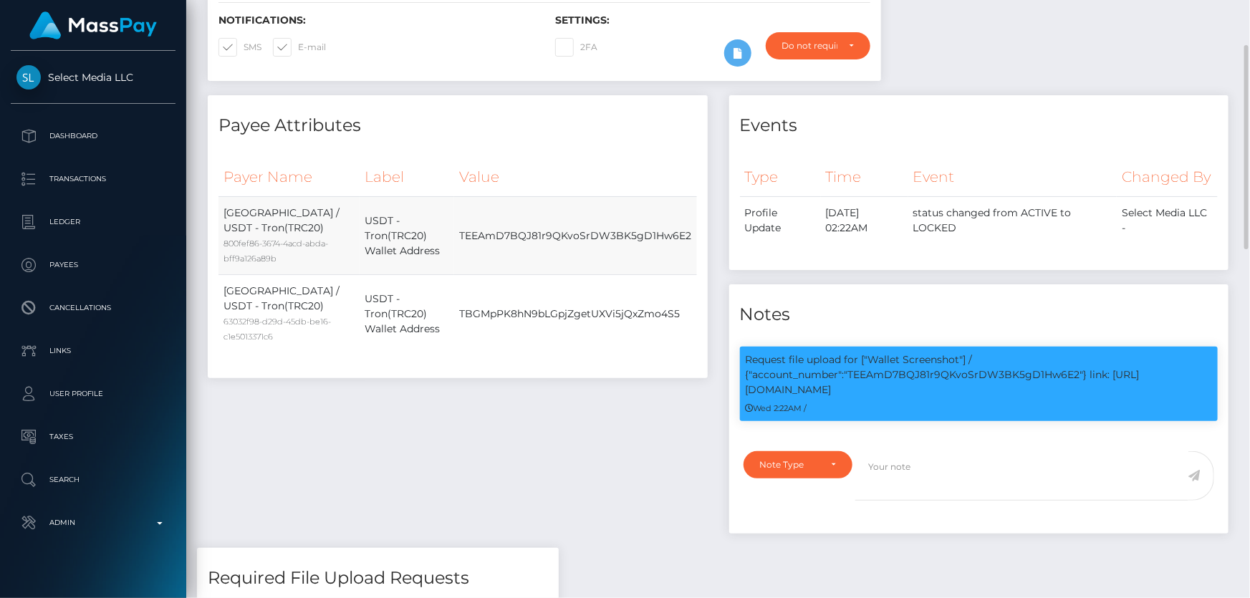
scroll to position [130, 0]
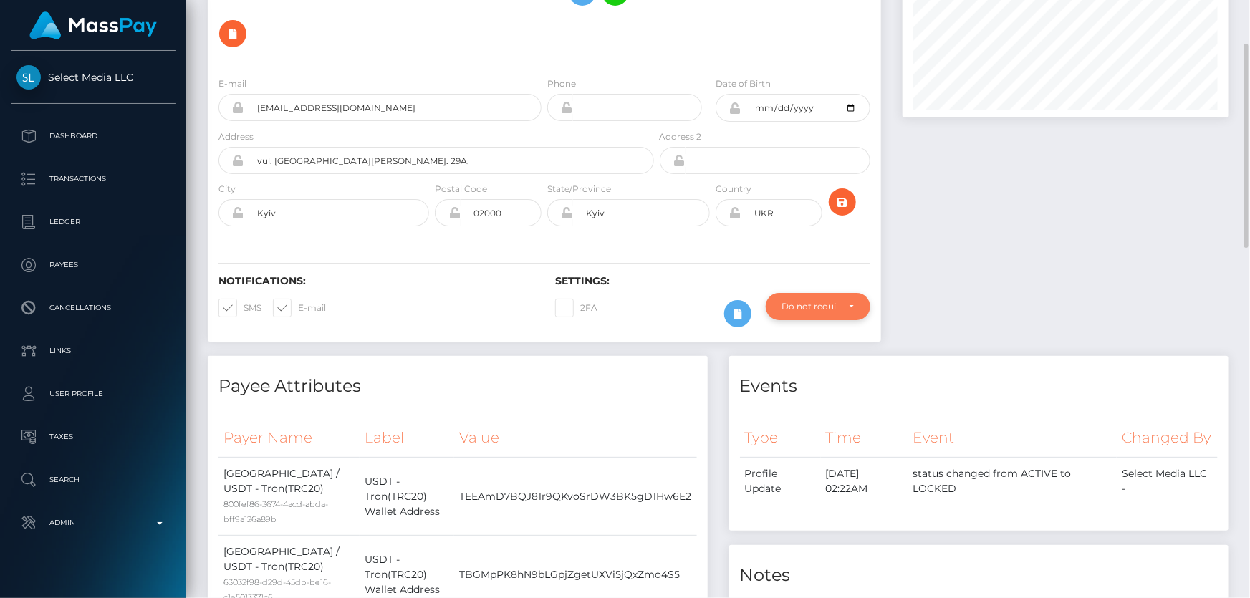
click at [823, 312] on div "Do not require" at bounding box center [809, 306] width 55 height 11
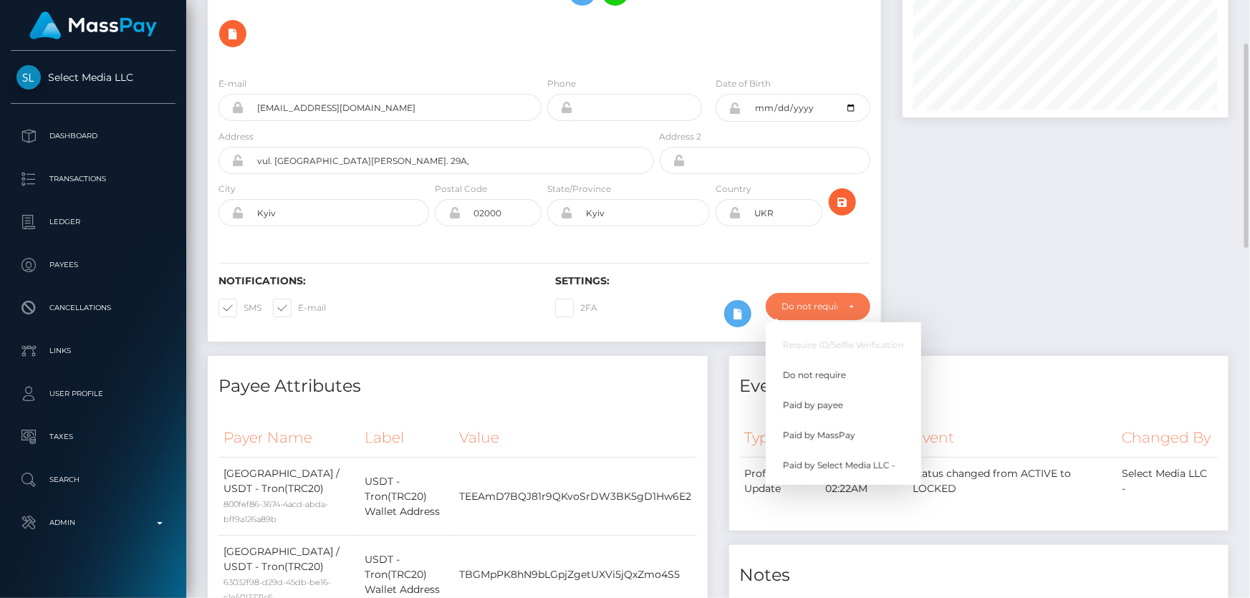
scroll to position [172, 325]
click at [850, 431] on span "Paid by MassPay" at bounding box center [819, 435] width 72 height 13
select select "2"
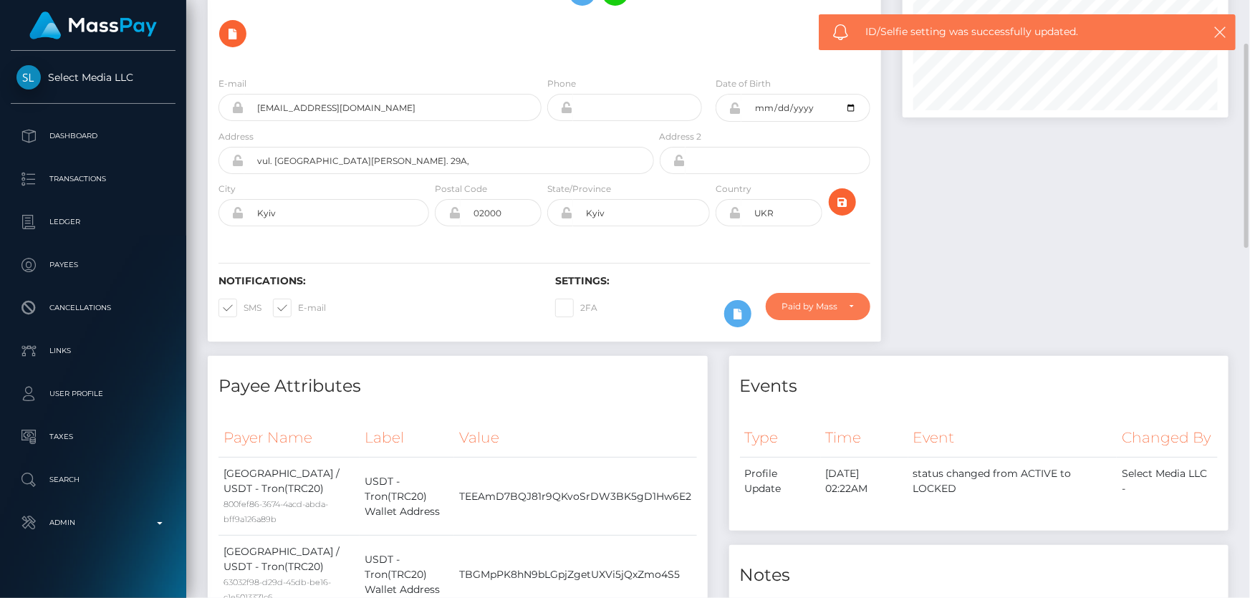
scroll to position [0, 0]
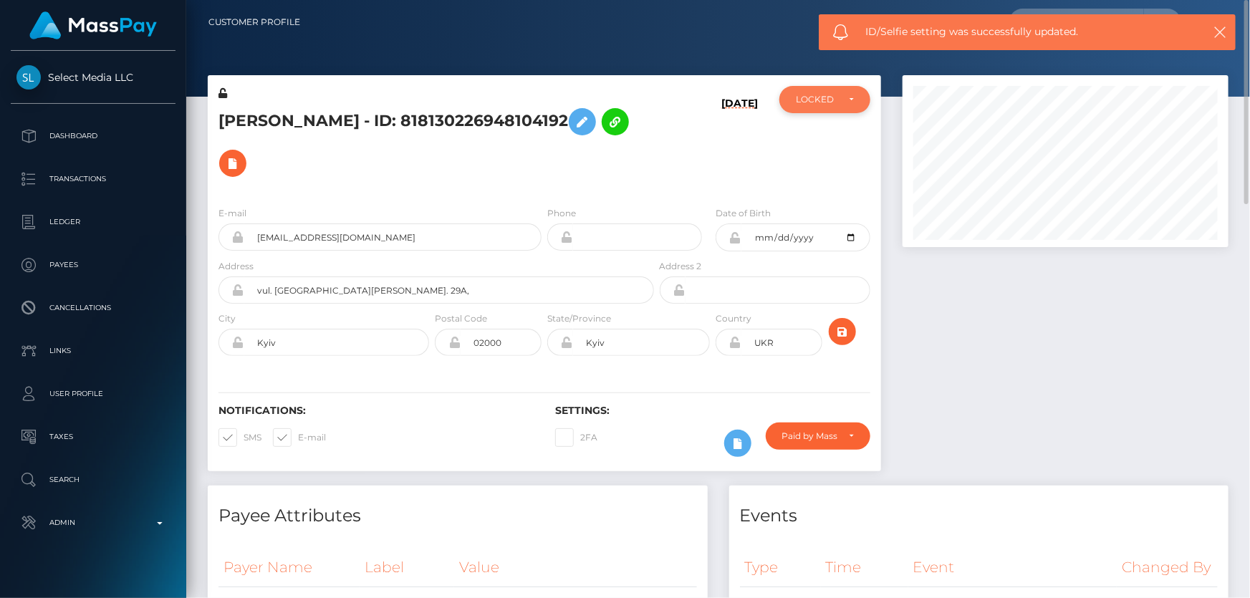
click at [817, 100] on div "LOCKED" at bounding box center [817, 99] width 42 height 11
click at [822, 135] on span "ACTIVE" at bounding box center [813, 138] width 32 height 13
select select "ACTIVE"
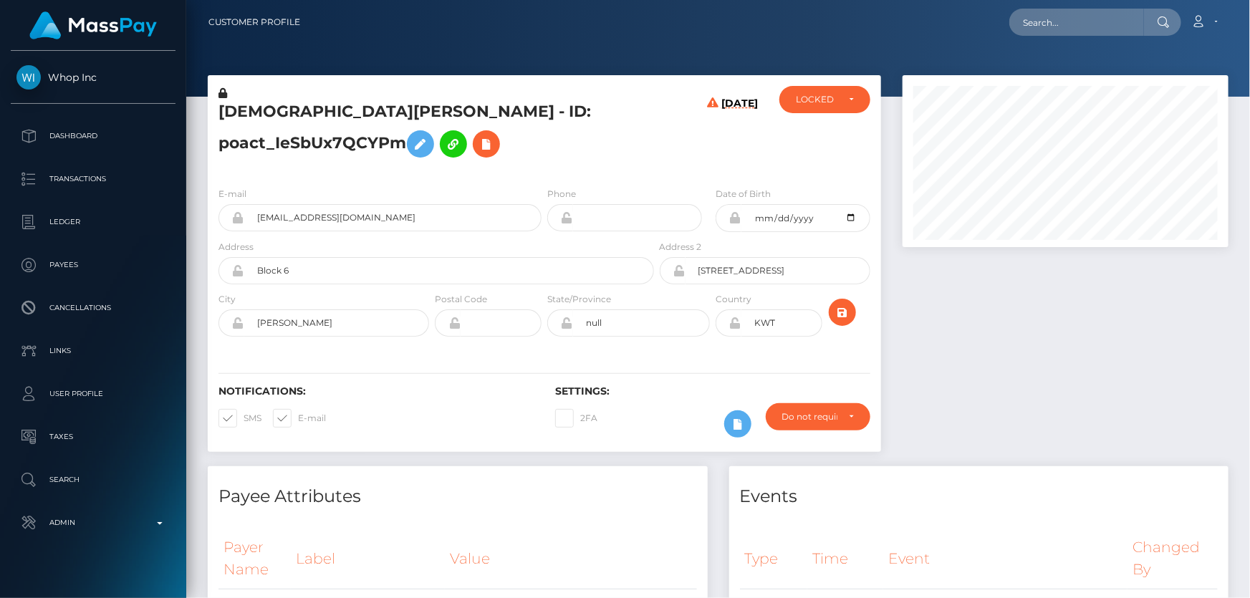
scroll to position [172, 325]
click at [607, 164] on div "[DEMOGRAPHIC_DATA][PERSON_NAME] - ID: poact_IeSbUx7QCYPm" at bounding box center [432, 131] width 449 height 90
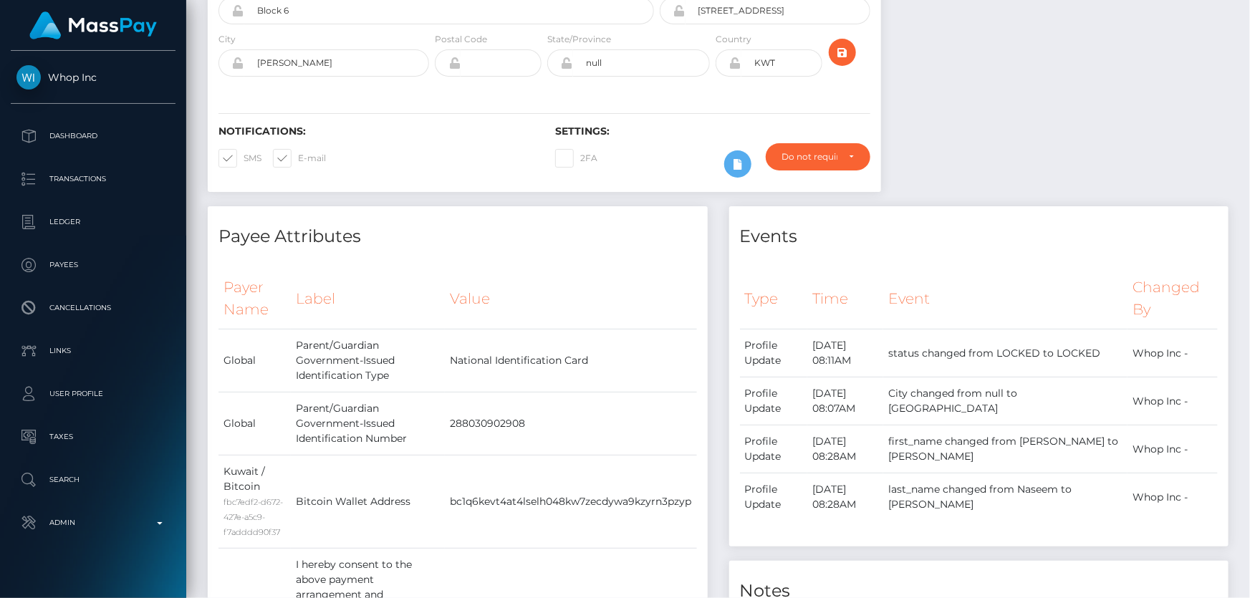
scroll to position [0, 0]
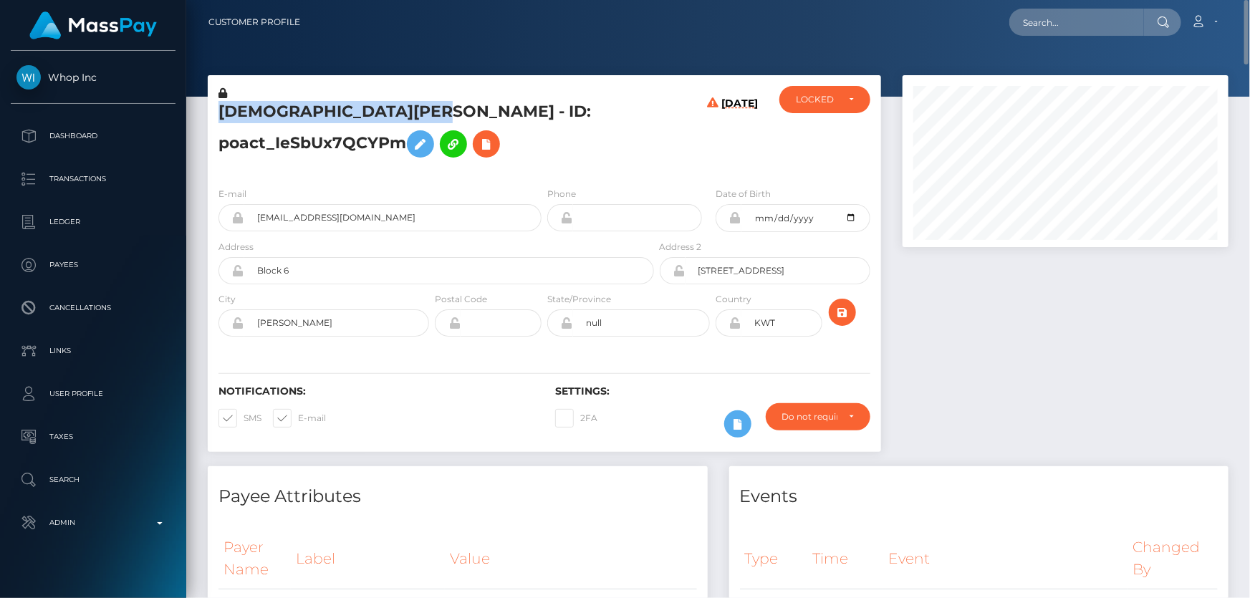
drag, startPoint x: 466, startPoint y: 108, endPoint x: 218, endPoint y: 110, distance: 248.6
click at [219, 110] on h5 "MUHAMMAD HASHIR NASEEM - ID: poact_IeSbUx7QCYPm" at bounding box center [433, 133] width 428 height 64
copy h5 "MUHAMMAD HASHIR NASEEM"
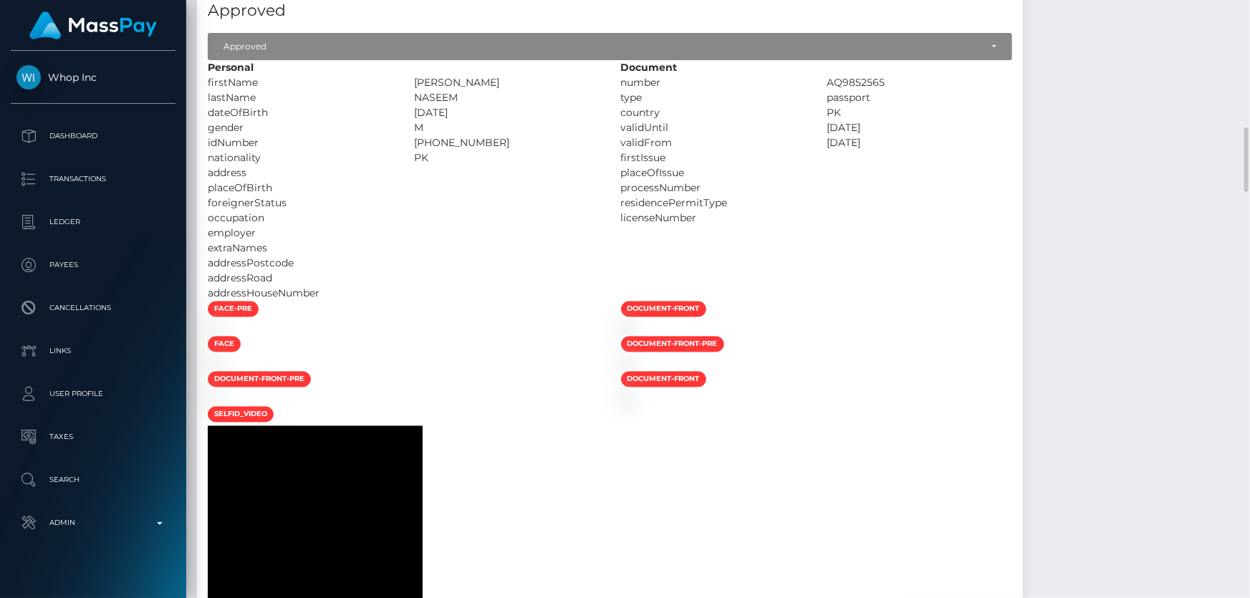
scroll to position [1433, 0]
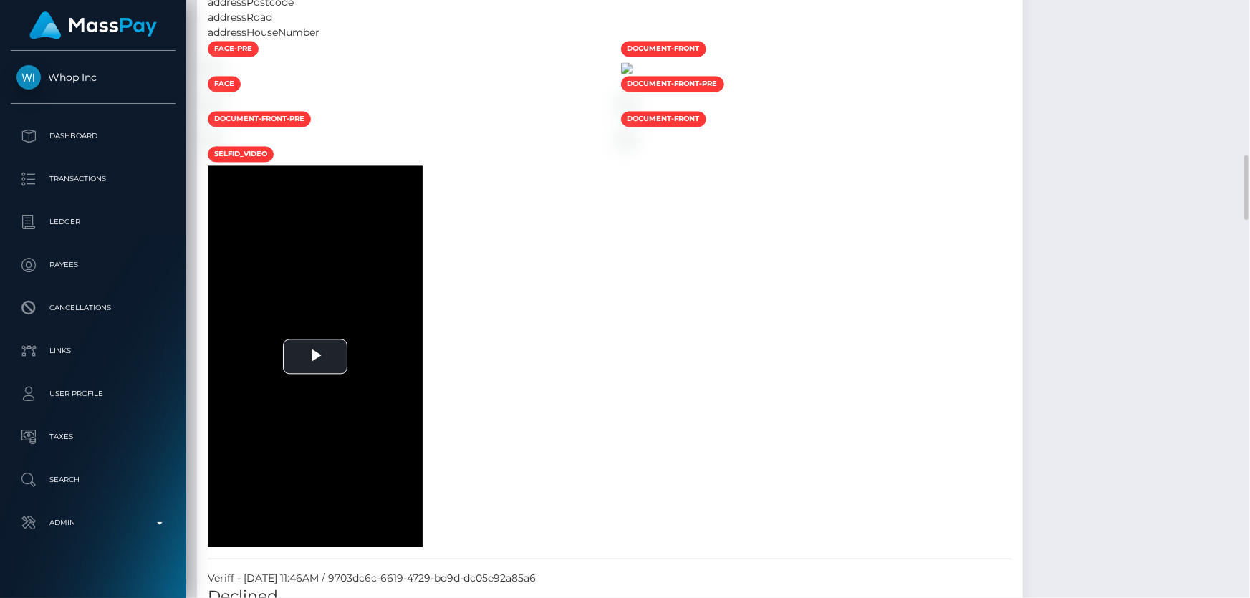
click at [633, 74] on img at bounding box center [626, 67] width 11 height 11
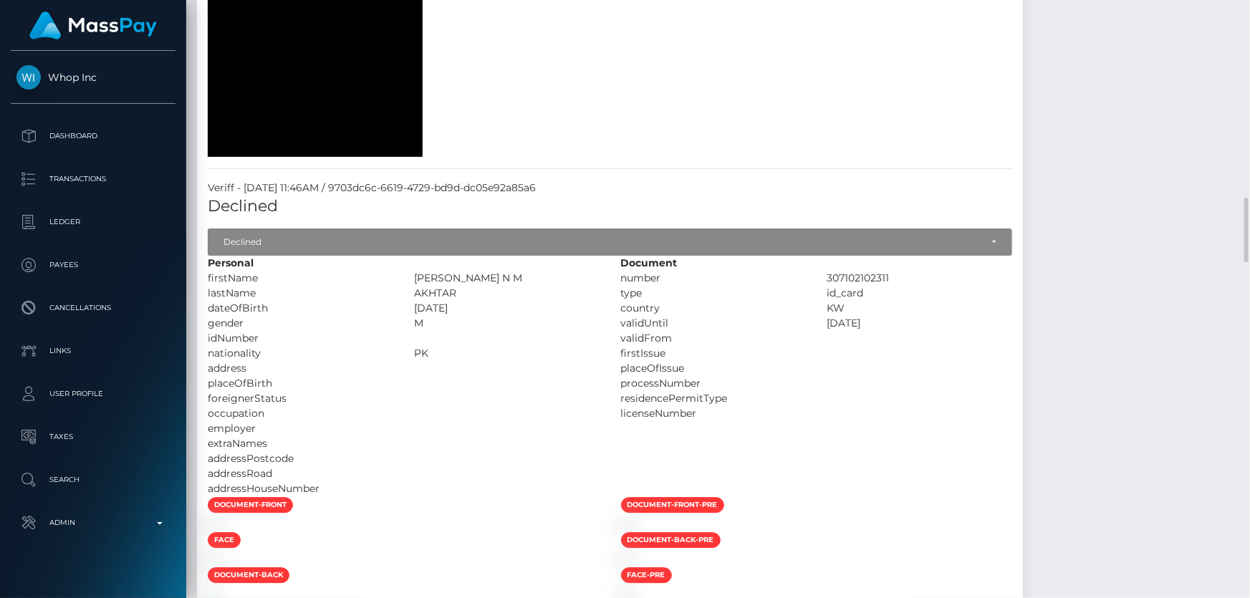
scroll to position [2019, 0]
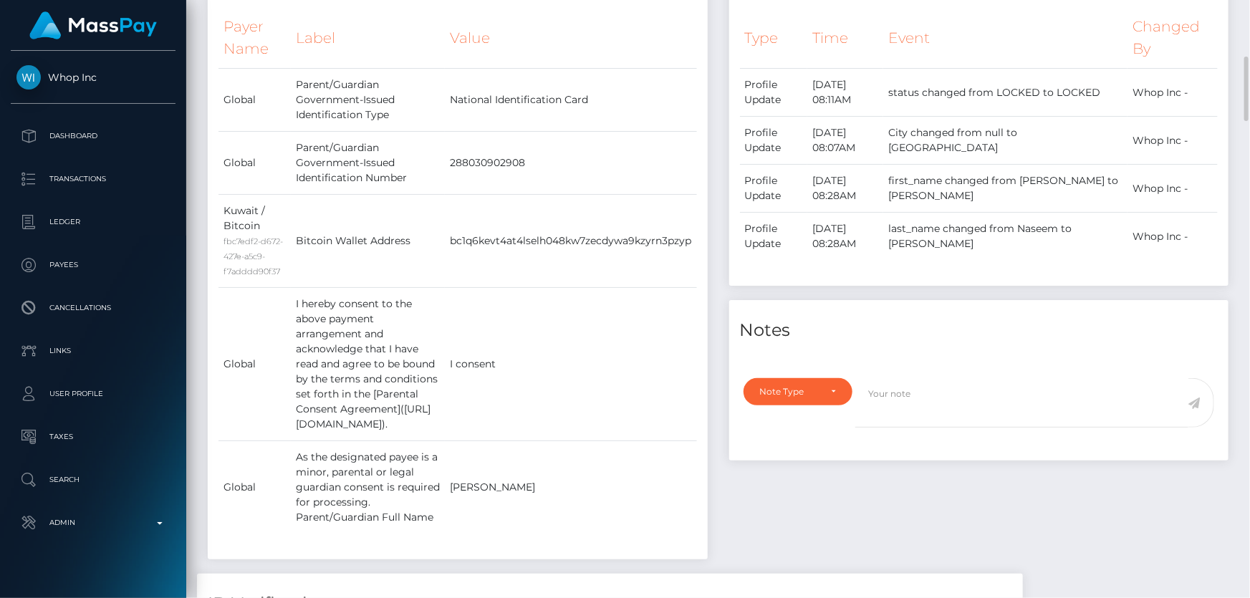
scroll to position [716, 0]
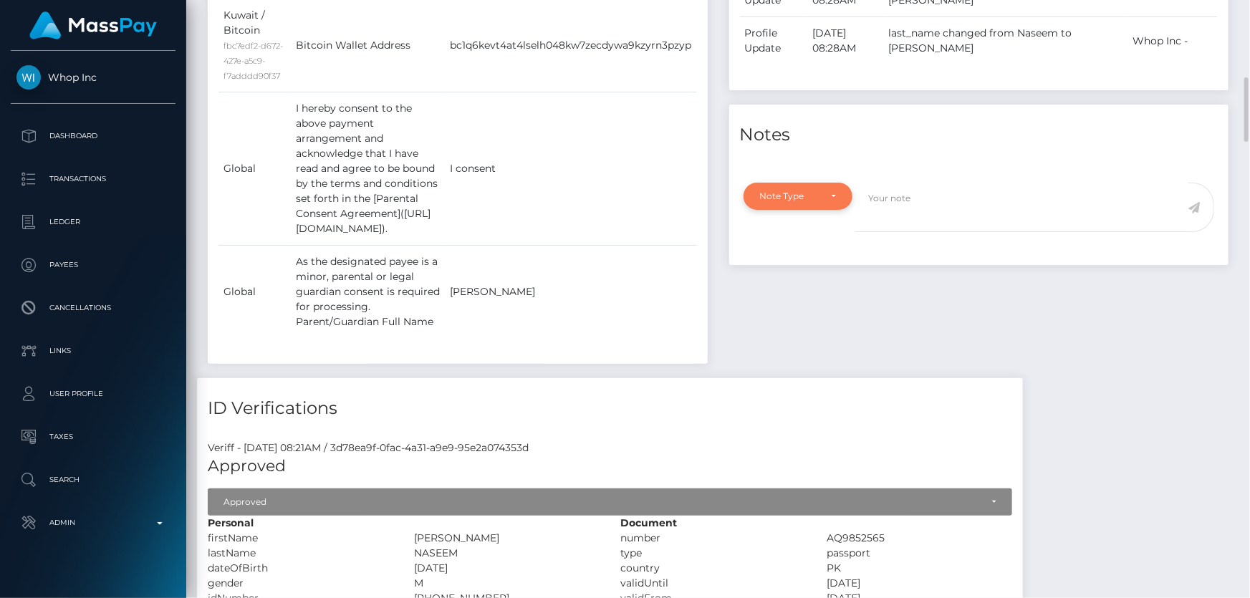
click at [825, 193] on div "Note Type" at bounding box center [798, 196] width 77 height 11
drag, startPoint x: 817, startPoint y: 295, endPoint x: 893, endPoint y: 220, distance: 106.9
click at [817, 294] on span "Clear Compliance" at bounding box center [799, 295] width 77 height 13
select select "CLEAR_COMPLIANCE"
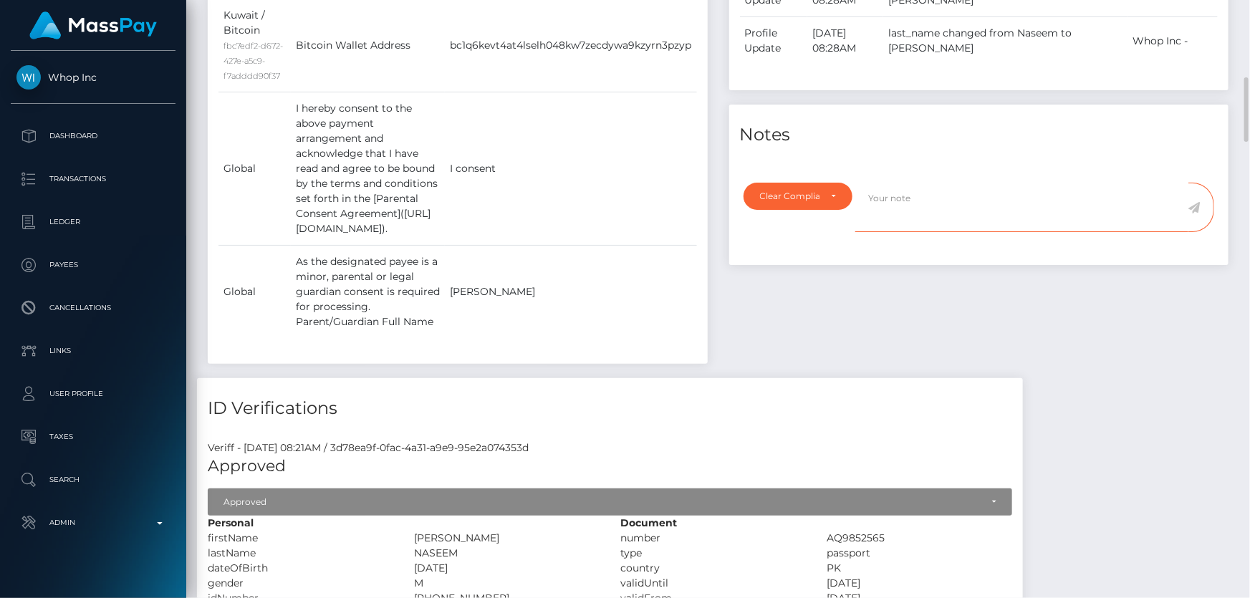
paste textarea "The hit refers to a person without Middle Name and with a different ID number."
click at [973, 215] on textarea "The hit refers to a person without Middle Name and with a different ID number." at bounding box center [1021, 207] width 333 height 49
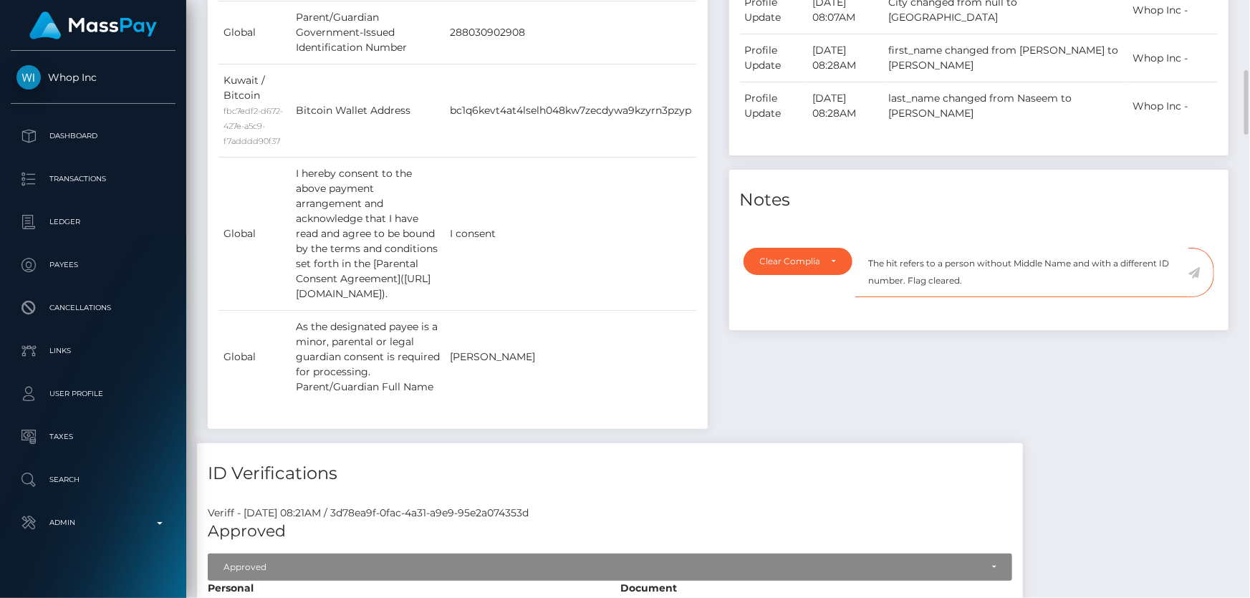
type textarea "The hit refers to a person without Middle Name and with a different ID number. …"
click at [1195, 269] on icon at bounding box center [1195, 272] width 12 height 11
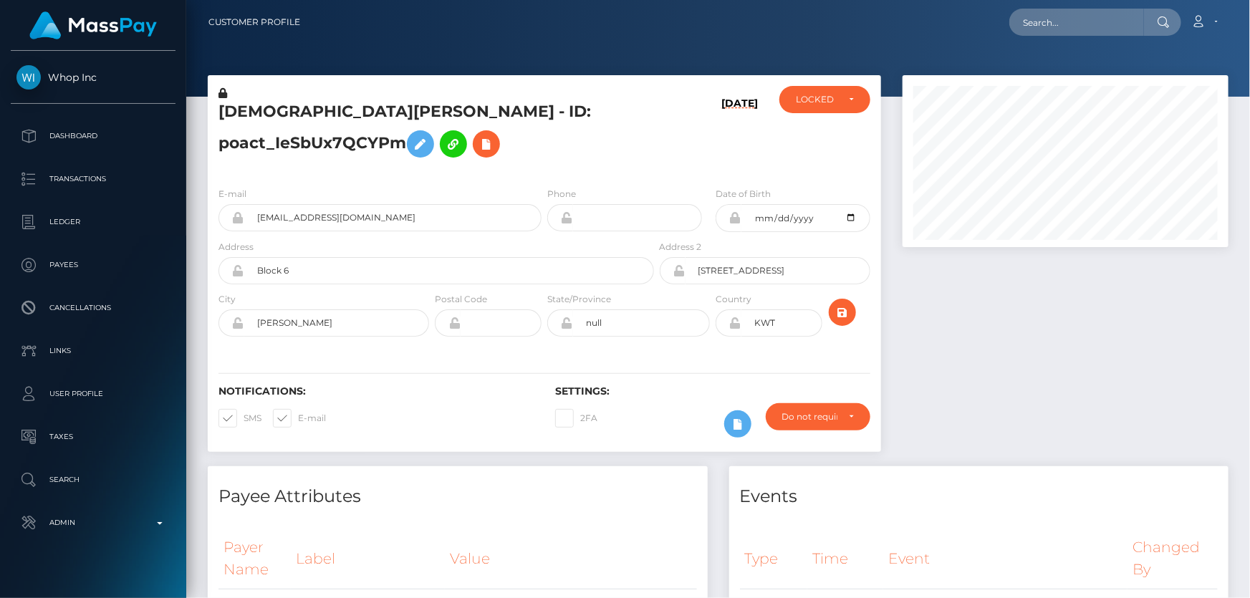
scroll to position [716263, 716108]
click at [853, 99] on div "LOCKED" at bounding box center [825, 99] width 58 height 11
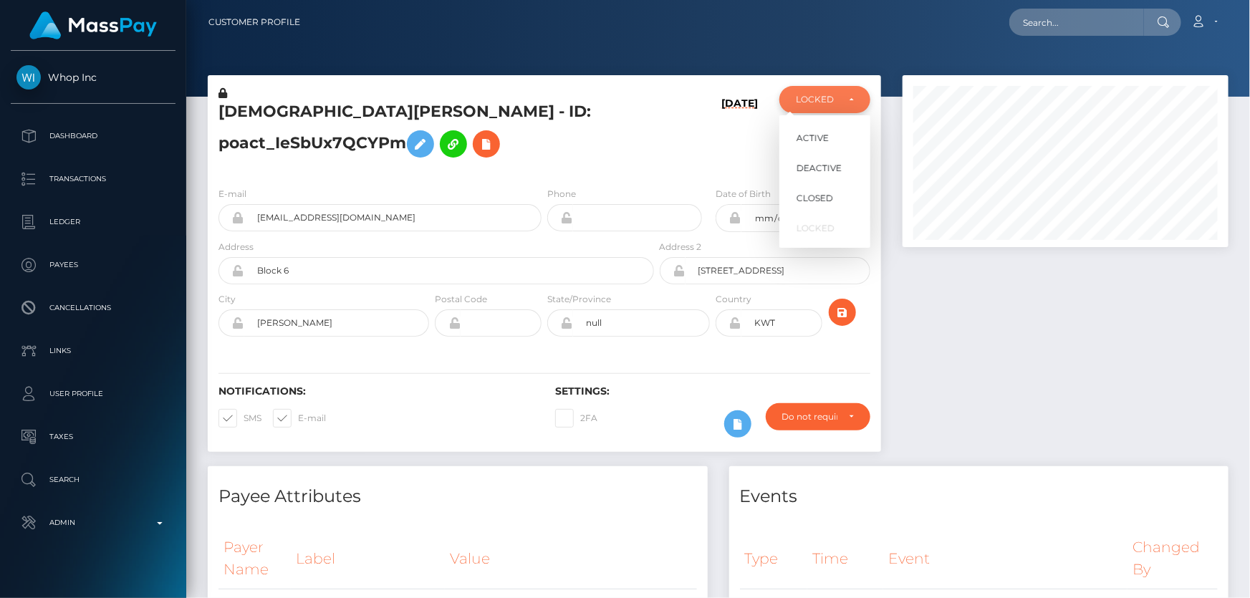
scroll to position [172, 325]
click at [820, 134] on span "ACTIVE" at bounding box center [813, 138] width 32 height 13
select select "ACTIVE"
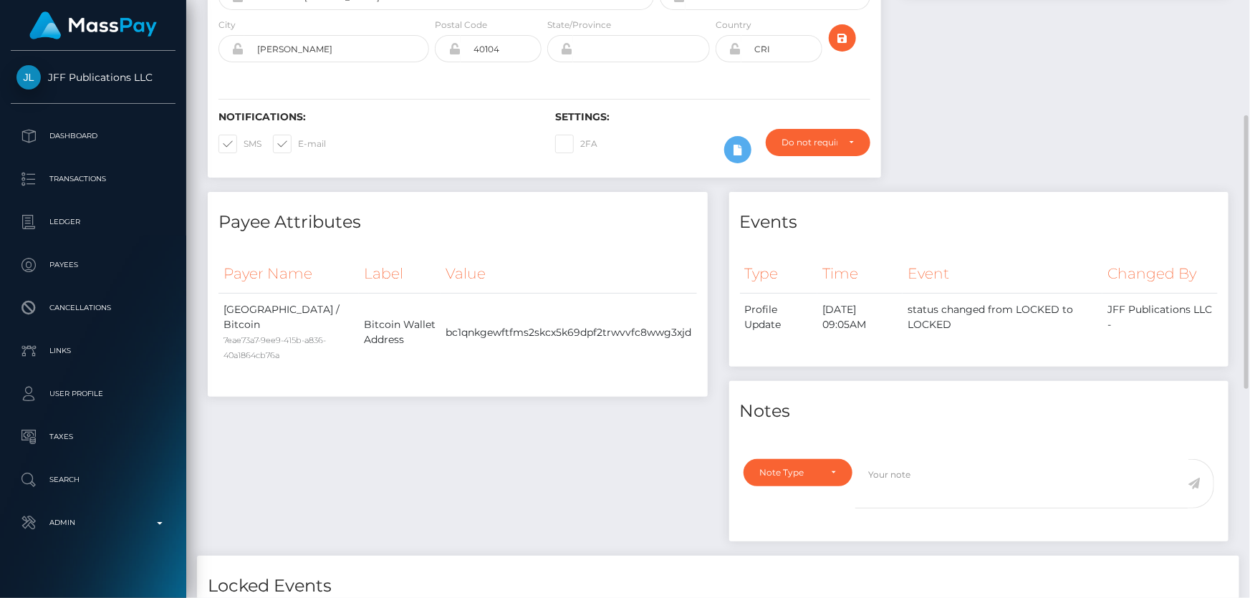
scroll to position [57, 0]
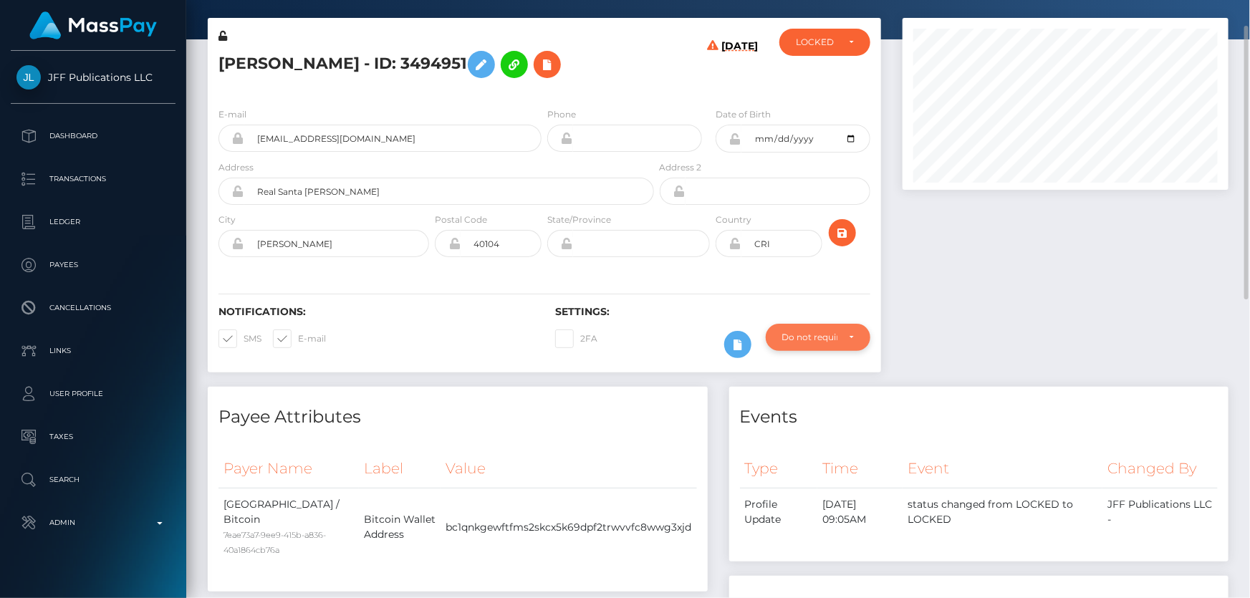
click at [835, 332] on div "Do not require" at bounding box center [809, 337] width 55 height 11
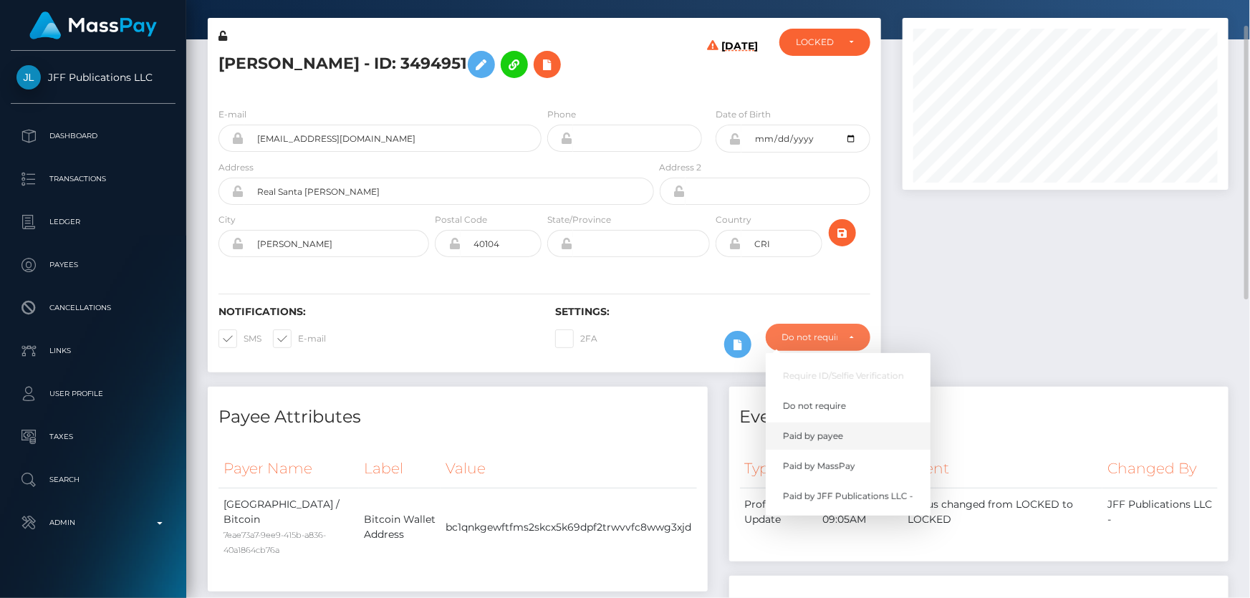
scroll to position [172, 325]
click at [832, 461] on span "Paid by MassPay" at bounding box center [819, 466] width 72 height 13
select select "2"
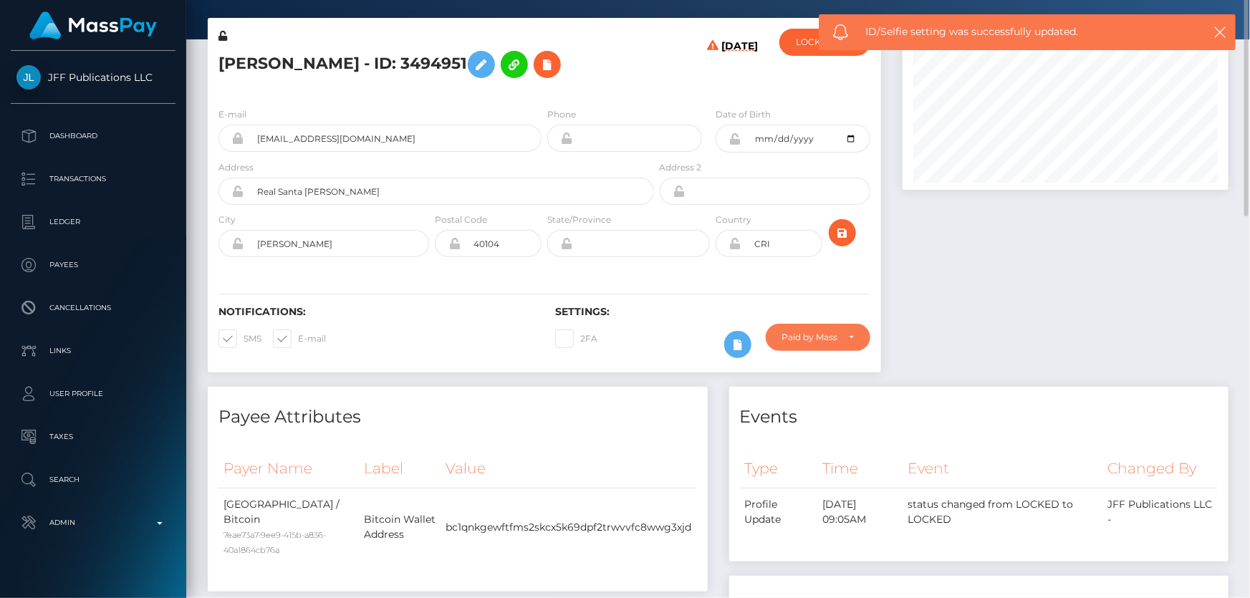
scroll to position [0, 0]
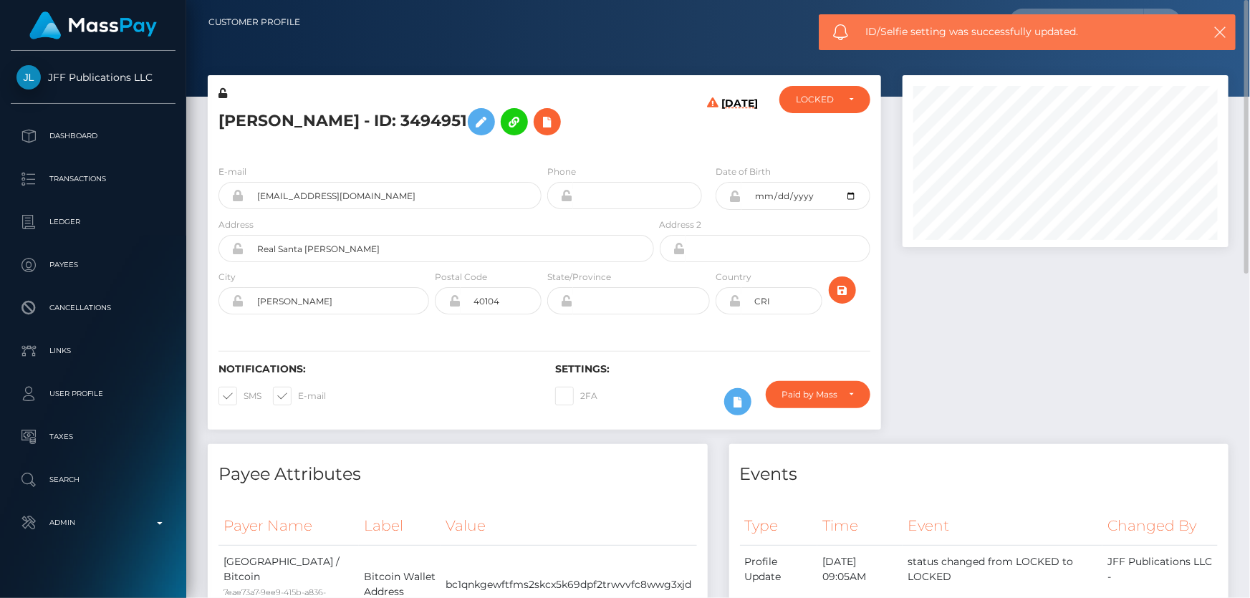
click at [324, 122] on h5 "[PERSON_NAME] - ID: 3494951" at bounding box center [433, 122] width 428 height 42
click at [324, 122] on h5 "Francisco Arias - ID: 3494951" at bounding box center [433, 122] width 428 height 42
copy h5 "Francisco Arias - ID: 3494951"
click at [825, 100] on div "LOCKED" at bounding box center [817, 99] width 42 height 11
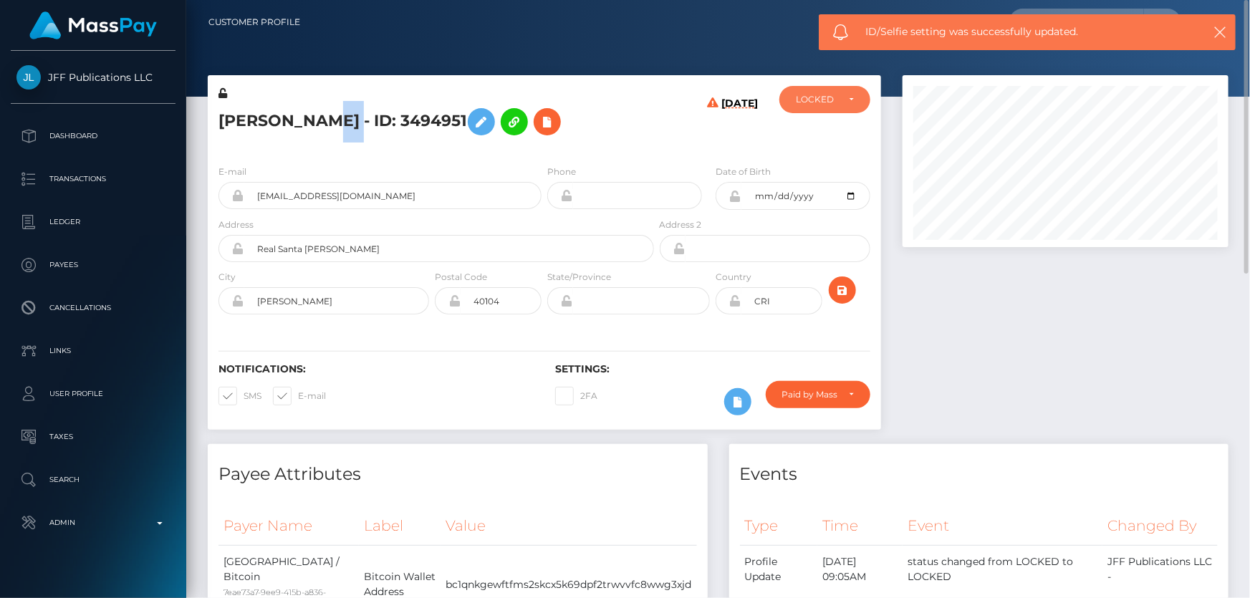
scroll to position [172, 325]
click at [838, 168] on span "DEACTIVE" at bounding box center [819, 168] width 45 height 13
select select "DEACTIVE"
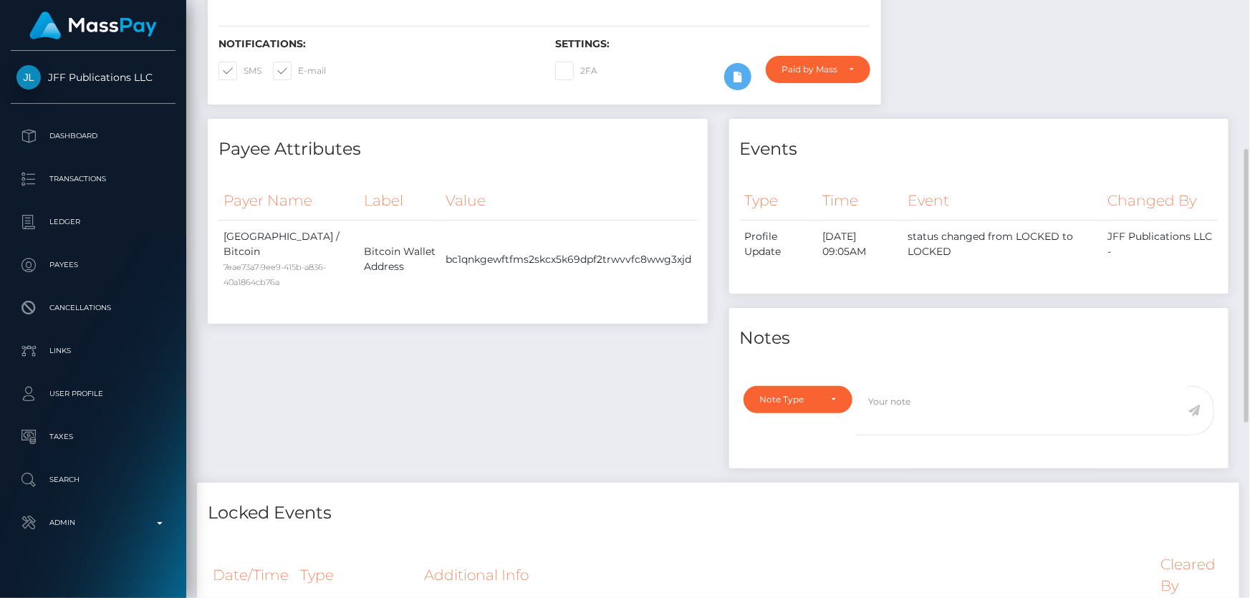
scroll to position [586, 0]
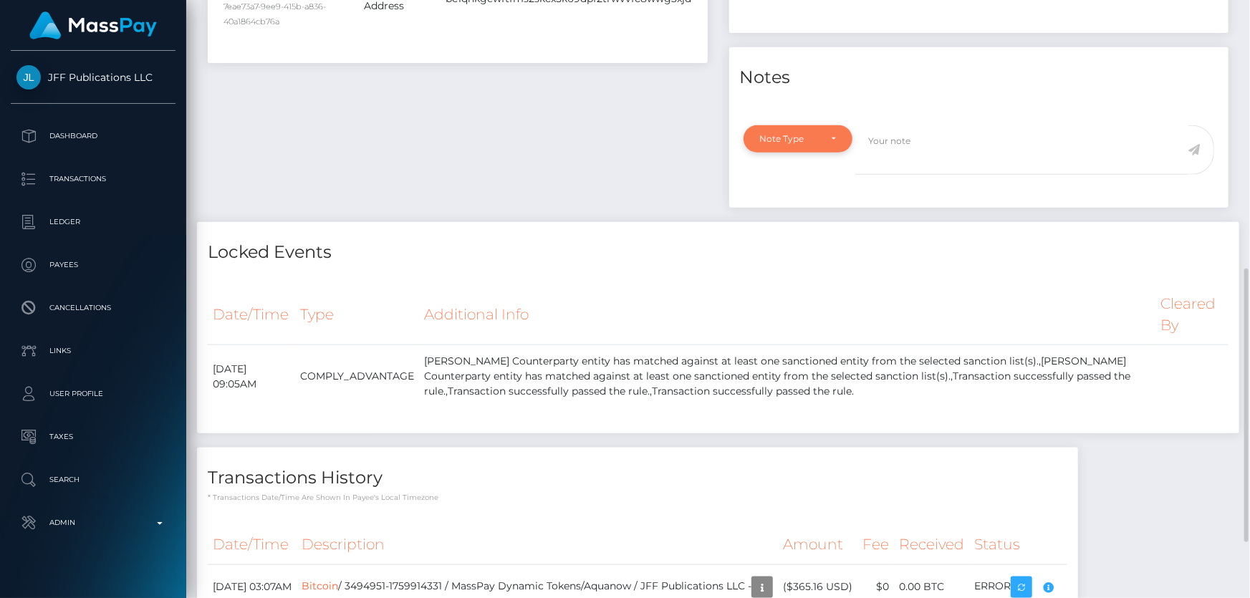
click at [782, 143] on div "Note Type" at bounding box center [790, 138] width 60 height 11
click at [809, 207] on span "Compliance" at bounding box center [787, 207] width 52 height 13
select select "COMPLIANCE"
click at [939, 164] on textarea at bounding box center [1021, 149] width 333 height 49
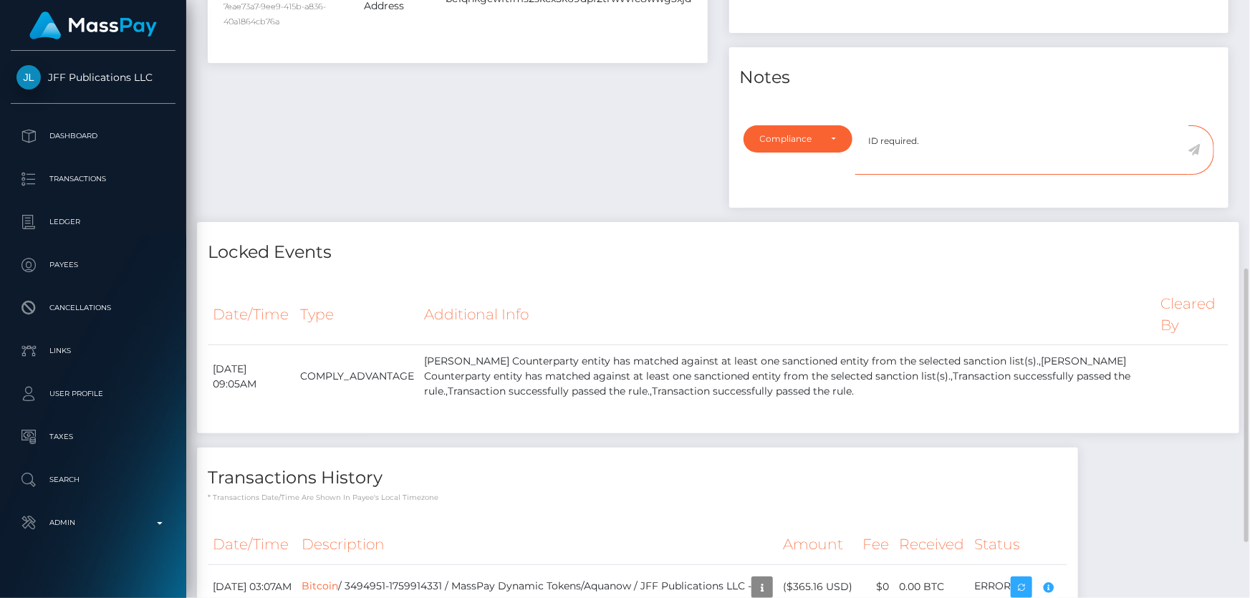
type textarea "ID required."
click at [1197, 148] on icon at bounding box center [1195, 149] width 12 height 11
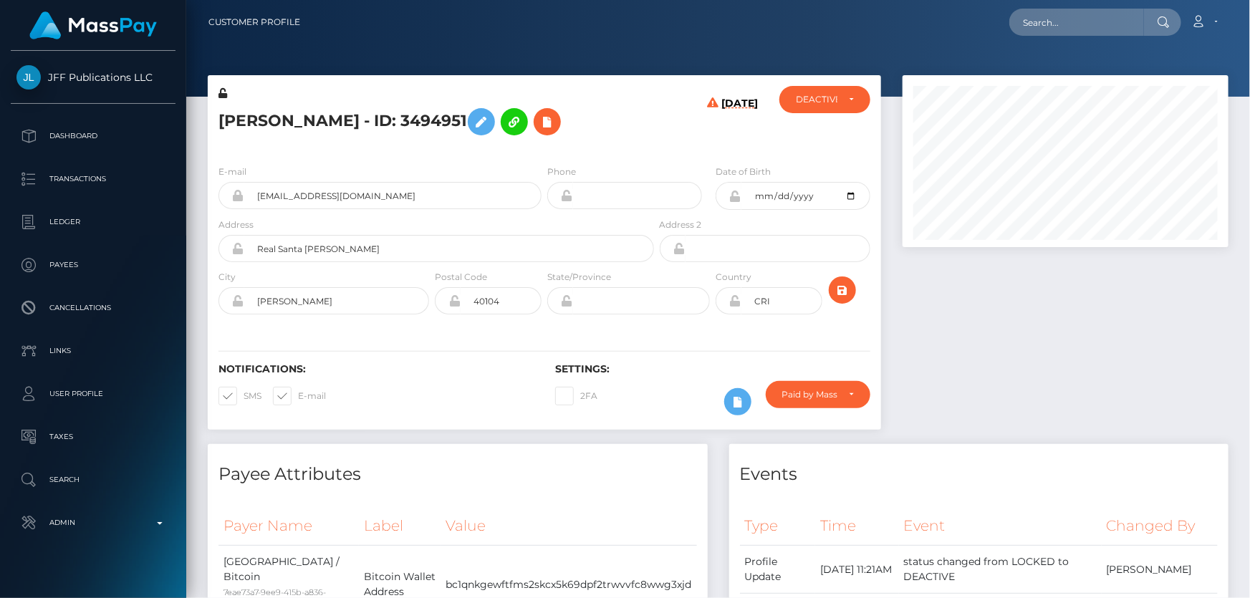
scroll to position [172, 325]
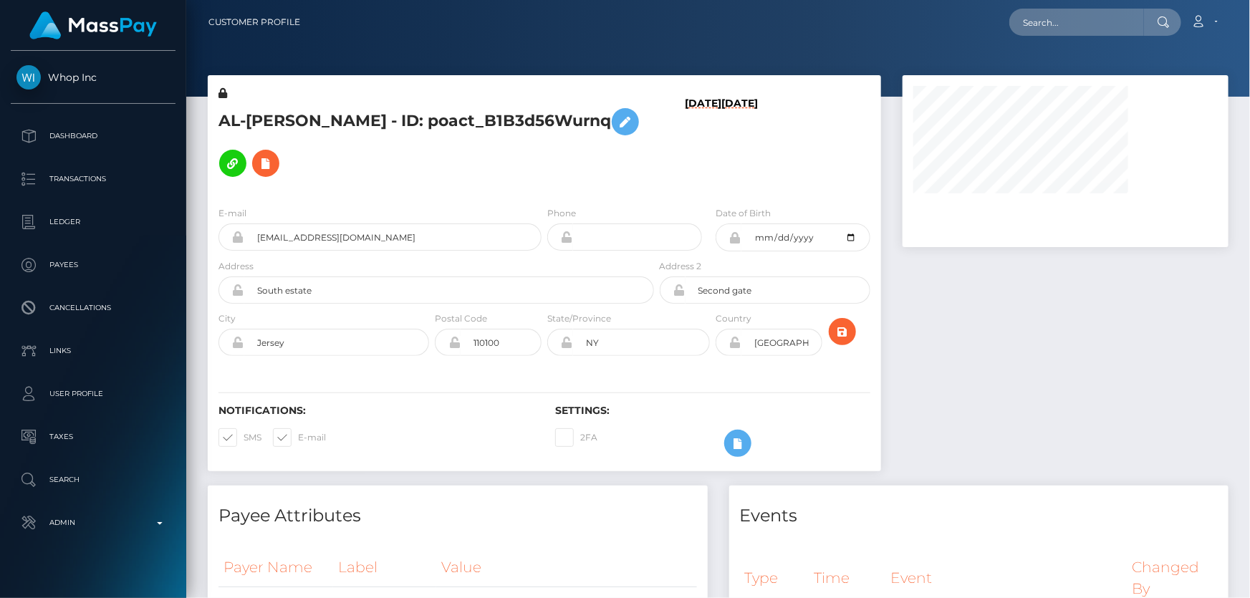
click at [484, 175] on div "AL-AMIN ABUBAKAR - ID: poact_B1B3d56Wurnq" at bounding box center [432, 140] width 449 height 109
click at [816, 102] on div "LOCKED" at bounding box center [817, 99] width 42 height 11
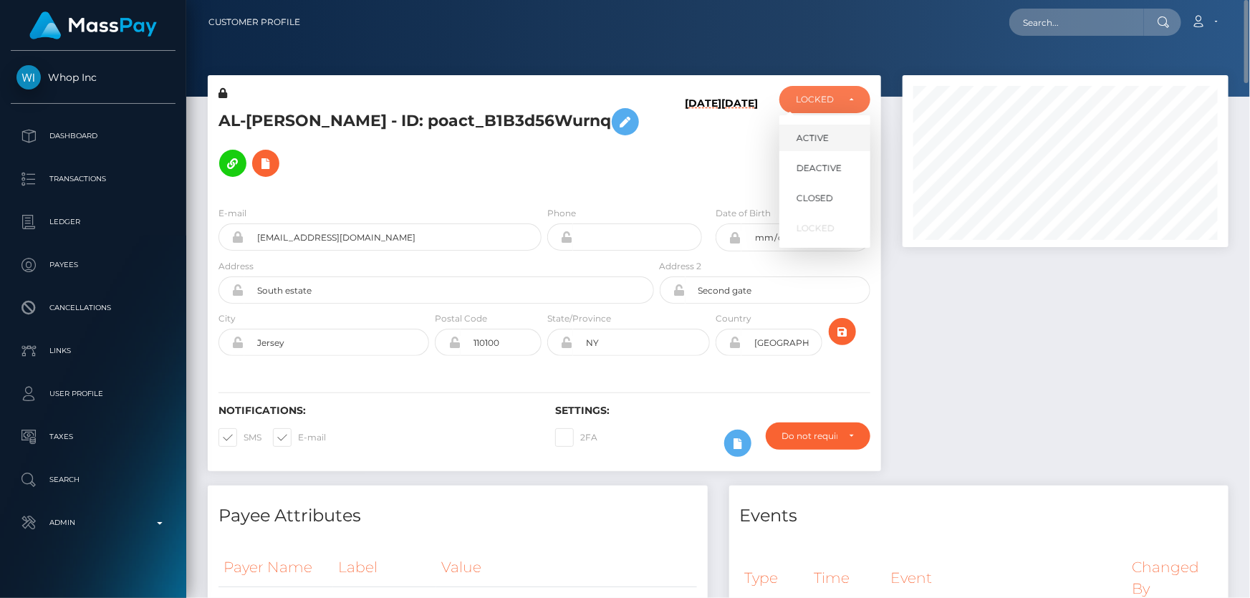
click at [835, 133] on link "ACTIVE" at bounding box center [824, 138] width 91 height 27
select select "ACTIVE"
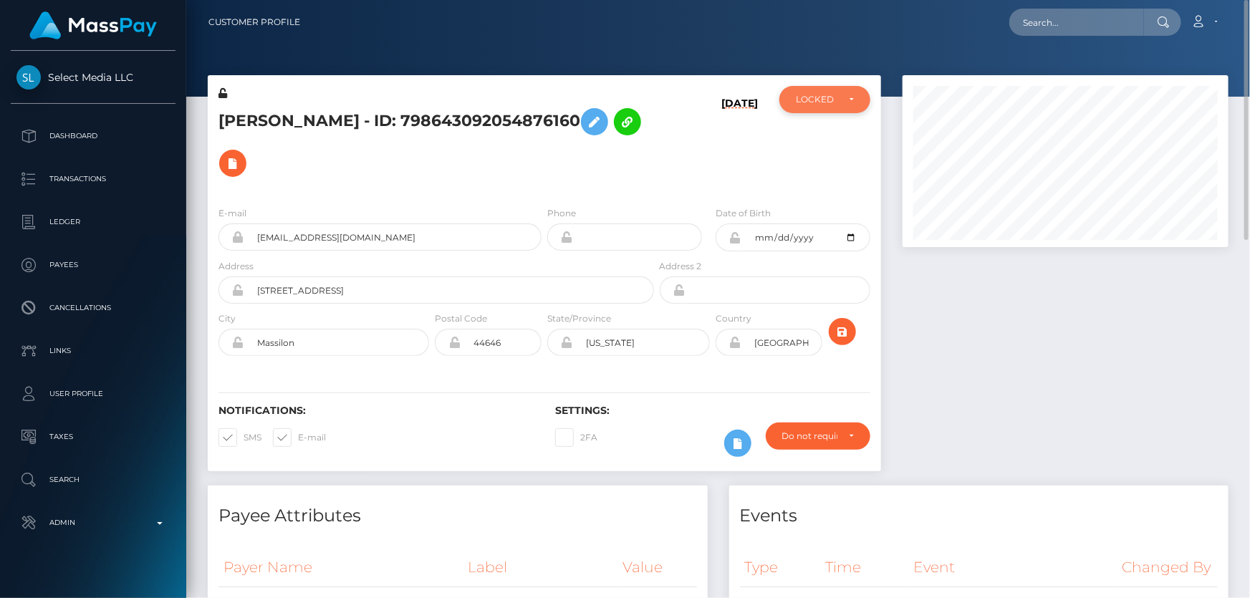
click at [787, 102] on div "LOCKED" at bounding box center [824, 99] width 91 height 27
click at [809, 128] on link "ACTIVE" at bounding box center [824, 138] width 91 height 27
select select "ACTIVE"
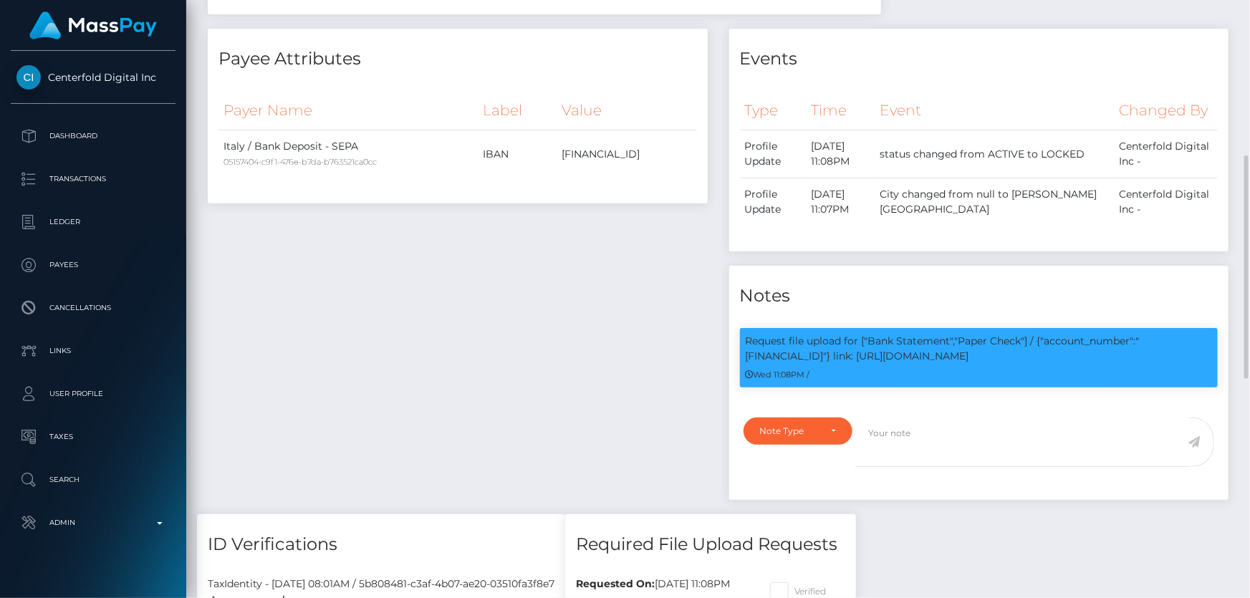
scroll to position [221, 0]
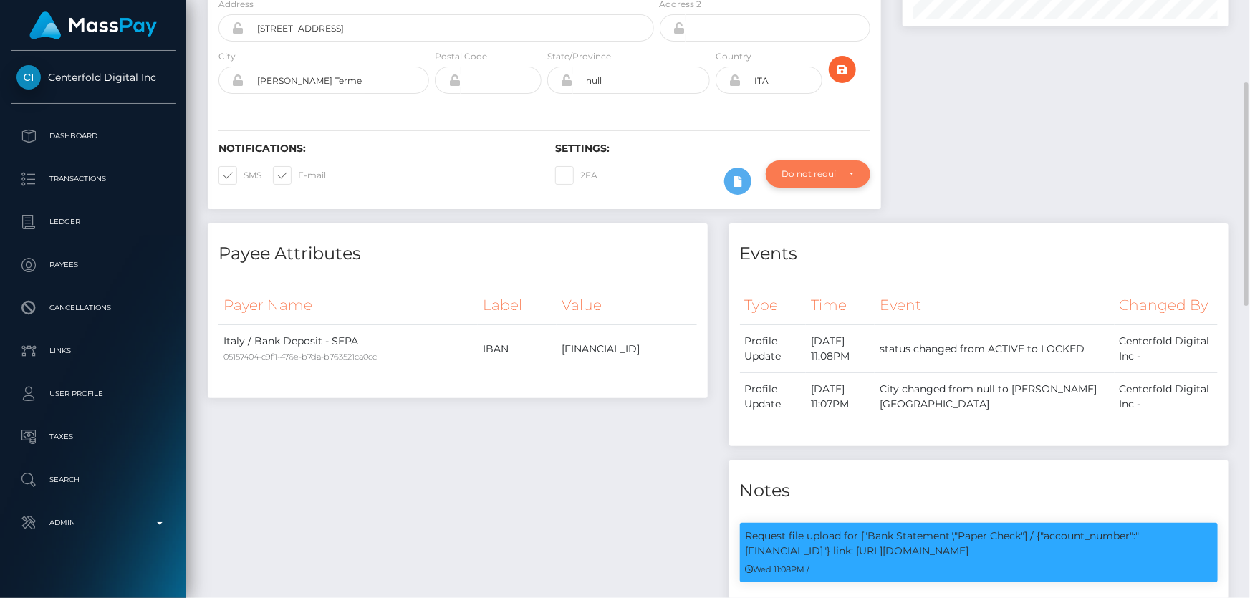
click at [843, 179] on div "Do not require" at bounding box center [818, 173] width 72 height 11
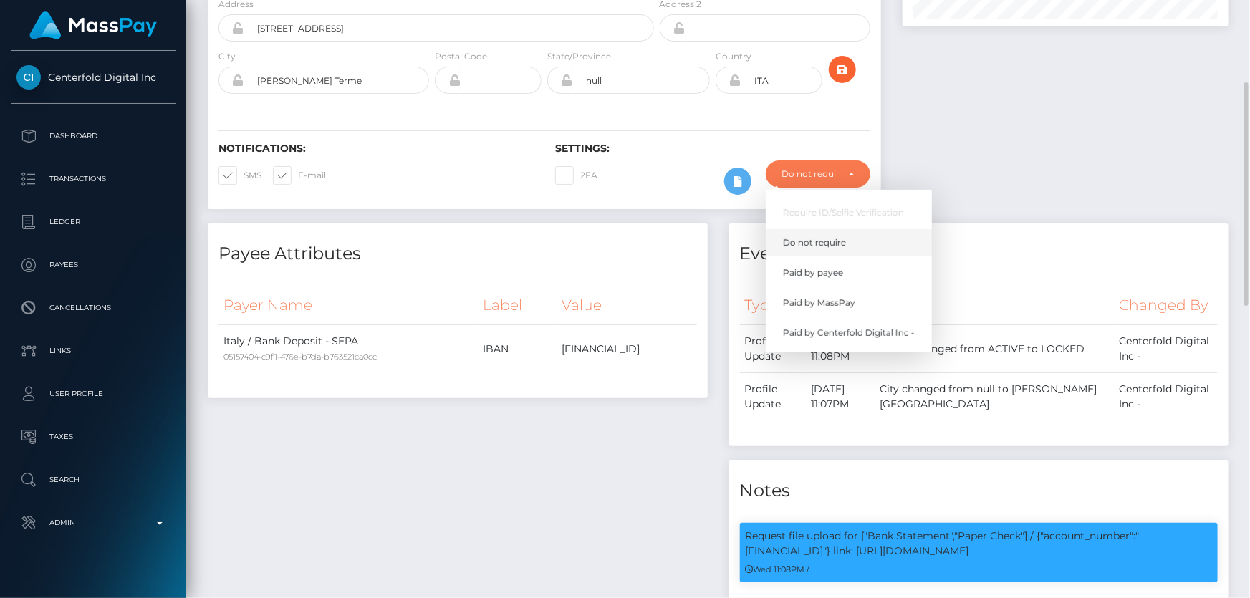
scroll to position [172, 325]
click at [850, 300] on span "Paid by MassPay" at bounding box center [819, 303] width 72 height 13
select select "2"
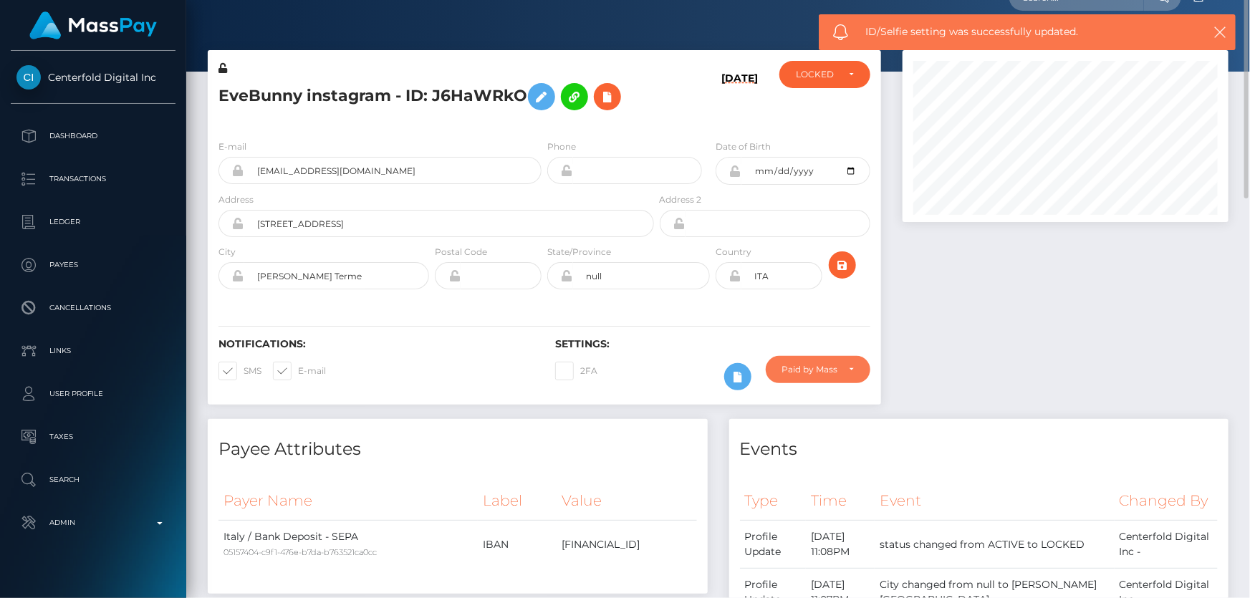
scroll to position [0, 0]
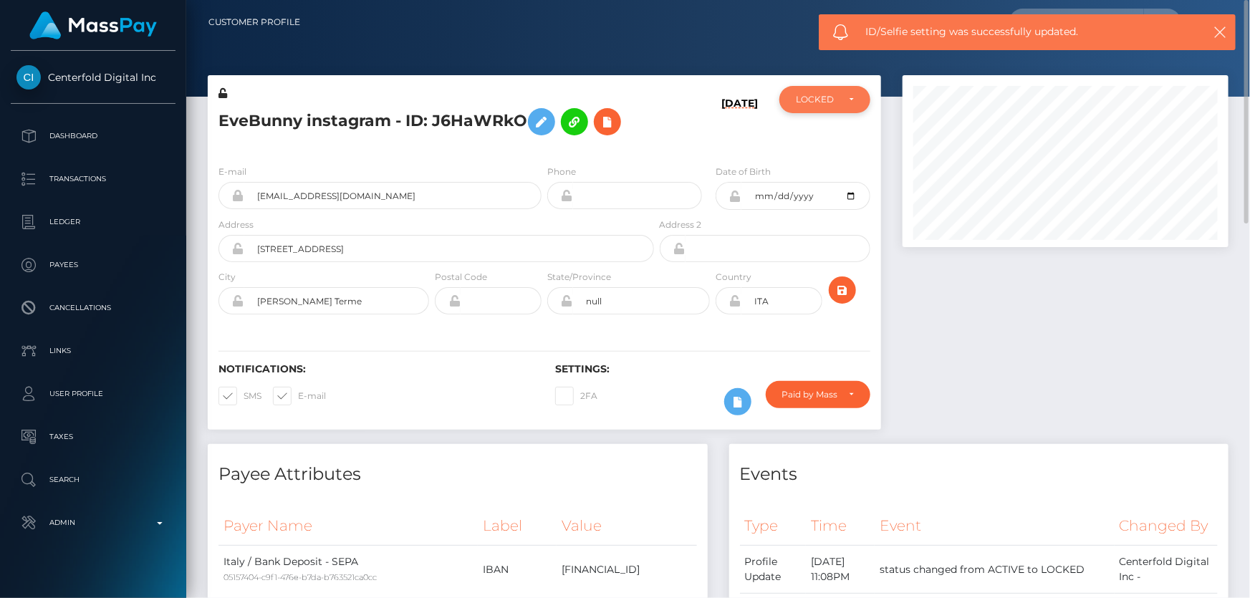
click at [831, 103] on div "LOCKED" at bounding box center [817, 99] width 42 height 11
click at [816, 143] on span "ACTIVE" at bounding box center [813, 138] width 32 height 13
select select "ACTIVE"
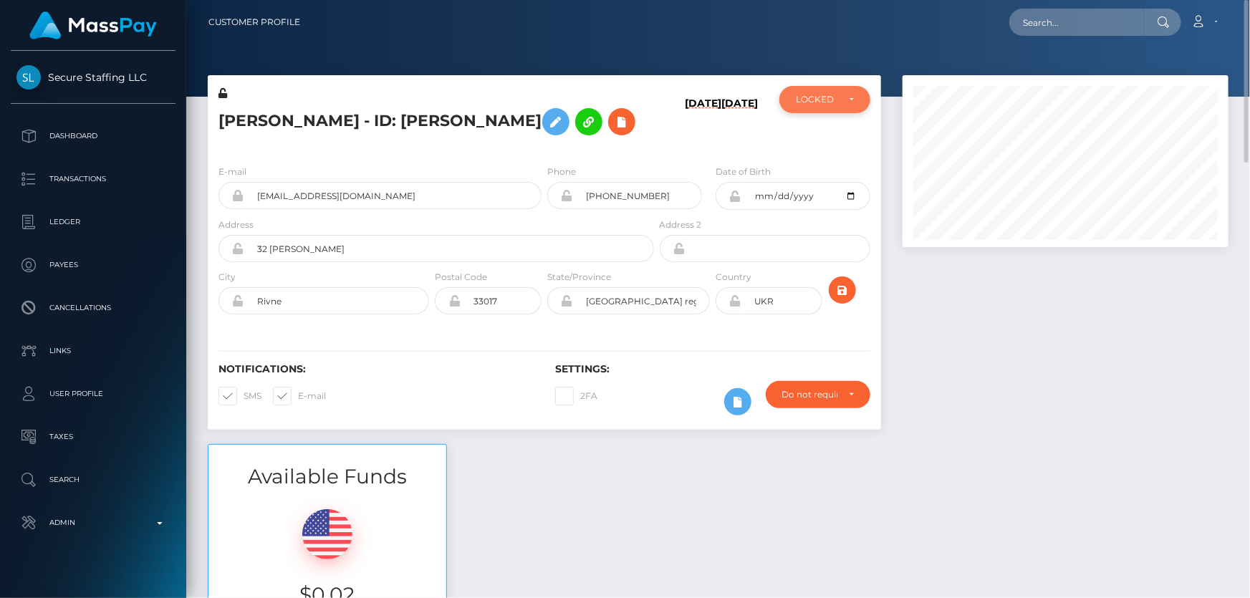
click at [795, 100] on div "LOCKED" at bounding box center [824, 99] width 91 height 27
click at [830, 171] on span "DEACTIVE" at bounding box center [819, 168] width 45 height 13
select select "DEACTIVE"
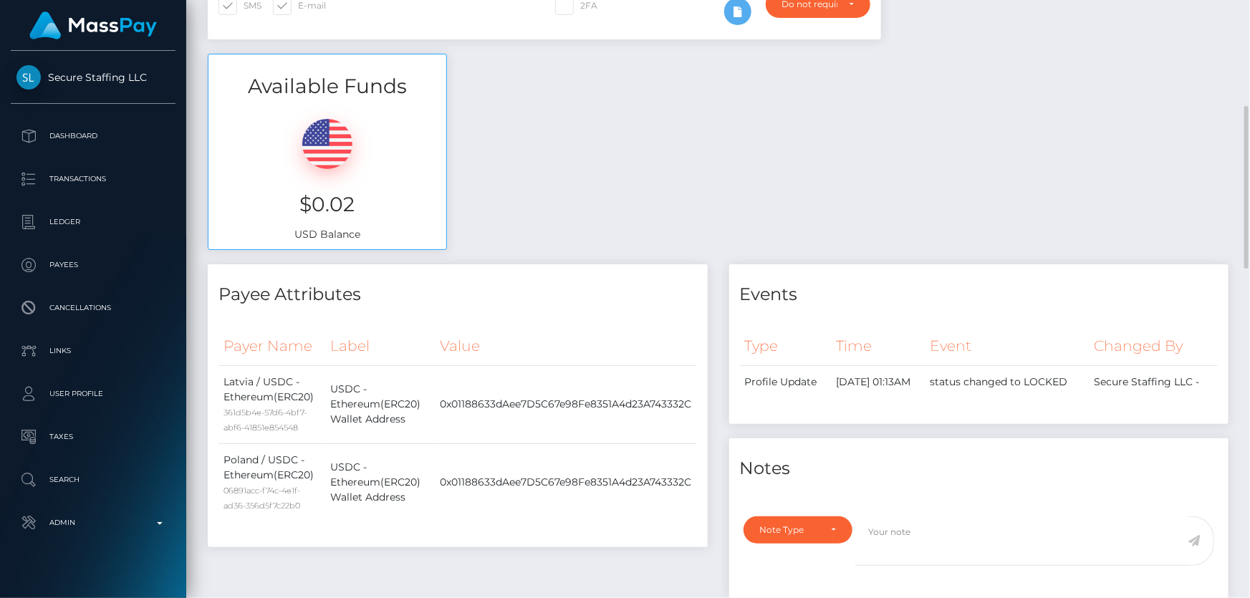
scroll to position [130, 0]
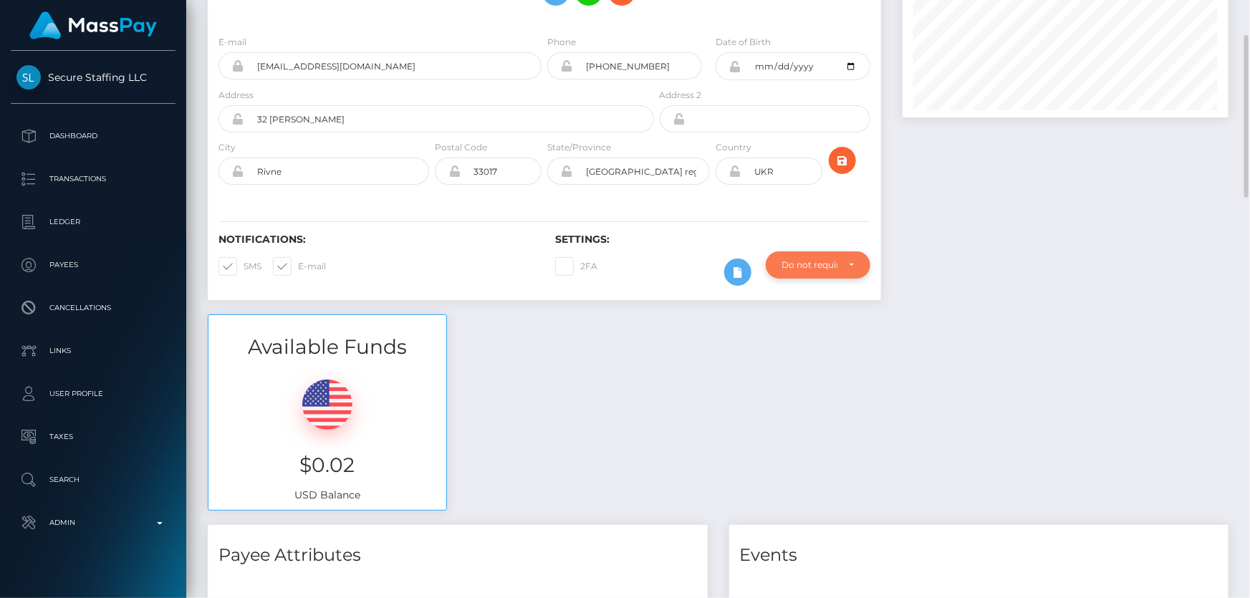
click at [800, 267] on div "Do not require" at bounding box center [809, 264] width 55 height 11
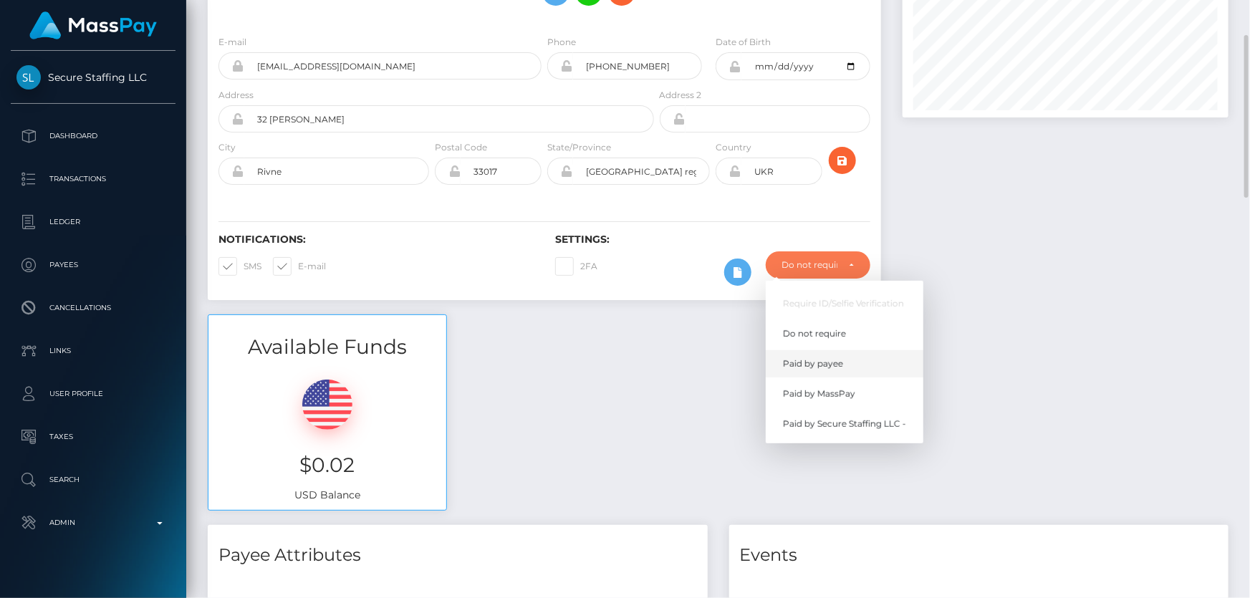
scroll to position [172, 325]
click at [842, 395] on span "Paid by MassPay" at bounding box center [819, 394] width 72 height 13
select select "2"
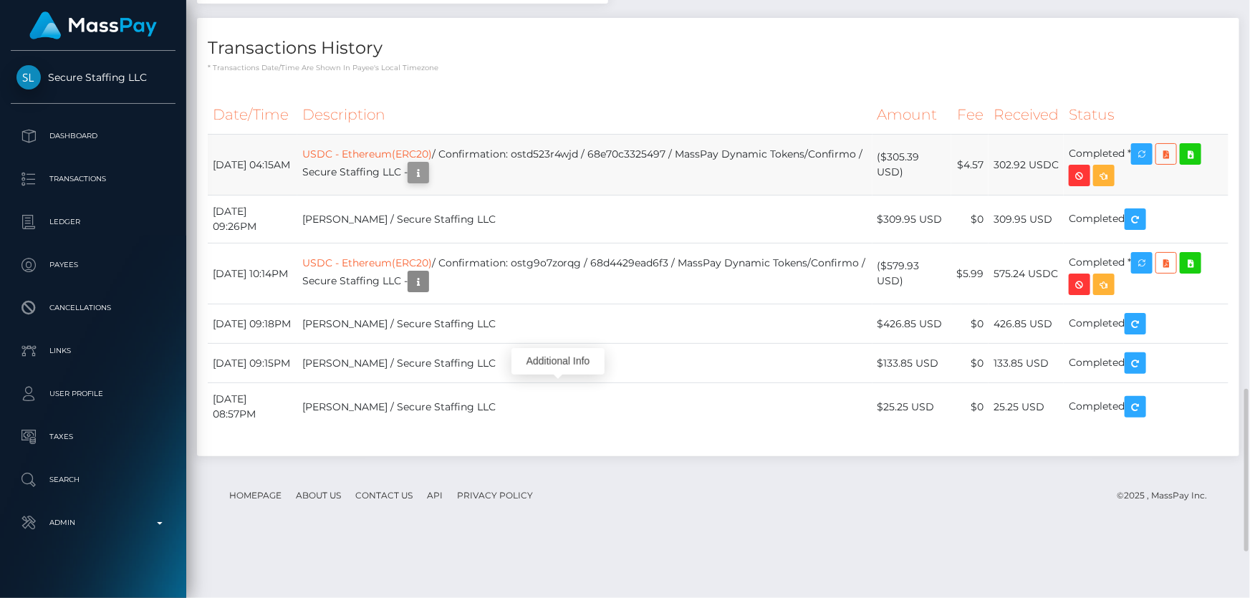
click at [427, 182] on icon "button" at bounding box center [418, 173] width 17 height 18
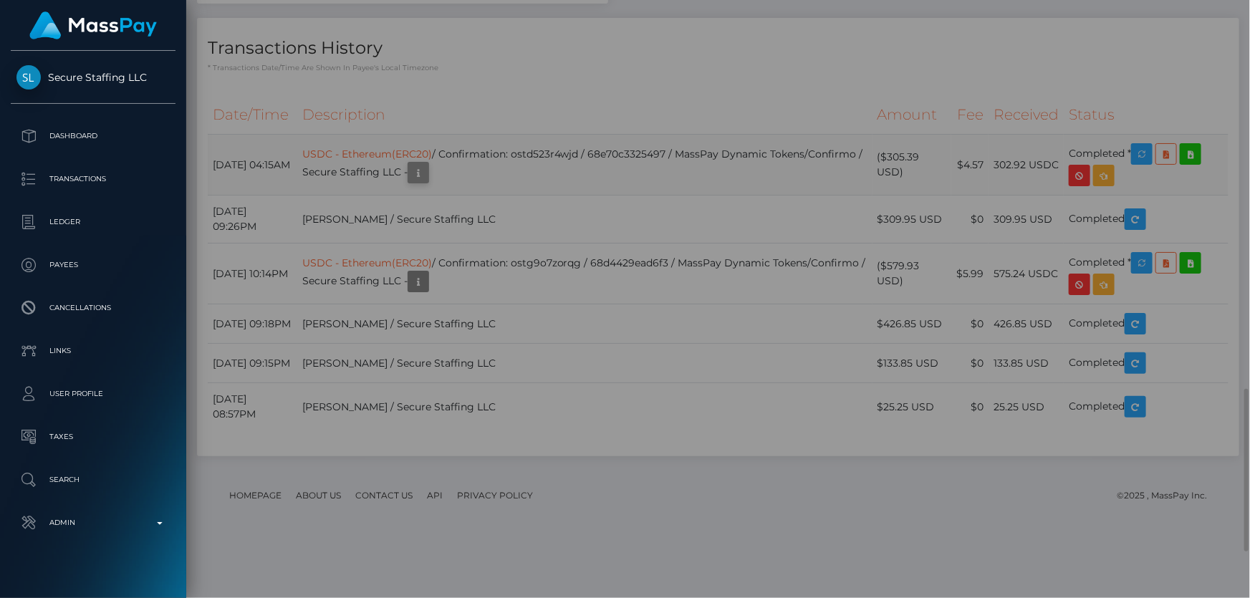
scroll to position [0, 0]
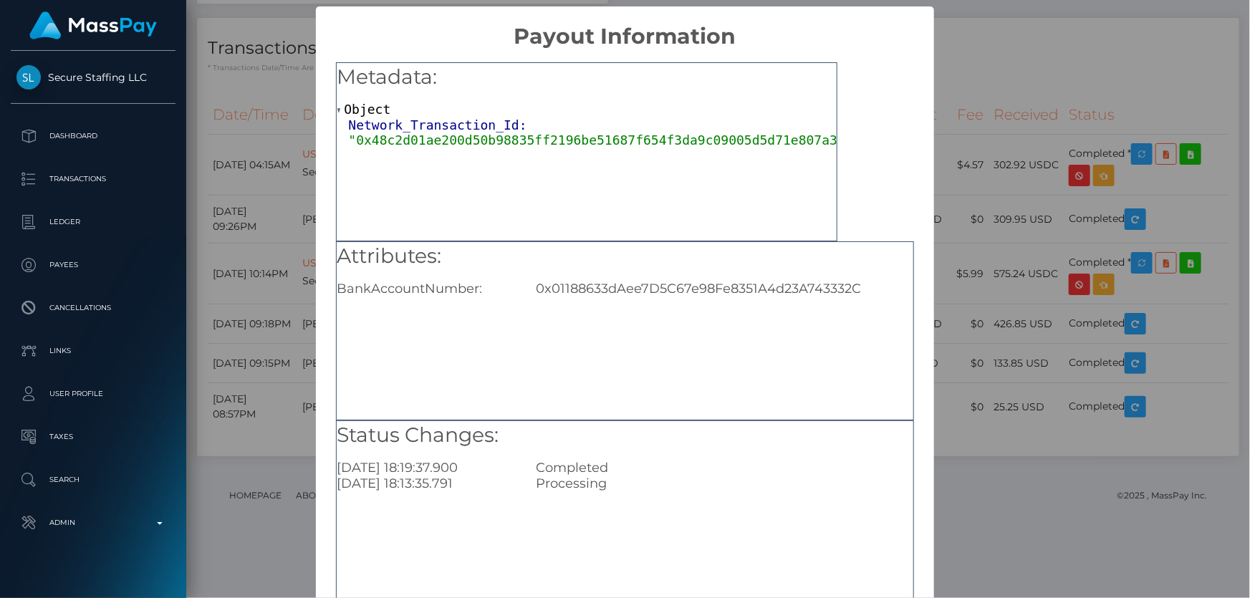
click at [620, 289] on div "0x01188633dAee7D5C67e98Fe8351A4d23A743332C" at bounding box center [724, 289] width 398 height 16
copy div "0x01188633dAee7D5C67e98Fe8351A4d23A743332C"
click at [1044, 272] on div "× Payout Information Metadata: Object Network_Transaction_Id: "0x48c2d01ae200d5…" at bounding box center [625, 299] width 1250 height 598
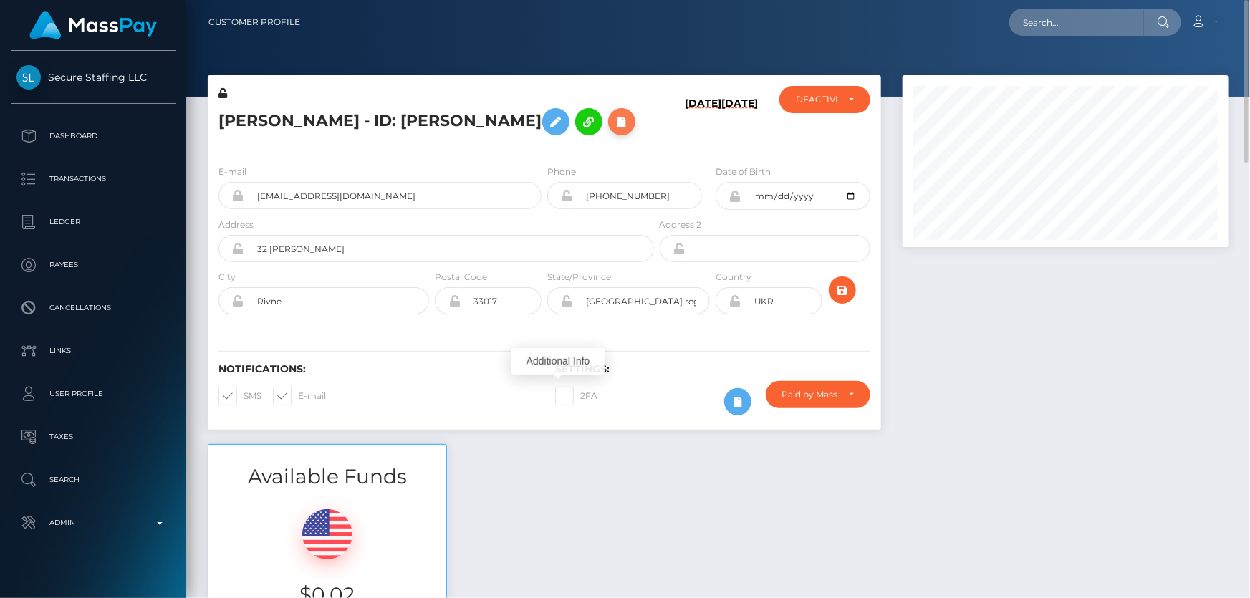
click at [616, 118] on icon at bounding box center [621, 122] width 17 height 18
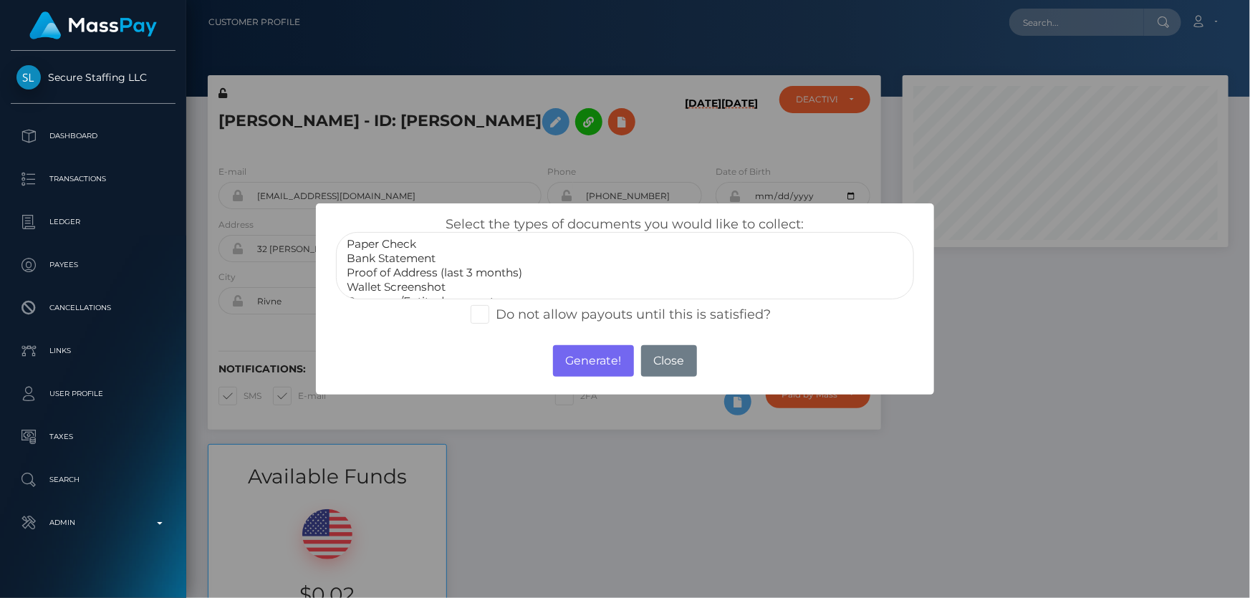
scroll to position [41, 0]
select select "Miscellaneous"
click at [390, 284] on option "Miscellaneous" at bounding box center [624, 289] width 559 height 14
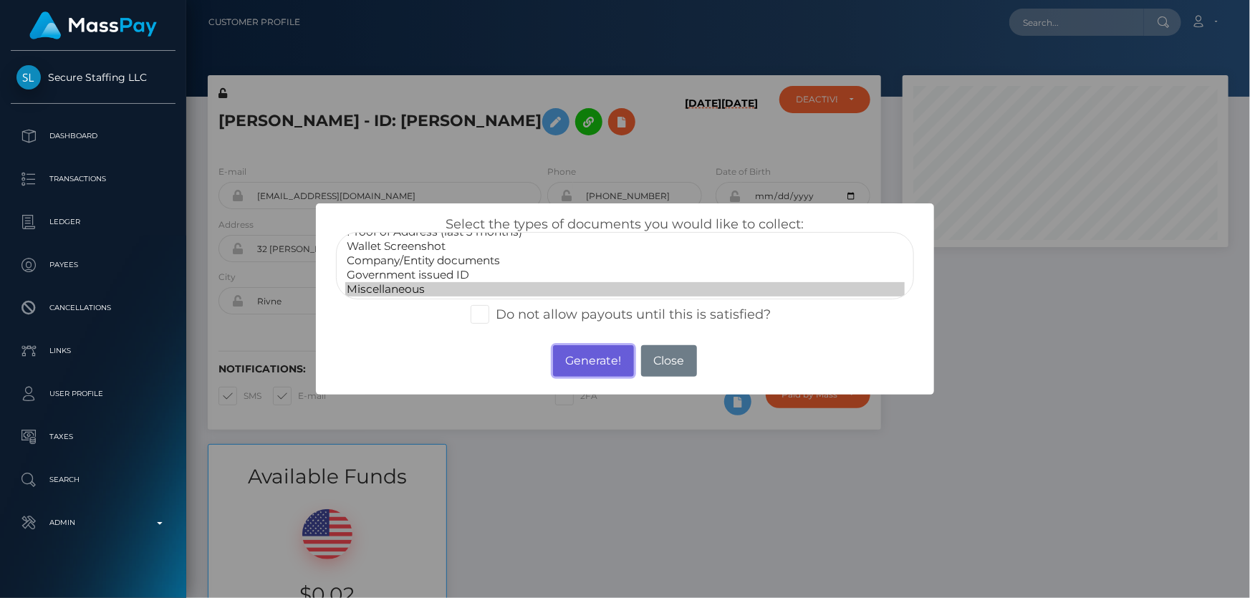
click at [612, 358] on button "Generate!" at bounding box center [593, 361] width 81 height 32
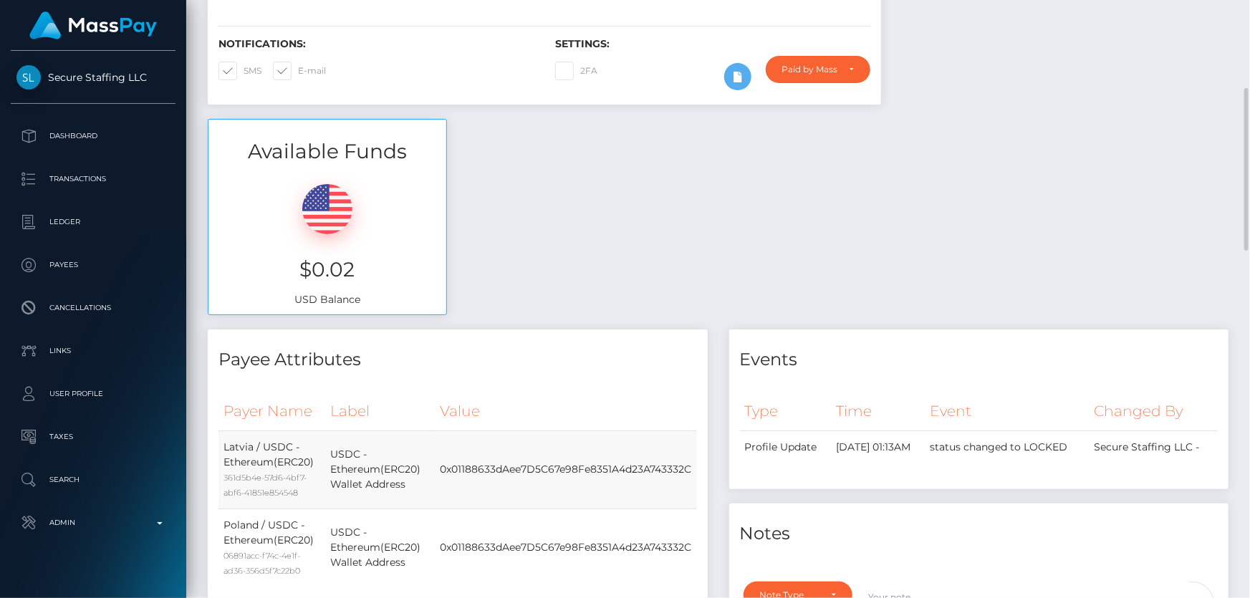
scroll to position [586, 0]
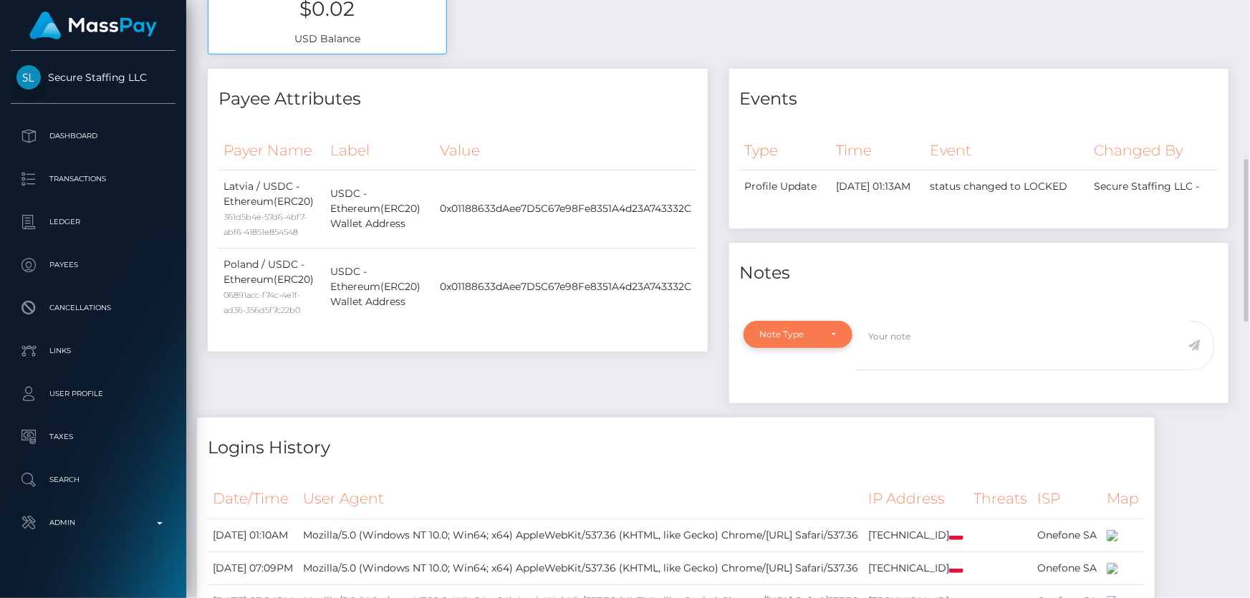
click at [811, 332] on div "Note Type" at bounding box center [790, 334] width 60 height 11
click at [805, 401] on span "Compliance" at bounding box center [787, 403] width 52 height 13
select select "COMPLIANCE"
click at [928, 346] on textarea at bounding box center [1021, 345] width 333 height 49
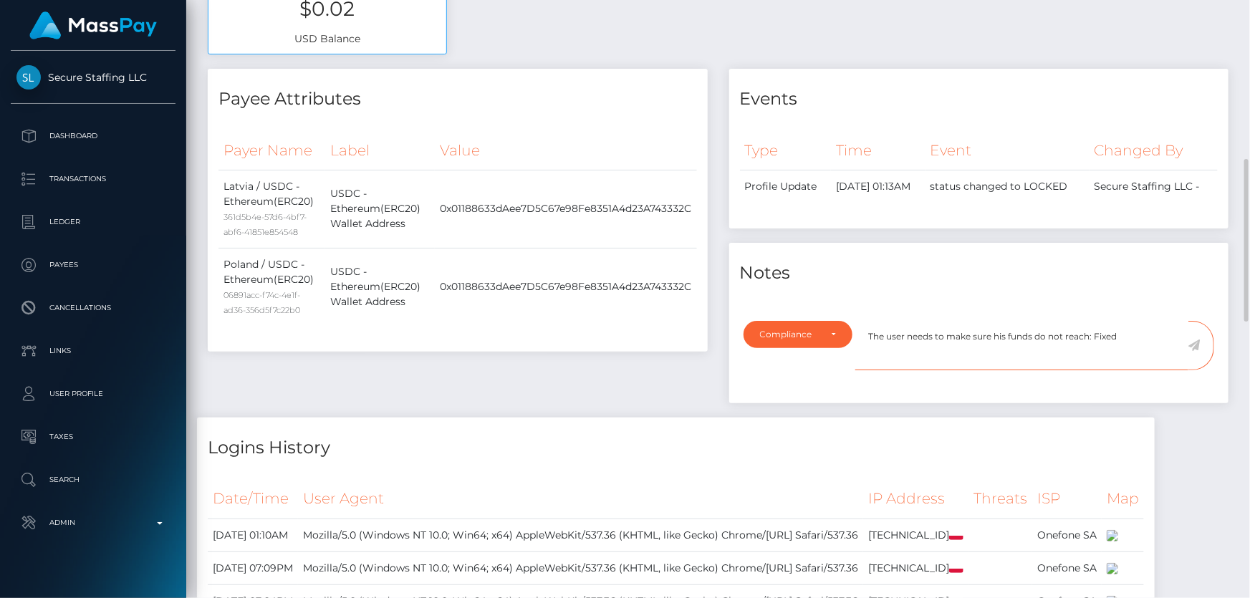
drag, startPoint x: 1128, startPoint y: 342, endPoint x: 1093, endPoint y: 340, distance: 34.5
click at [1093, 340] on textarea "The user needs to make sure his funds do not reach: Fixed" at bounding box center [1021, 345] width 333 height 49
paste textarea "Float"
type textarea "The user needs to make sure his funds do not reach: FixedFloat. Confirmation re…"
click at [1195, 344] on icon at bounding box center [1195, 345] width 12 height 11
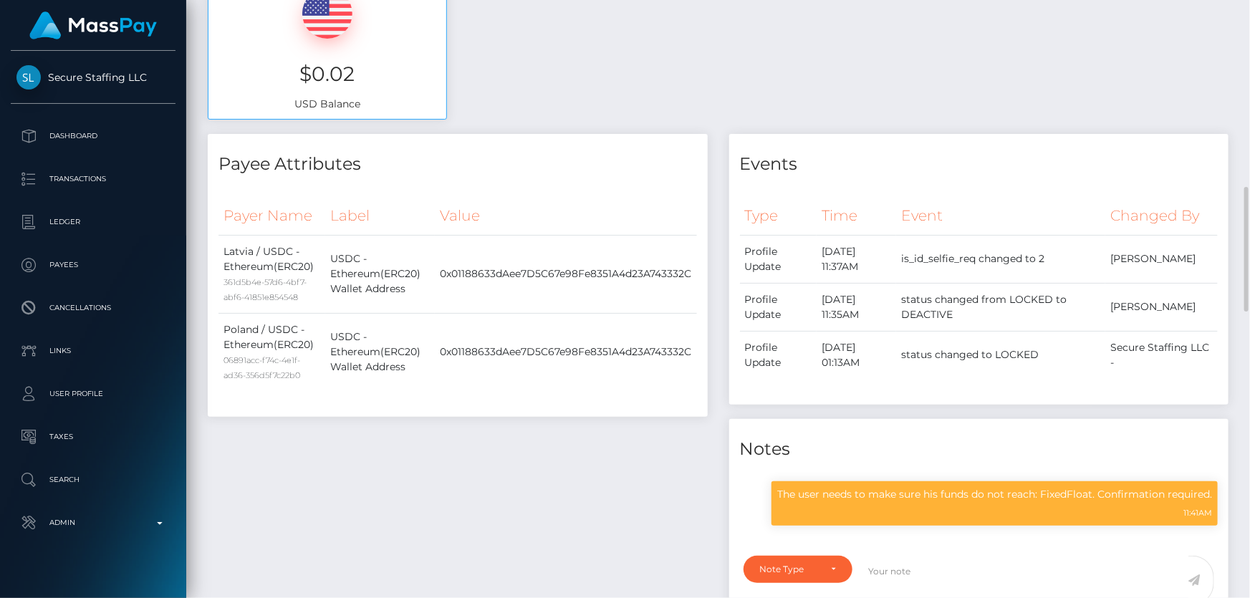
scroll to position [781, 0]
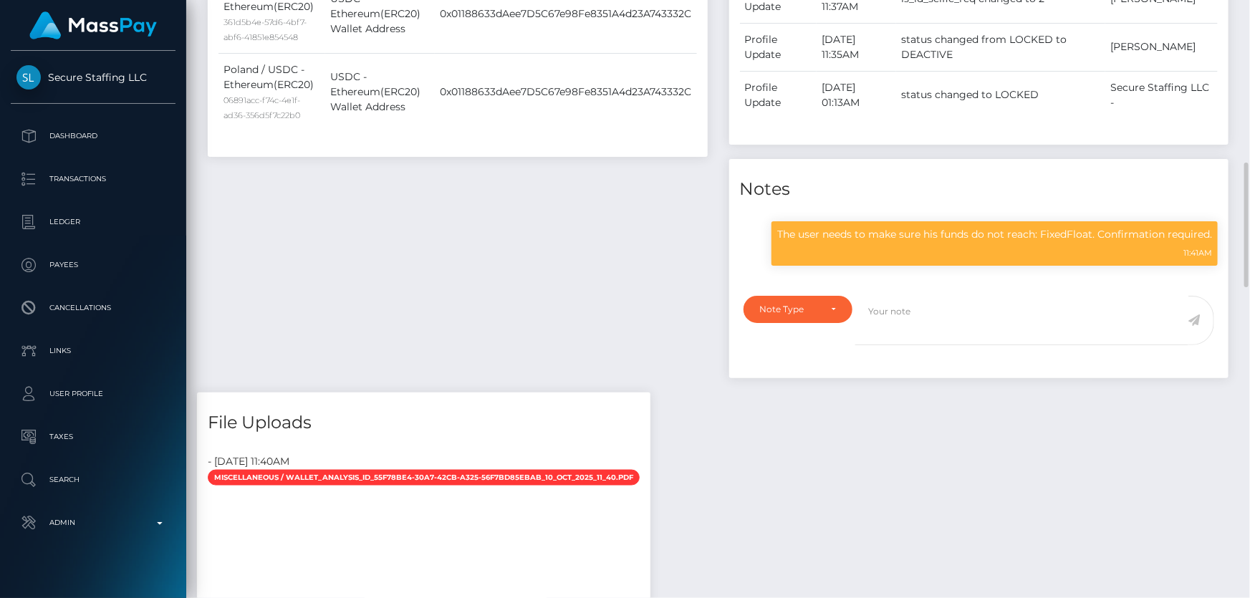
click at [580, 269] on div "Payee Attributes Payer Name Label Value Latvia / USDC - Ethereum(ERC20) 361d5b4…" at bounding box center [458, 133] width 522 height 519
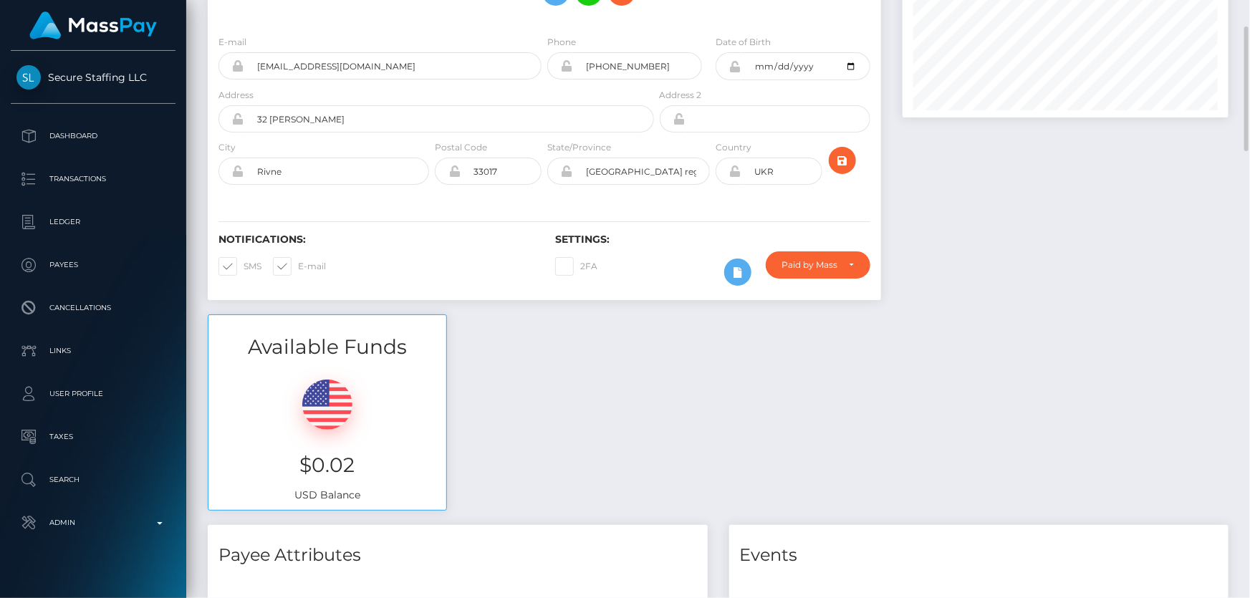
scroll to position [0, 0]
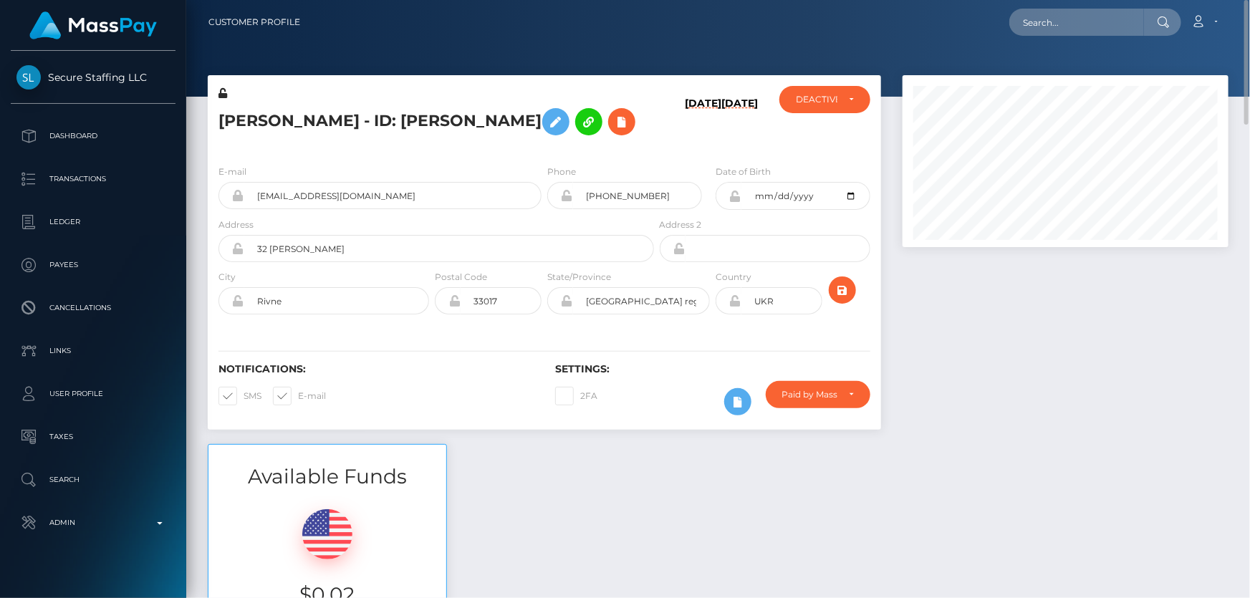
click at [370, 122] on h5 "[PERSON_NAME] - ID: [PERSON_NAME]" at bounding box center [433, 122] width 428 height 42
click at [370, 122] on h5 "Roman Slieptsov - ID: Roman Slieptsov" at bounding box center [433, 122] width 428 height 42
copy h5 "Roman Slieptsov - ID: Roman Slieptsov"
click at [1062, 436] on div at bounding box center [1065, 259] width 347 height 369
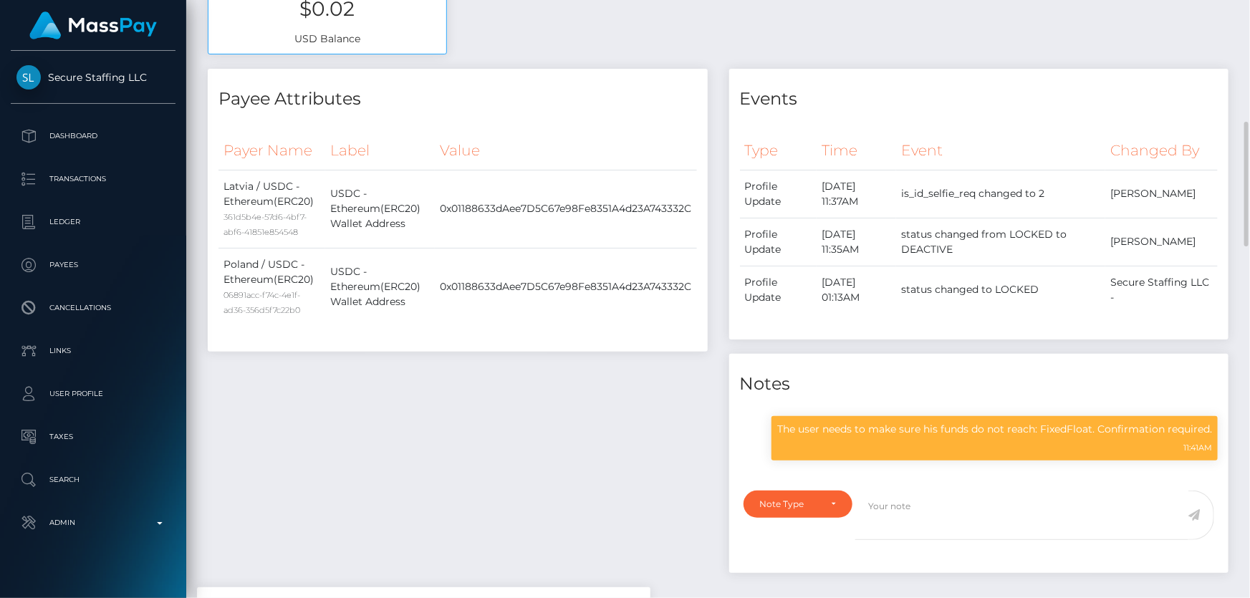
scroll to position [172, 325]
click at [939, 424] on p "The user needs to make sure his funds do not reach: FixedFloat. Confirmation re…" at bounding box center [994, 429] width 435 height 15
copy div "The user needs to make sure his funds do not reach: FixedFloat. Confirmation re…"
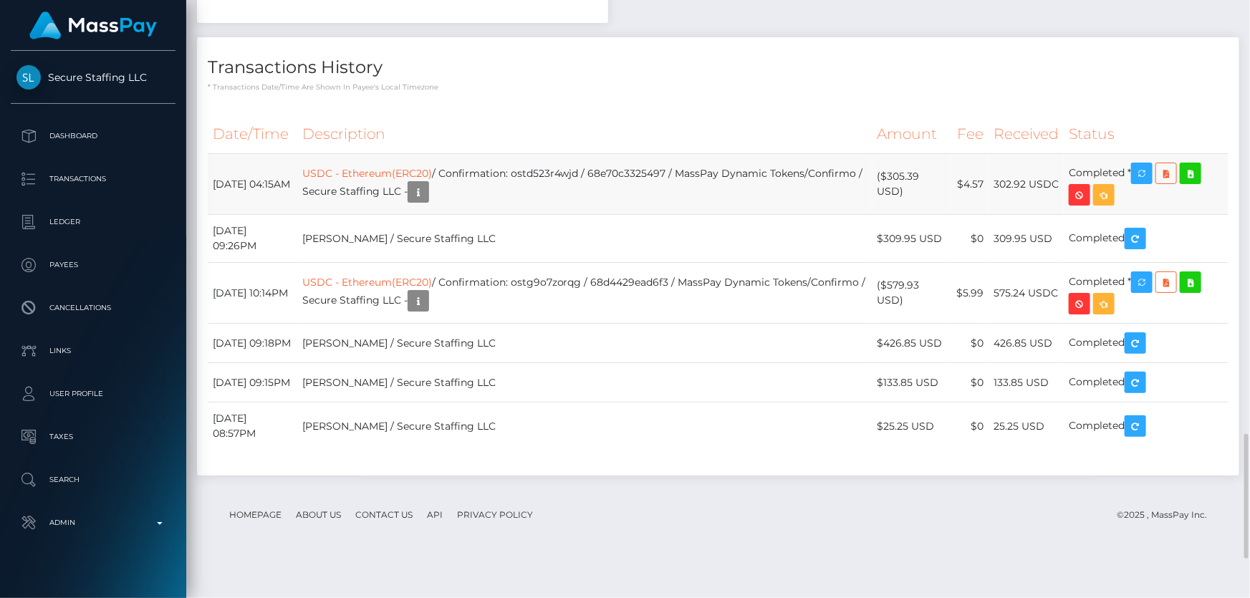
drag, startPoint x: 908, startPoint y: 416, endPoint x: 891, endPoint y: 400, distance: 23.4
click at [891, 215] on td "($305.39 USD)" at bounding box center [913, 184] width 80 height 61
copy td "$305.39 USD"
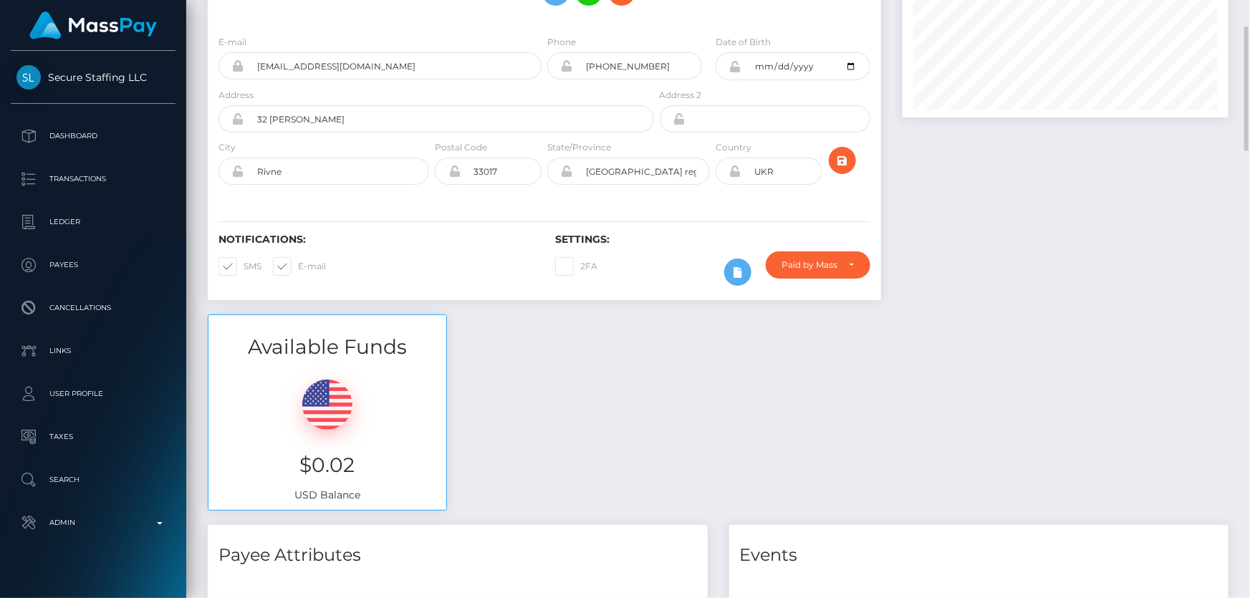
scroll to position [0, 0]
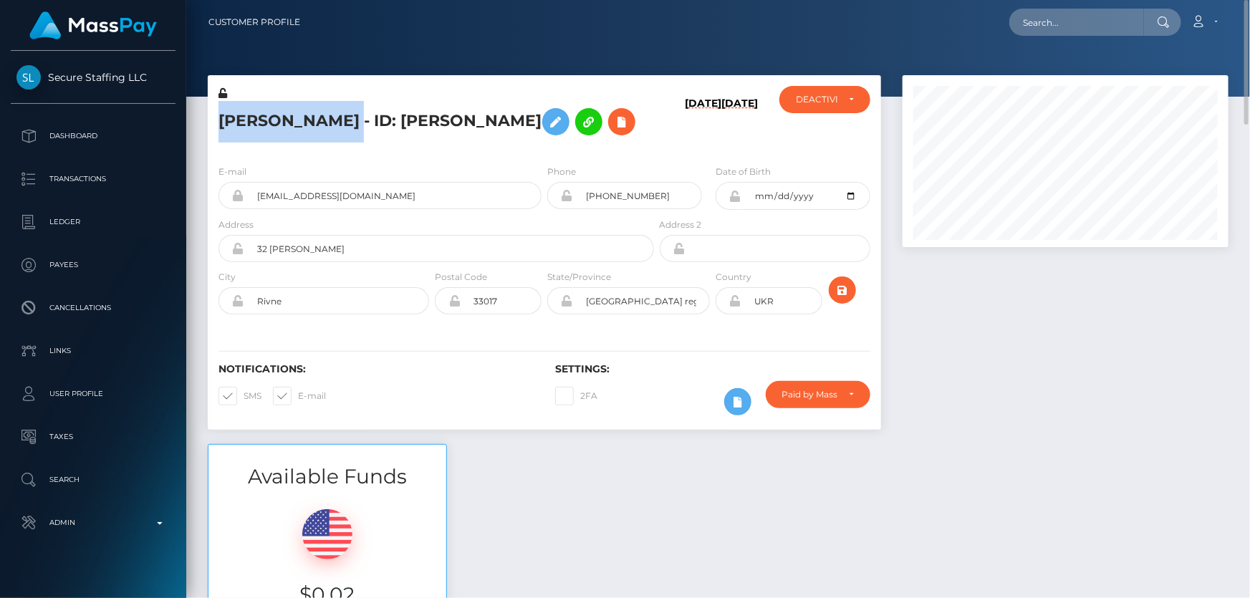
drag, startPoint x: 356, startPoint y: 117, endPoint x: 218, endPoint y: 117, distance: 138.3
click at [219, 117] on h5 "Roman Slieptsov - ID: Roman Slieptsov" at bounding box center [433, 122] width 428 height 42
copy h5 "Roman Slieptsov"
drag, startPoint x: 373, startPoint y: 190, endPoint x: 252, endPoint y: 193, distance: 120.4
click at [252, 193] on input "sleptsov1998@outlook.de" at bounding box center [392, 195] width 297 height 27
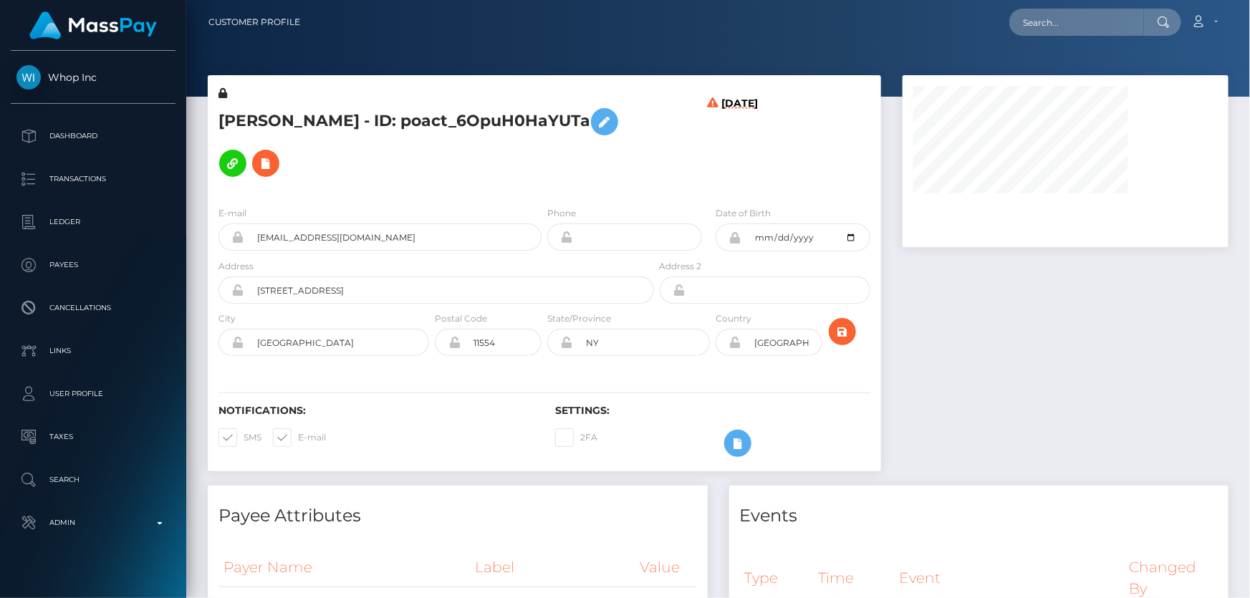
click at [360, 158] on h5 "[PERSON_NAME] - ID: poact_6OpuH0HaYUTa" at bounding box center [433, 142] width 428 height 83
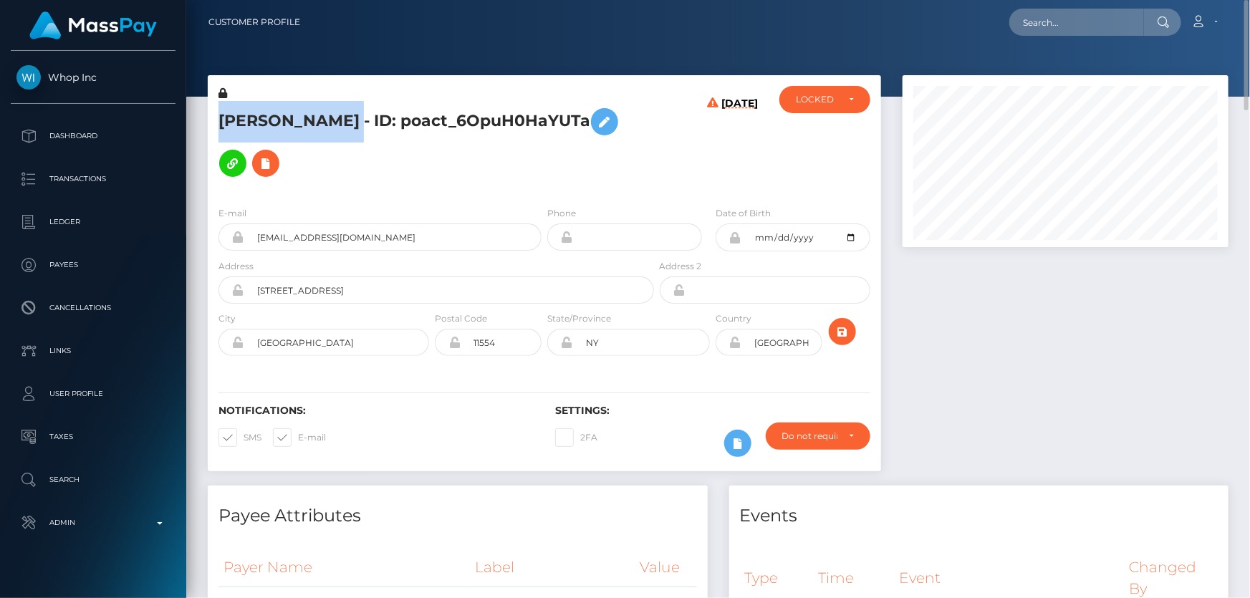
drag, startPoint x: 368, startPoint y: 123, endPoint x: 234, endPoint y: 116, distance: 134.1
click at [226, 117] on h5 "[PERSON_NAME] - ID: poact_6OpuH0HaYUTa" at bounding box center [433, 142] width 428 height 83
drag, startPoint x: 236, startPoint y: 116, endPoint x: 223, endPoint y: 111, distance: 13.8
click at [224, 111] on h5 "[PERSON_NAME] - ID: poact_6OpuH0HaYUTa" at bounding box center [433, 142] width 428 height 83
drag, startPoint x: 218, startPoint y: 116, endPoint x: 365, endPoint y: 124, distance: 147.1
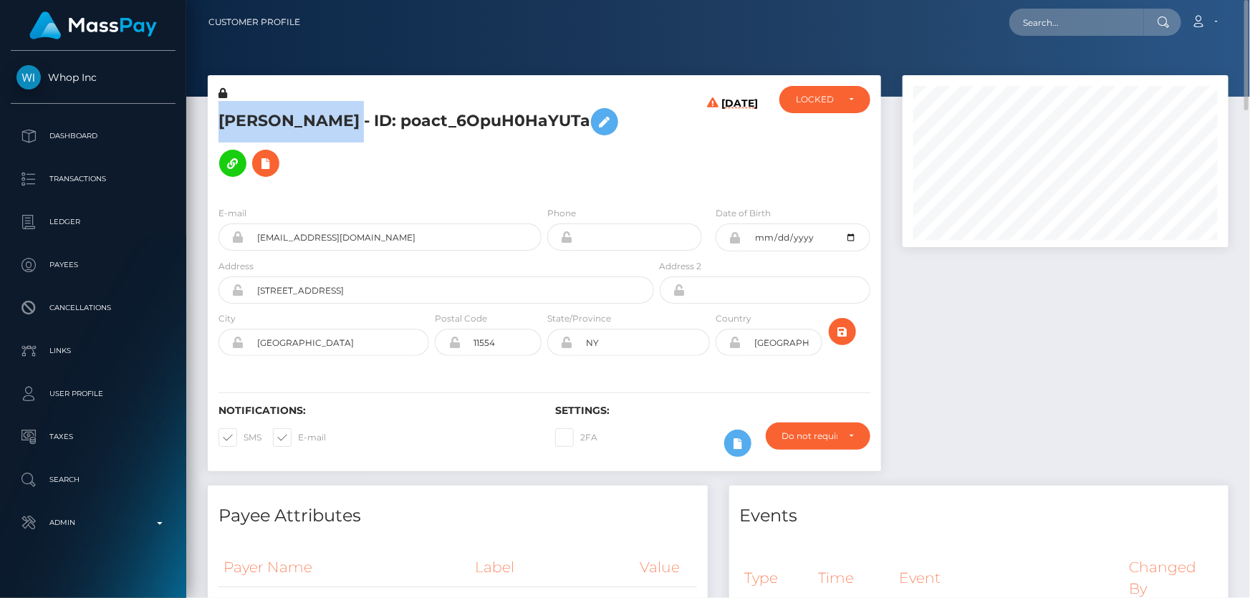
click at [365, 124] on h5 "[PERSON_NAME] - ID: poact_6OpuH0HaYUTa" at bounding box center [433, 142] width 428 height 83
copy h5 "[PERSON_NAME]"
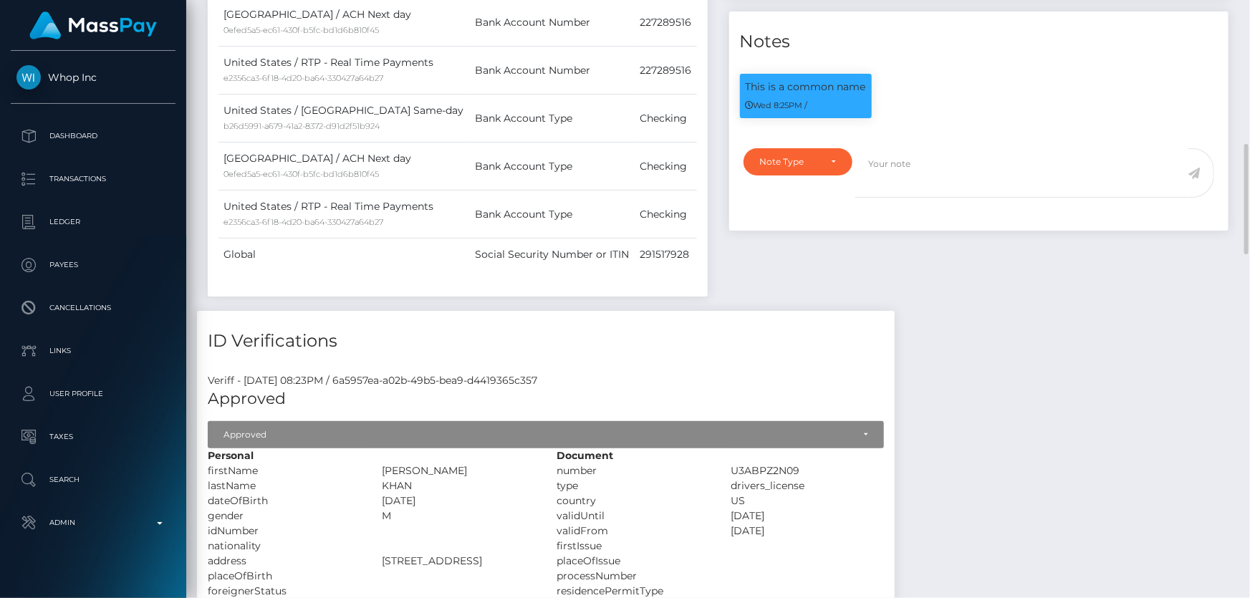
scroll to position [586, 0]
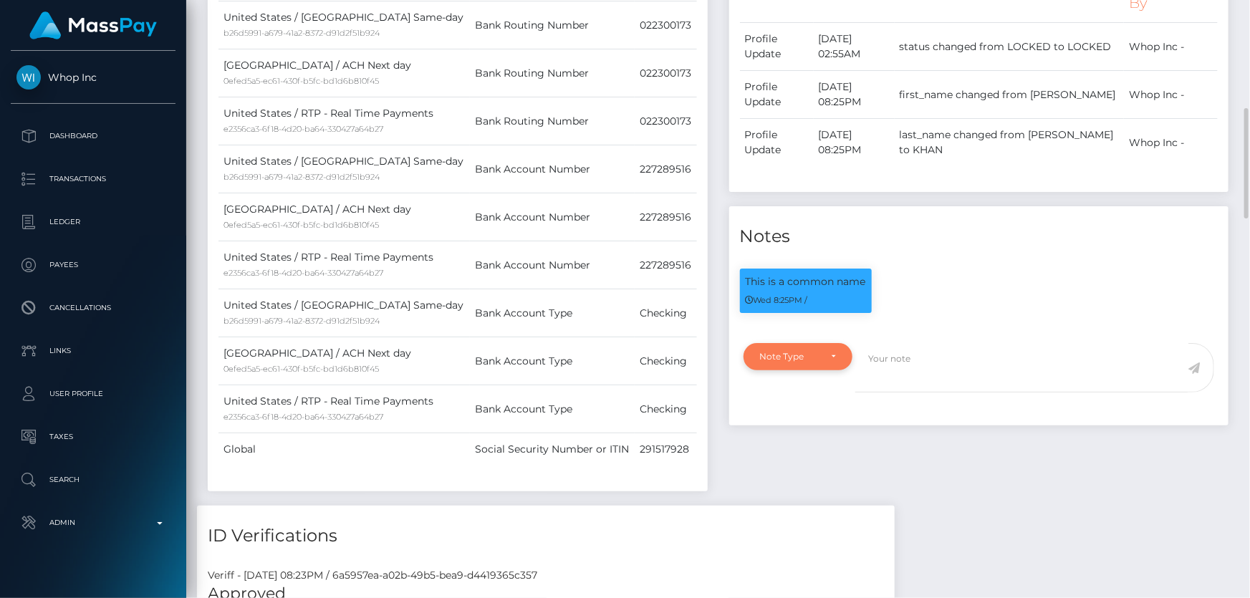
click at [788, 348] on div "Note Type" at bounding box center [799, 356] width 110 height 27
click at [789, 460] on span "Clear Compliance" at bounding box center [799, 455] width 77 height 13
select select "CLEAR_COMPLIANCE"
paste textarea "The hits refer to persons residents in a different country ( [DEMOGRAPHIC_DATA]…"
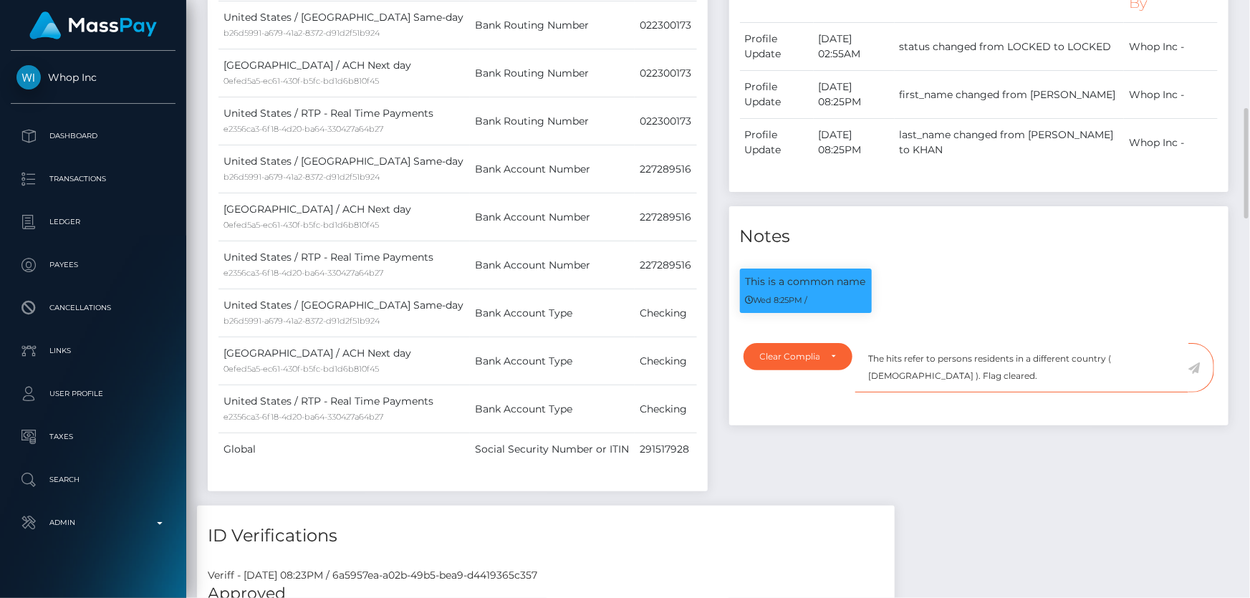
type textarea "The hits refer to persons residents in a different country ( [DEMOGRAPHIC_DATA]…"
click at [1194, 363] on icon at bounding box center [1195, 368] width 12 height 11
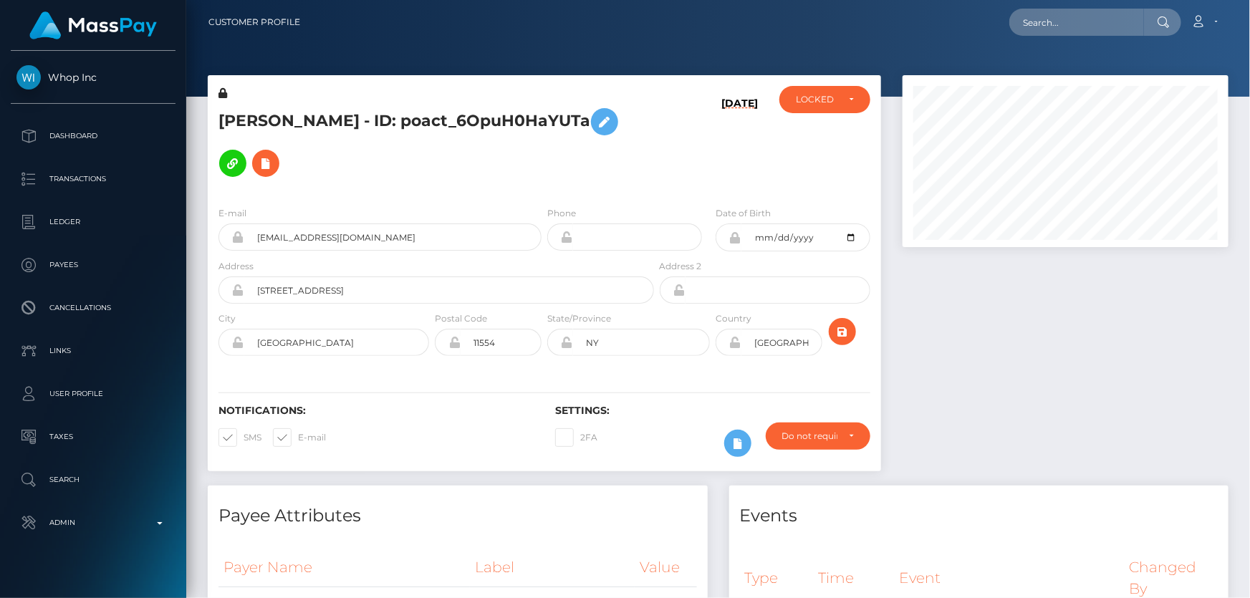
scroll to position [172, 325]
click at [809, 112] on div "LOCKED" at bounding box center [824, 99] width 91 height 27
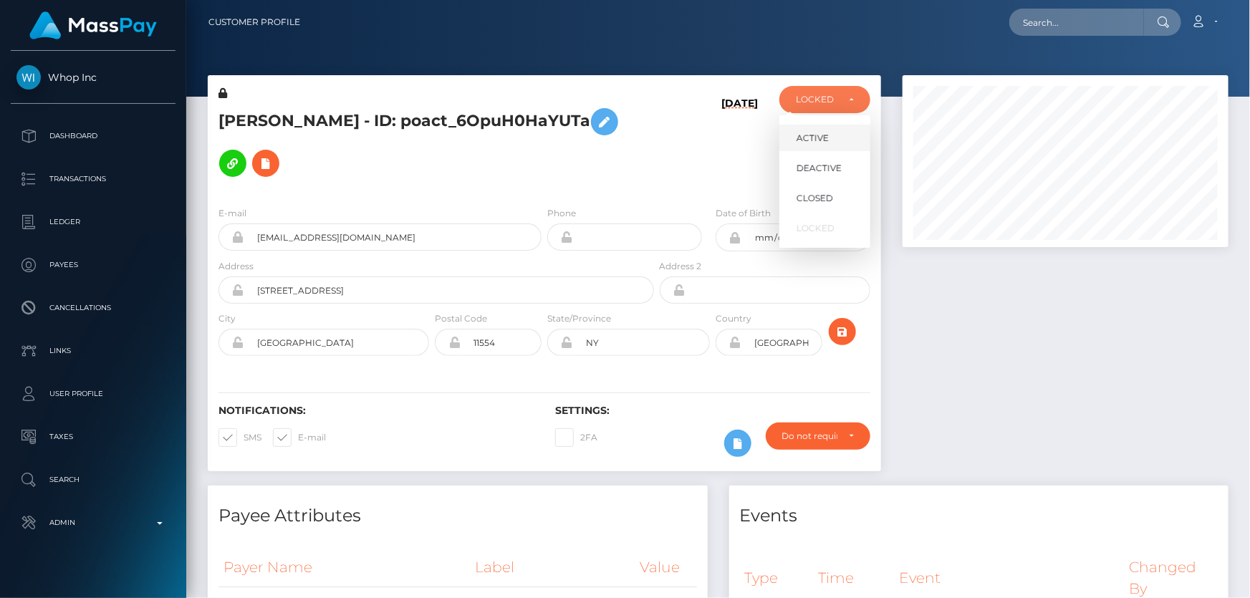
click at [810, 140] on span "ACTIVE" at bounding box center [813, 138] width 32 height 13
select select "ACTIVE"
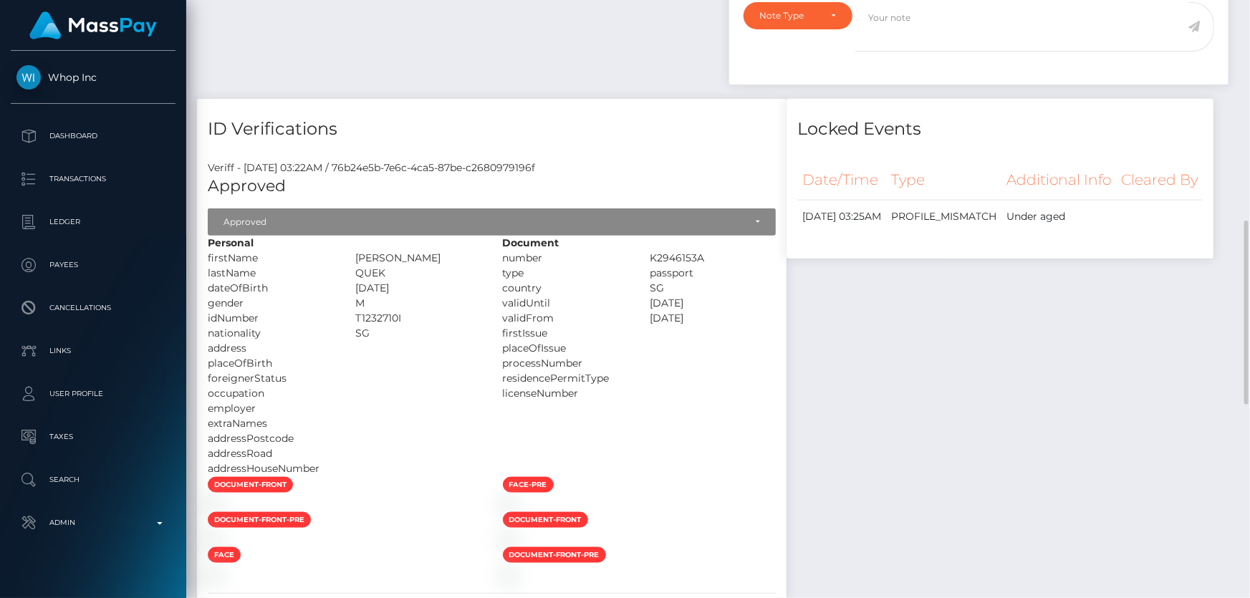
scroll to position [911, 0]
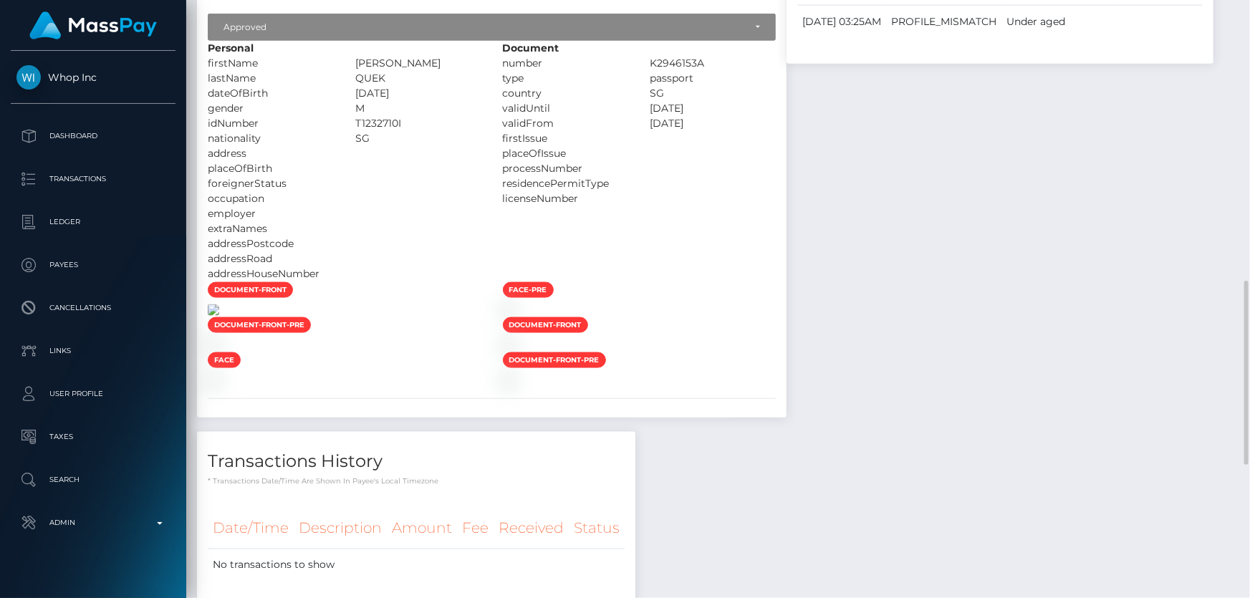
click at [219, 316] on img at bounding box center [213, 309] width 11 height 11
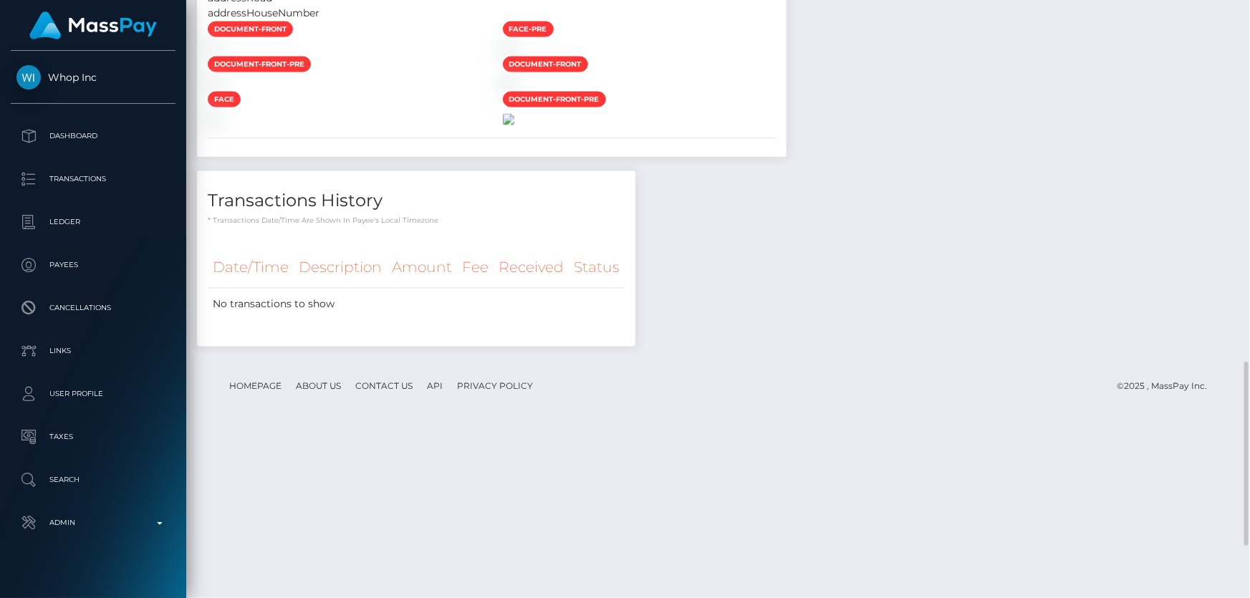
click at [514, 125] on img at bounding box center [508, 119] width 11 height 11
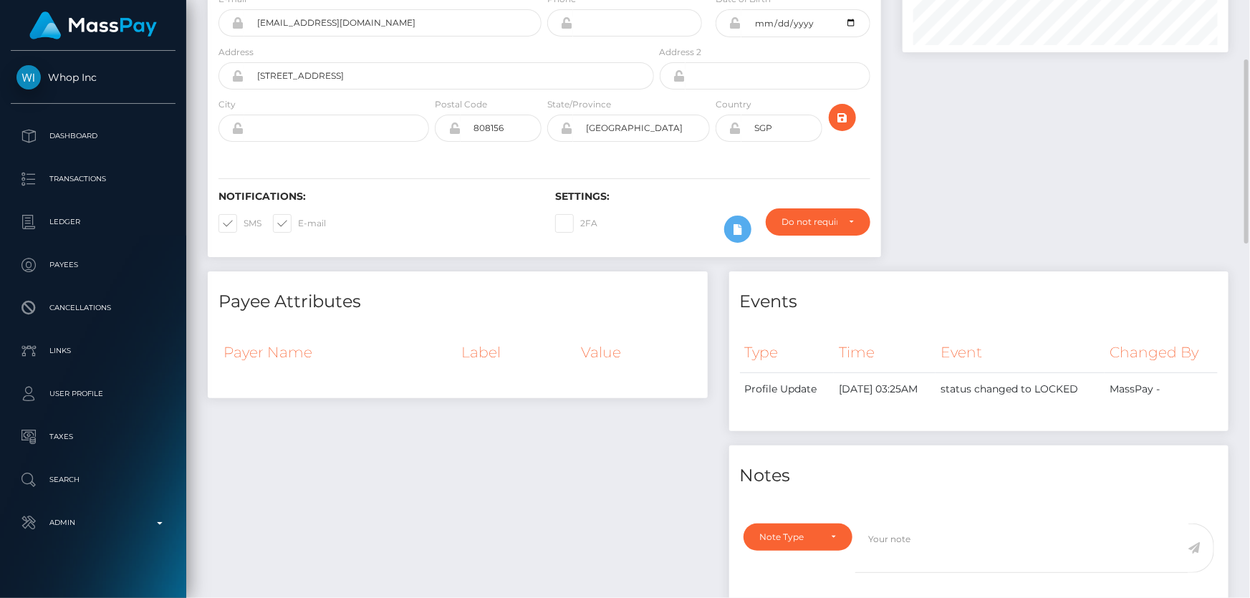
scroll to position [0, 0]
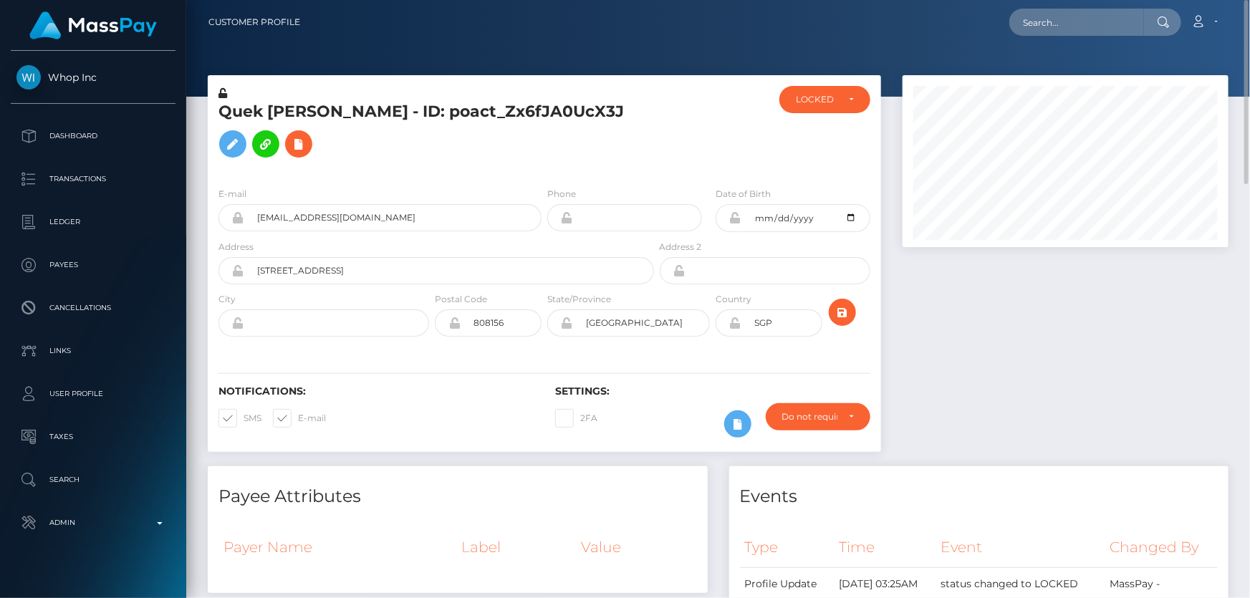
click at [448, 165] on h5 "Quek [PERSON_NAME] - ID: poact_Zx6fJA0UcX3J" at bounding box center [433, 133] width 428 height 64
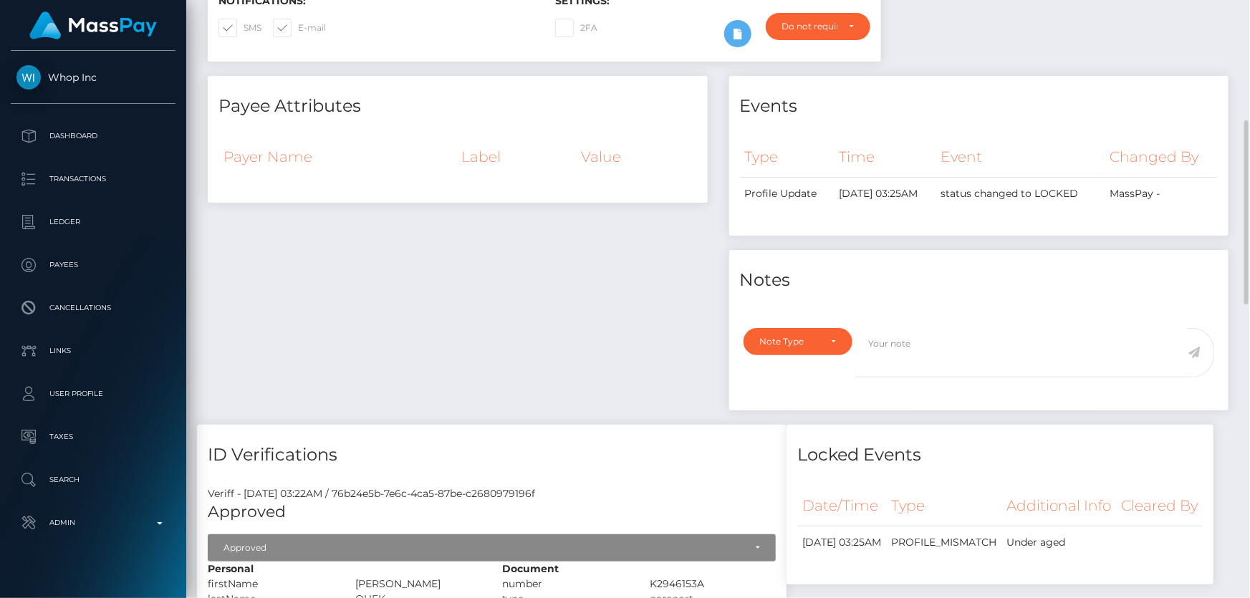
scroll to position [586, 0]
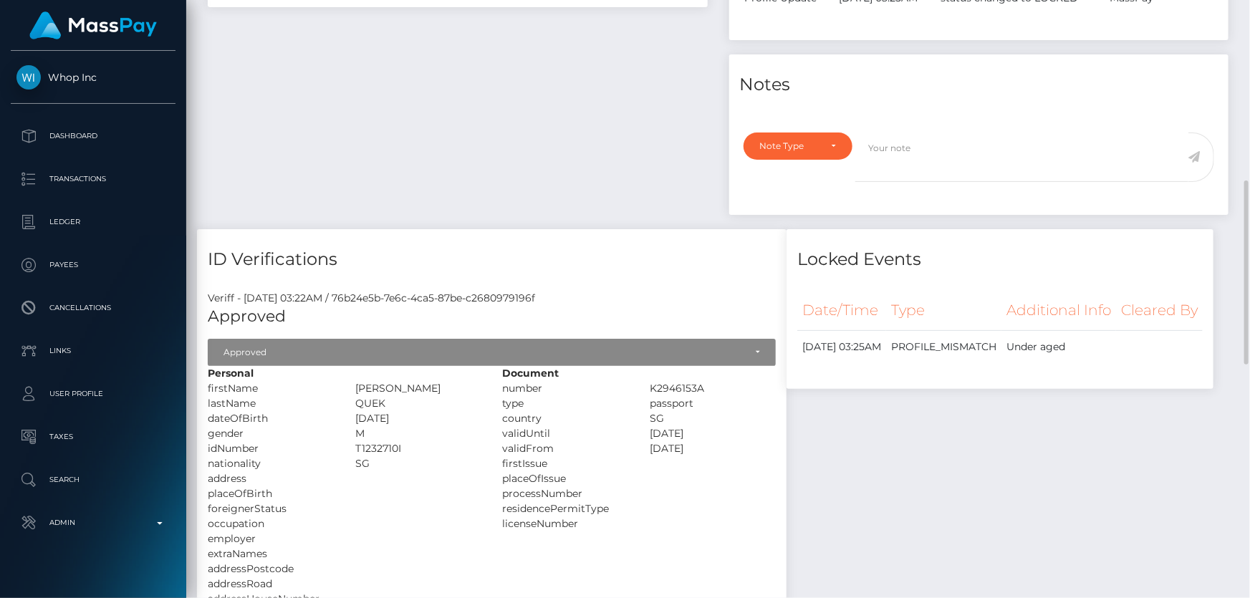
drag, startPoint x: 512, startPoint y: 408, endPoint x: 465, endPoint y: 406, distance: 46.7
click at [465, 396] on div "[PERSON_NAME]" at bounding box center [419, 388] width 148 height 15
copy div "[PERSON_NAME]"
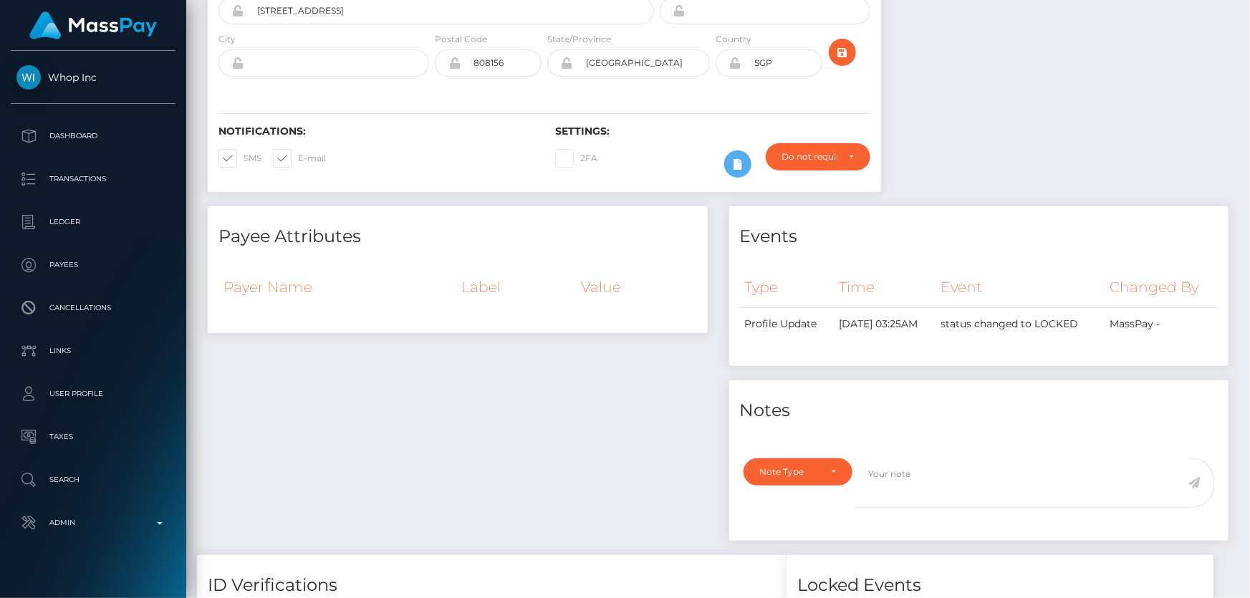
scroll to position [0, 0]
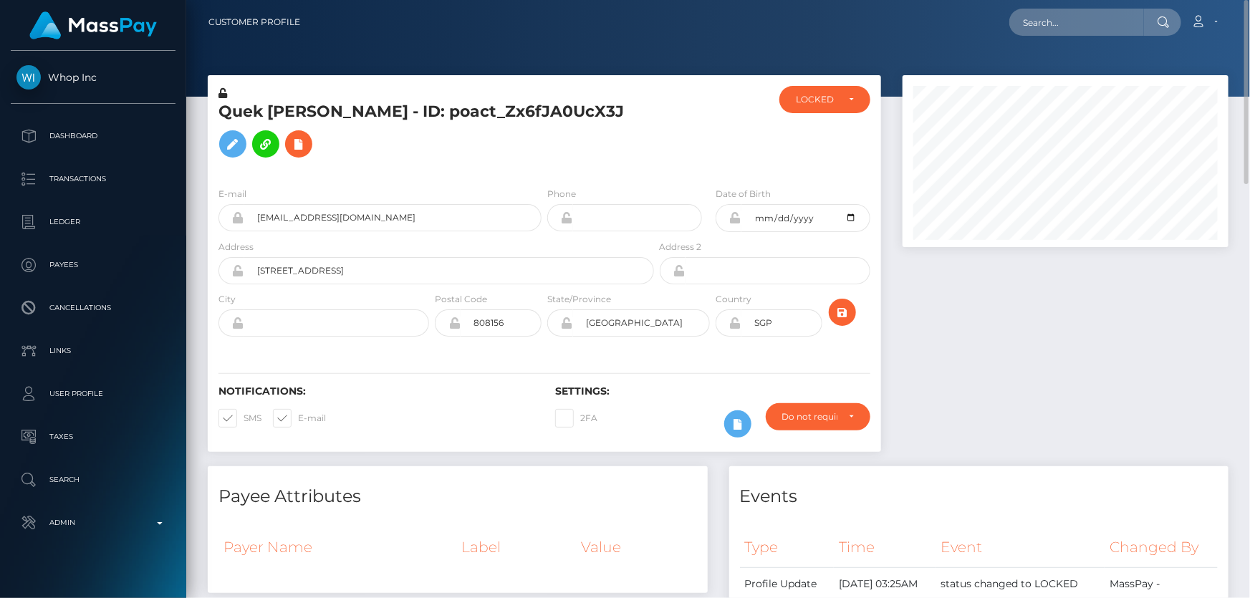
click at [407, 141] on h5 "Quek [PERSON_NAME] - ID: poact_Zx6fJA0UcX3J" at bounding box center [433, 133] width 428 height 64
click at [241, 135] on icon at bounding box center [232, 144] width 17 height 18
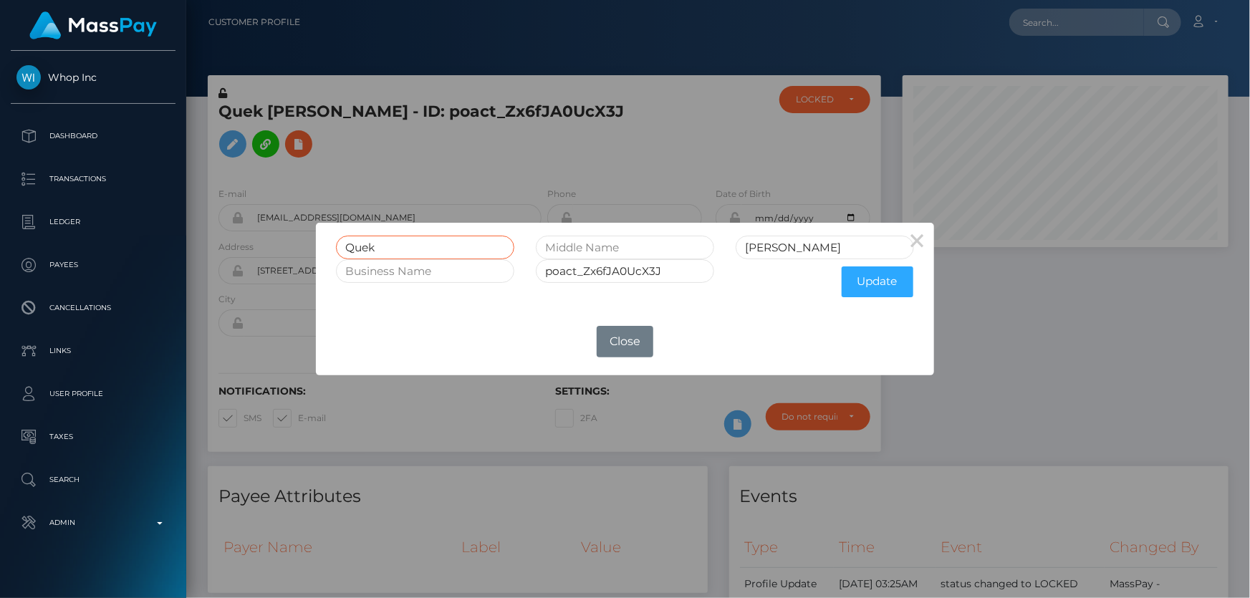
drag, startPoint x: 411, startPoint y: 248, endPoint x: 332, endPoint y: 248, distance: 78.8
click at [331, 247] on div "Quek" at bounding box center [425, 248] width 200 height 24
paste input "[PERSON_NAME]"
type input "[PERSON_NAME]"
click at [876, 280] on button "Update" at bounding box center [878, 282] width 72 height 31
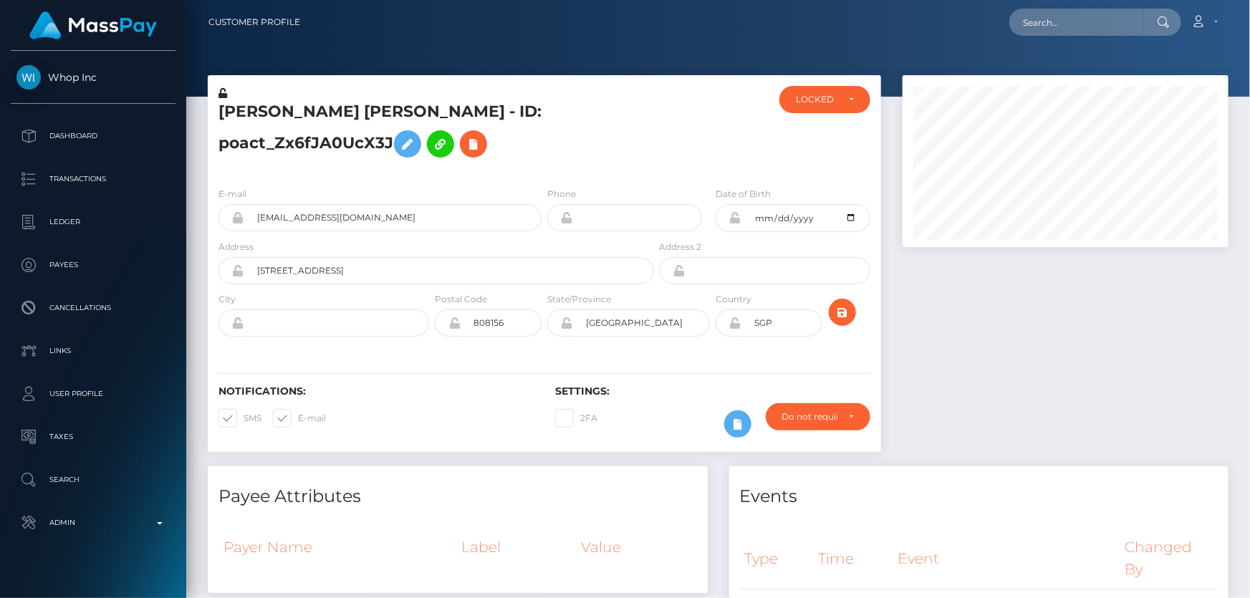
scroll to position [172, 325]
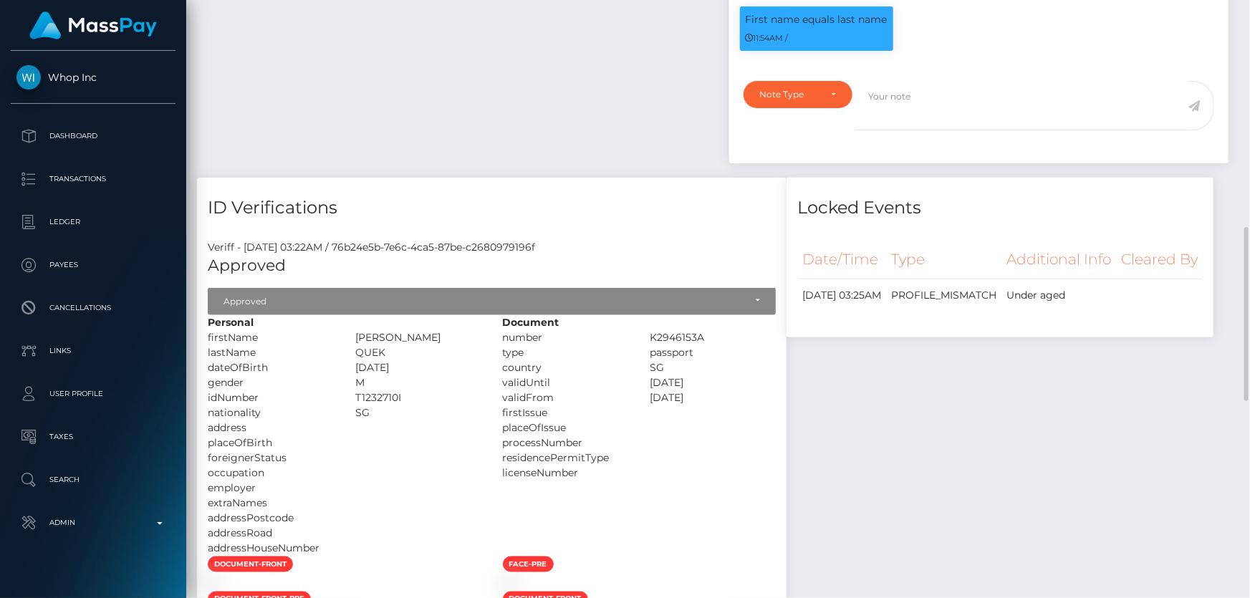
click at [468, 350] on div "Personal firstName [PERSON_NAME]" at bounding box center [344, 435] width 295 height 241
click at [474, 360] on div "QUEK" at bounding box center [419, 352] width 148 height 15
drag, startPoint x: 469, startPoint y: 368, endPoint x: 497, endPoint y: 370, distance: 28.7
click at [492, 360] on div "QUEK" at bounding box center [419, 352] width 148 height 15
copy div "QUEK"
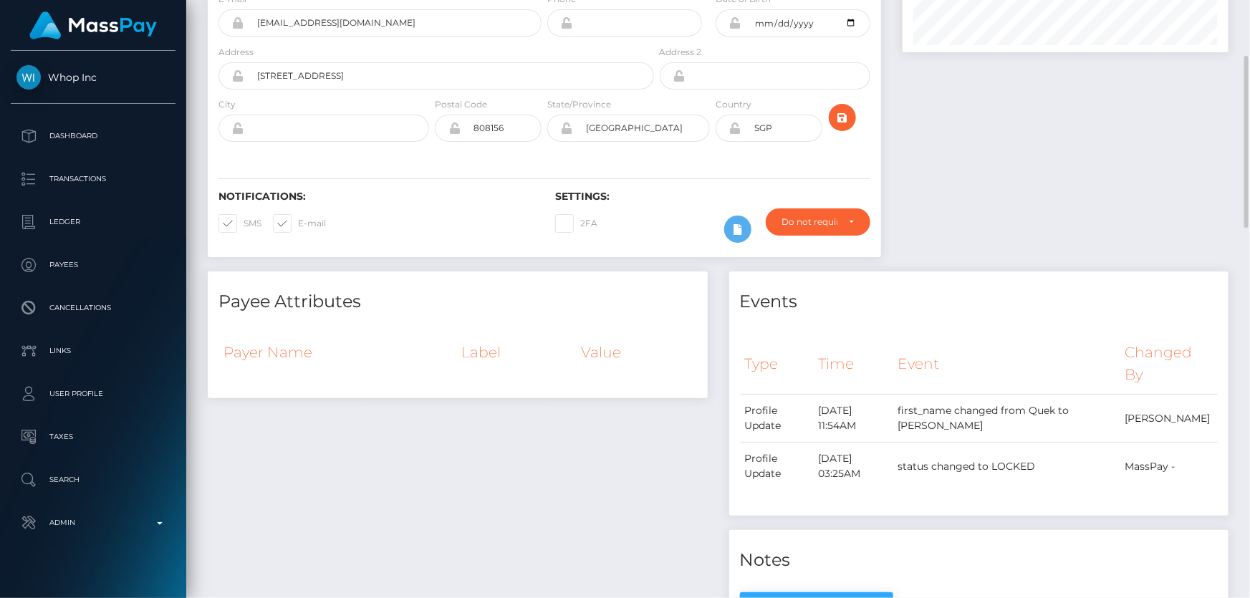
scroll to position [0, 0]
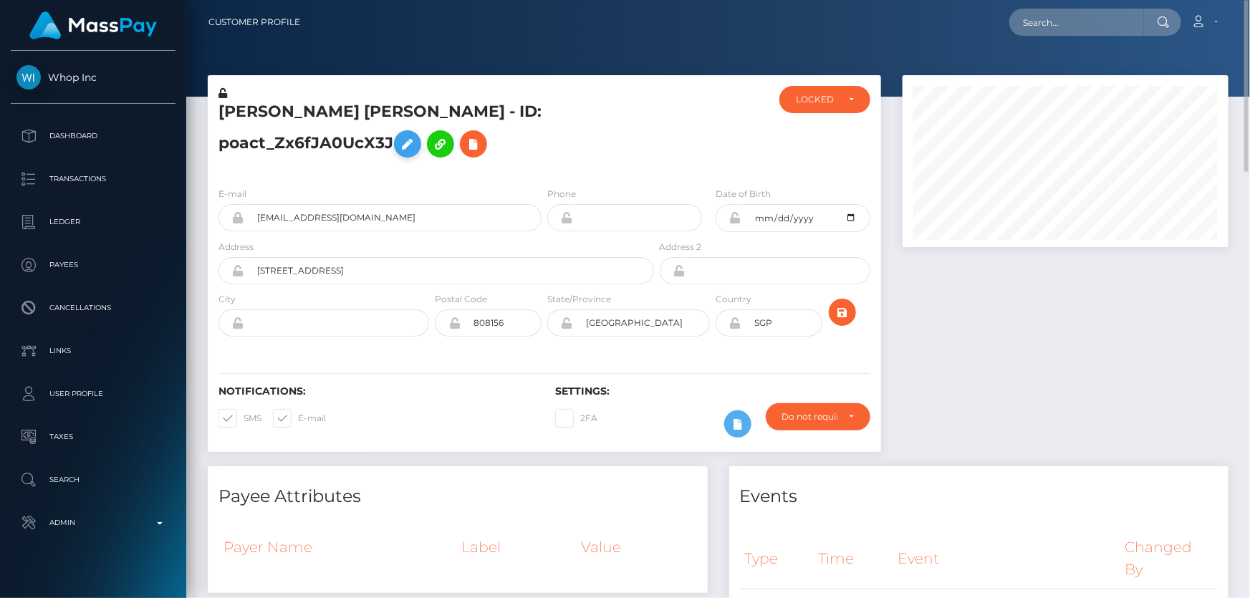
click at [416, 135] on icon at bounding box center [407, 144] width 17 height 18
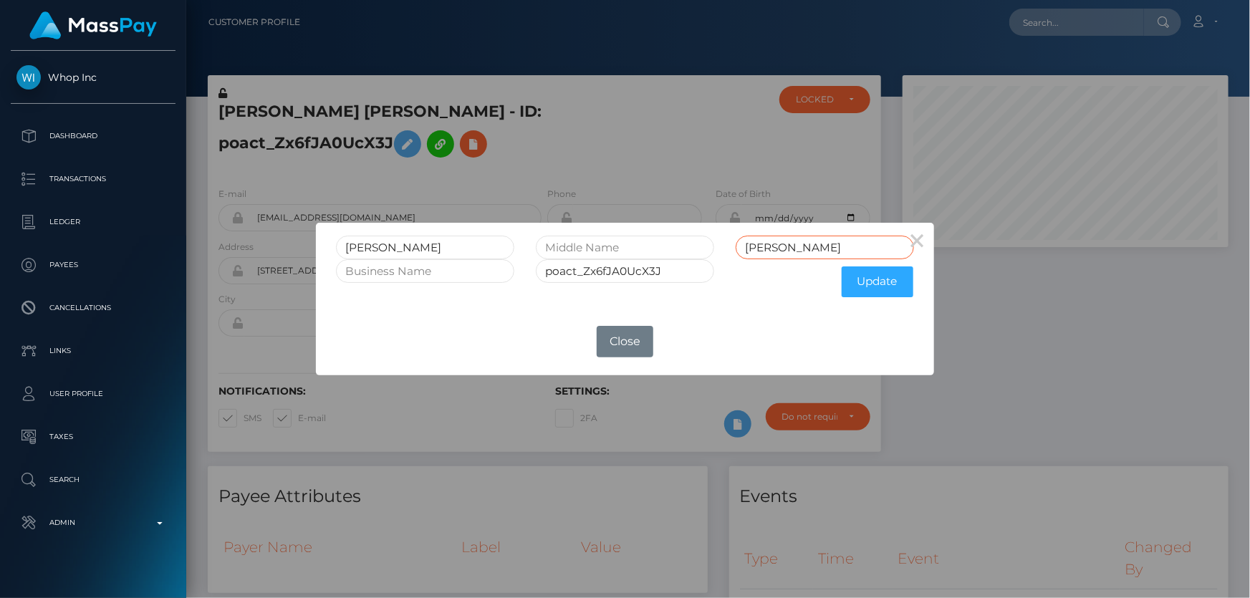
drag, startPoint x: 797, startPoint y: 246, endPoint x: 720, endPoint y: 246, distance: 76.7
click at [719, 246] on div "YU HERN Yu Hern" at bounding box center [624, 248] width 599 height 24
paste input "QUEK"
type input "QUEK"
click at [872, 277] on button "Update" at bounding box center [878, 282] width 72 height 31
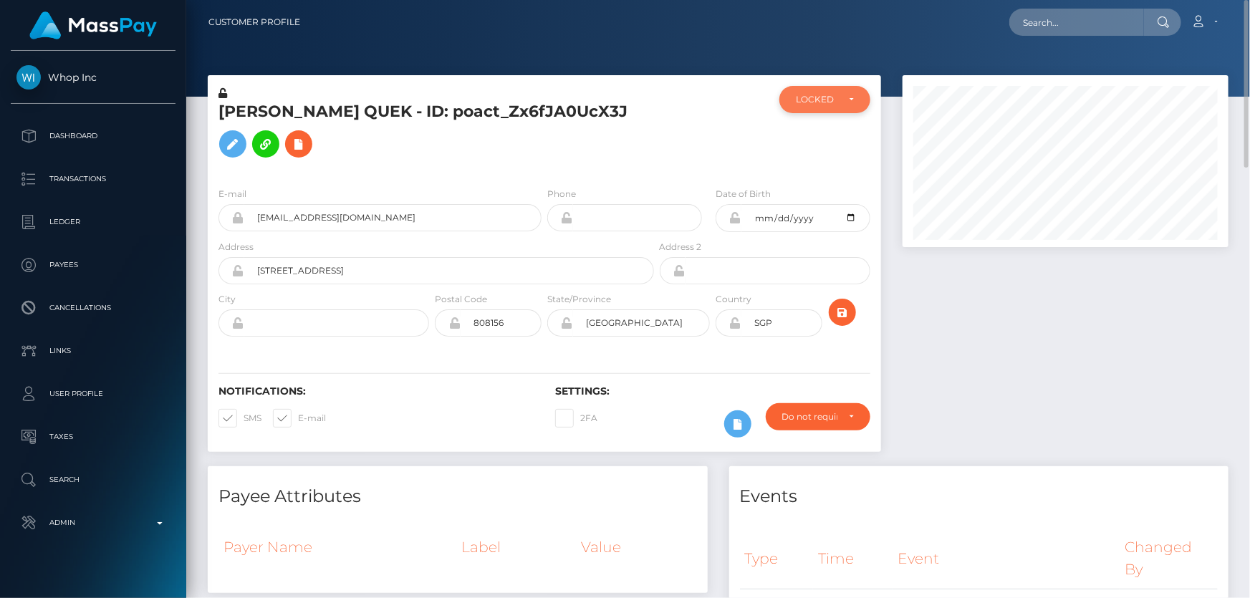
click at [830, 109] on div "LOCKED" at bounding box center [824, 99] width 91 height 27
click at [827, 196] on span "CLOSED" at bounding box center [815, 198] width 37 height 13
select select "CLOSED"
click at [664, 141] on div at bounding box center [713, 131] width 112 height 90
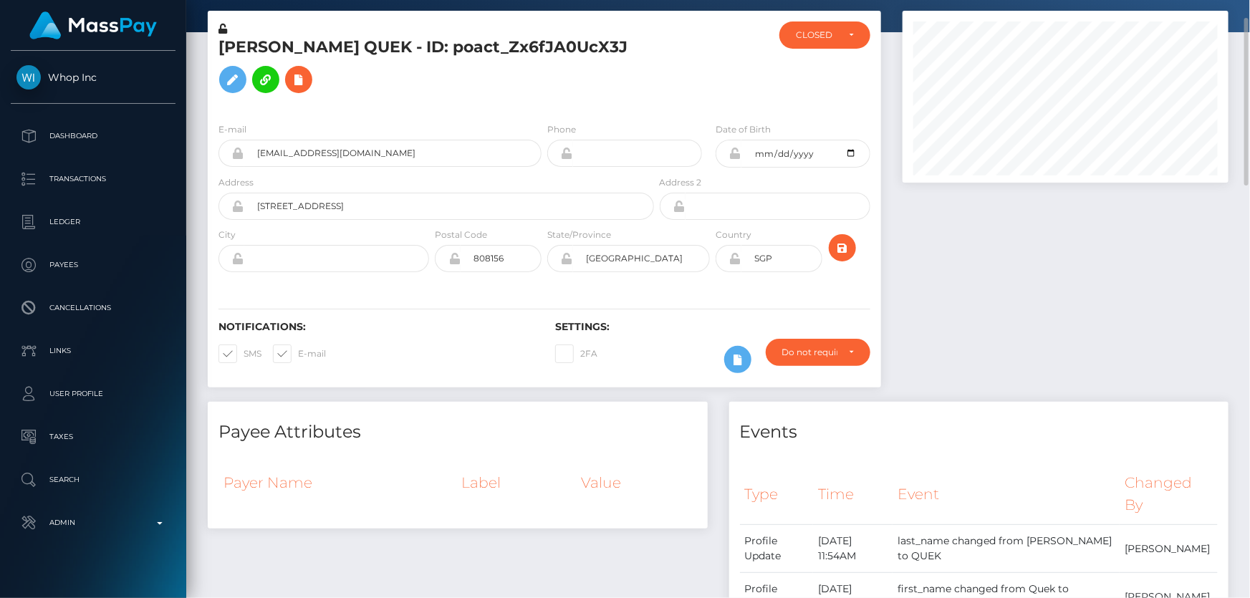
scroll to position [0, 0]
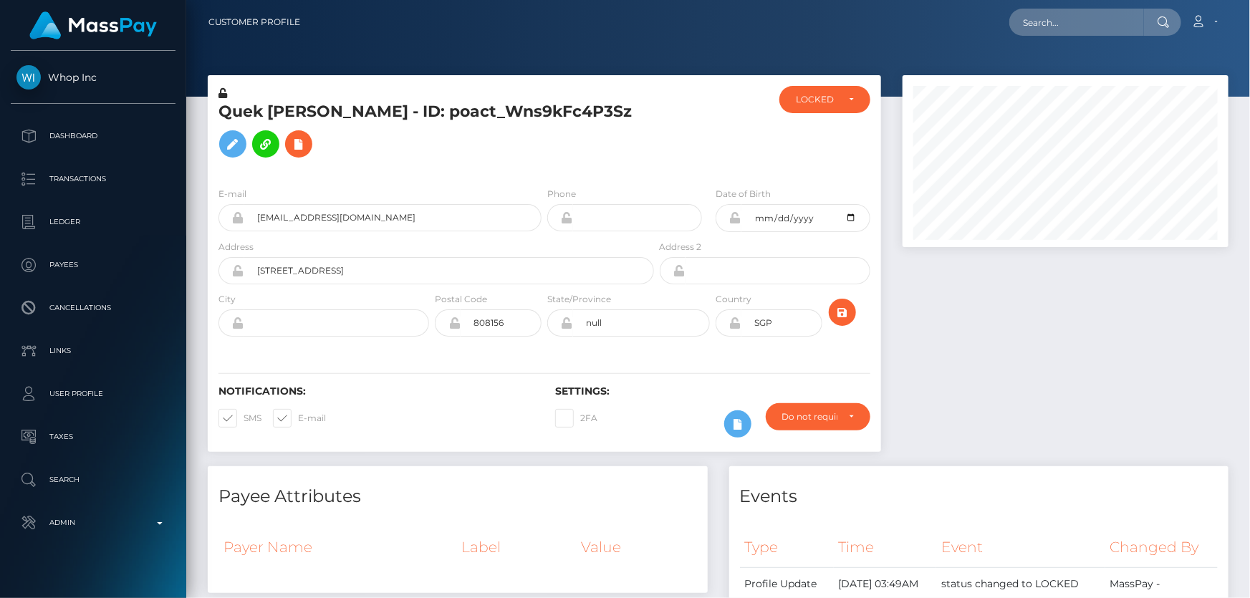
scroll to position [716263, 716108]
click at [832, 108] on div "LOCKED" at bounding box center [824, 99] width 91 height 27
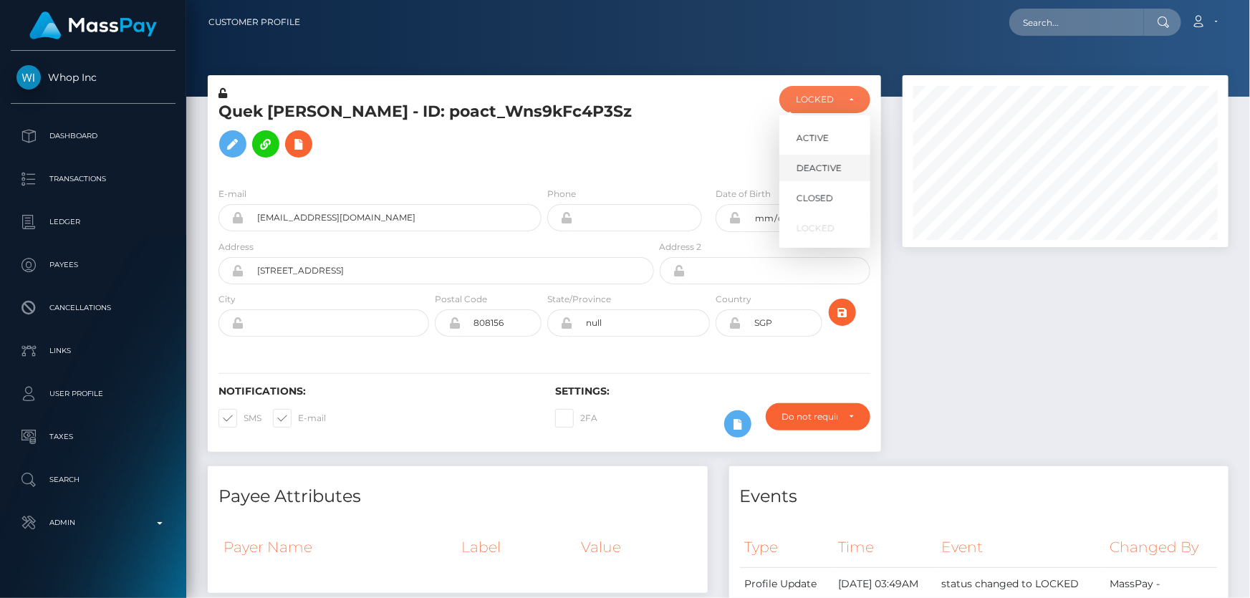
click at [835, 170] on span "DEACTIVE" at bounding box center [819, 168] width 45 height 13
click at [838, 112] on div "ACTIVE DEACTIVE CLOSED LOCKED DEACTIVE ACTIVE DEACTIVE CLOSED LOCKED" at bounding box center [825, 131] width 112 height 90
click at [831, 100] on div "DEACTIVE" at bounding box center [817, 99] width 42 height 11
click at [822, 198] on span "CLOSED" at bounding box center [815, 198] width 37 height 13
select select "CLOSED"
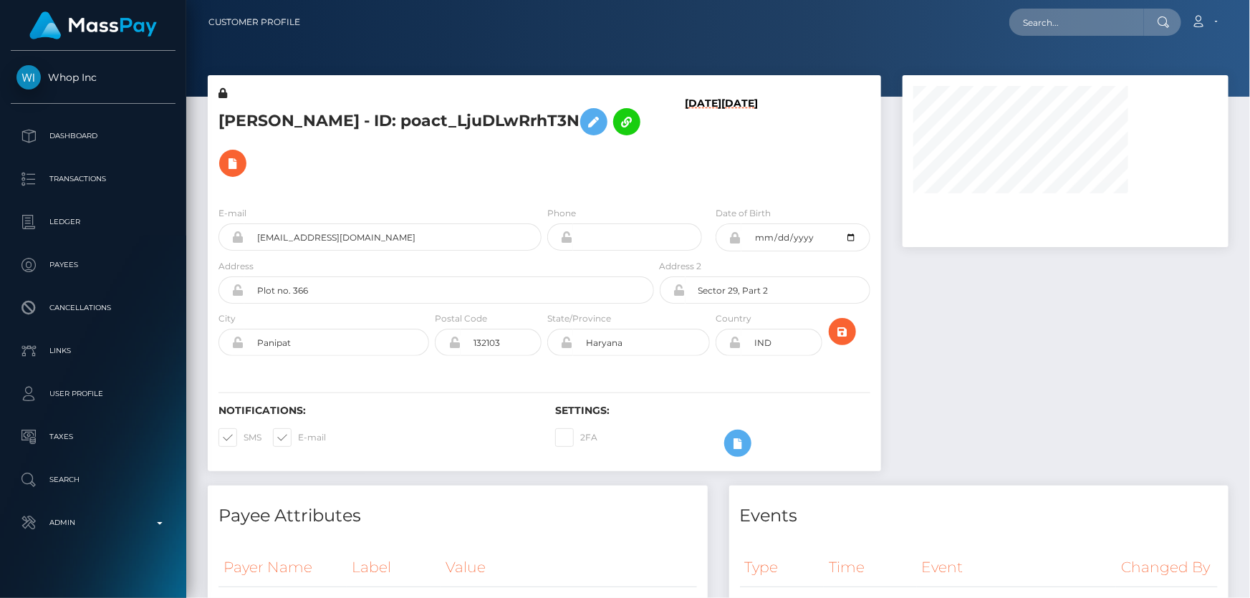
click at [489, 183] on h5 "[PERSON_NAME] - ID: poact_LjuDLwRrhT3N" at bounding box center [433, 142] width 428 height 83
click at [462, 177] on h5 "[PERSON_NAME] - ID: poact_LjuDLwRrhT3N" at bounding box center [433, 142] width 428 height 83
click at [221, 93] on icon at bounding box center [223, 93] width 9 height 10
click at [451, 206] on div "E-mail [EMAIL_ADDRESS][DOMAIN_NAME]" at bounding box center [380, 228] width 323 height 45
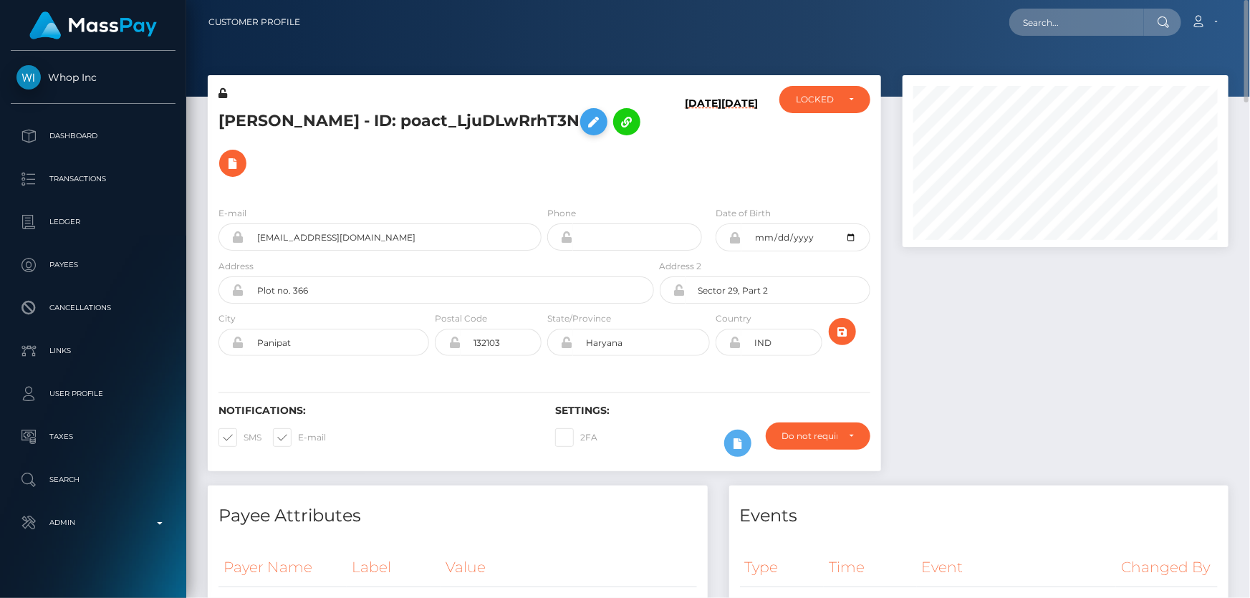
click at [598, 117] on icon at bounding box center [593, 122] width 17 height 18
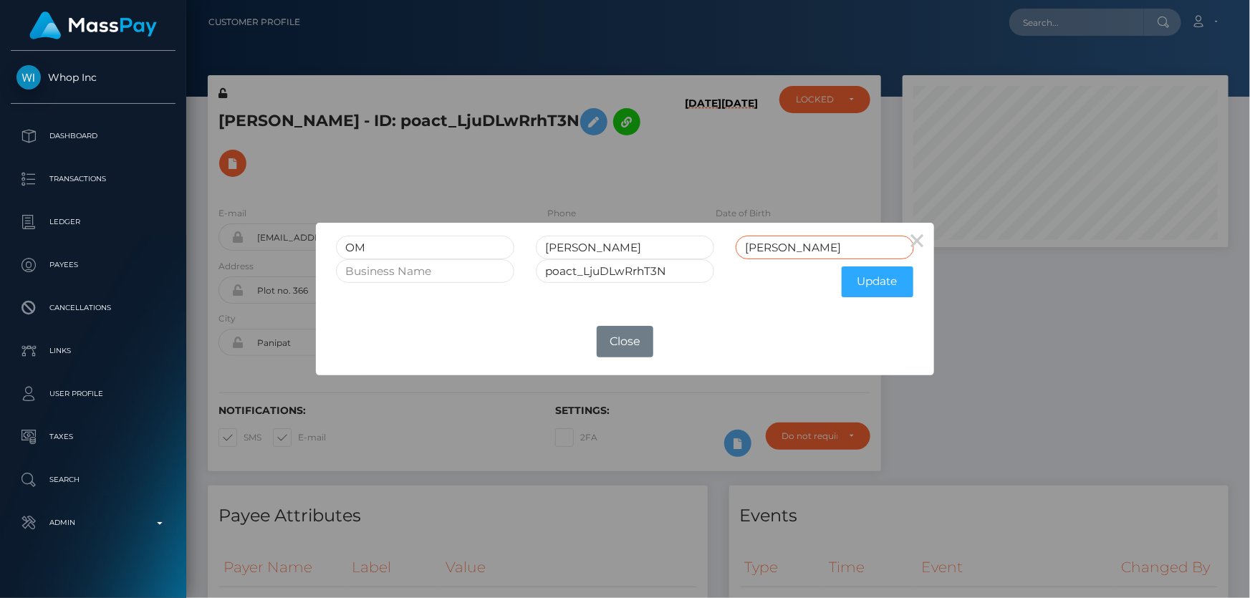
drag, startPoint x: 778, startPoint y: 246, endPoint x: 664, endPoint y: 249, distance: 114.0
click at [671, 246] on div "OM GUPTA Gupta" at bounding box center [624, 248] width 599 height 24
drag, startPoint x: 548, startPoint y: 252, endPoint x: 532, endPoint y: 251, distance: 15.8
click at [532, 251] on div "GUPTA" at bounding box center [625, 248] width 200 height 24
paste input "GUPTA"
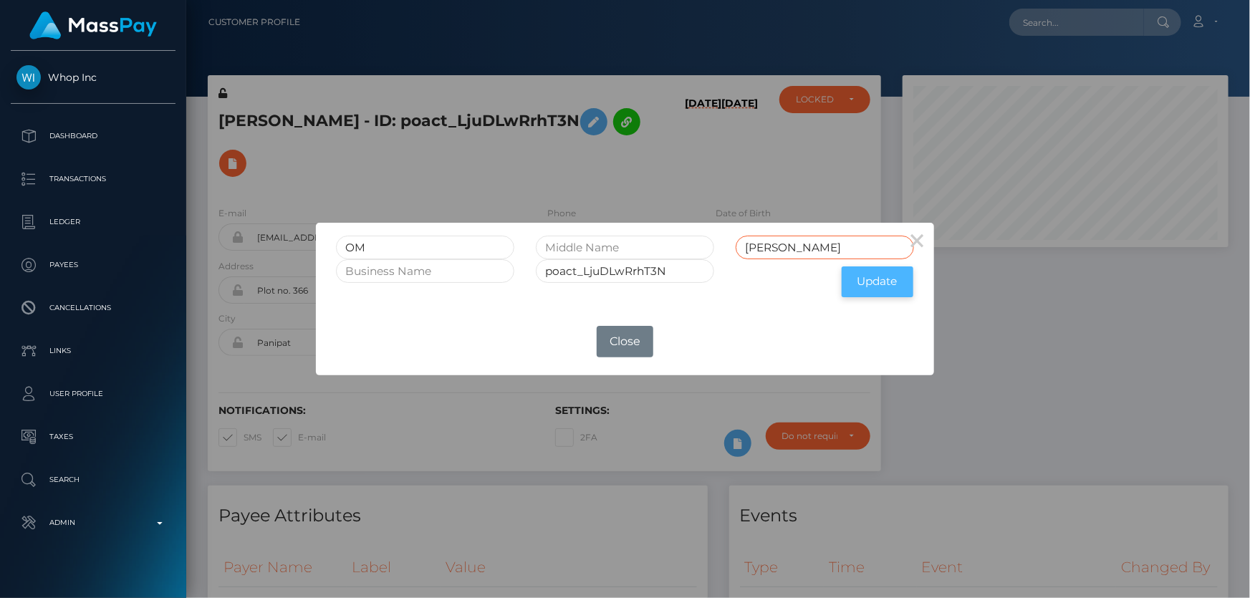
type input "GUPTA"
click at [870, 272] on button "Update" at bounding box center [878, 282] width 72 height 31
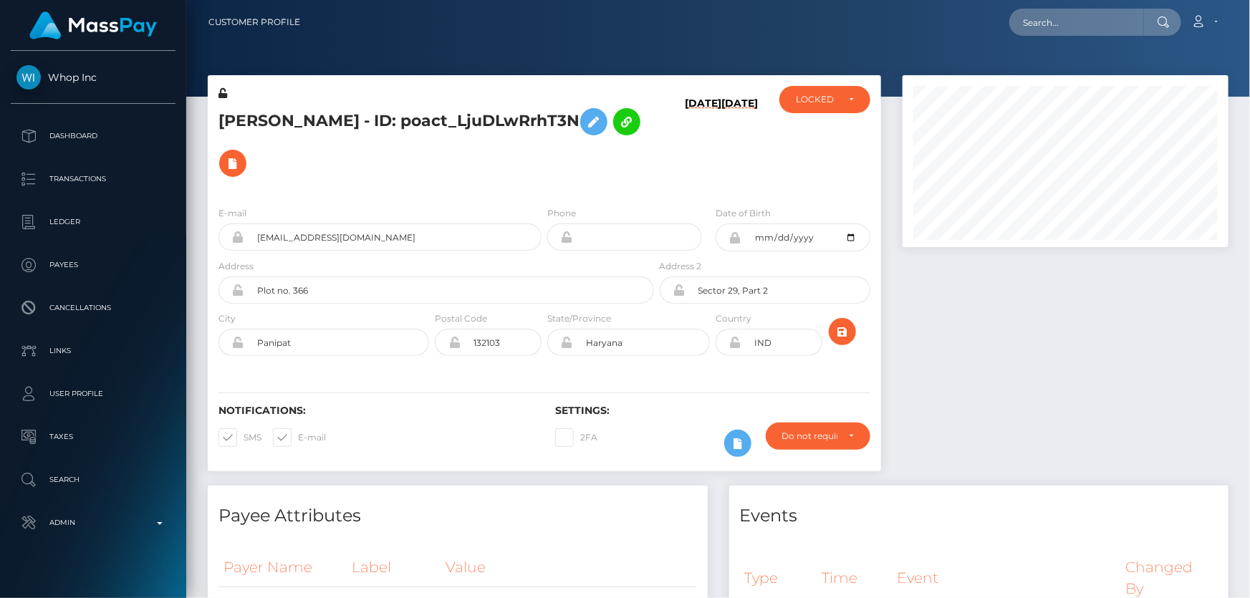
scroll to position [172, 325]
click at [222, 90] on icon at bounding box center [223, 93] width 9 height 10
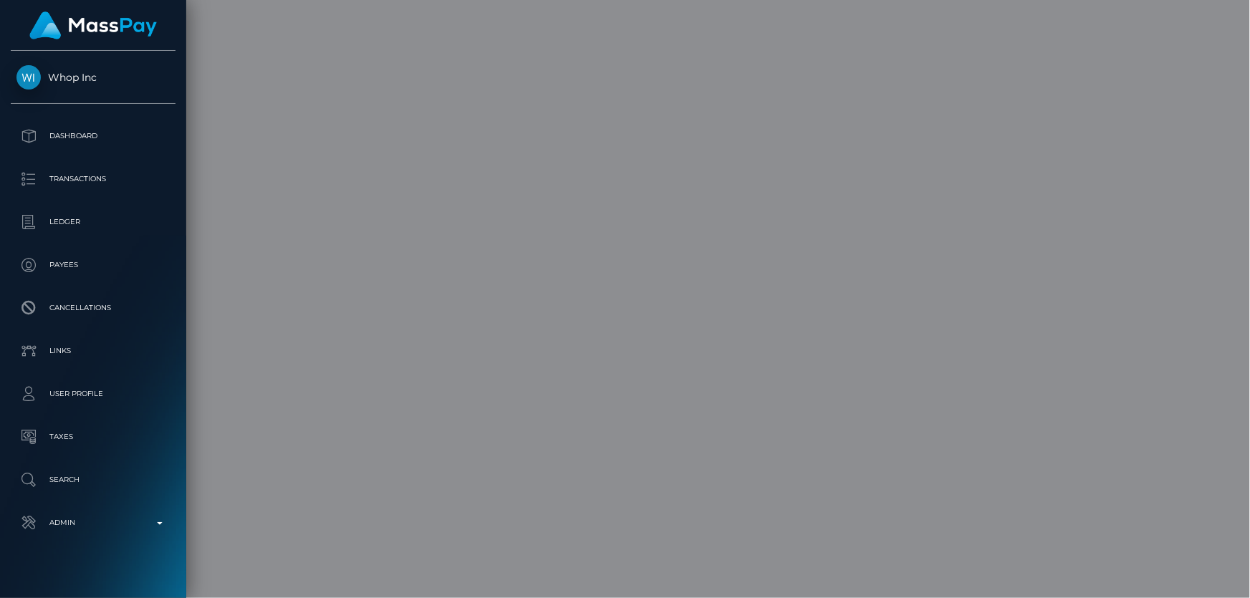
scroll to position [0, 0]
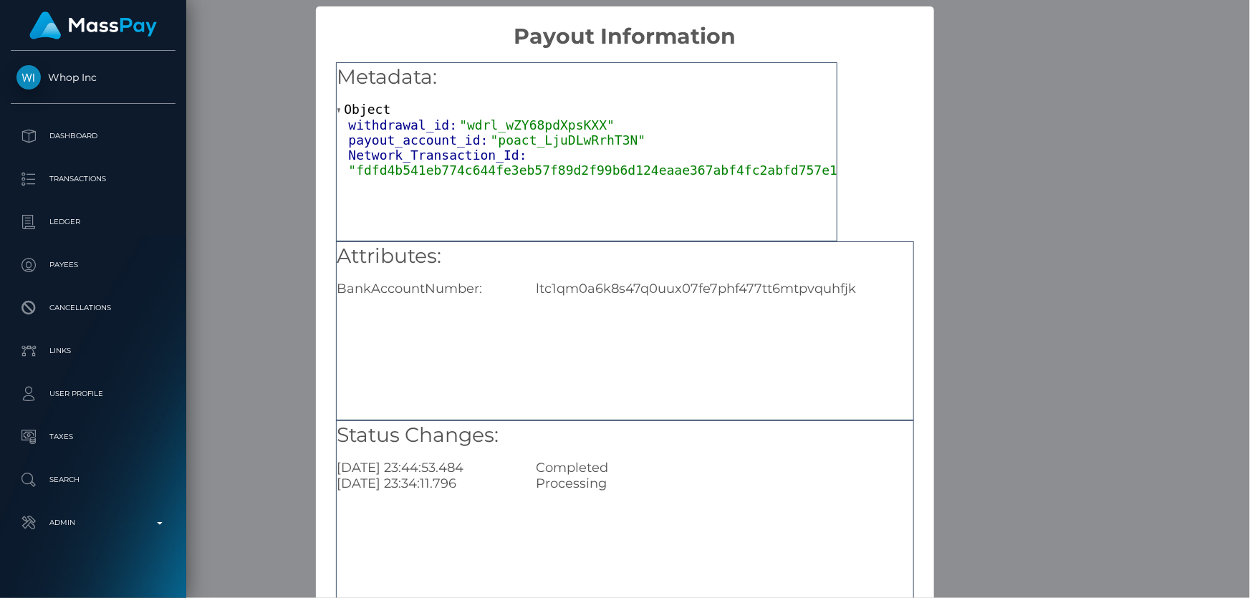
click at [696, 309] on div "Attributes: BankAccountNumber: ltc1qm0a6k8s47q0uux07fe7phf477tt6mtpvquhfjk" at bounding box center [624, 330] width 577 height 179
click at [694, 294] on div "ltc1qm0a6k8s47q0uux07fe7phf477tt6mtpvquhfjk" at bounding box center [724, 289] width 398 height 16
copy div "ltc1qm0a6k8s47q0uux07fe7phf477tt6mtpvquhfjk"
click at [1050, 370] on div "× Payout Information Metadata: Object withdrawal_id: "wdrl_wZY68pdXpsKXX" payou…" at bounding box center [625, 299] width 1250 height 598
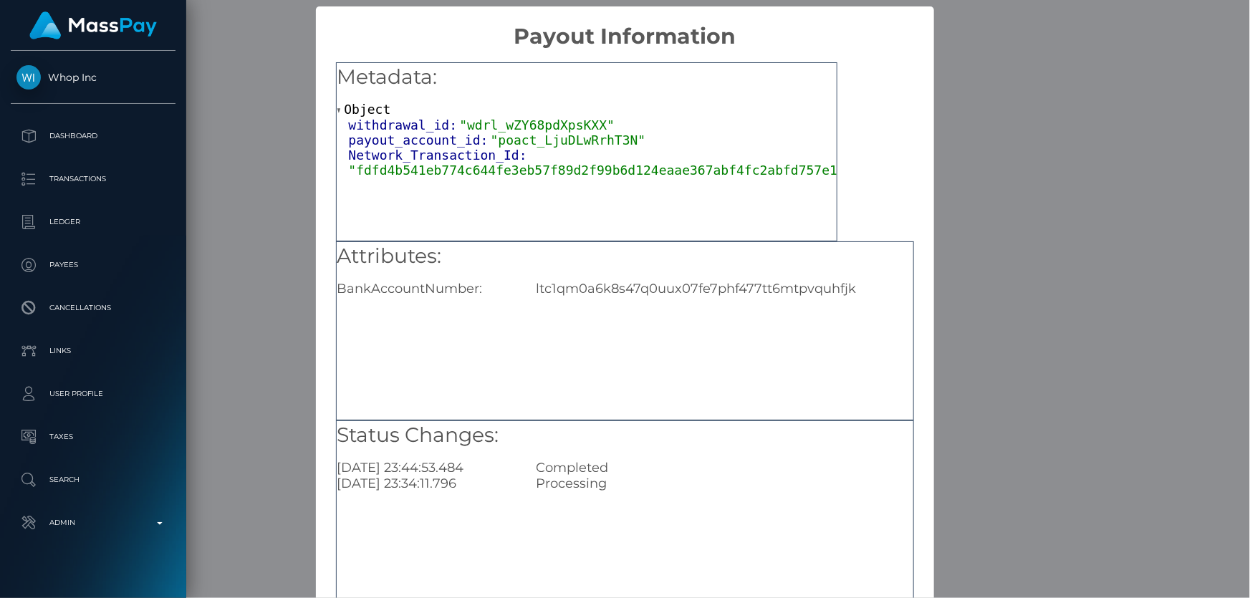
click at [1050, 370] on div "× Payout Information Metadata: Object withdrawal_id: "wdrl_wZY68pdXpsKXX" payou…" at bounding box center [625, 299] width 1250 height 598
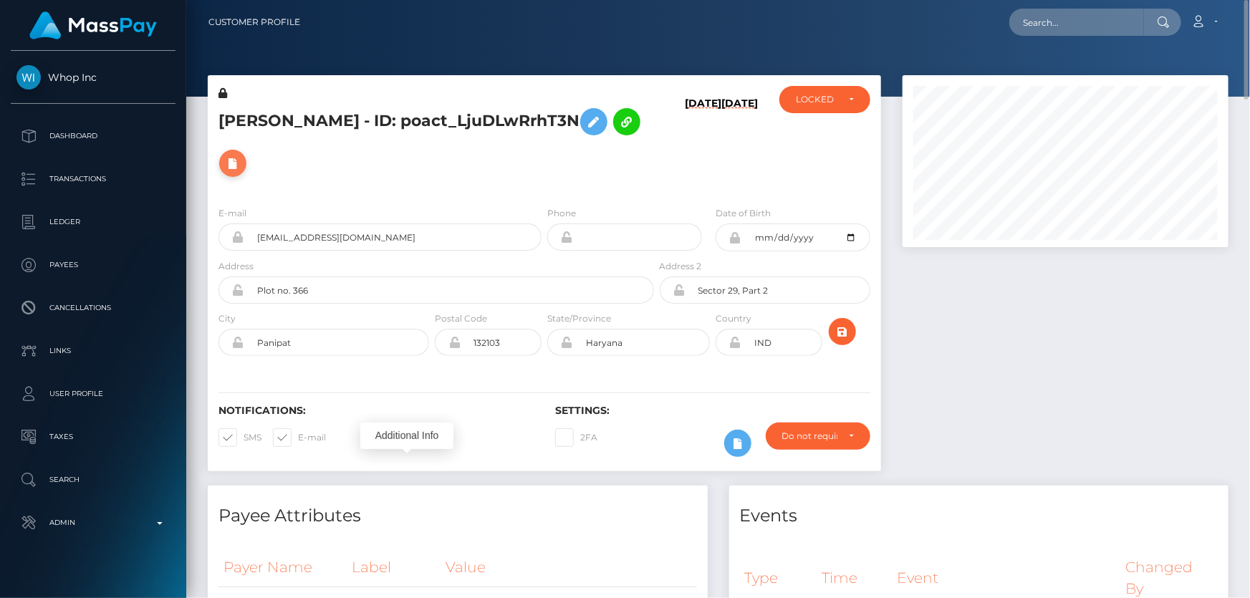
click at [241, 155] on icon at bounding box center [232, 164] width 17 height 18
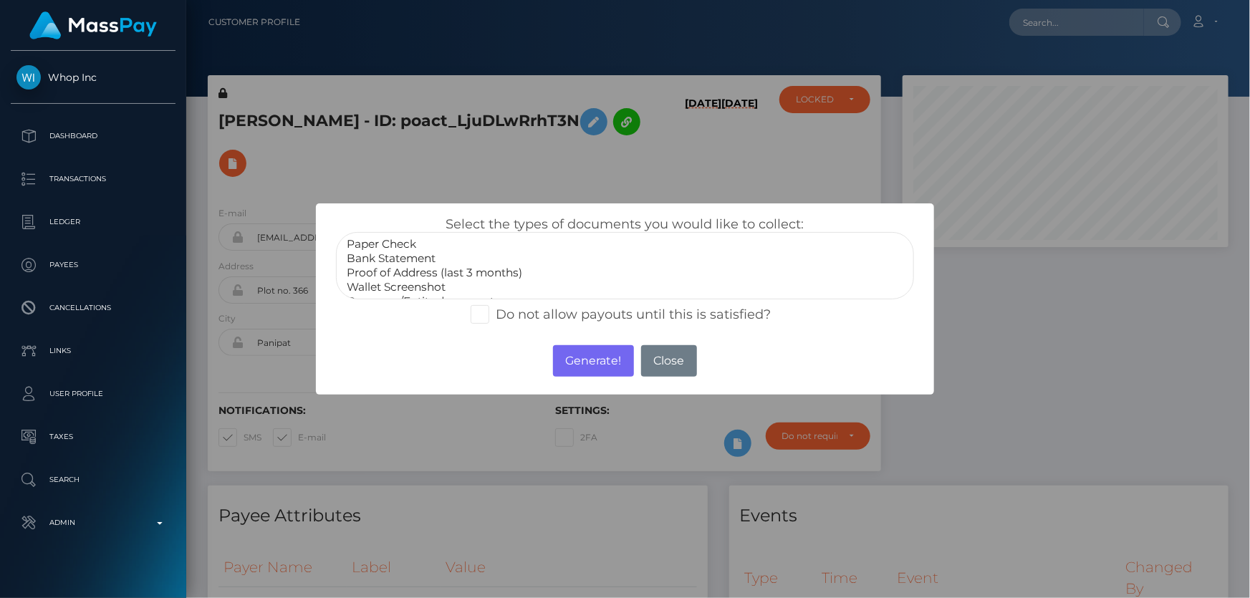
scroll to position [41, 0]
select select "Miscellaneous"
click at [408, 288] on option "Miscellaneous" at bounding box center [624, 289] width 559 height 14
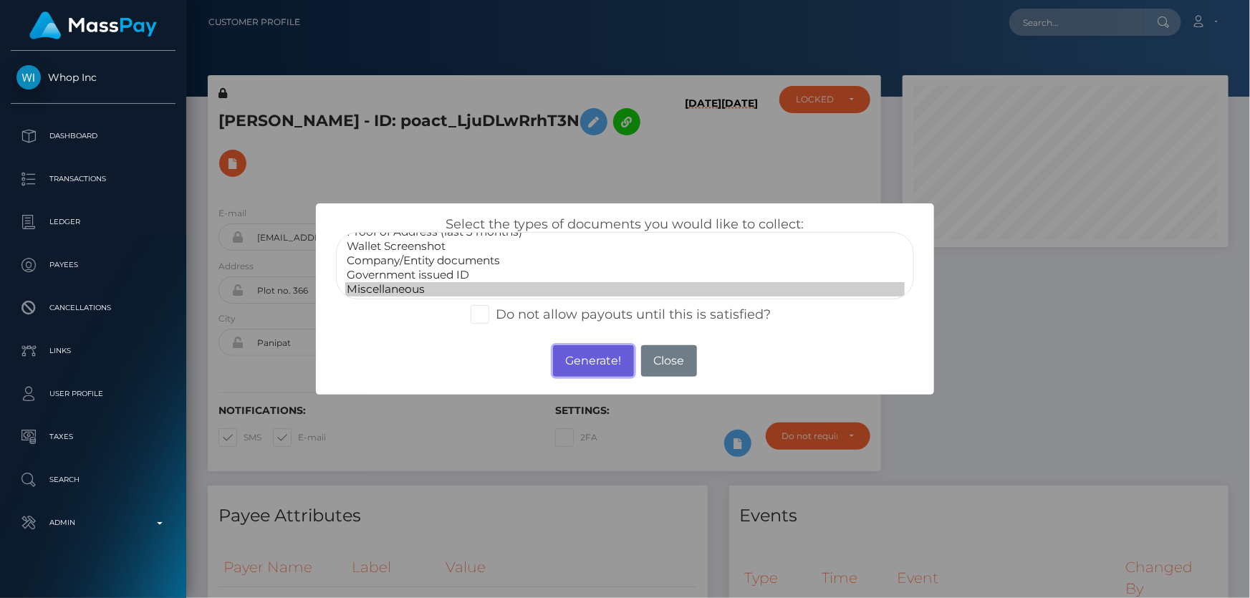
click at [598, 356] on button "Generate!" at bounding box center [593, 361] width 81 height 32
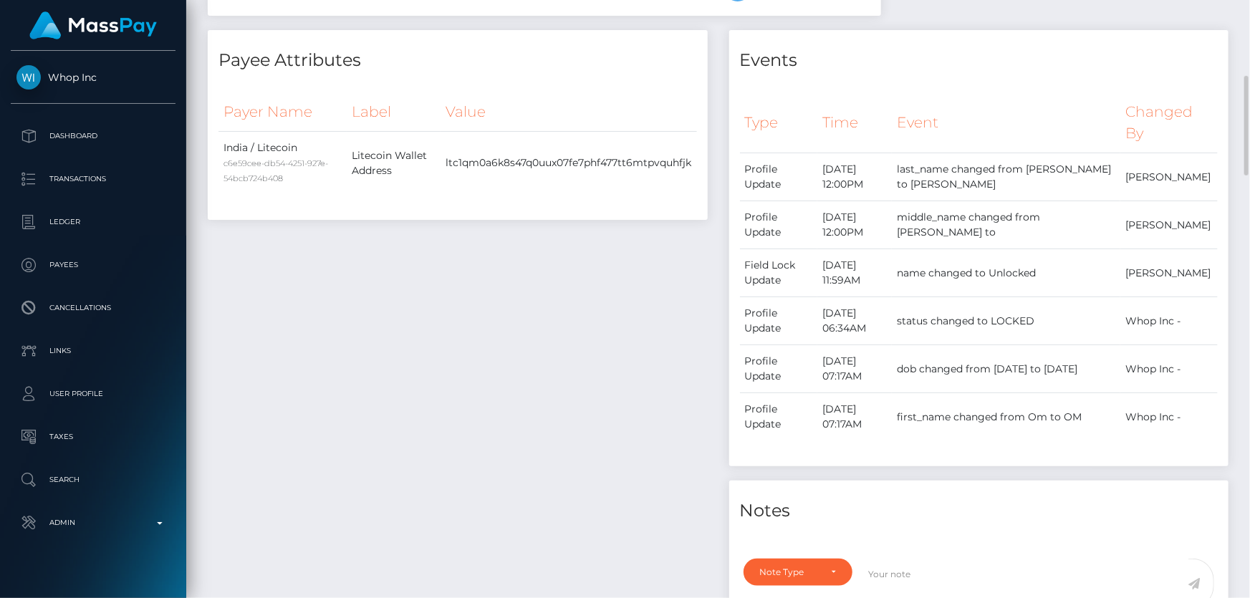
scroll to position [651, 0]
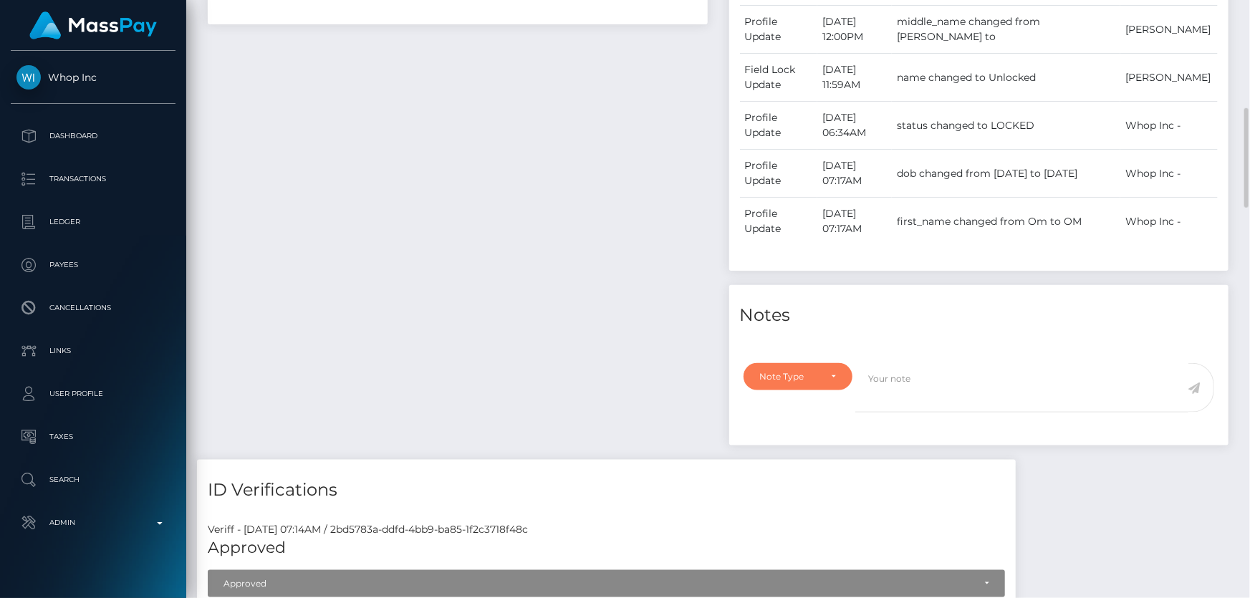
click at [775, 371] on div "Note Type" at bounding box center [790, 376] width 60 height 11
click at [795, 439] on span "Compliance" at bounding box center [787, 445] width 52 height 13
select select "COMPLIANCE"
click at [966, 363] on textarea at bounding box center [1021, 387] width 333 height 49
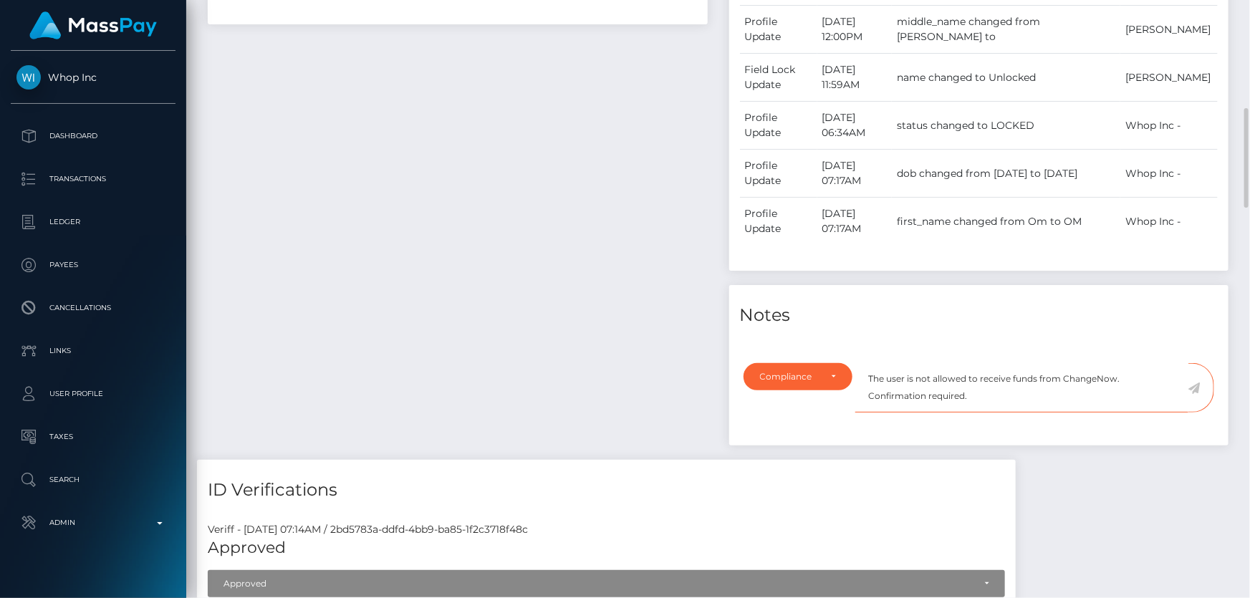
type textarea "The user is not allowed to receive funds from ChangeNow. Confirmation required."
click at [1194, 383] on icon at bounding box center [1195, 388] width 12 height 11
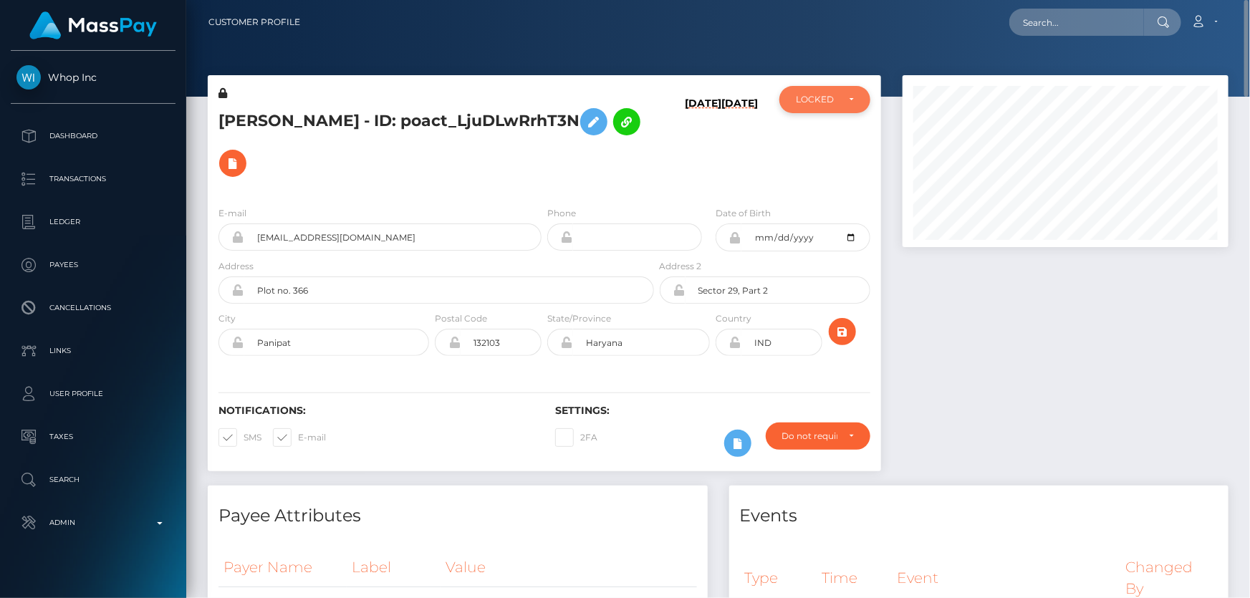
click at [827, 95] on div "LOCKED" at bounding box center [817, 99] width 42 height 11
click at [832, 171] on span "DEACTIVE" at bounding box center [819, 168] width 45 height 13
select select "DEACTIVE"
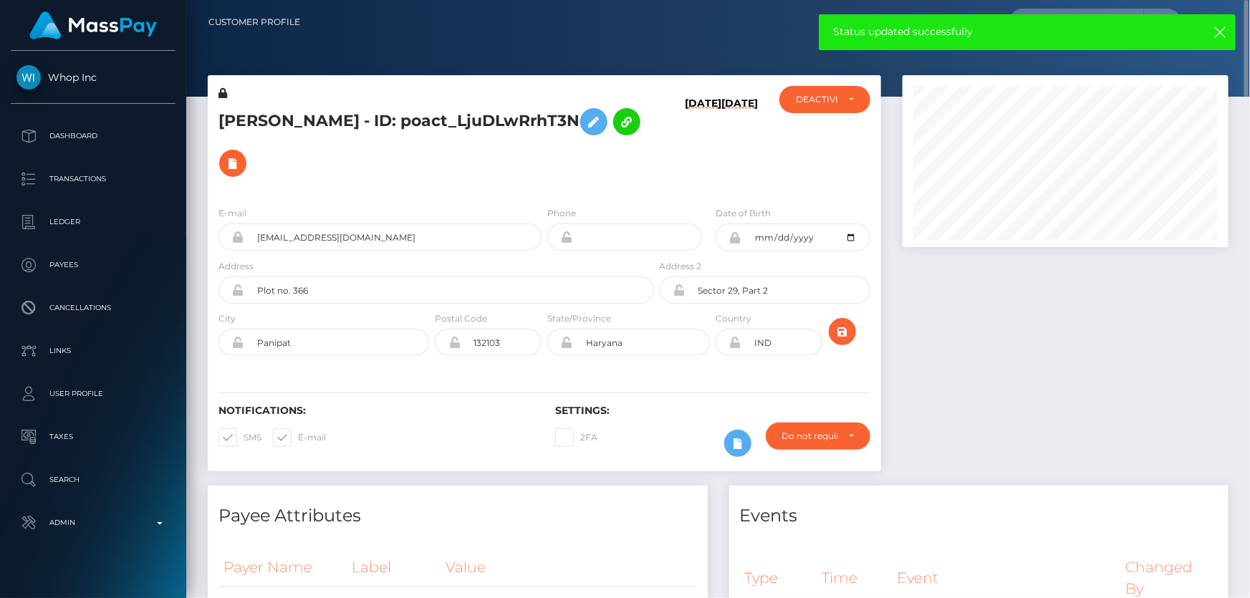
click at [393, 129] on h5 "OM GUPTA - ID: poact_LjuDLwRrhT3N" at bounding box center [433, 142] width 428 height 83
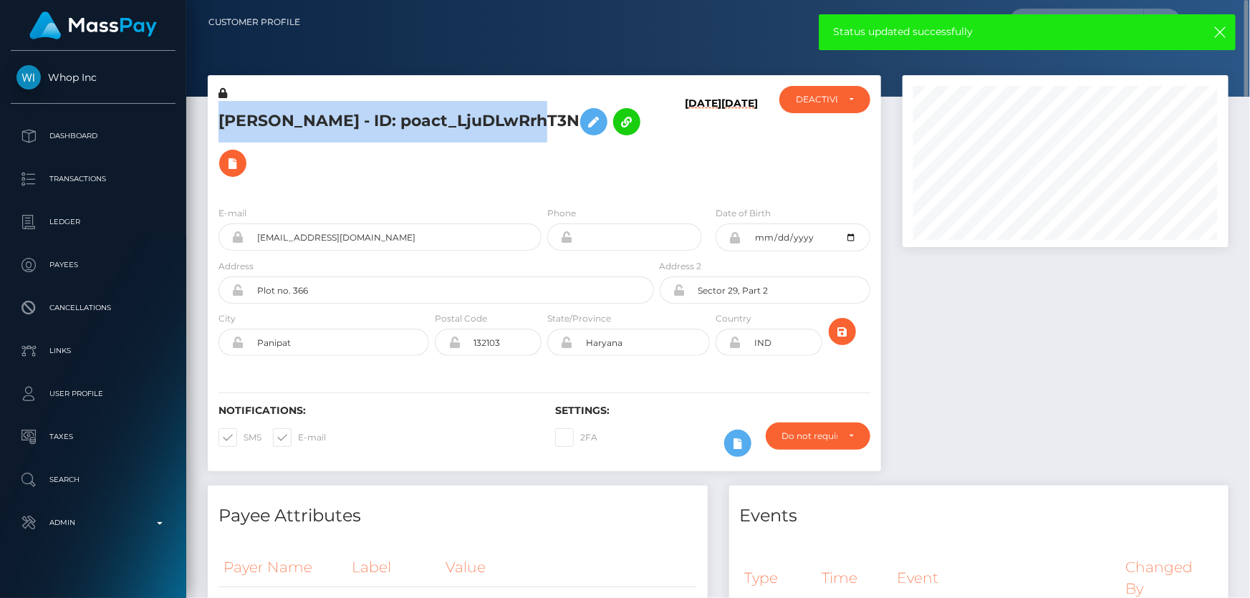
click at [393, 129] on h5 "OM GUPTA - ID: poact_LjuDLwRrhT3N" at bounding box center [433, 142] width 428 height 83
copy h5 "OM GUPTA - ID: poact_LjuDLwRrhT3N"
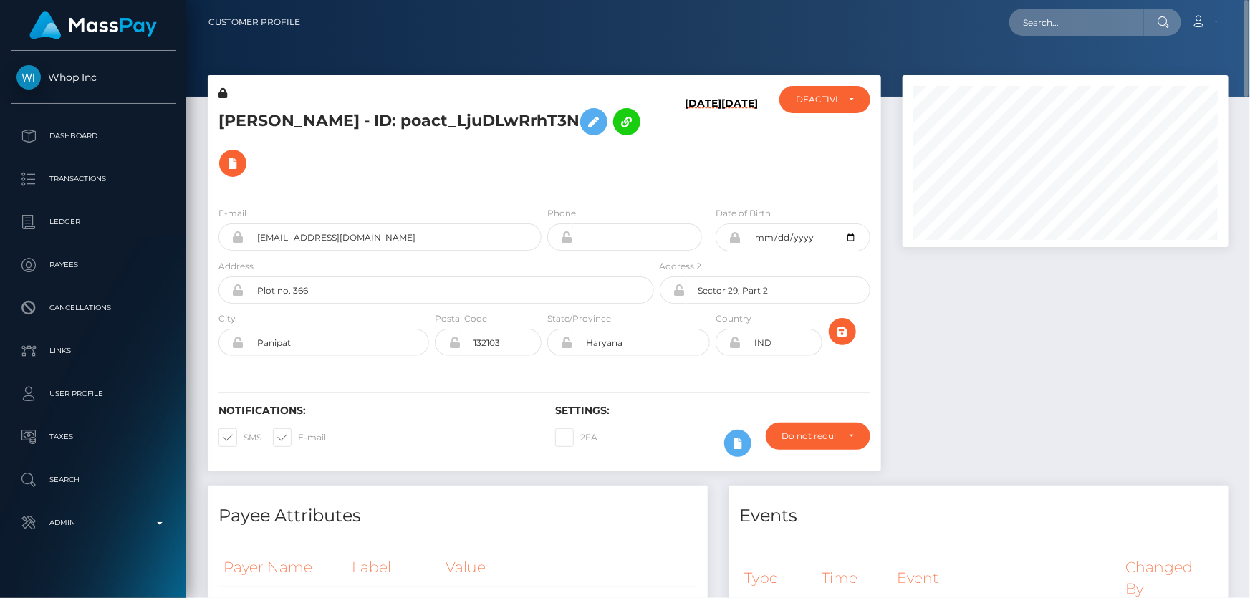
drag, startPoint x: 1045, startPoint y: 453, endPoint x: 931, endPoint y: 455, distance: 113.2
click at [1033, 486] on div "Events" at bounding box center [979, 507] width 500 height 43
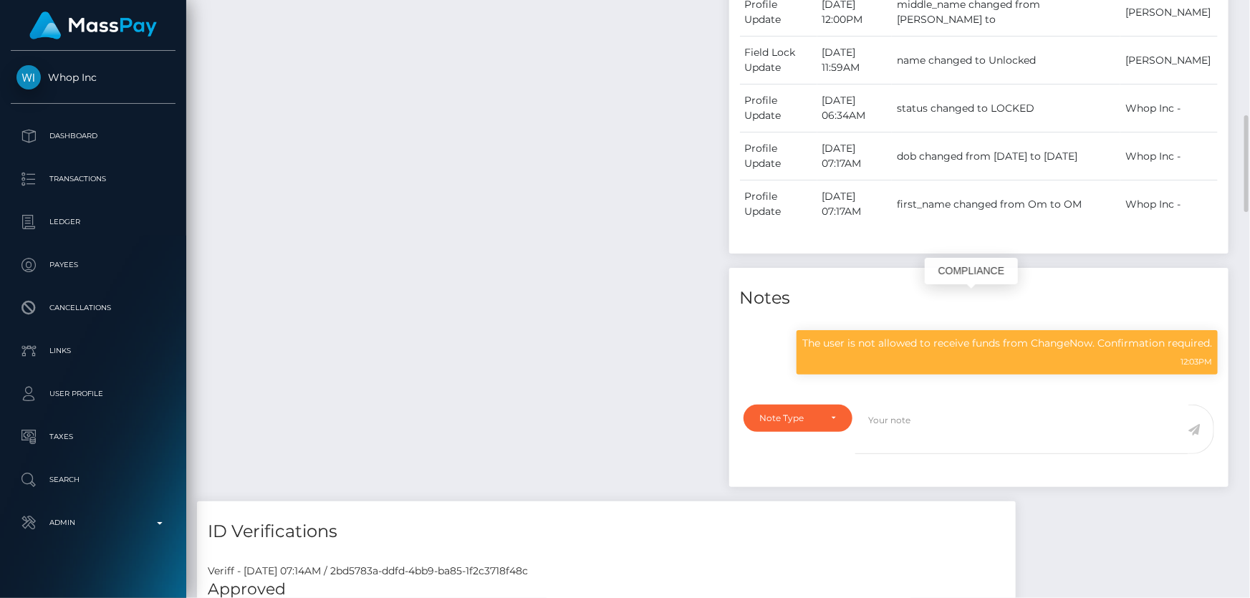
click at [955, 336] on p "The user is not allowed to receive funds from ChangeNow. Confirmation required." at bounding box center [1007, 343] width 410 height 15
drag, startPoint x: 955, startPoint y: 300, endPoint x: 864, endPoint y: 299, distance: 91.0
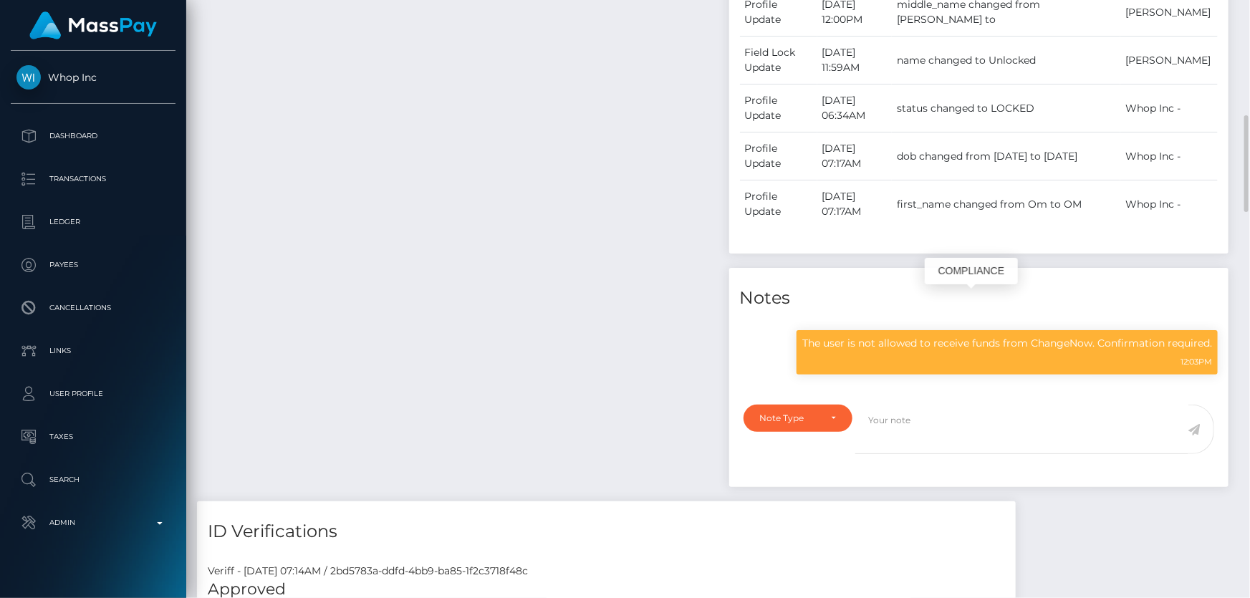
click at [864, 336] on p "The user is not allowed to receive funds from ChangeNow. Confirmation required." at bounding box center [1007, 343] width 410 height 15
copy div "The user is not allowed to receive funds from ChangeNow. Confirmation required."
click at [437, 275] on div "Payee Attributes Payer Name Label Value India / Litecoin c6e59cee-db54-4251-927…" at bounding box center [458, 135] width 522 height 732
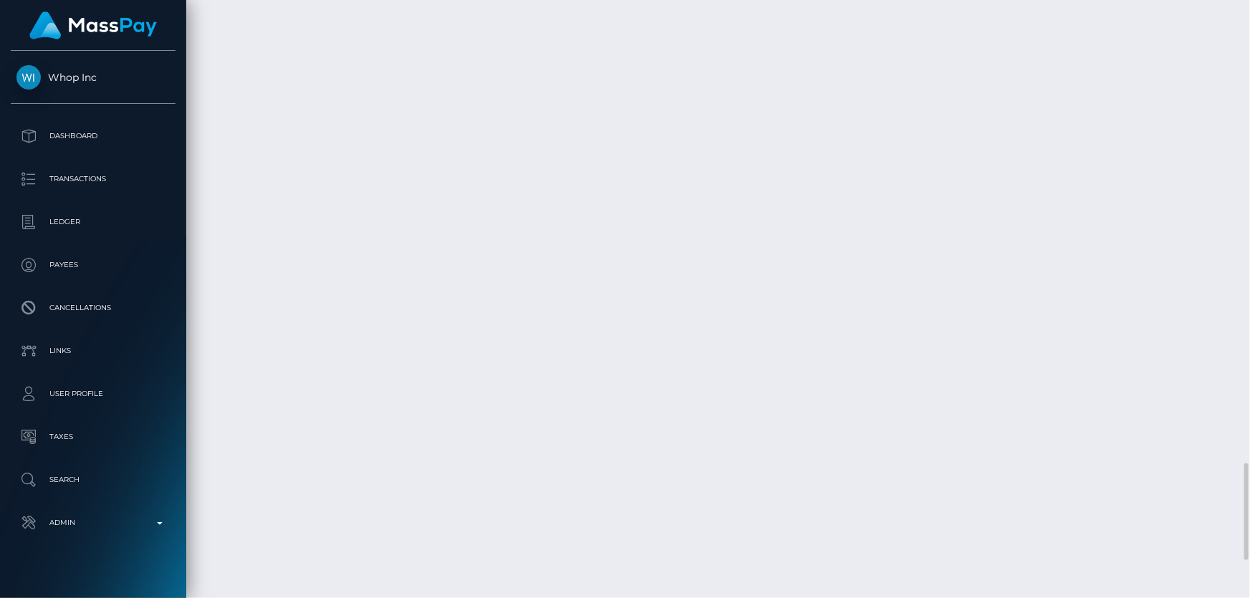
scroll to position [3103, 0]
drag, startPoint x: 1242, startPoint y: 540, endPoint x: 1249, endPoint y: 535, distance: 9.3
click at [1249, 535] on div at bounding box center [1244, 298] width 11 height 599
drag, startPoint x: 898, startPoint y: 495, endPoint x: 883, endPoint y: 486, distance: 17.7
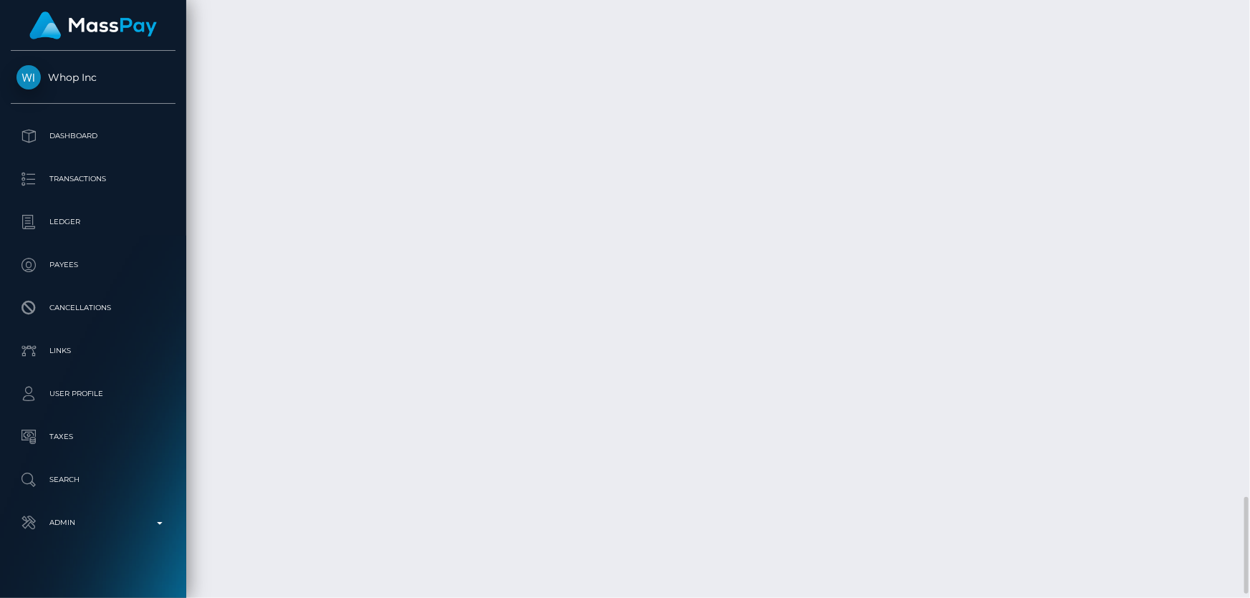
copy td "$15.83 USD"
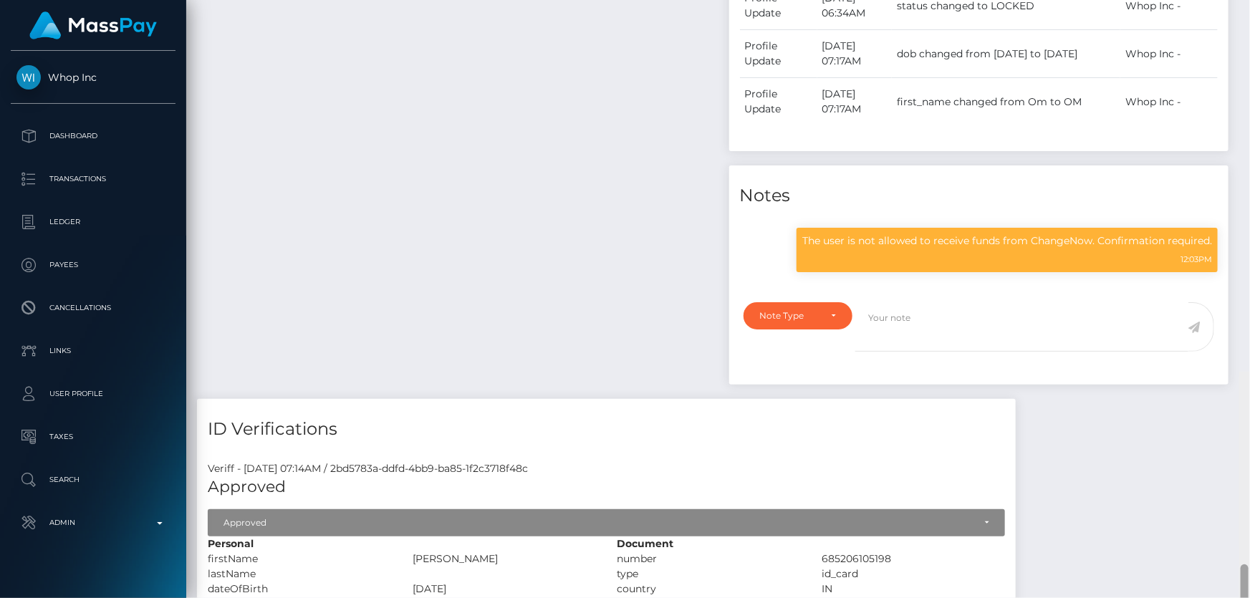
scroll to position [0, 0]
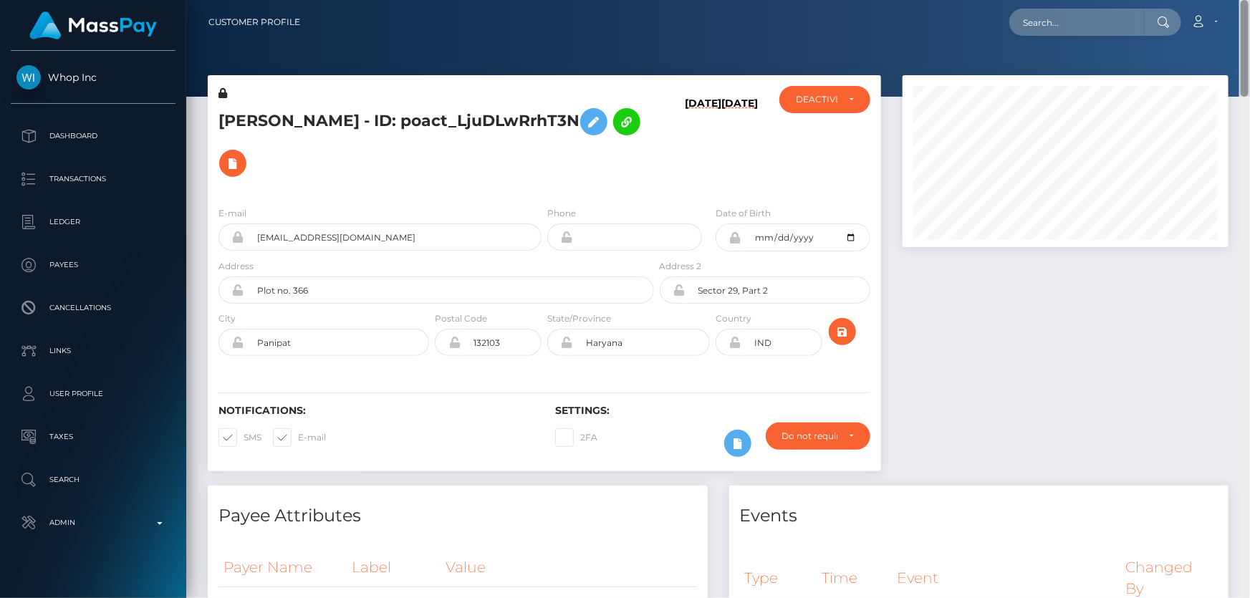
drag, startPoint x: 1245, startPoint y: 560, endPoint x: 1249, endPoint y: -32, distance: 591.8
click at [1249, 0] on html "Whop Inc Dashboard Transactions Ledger Payees Cancellations Links" at bounding box center [625, 299] width 1250 height 598
drag, startPoint x: 304, startPoint y: 120, endPoint x: 206, endPoint y: 118, distance: 98.9
click at [206, 118] on div "OM GUPTA - ID: poact_LjuDLwRrhT3N 10/08/25 10/08/25 ACTIVE" at bounding box center [544, 280] width 695 height 411
copy div "OM GUPTA"
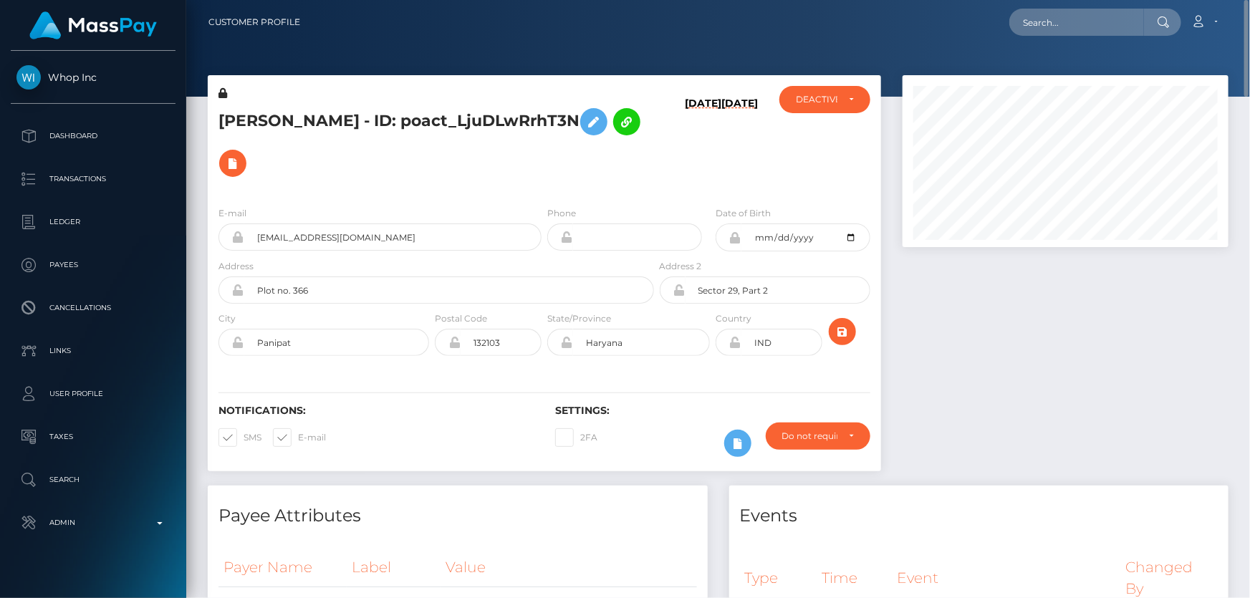
click at [318, 140] on h5 "OM GUPTA - ID: poact_LjuDLwRrhT3N" at bounding box center [433, 142] width 428 height 83
drag, startPoint x: 306, startPoint y: 117, endPoint x: 222, endPoint y: 117, distance: 83.8
click at [222, 117] on h5 "OM GUPTA - ID: poact_LjuDLwRrhT3N" at bounding box center [433, 142] width 428 height 83
copy h5 "OM GUPTA"
drag, startPoint x: 276, startPoint y: 189, endPoint x: 251, endPoint y: 191, distance: 25.1
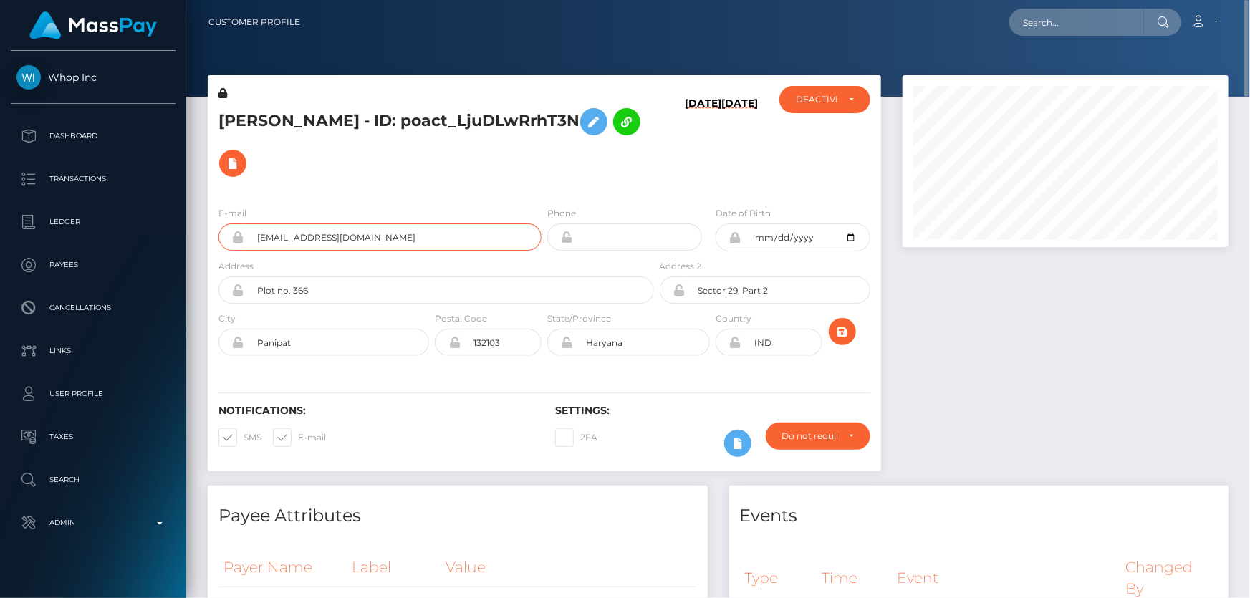
click at [251, 224] on input "owrbiter@gmail.com" at bounding box center [392, 237] width 297 height 27
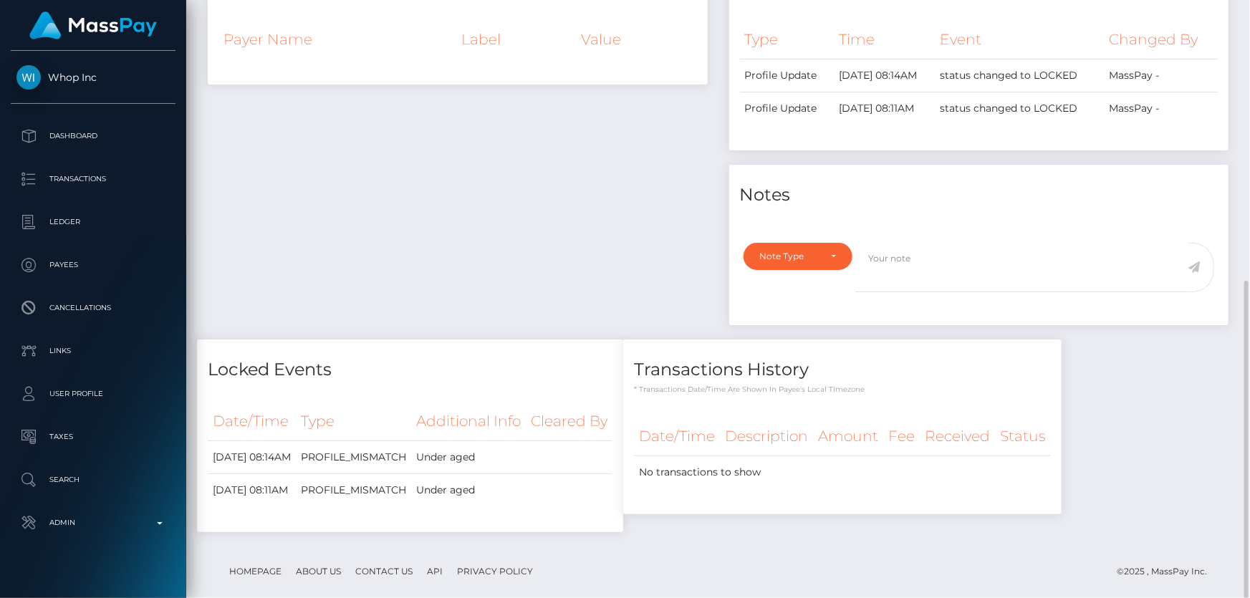
scroll to position [137, 0]
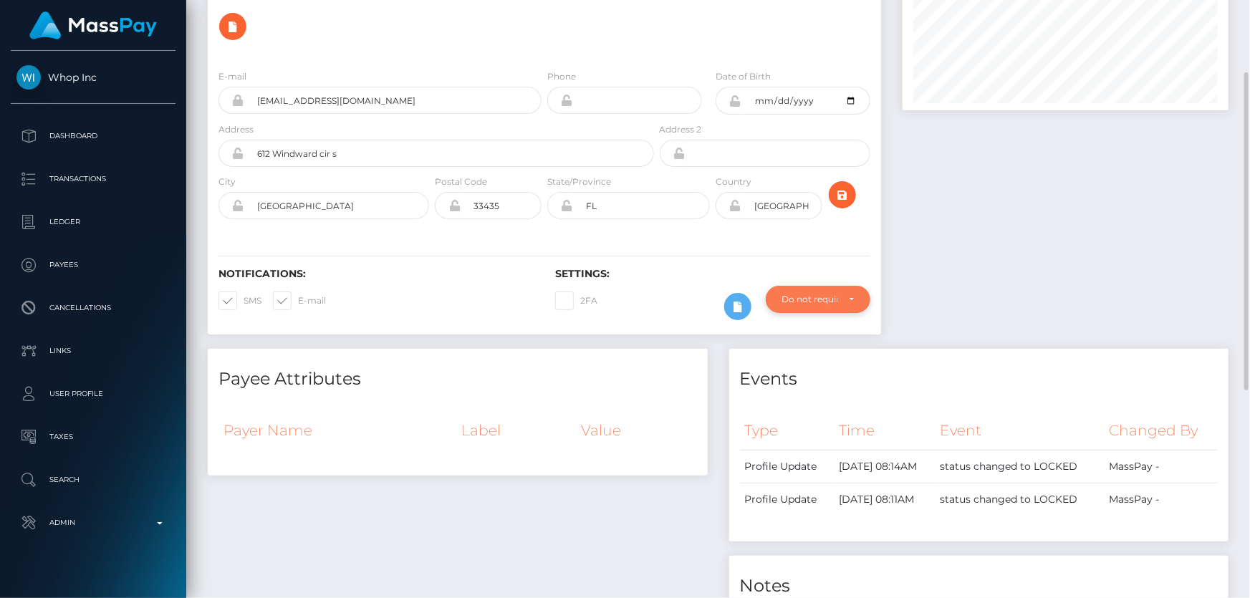
drag, startPoint x: 829, startPoint y: 272, endPoint x: 721, endPoint y: 312, distance: 115.4
click at [827, 286] on div "Do not require" at bounding box center [818, 299] width 105 height 27
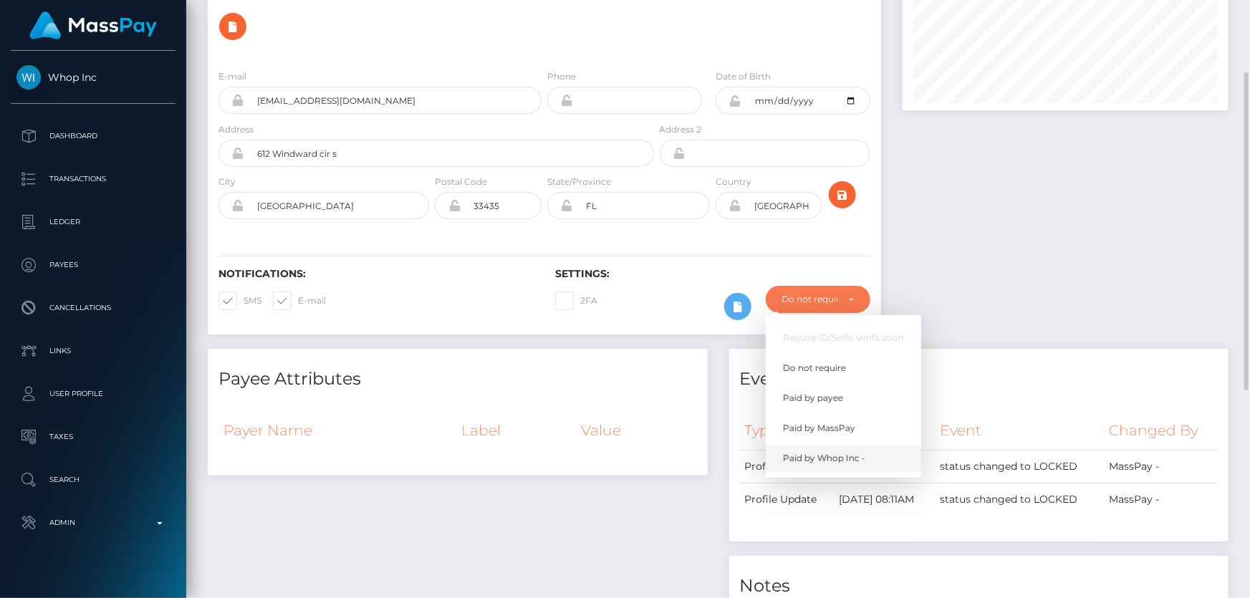
click at [853, 452] on span "Paid by Whop Inc -" at bounding box center [824, 458] width 82 height 13
select select "338"
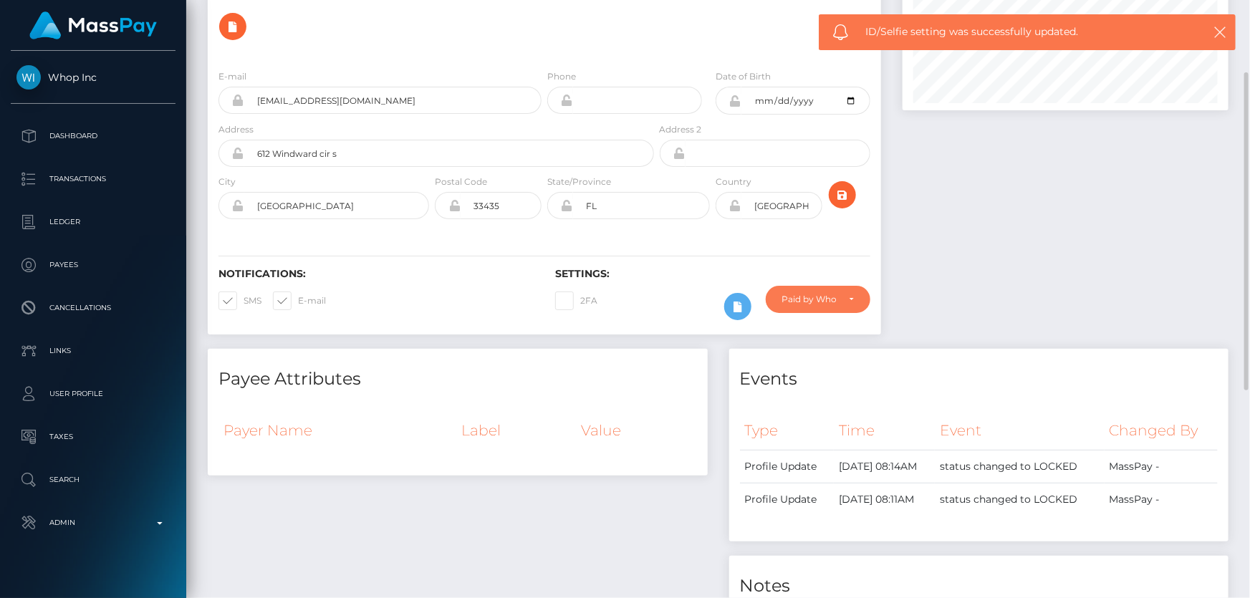
scroll to position [0, 0]
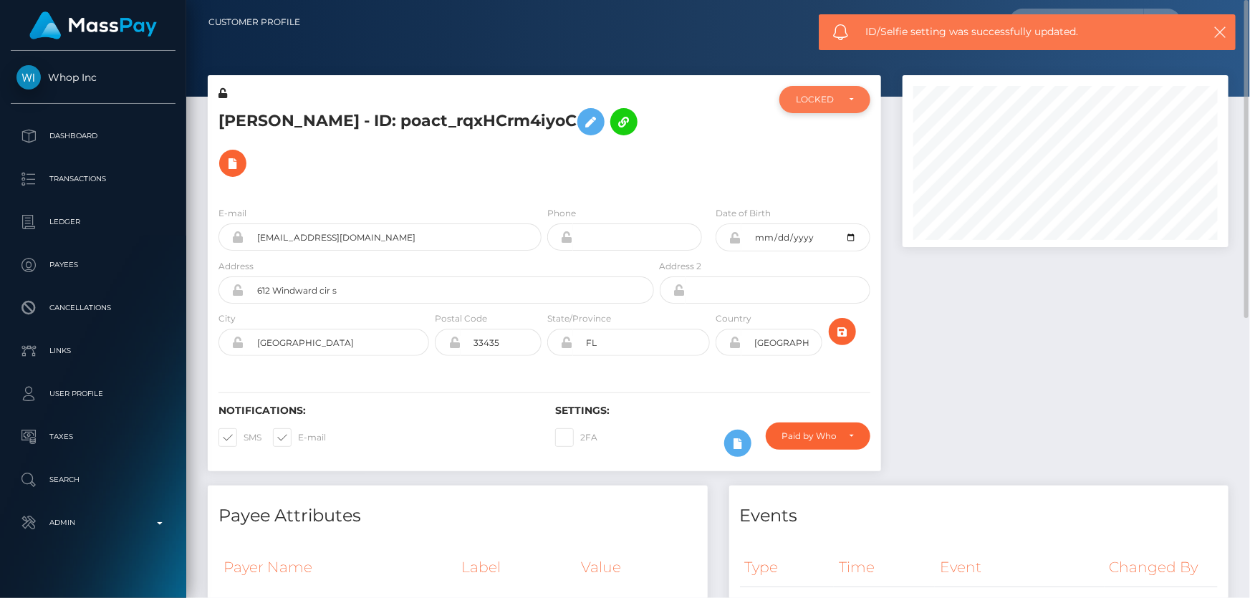
click at [839, 109] on div "LOCKED" at bounding box center [824, 99] width 91 height 27
click at [807, 139] on span "ACTIVE" at bounding box center [813, 138] width 32 height 13
select select "ACTIVE"
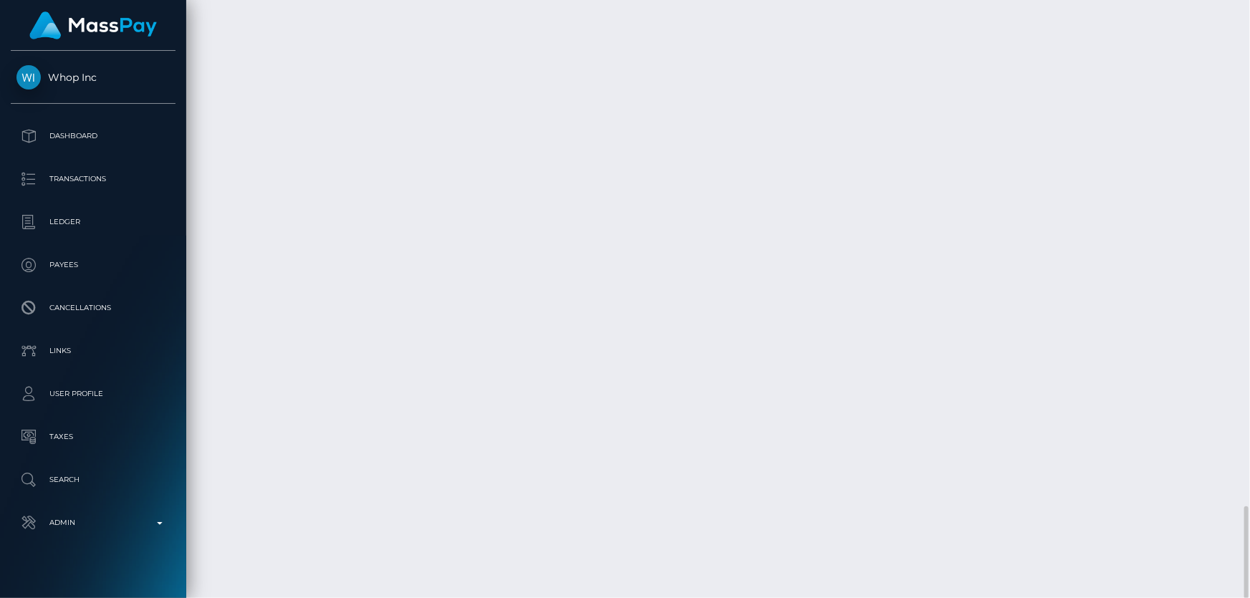
scroll to position [172, 325]
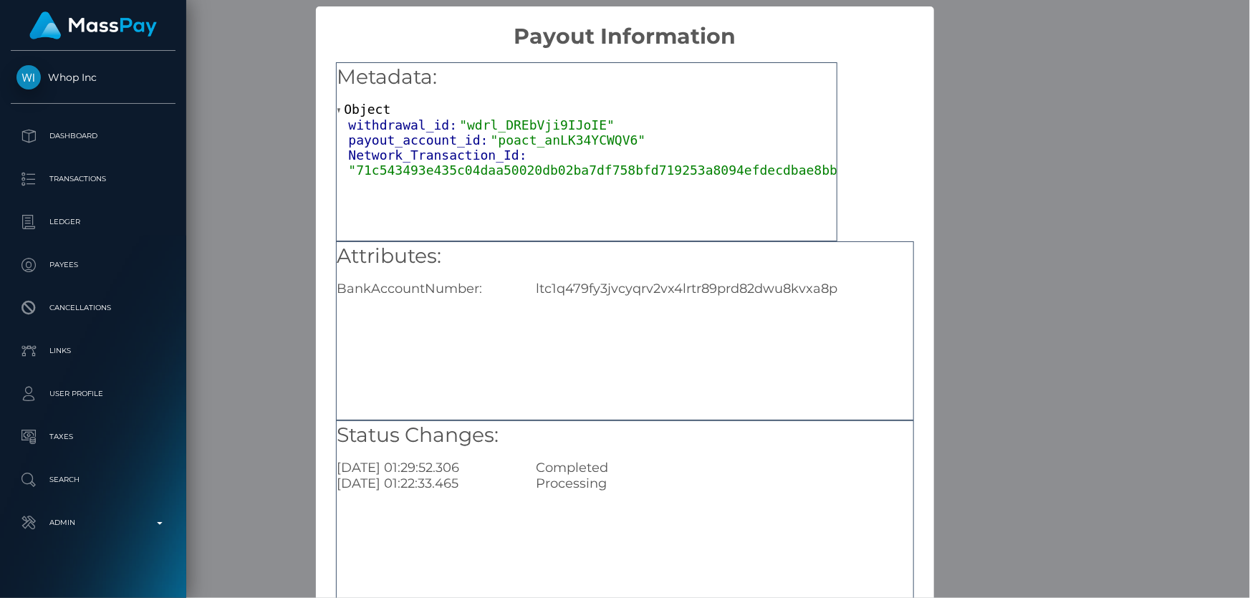
click at [771, 286] on div "ltc1q479fy3jvcyqrv2vx4lrtr89prd82dwu8kvxa8p" at bounding box center [724, 289] width 398 height 16
copy div "ltc1q479fy3jvcyqrv2vx4lrtr89prd82dwu8kvxa8p"
click at [1065, 360] on div "× Payout Information Metadata: Object withdrawal_id: "wdrl_DREbVji9IJoIE" payou…" at bounding box center [625, 299] width 1250 height 598
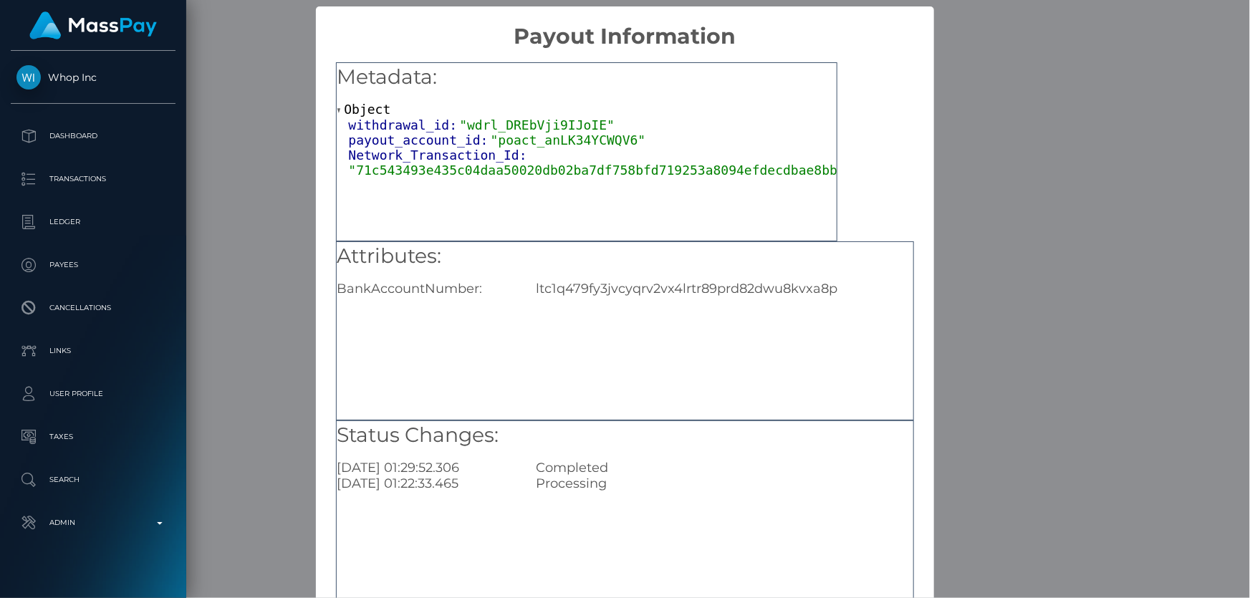
click at [1056, 351] on div "× Payout Information Metadata: Object withdrawal_id: "wdrl_DREbVji9IJoIE" payou…" at bounding box center [625, 299] width 1250 height 598
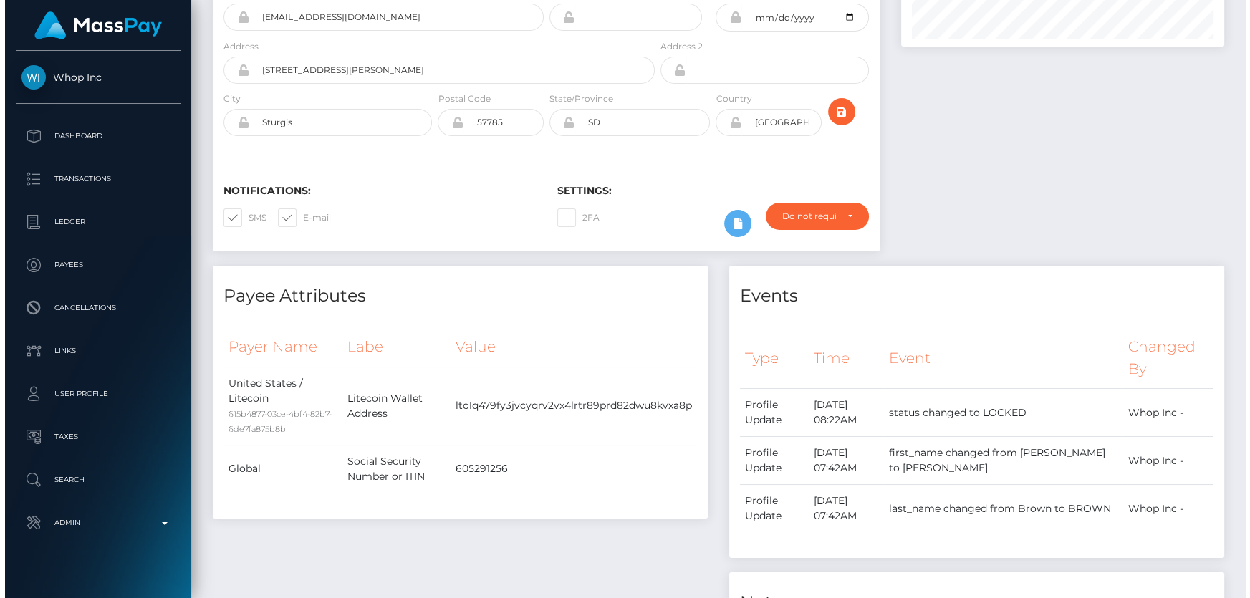
scroll to position [0, 0]
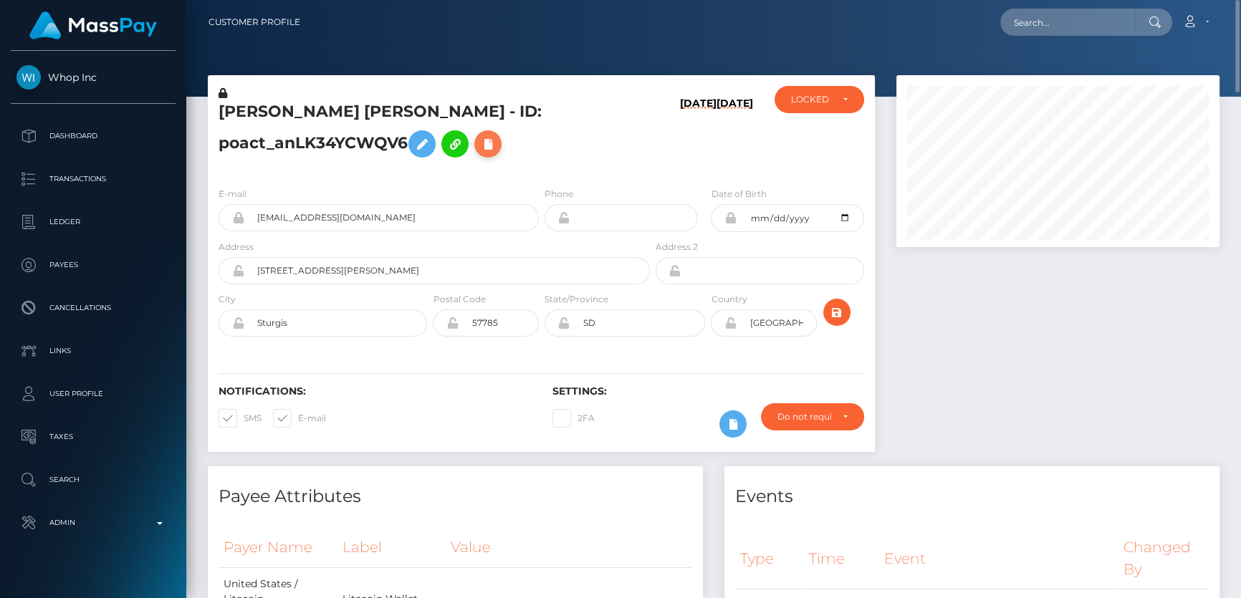
click at [491, 143] on icon at bounding box center [487, 144] width 17 height 18
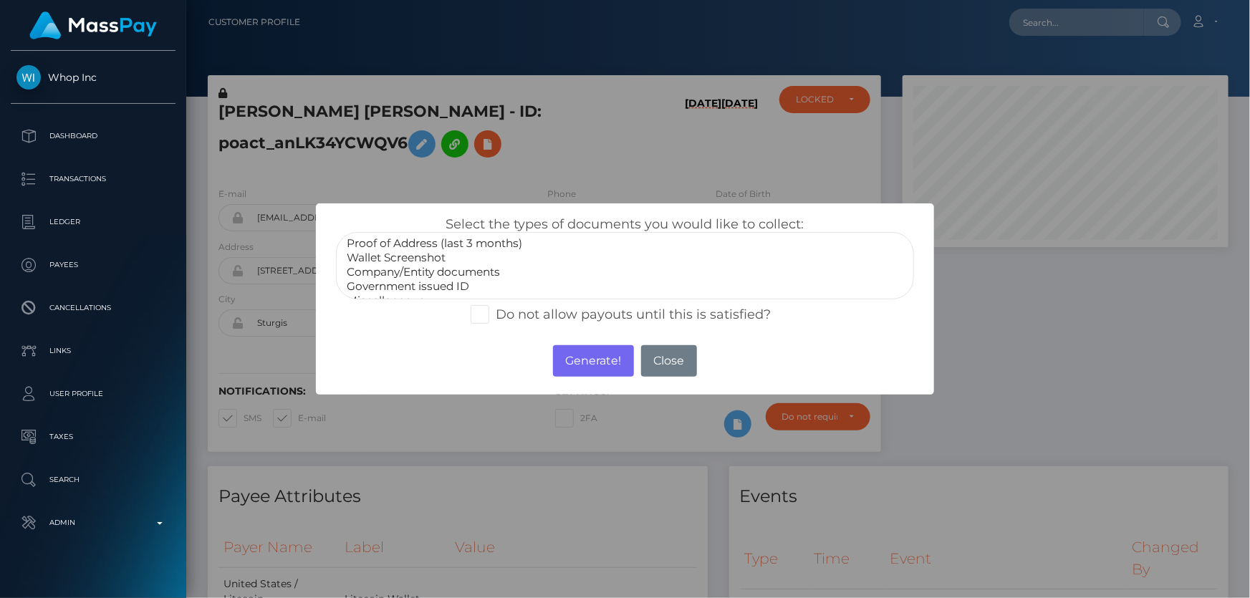
scroll to position [41, 0]
select select "Miscellaneous"
click at [413, 284] on option "Miscellaneous" at bounding box center [624, 289] width 559 height 14
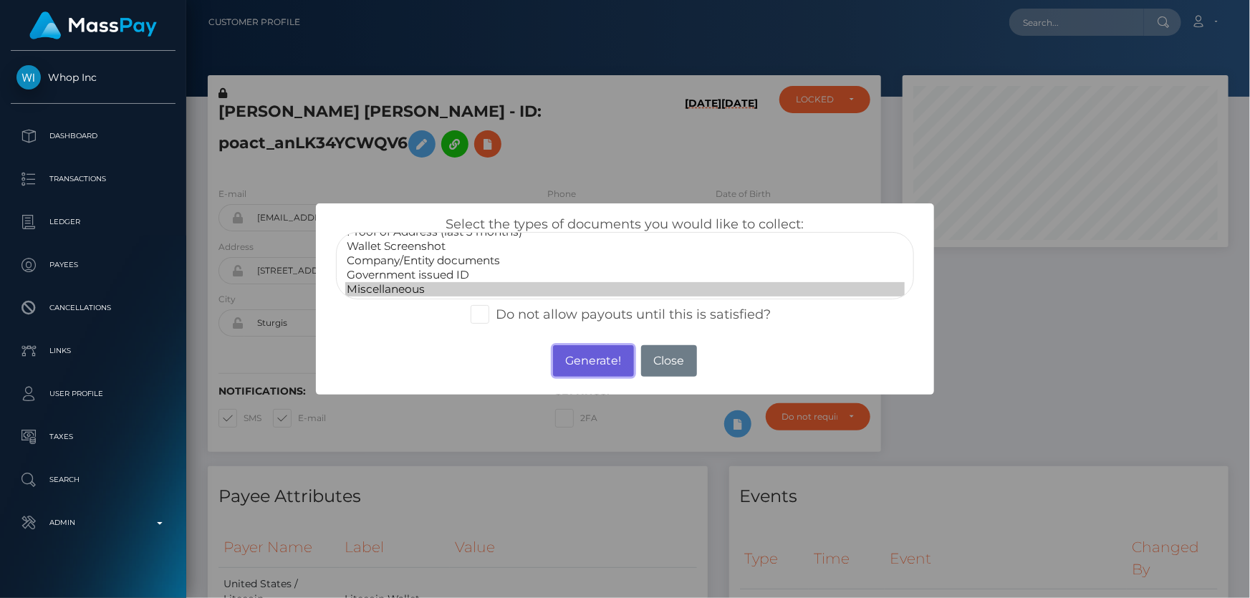
click at [604, 365] on button "Generate!" at bounding box center [593, 361] width 81 height 32
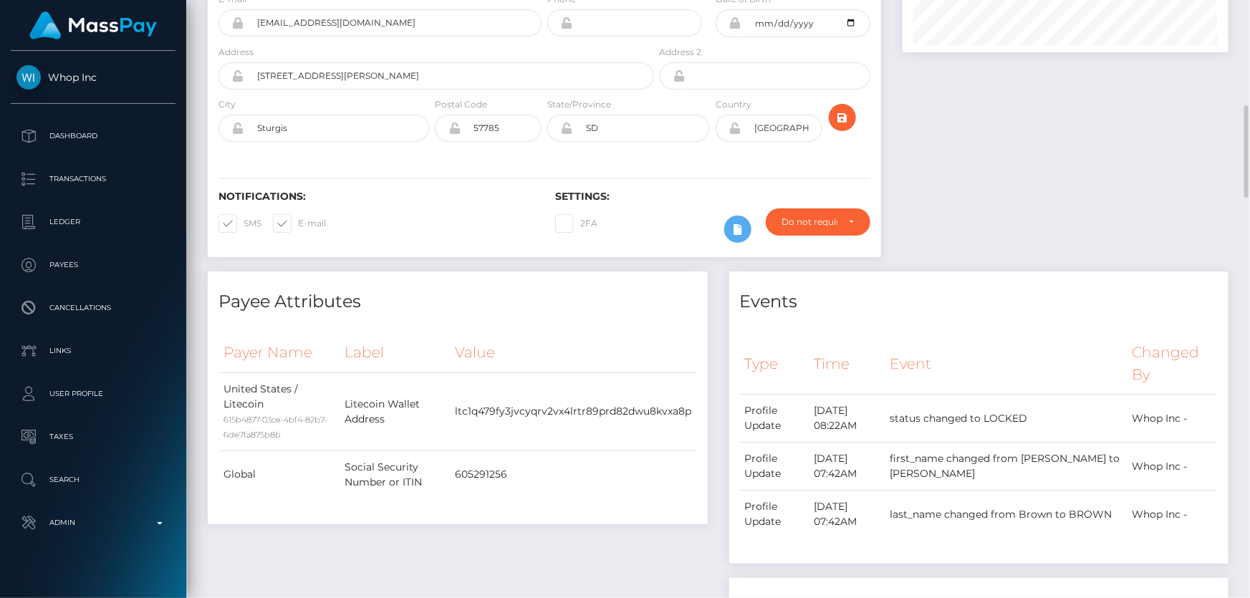
scroll to position [456, 0]
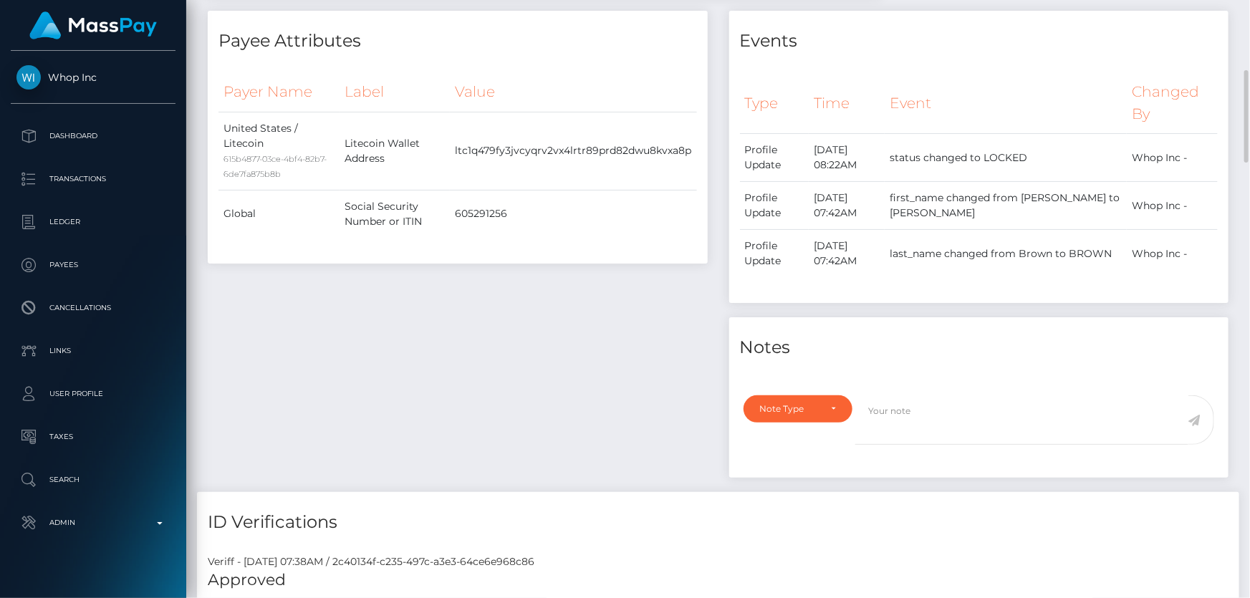
click at [788, 433] on div "Note Type Compliance Clear Compliance General Note Type" at bounding box center [794, 428] width 123 height 67
click at [782, 417] on div "Note Type" at bounding box center [799, 408] width 110 height 27
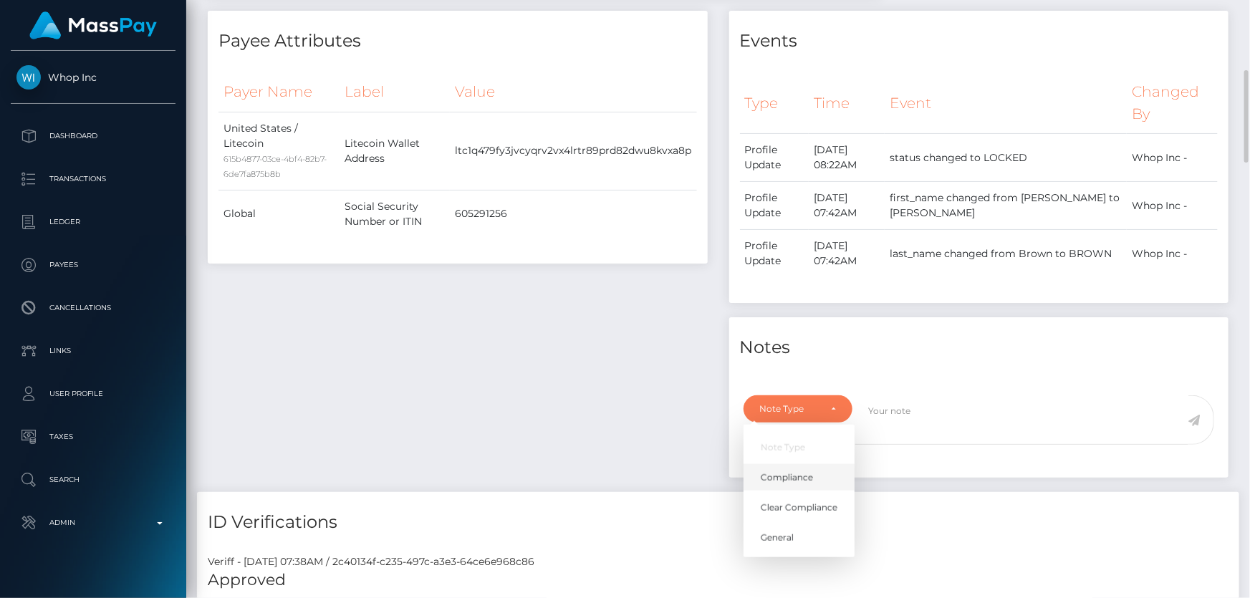
scroll to position [172, 325]
click at [797, 479] on span "Compliance" at bounding box center [787, 477] width 52 height 13
select select "COMPLIANCE"
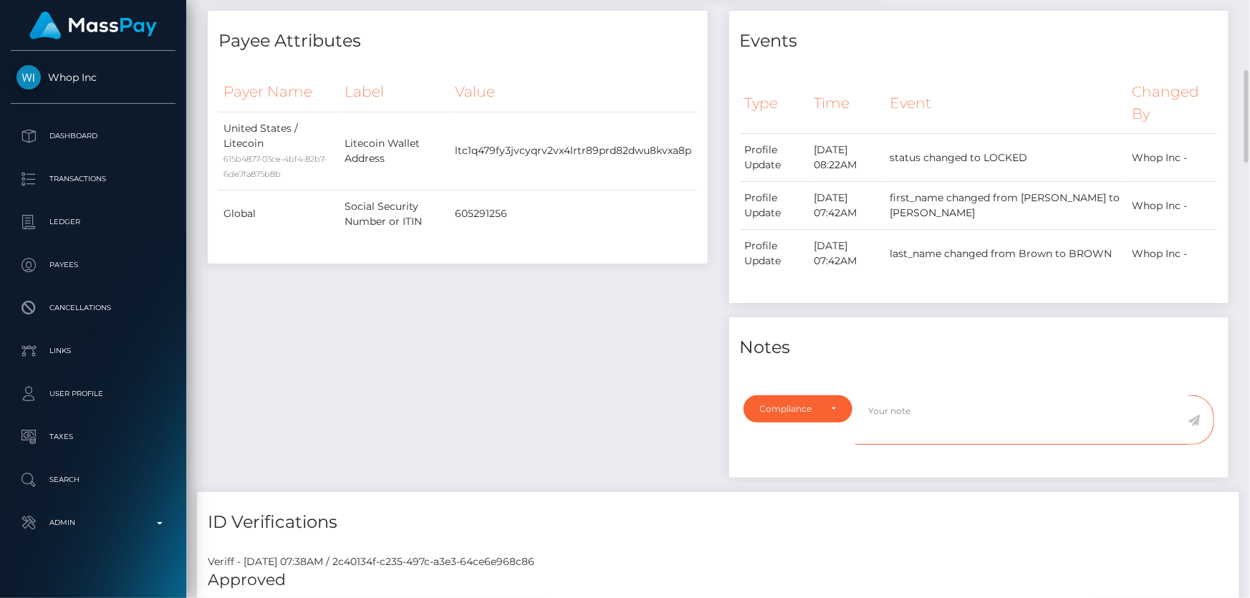
click at [926, 411] on textarea at bounding box center [1021, 419] width 333 height 49
paste textarea "FixedFloat"
type textarea "The user is not allowed to receive funds from FixedFloat. Confirmation required."
click at [1196, 418] on icon at bounding box center [1195, 420] width 12 height 11
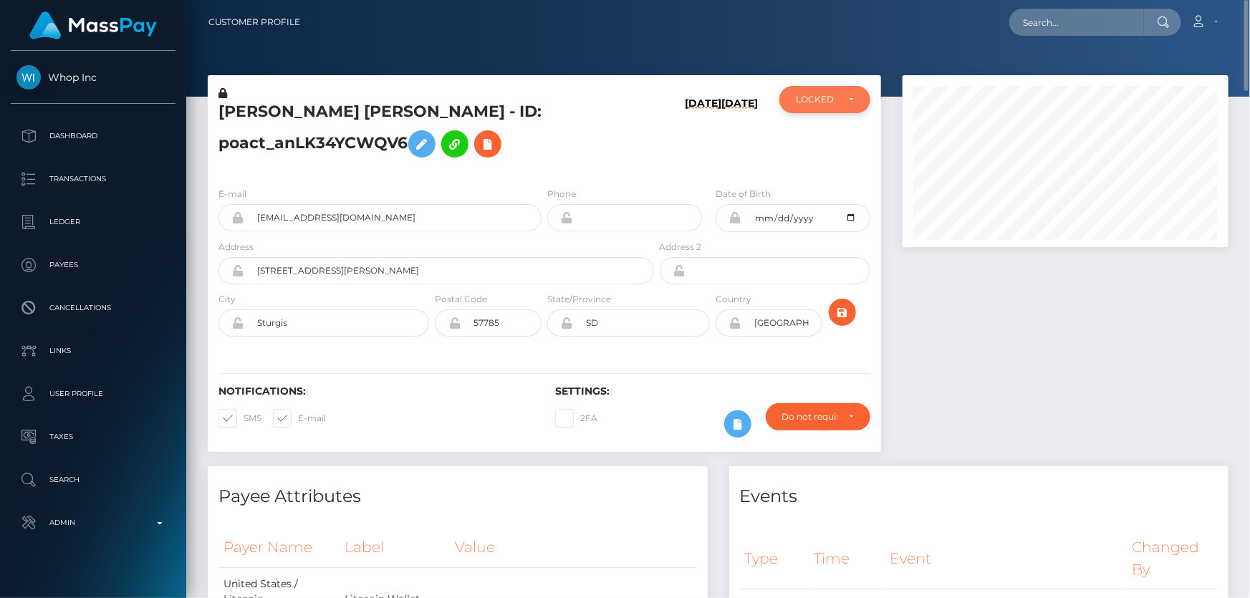
click at [821, 96] on div "LOCKED" at bounding box center [817, 99] width 42 height 11
click at [834, 171] on span "DEACTIVE" at bounding box center [819, 168] width 45 height 13
select select "DEACTIVE"
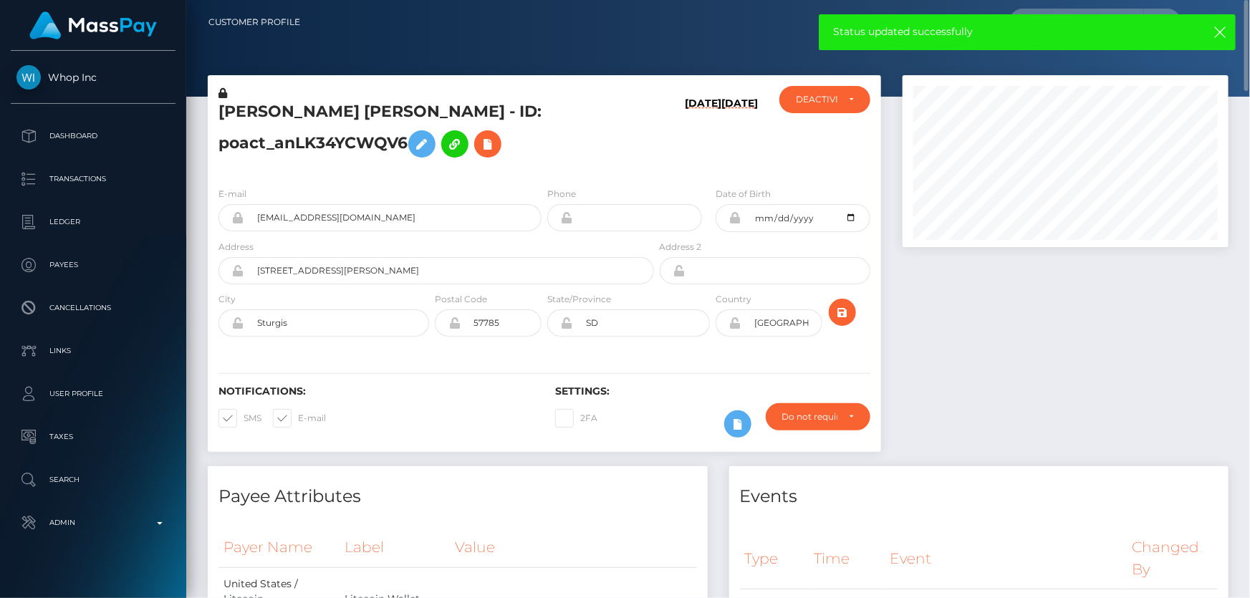
click at [651, 158] on div "BRANDON CHARLES BROWN - ID: poact_anLK34YCWQV6" at bounding box center [432, 131] width 449 height 90
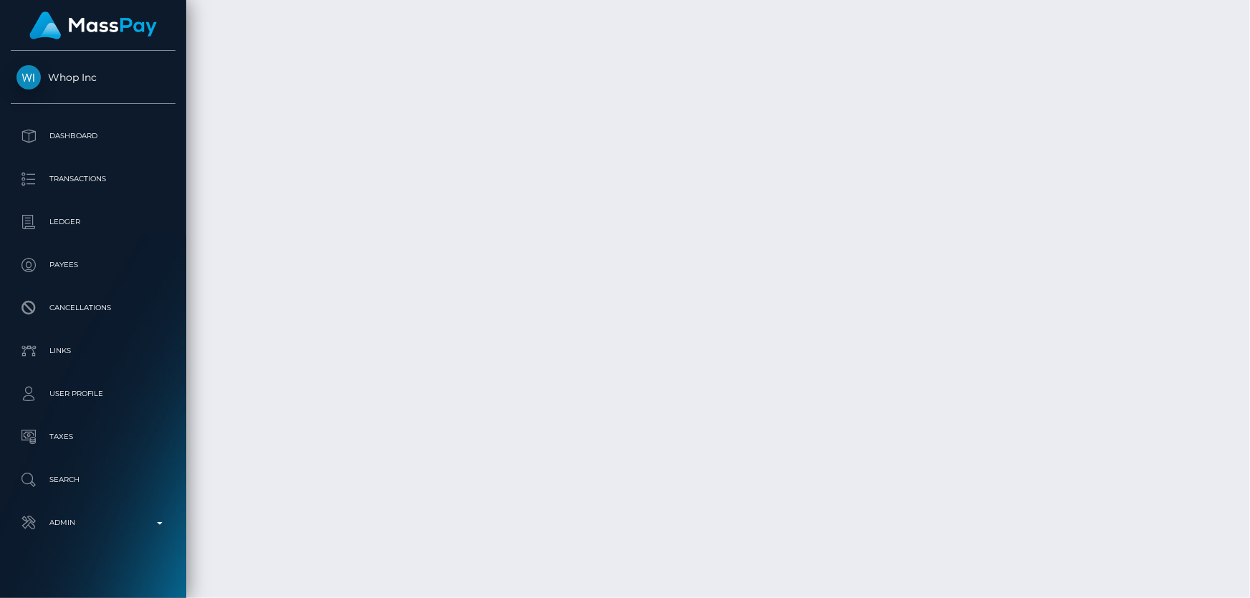
scroll to position [3321, 0]
drag, startPoint x: 901, startPoint y: 465, endPoint x: 884, endPoint y: 451, distance: 21.9
copy td "$24.31 USD"
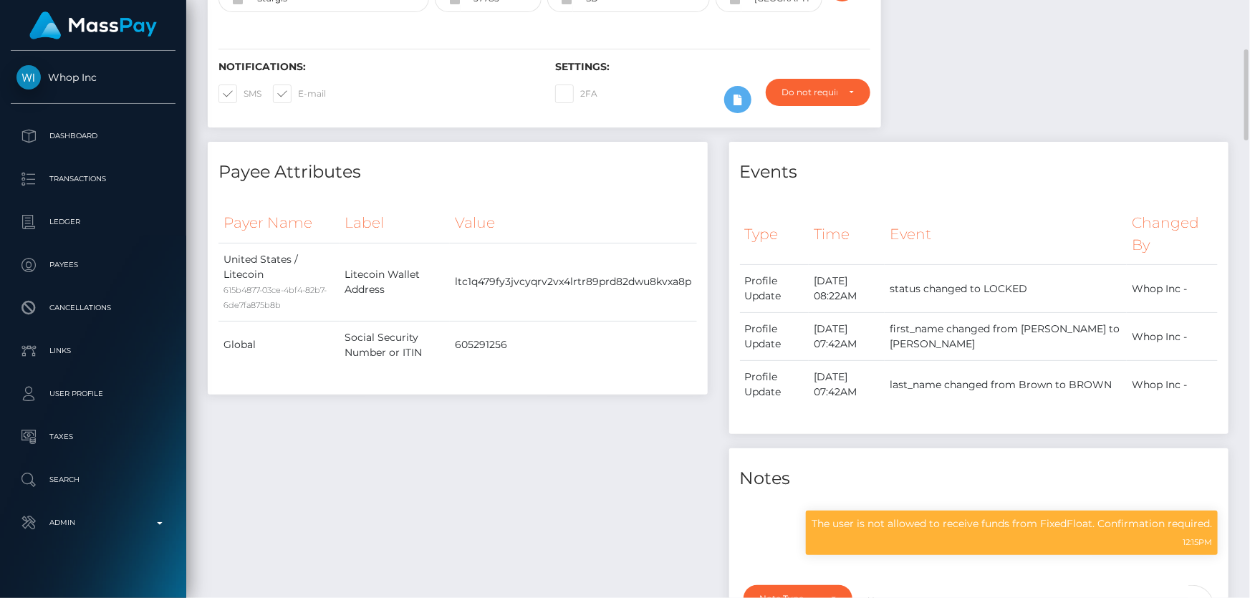
scroll to position [0, 0]
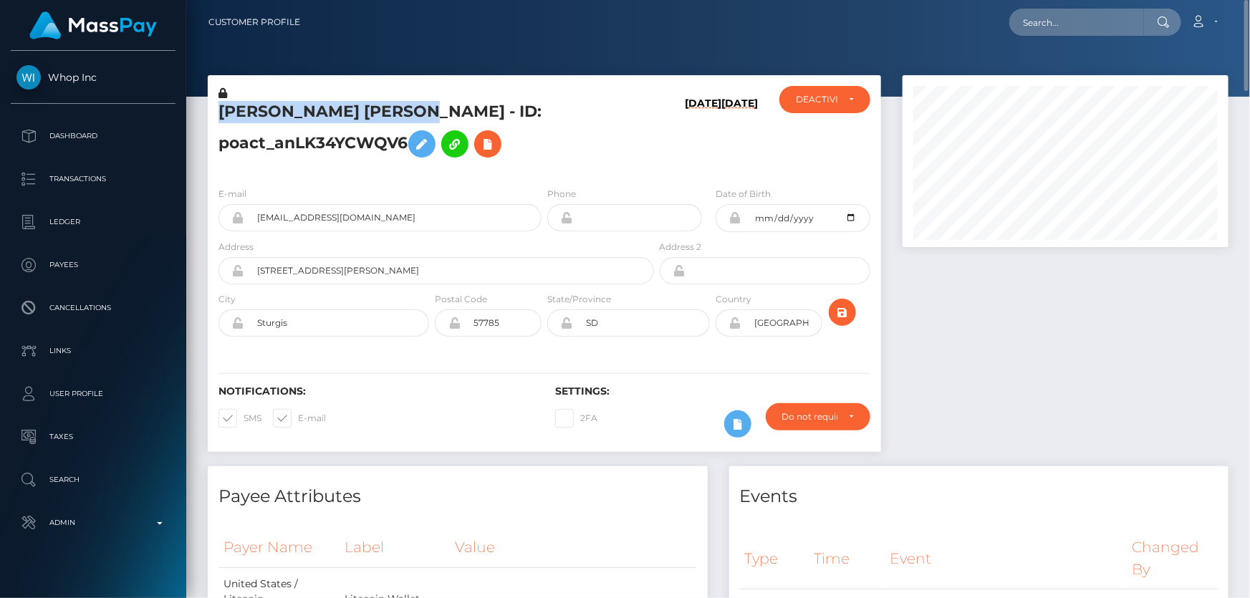
drag, startPoint x: 460, startPoint y: 111, endPoint x: 216, endPoint y: 109, distance: 243.6
click at [216, 109] on div "BRANDON CHARLES BROWN - ID: poact_anLK34YCWQV6" at bounding box center [432, 131] width 449 height 90
copy h5 "BRANDON CHARLES BROWN"
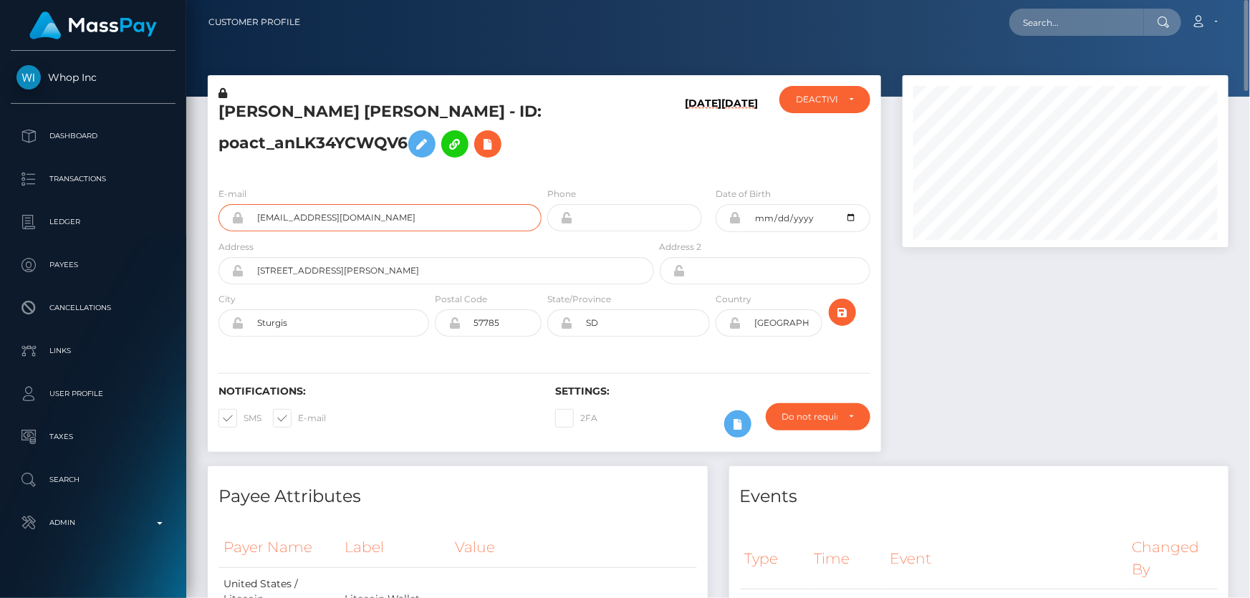
drag, startPoint x: 370, startPoint y: 222, endPoint x: 249, endPoint y: 219, distance: 120.4
click at [249, 219] on input "jbmshipping@gmail.com" at bounding box center [392, 217] width 297 height 27
click at [342, 140] on h5 "BRANDON CHARLES BROWN - ID: poact_anLK34YCWQV6" at bounding box center [433, 133] width 428 height 64
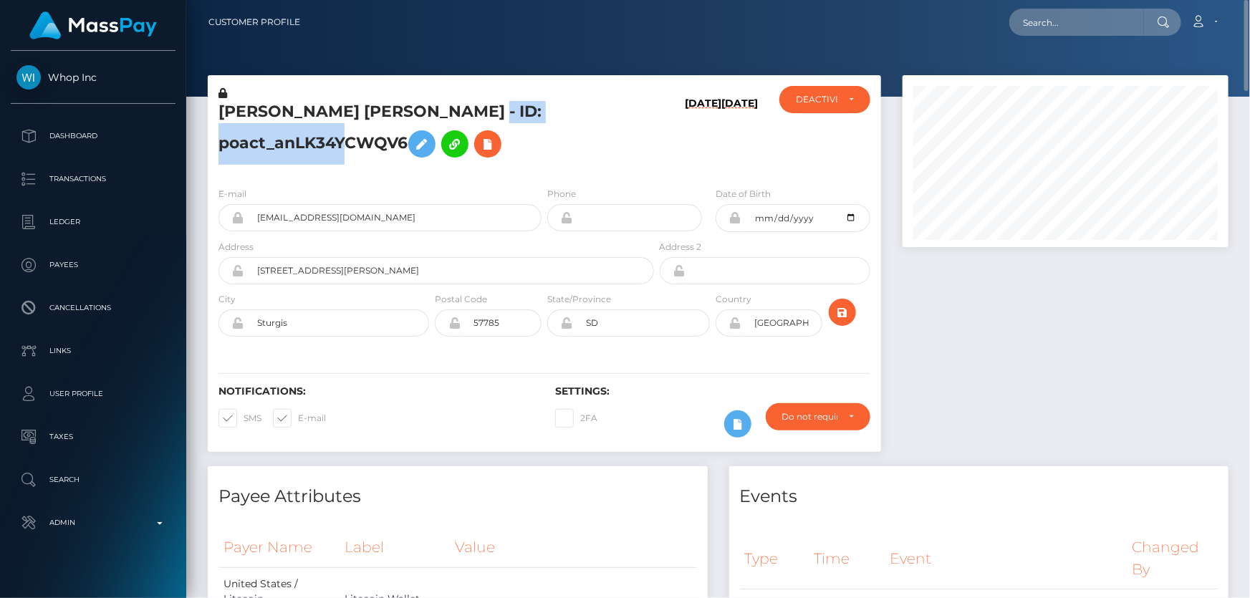
click at [342, 140] on h5 "BRANDON CHARLES BROWN - ID: poact_anLK34YCWQV6" at bounding box center [433, 133] width 428 height 64
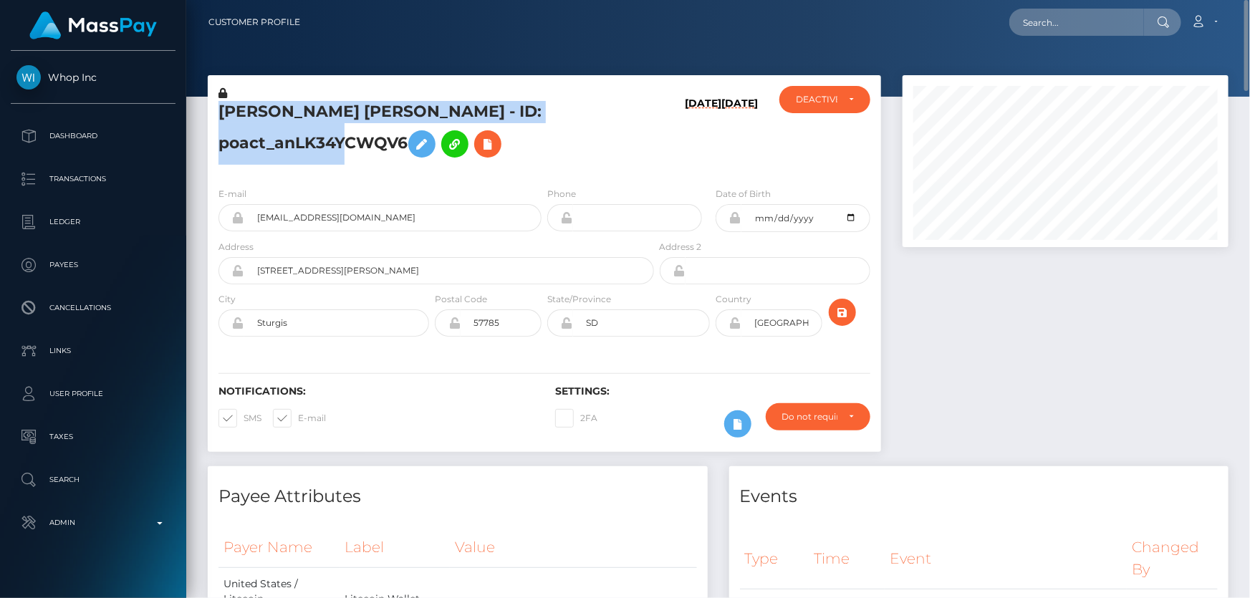
click at [342, 140] on h5 "BRANDON CHARLES BROWN - ID: poact_anLK34YCWQV6" at bounding box center [433, 133] width 428 height 64
copy h5 "BRANDON CHARLES BROWN - ID: poact_anLK34YCWQV6"
click at [406, 167] on div "BRANDON CHARLES BROWN - ID: poact_anLK34YCWQV6" at bounding box center [432, 131] width 449 height 90
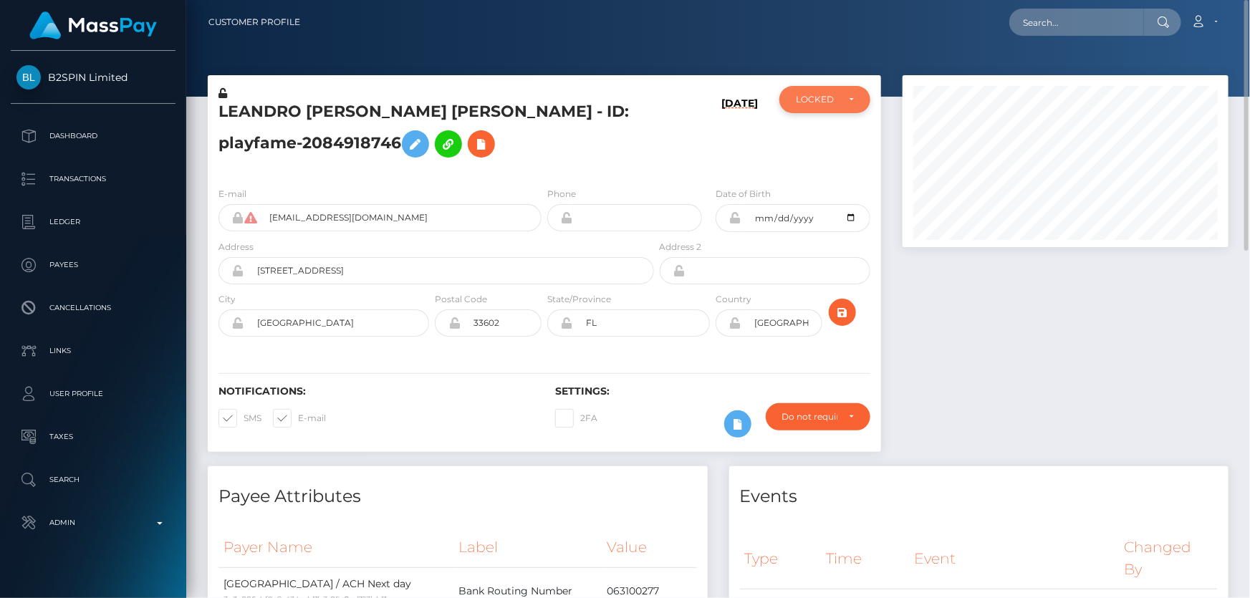
click at [837, 108] on div "LOCKED" at bounding box center [824, 99] width 91 height 27
click at [845, 140] on link "ACTIVE" at bounding box center [824, 138] width 91 height 27
select select "ACTIVE"
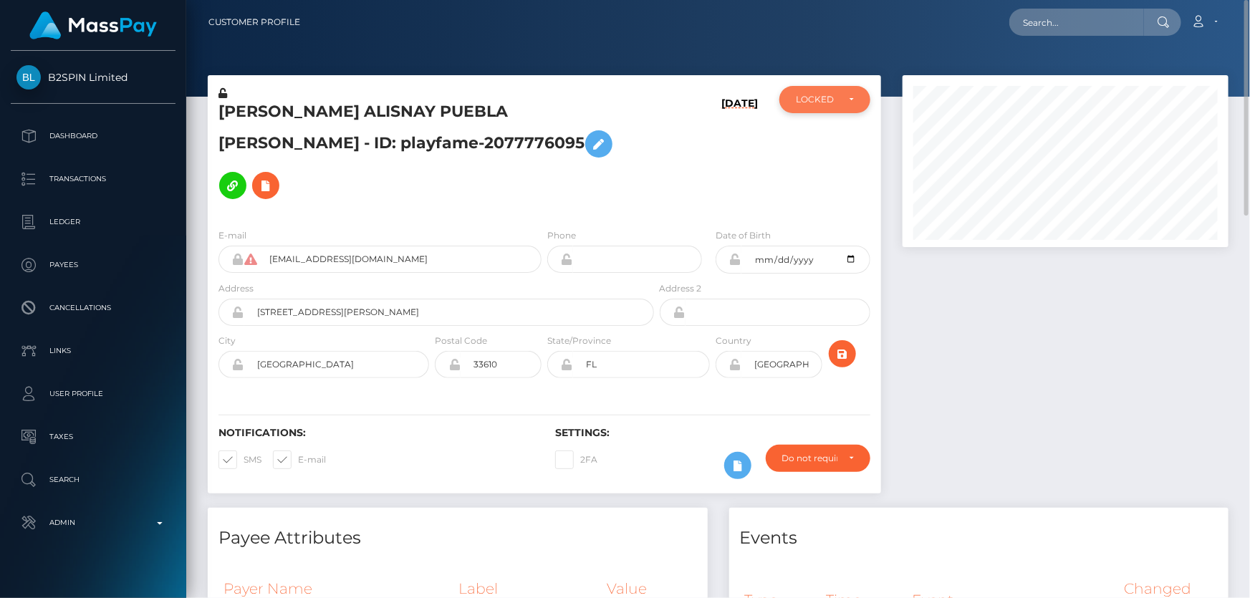
click at [827, 106] on div "LOCKED" at bounding box center [824, 99] width 91 height 27
click at [828, 142] on link "ACTIVE" at bounding box center [824, 138] width 91 height 27
select select "ACTIVE"
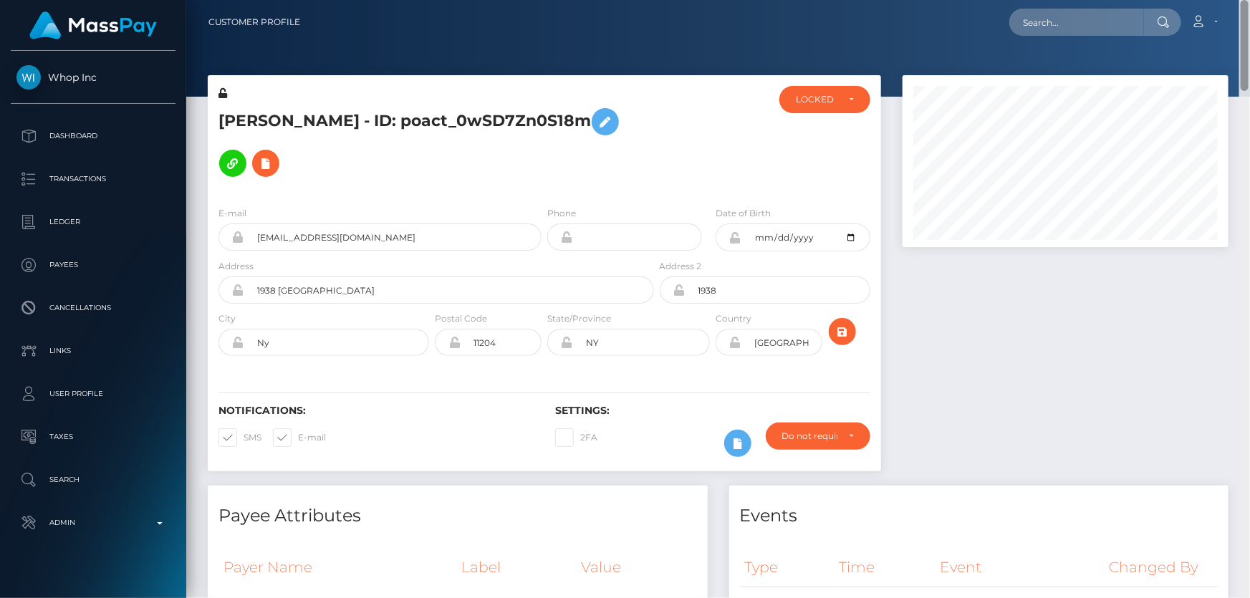
drag, startPoint x: 1246, startPoint y: 382, endPoint x: 1249, endPoint y: 64, distance: 317.4
click at [1249, 71] on div at bounding box center [1244, 299] width 11 height 599
click at [830, 92] on div "LOCKED" at bounding box center [824, 99] width 91 height 27
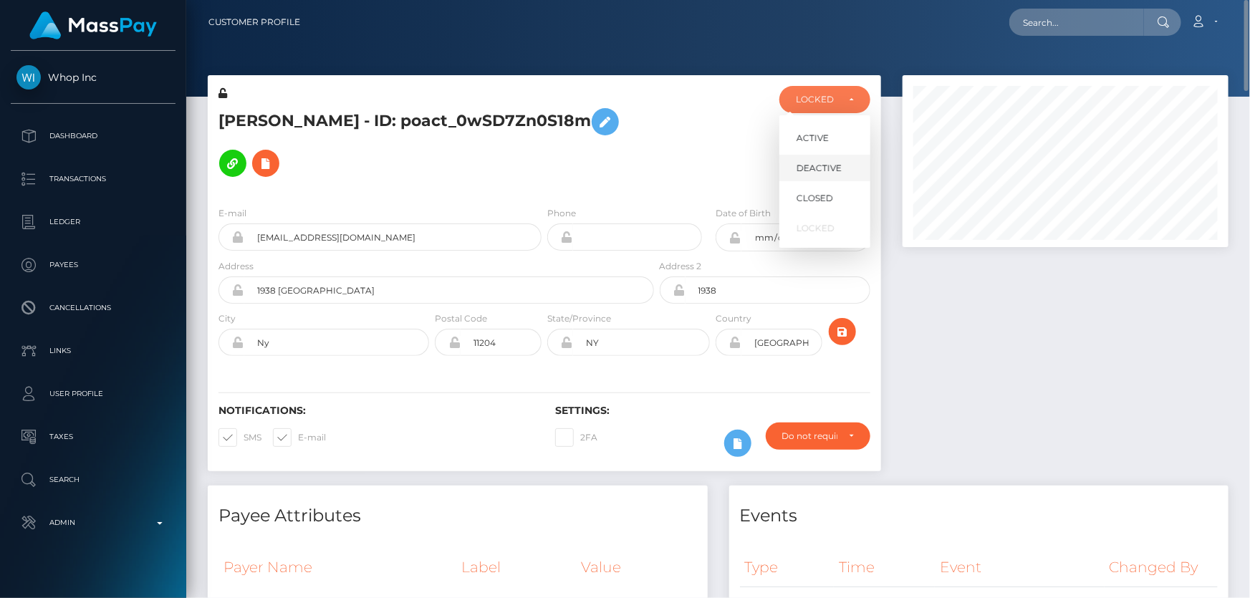
scroll to position [172, 325]
click at [837, 199] on link "CLOSED" at bounding box center [824, 199] width 91 height 27
select select "CLOSED"
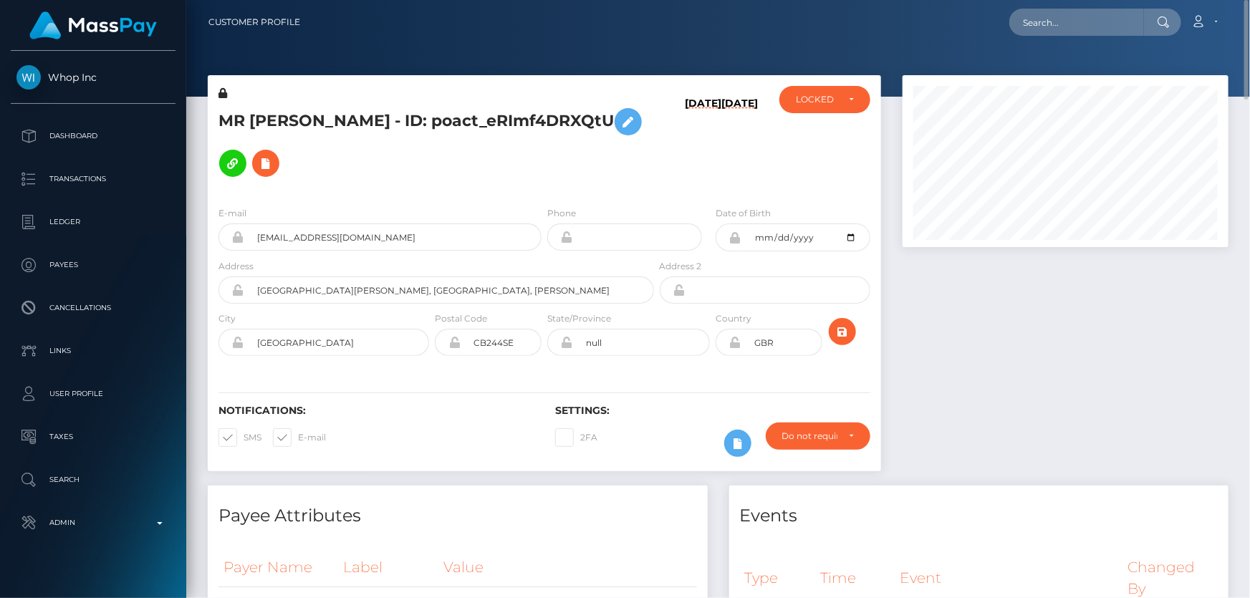
click at [598, 145] on h5 "MR LIAM JOHN WHISTLER - ID: poact_eRImf4DRXQtU" at bounding box center [433, 142] width 428 height 83
click at [222, 96] on icon at bounding box center [223, 93] width 9 height 10
click at [620, 131] on icon at bounding box center [628, 122] width 17 height 18
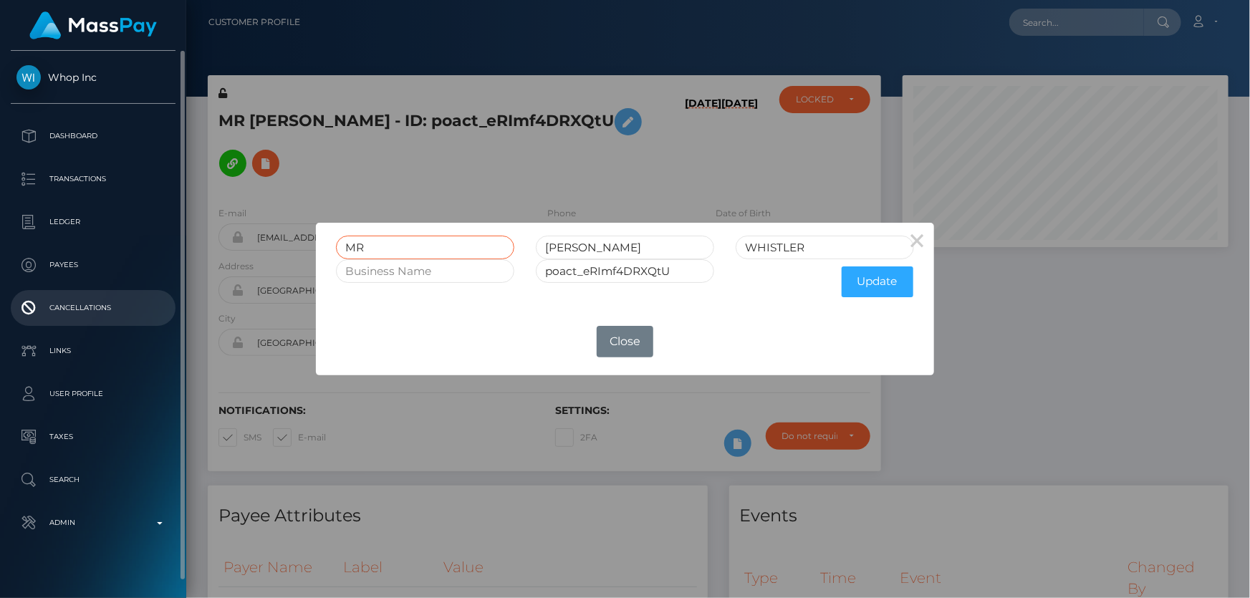
drag, startPoint x: 397, startPoint y: 244, endPoint x: 140, endPoint y: 290, distance: 261.3
click at [297, 256] on div "× MR LIAM JOHN WHISTLER poact_eRImf4DRXQtU Update OK No Close" at bounding box center [625, 299] width 1250 height 598
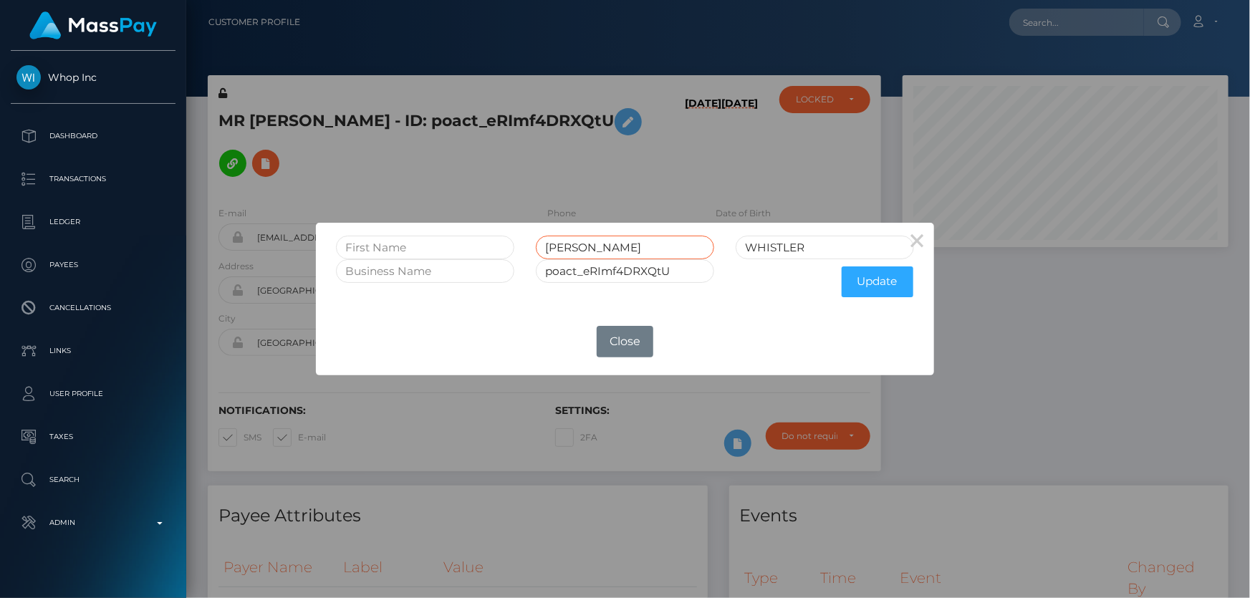
drag, startPoint x: 575, startPoint y: 244, endPoint x: 527, endPoint y: 244, distance: 48.0
click at [527, 244] on div "LIAM JOHN" at bounding box center [625, 248] width 200 height 24
type input "JOHN"
paste input "LIAM"
type input "LIAM"
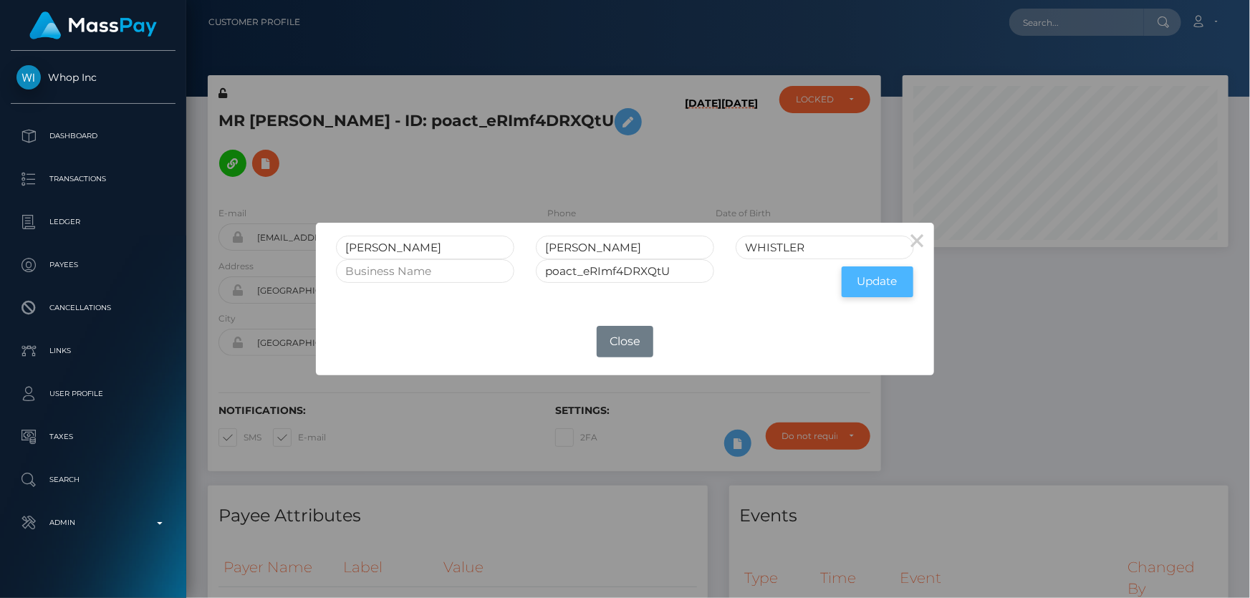
click at [854, 279] on button "Update" at bounding box center [878, 282] width 72 height 31
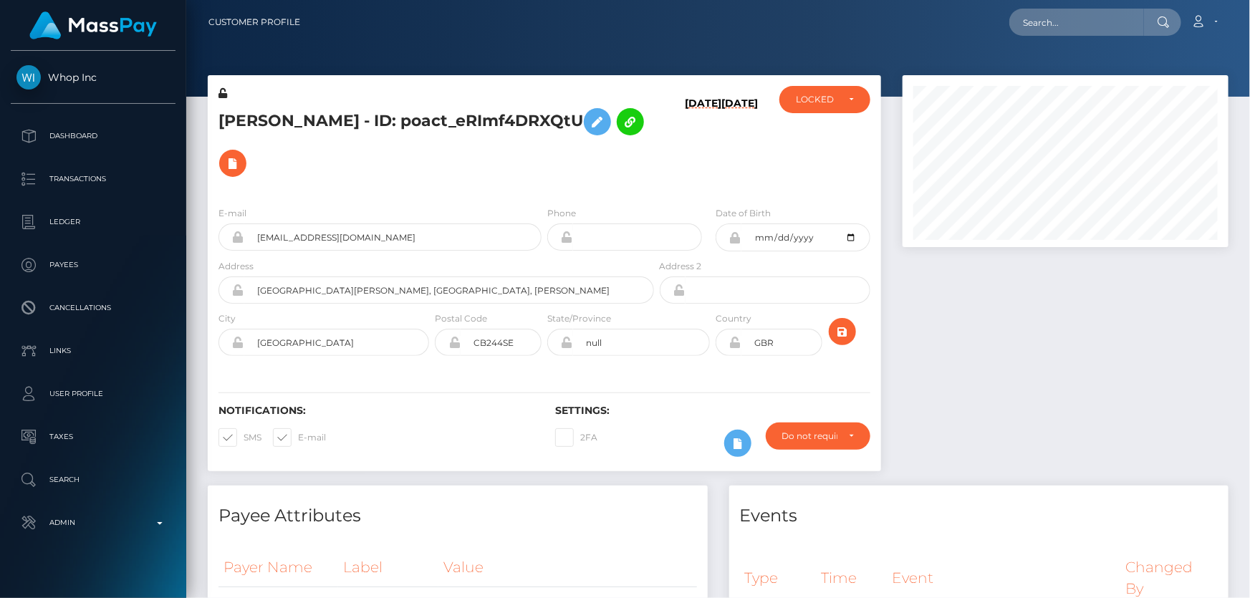
scroll to position [172, 325]
click at [227, 97] on div "LIAM JOHN WHISTLER - ID: poact_eRImf4DRXQtU" at bounding box center [432, 140] width 449 height 109
click at [224, 97] on icon at bounding box center [223, 93] width 9 height 10
click at [835, 96] on div "LOCKED" at bounding box center [817, 99] width 42 height 11
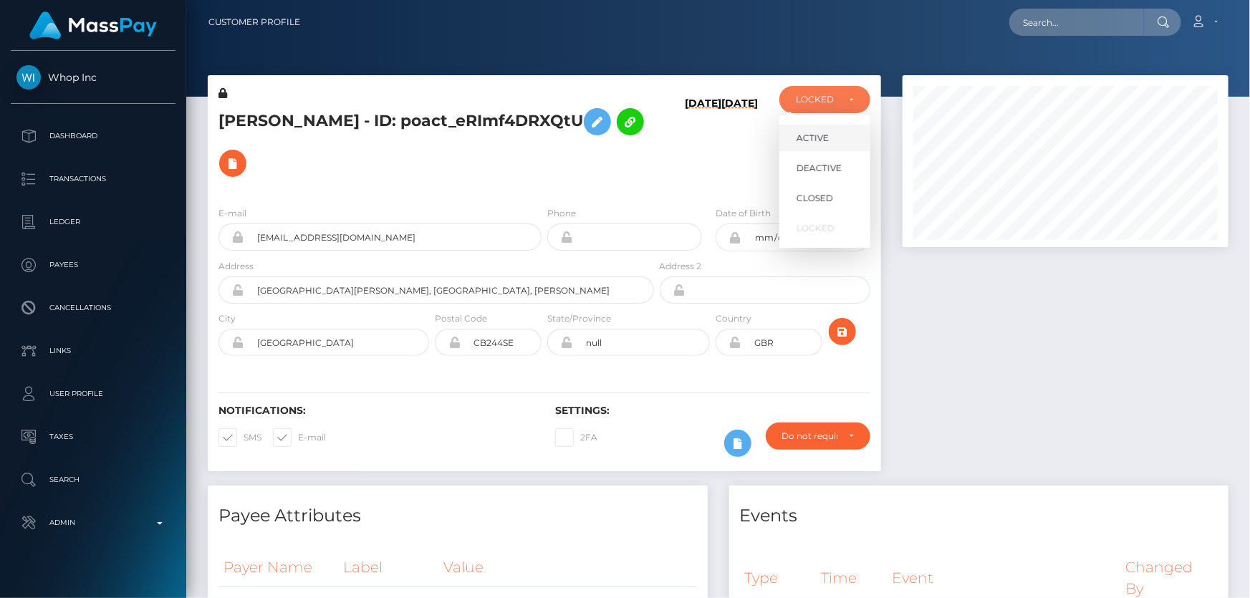
click at [827, 135] on span "ACTIVE" at bounding box center [813, 138] width 32 height 13
select select "ACTIVE"
